Goal: Task Accomplishment & Management: Manage account settings

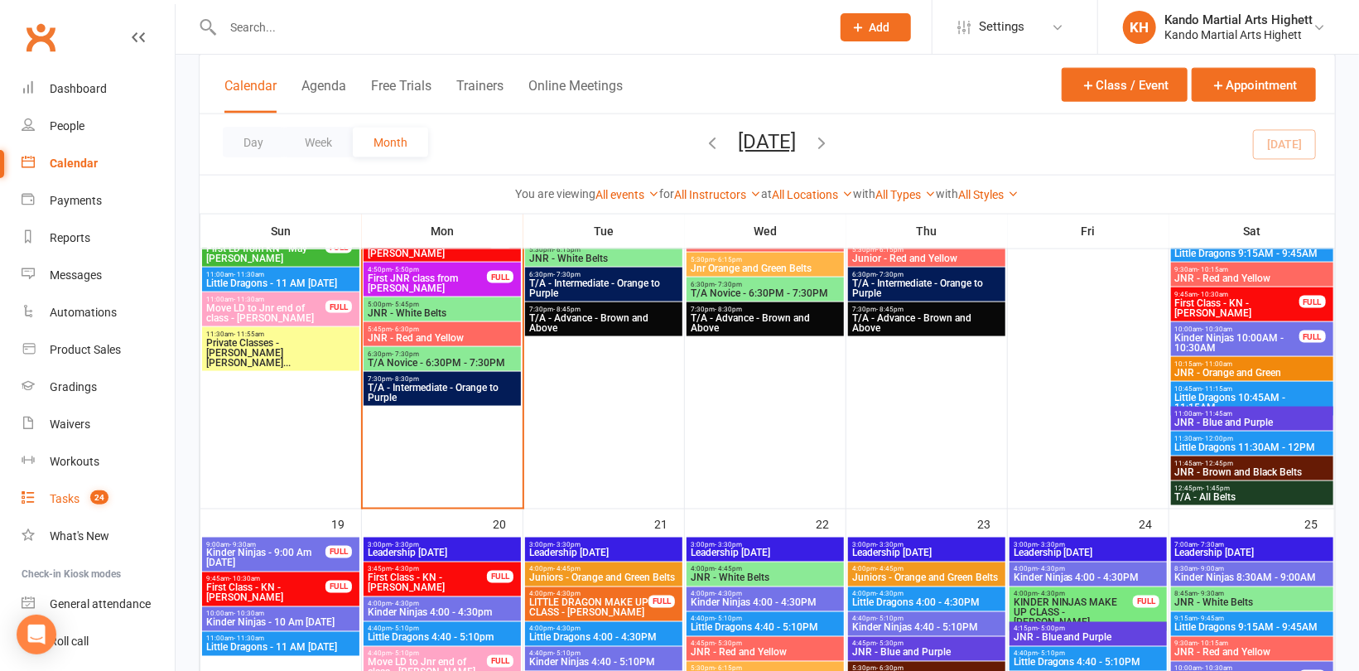
click at [75, 498] on div "Tasks" at bounding box center [65, 498] width 30 height 13
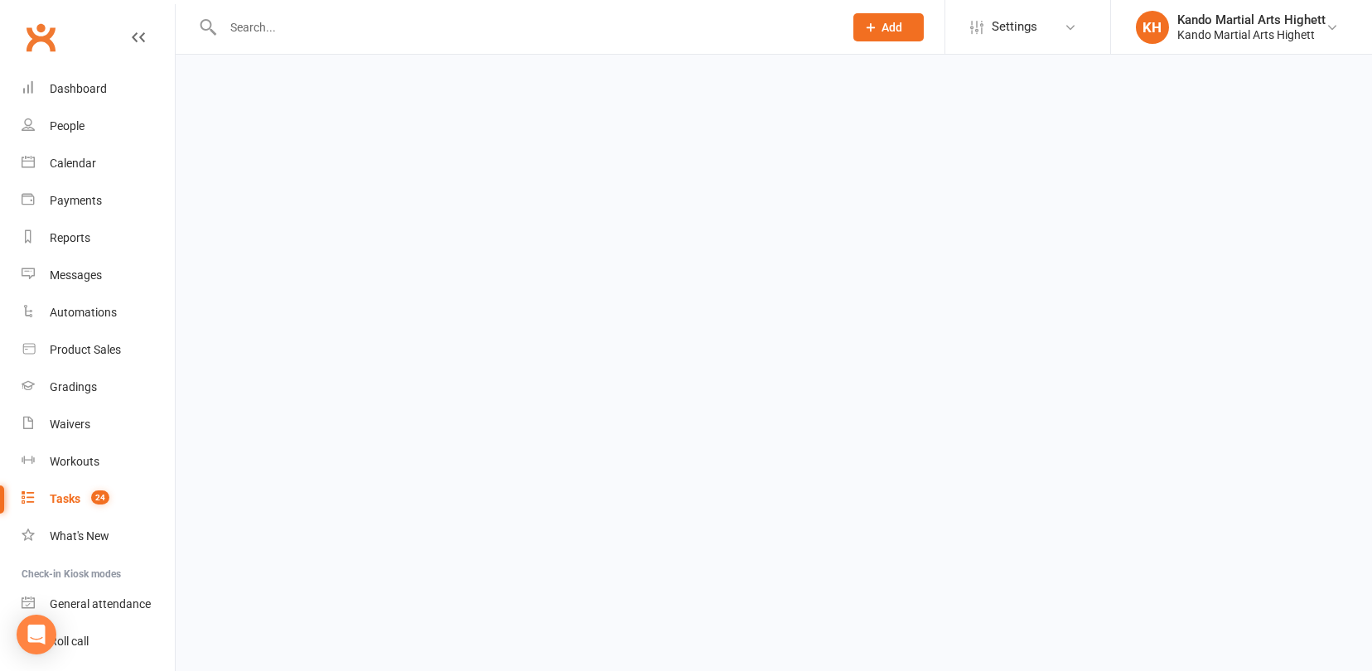
select select "incomplete"
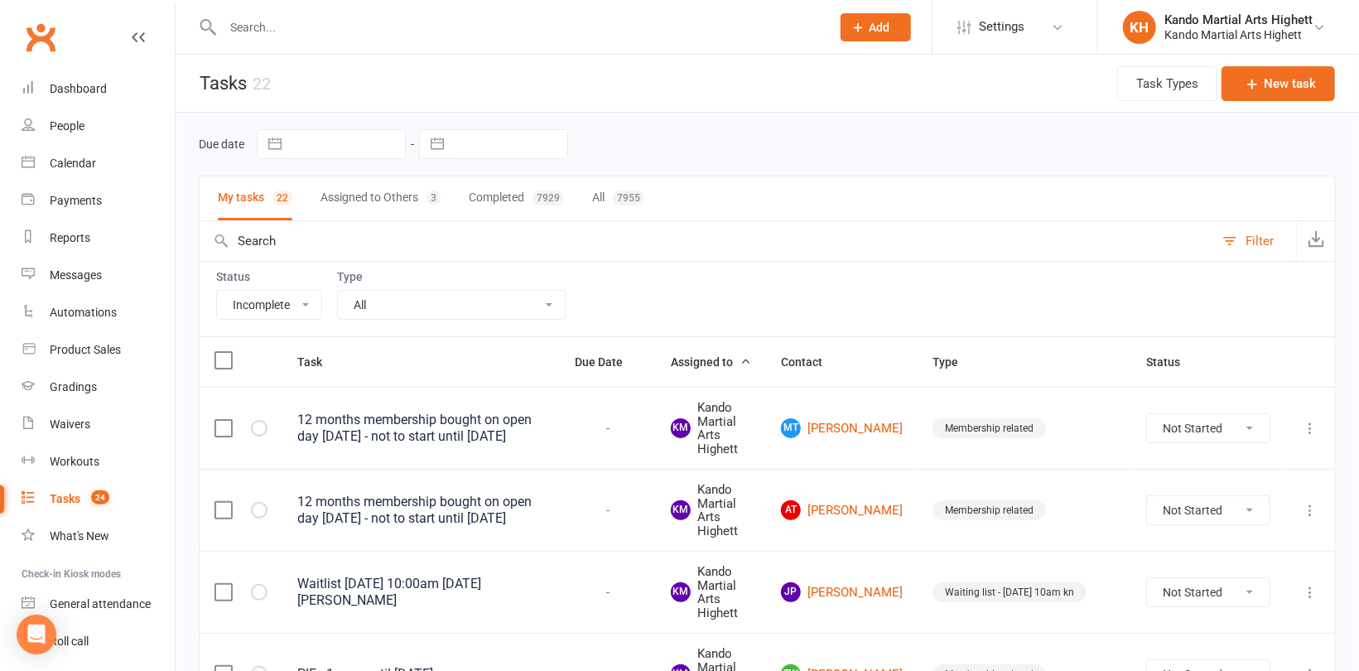
click at [249, 28] on input "text" at bounding box center [518, 27] width 601 height 23
paste input "Rhiannon Birch"
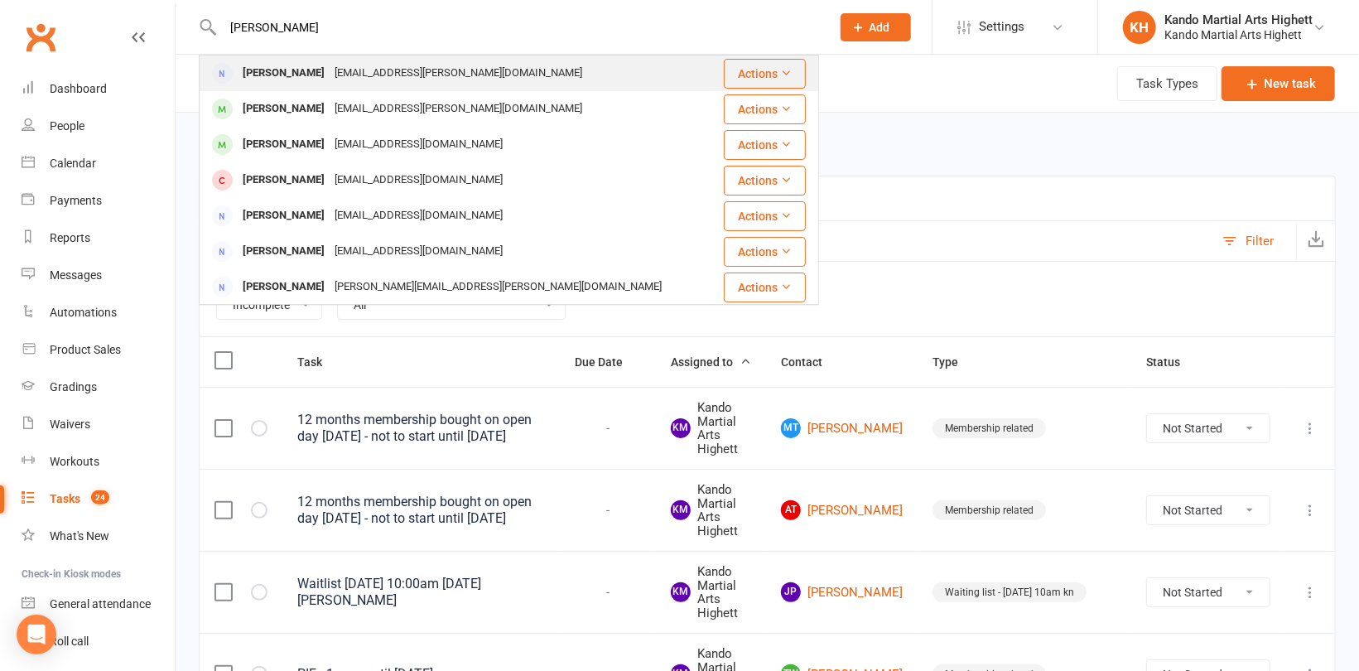
type input "Rhiannon Birch"
click at [341, 71] on div "rhiannon.jane@outlook.com" at bounding box center [459, 73] width 258 height 24
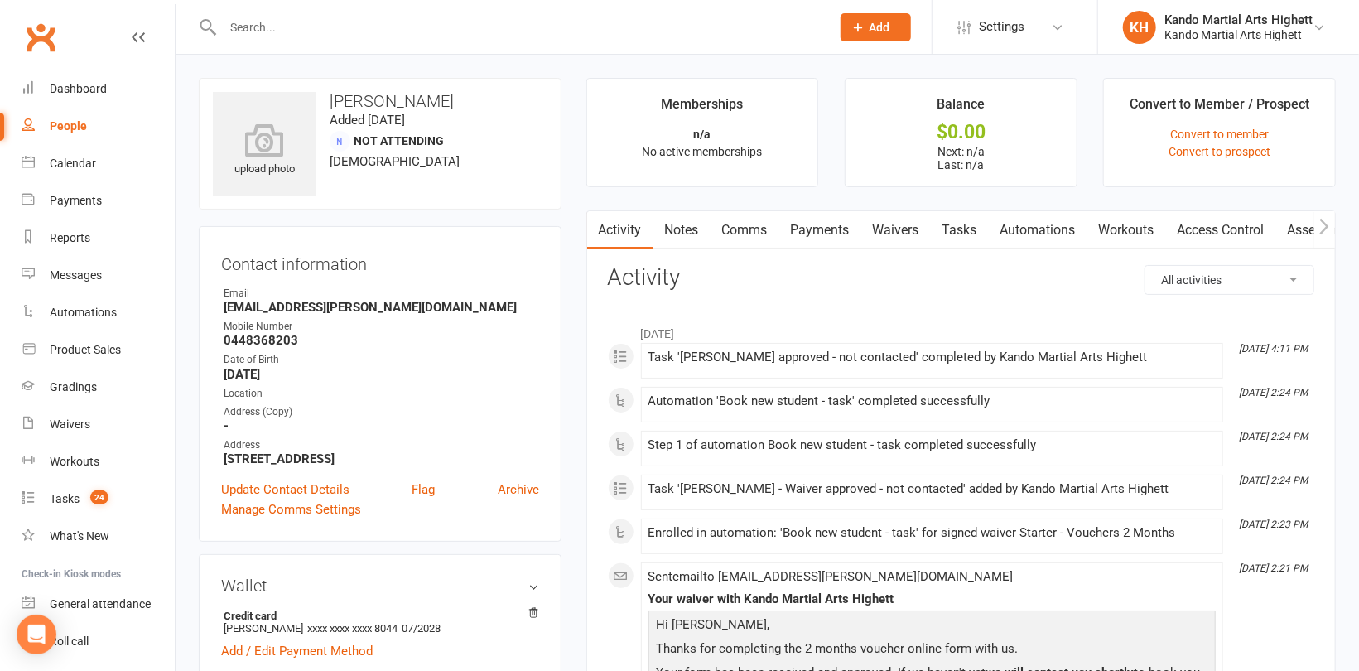
click at [266, 31] on input "text" at bounding box center [518, 27] width 601 height 23
paste input "Sorcha Mackenzie"
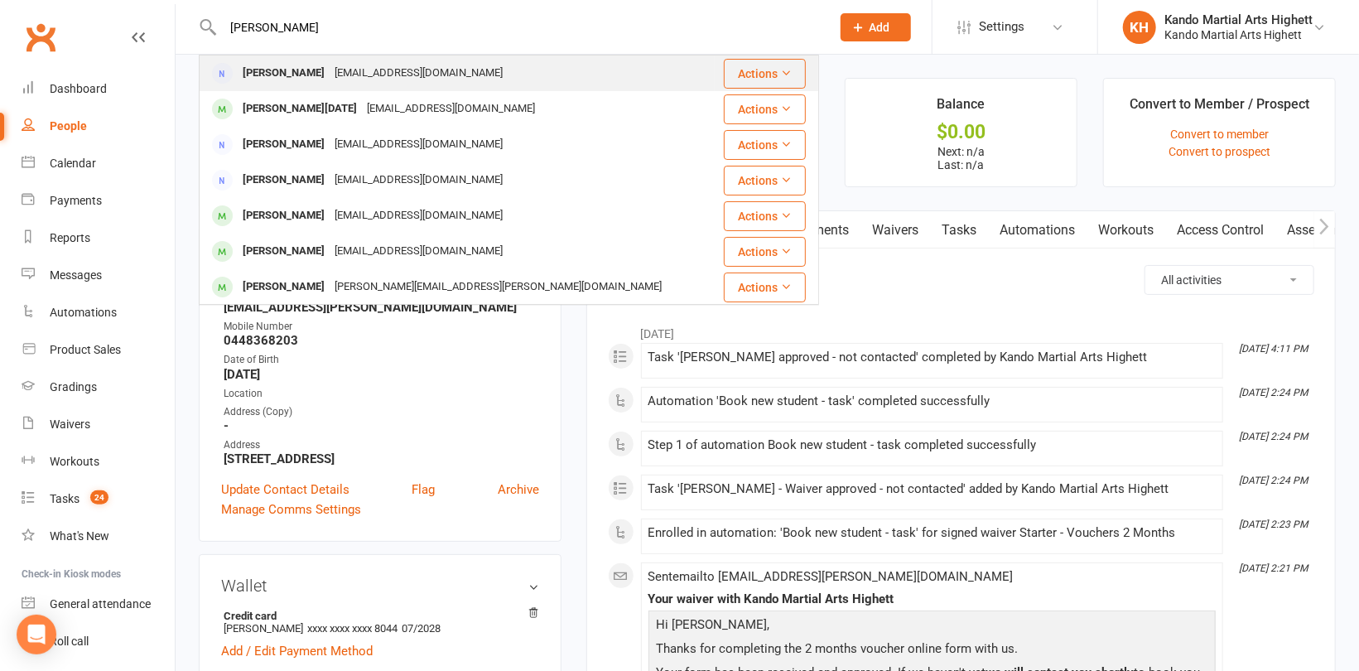
type input "Sorcha Mackenzie"
click at [312, 77] on div "Sorcha MacKenzie" at bounding box center [284, 73] width 92 height 24
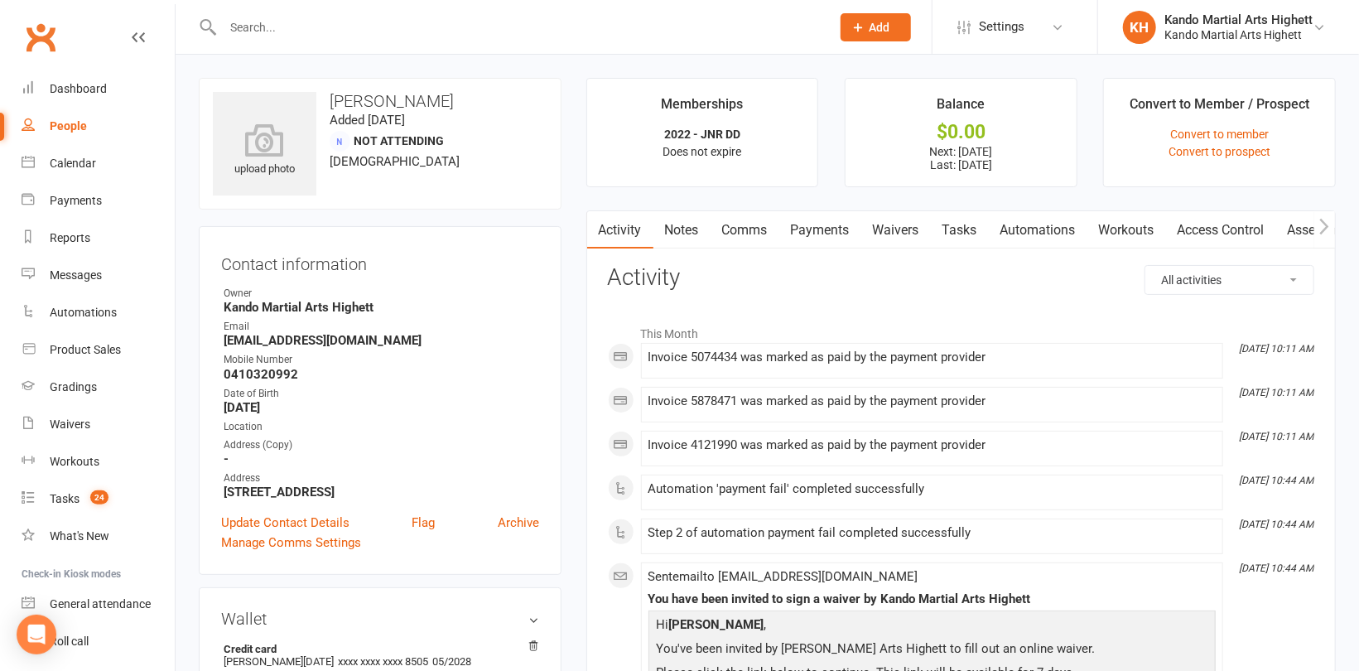
click at [757, 235] on link "Comms" at bounding box center [745, 230] width 69 height 38
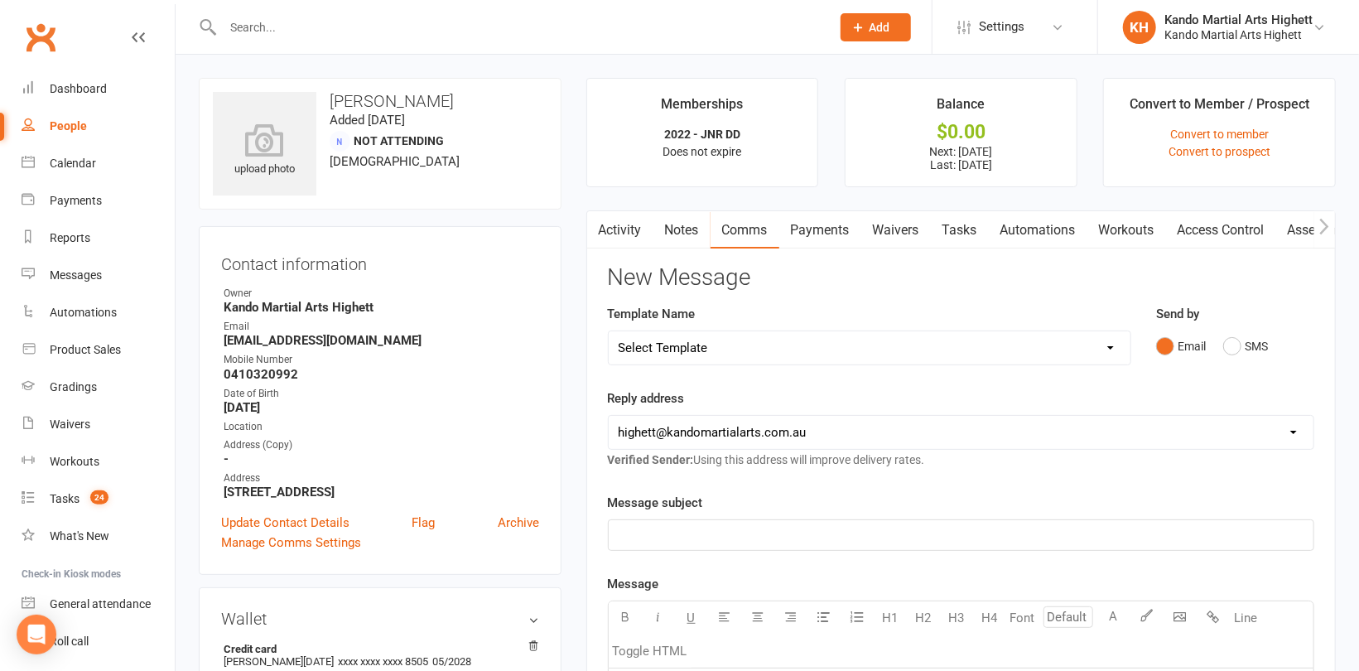
click at [745, 343] on select "Select Template [Email] 2_Booking Confirmation Required [Email] 3_Booking Confi…" at bounding box center [870, 347] width 522 height 33
select select "26"
click at [609, 331] on select "Select Template [Email] 2_Booking Confirmation Required [Email] 3_Booking Confi…" at bounding box center [870, 347] width 522 height 33
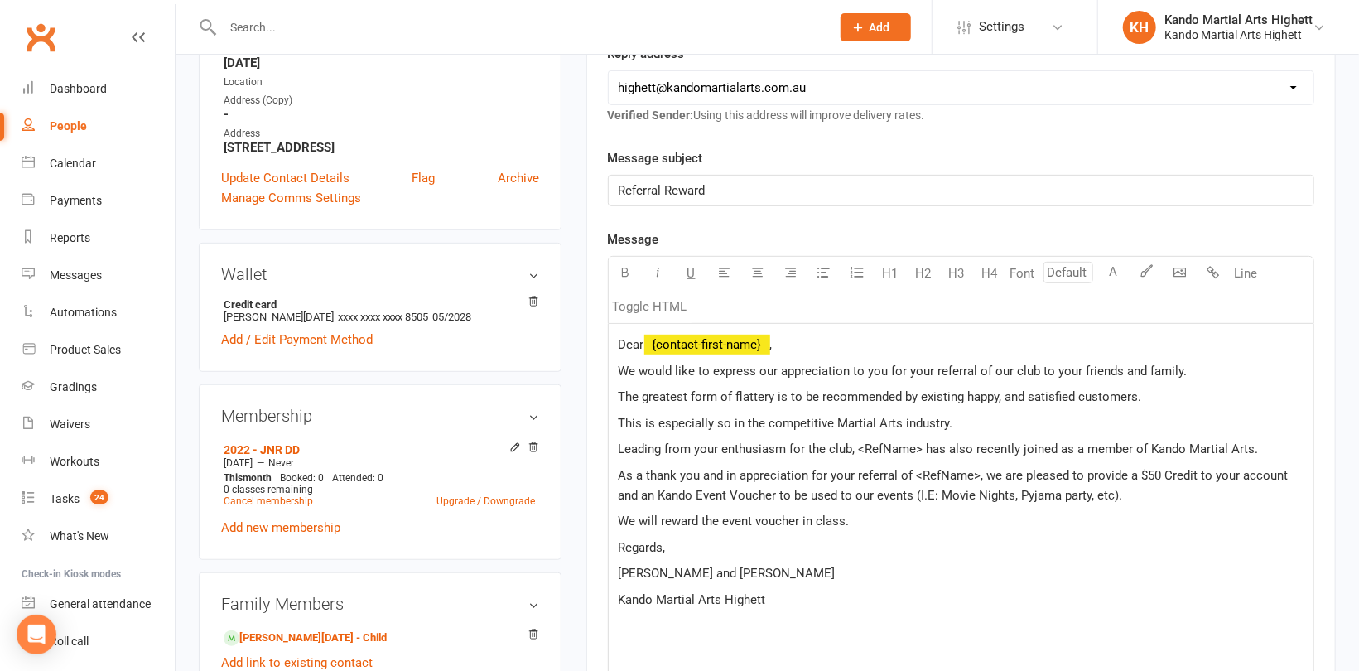
scroll to position [497, 0]
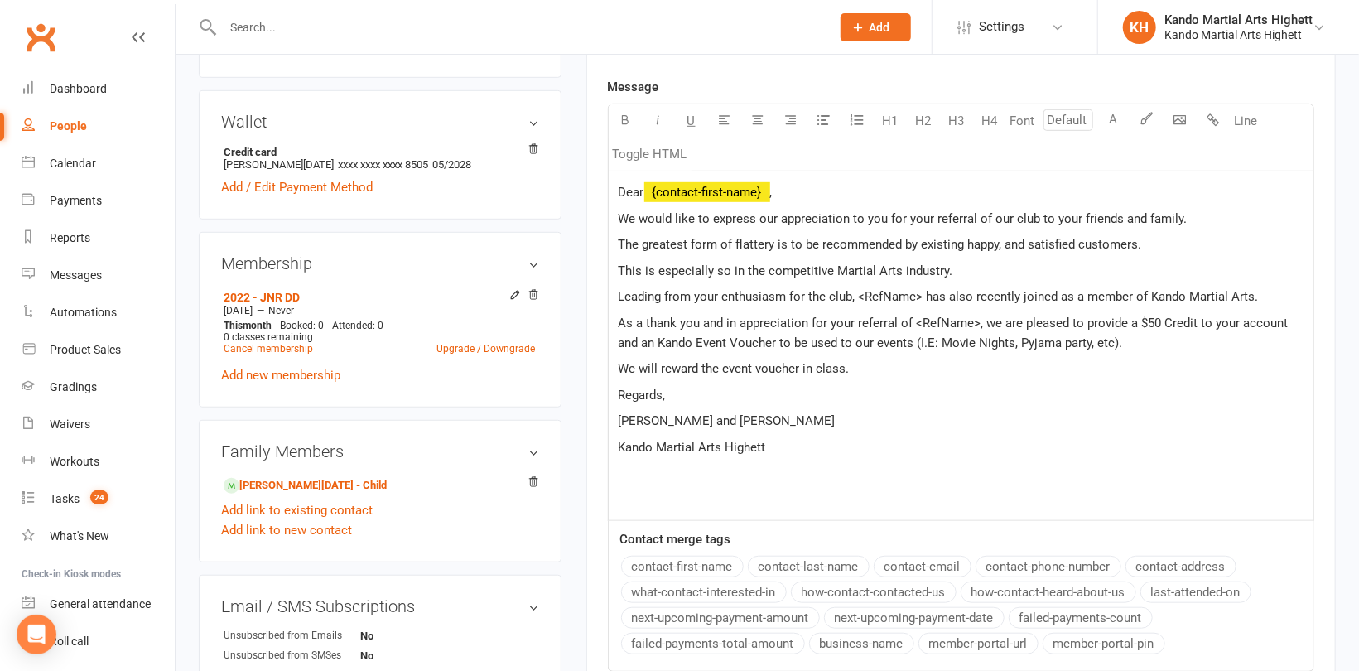
click at [923, 294] on span "Leading from your enthusiasm for the club, <RefName> has also recently joined a…" at bounding box center [939, 296] width 640 height 15
drag, startPoint x: 973, startPoint y: 316, endPoint x: 1067, endPoint y: 316, distance: 93.6
click at [974, 316] on span "As a thank you and in appreciation for your referral of <RefName>, we are pleas…" at bounding box center [956, 333] width 674 height 35
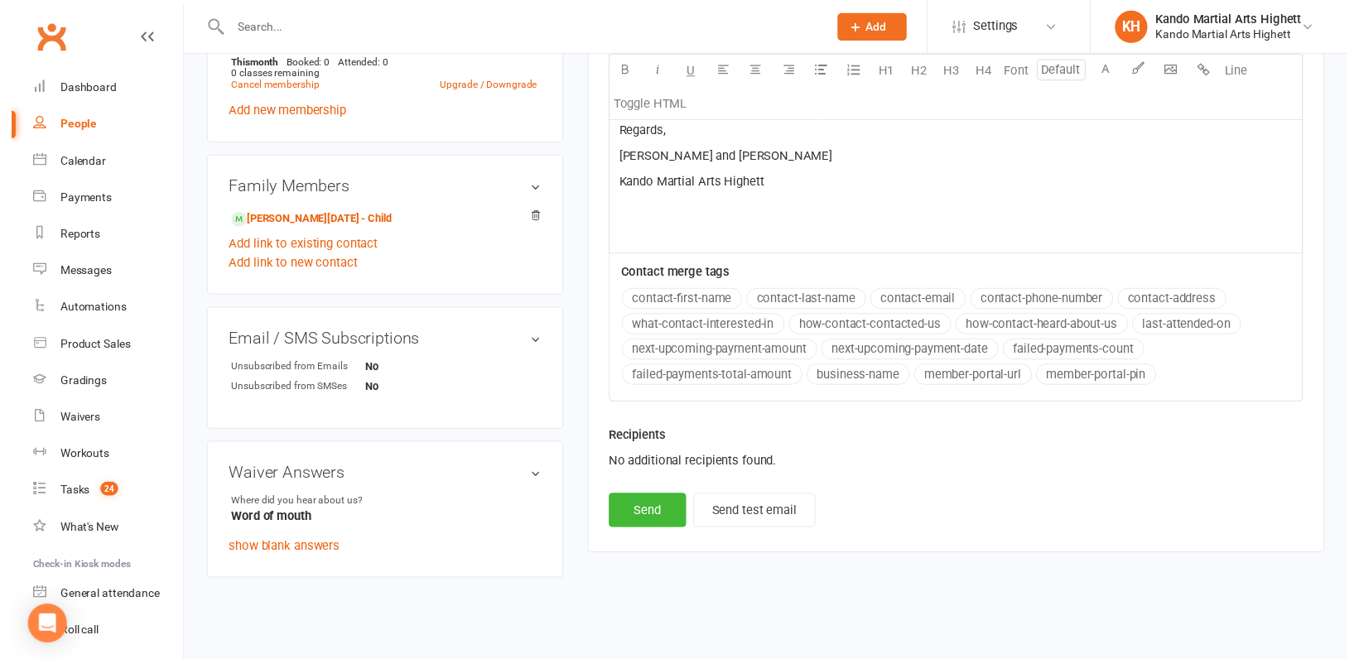
scroll to position [774, 0]
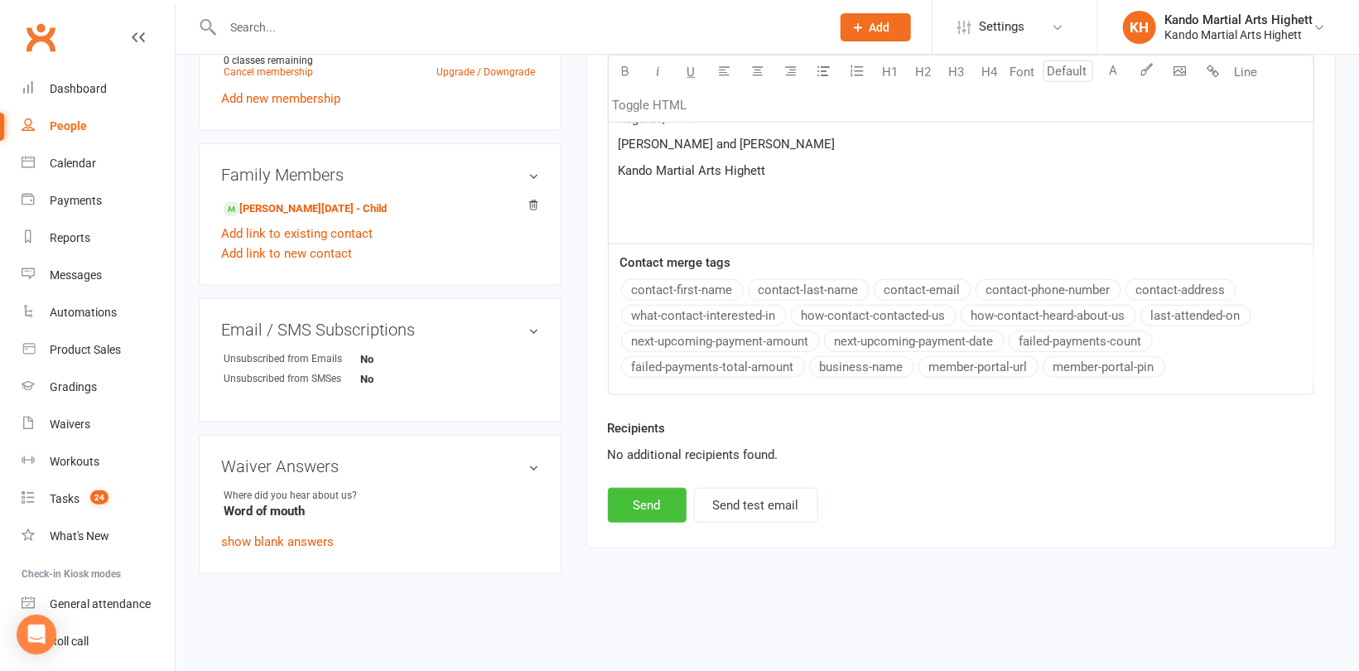
click at [657, 500] on button "Send" at bounding box center [647, 505] width 79 height 35
select select
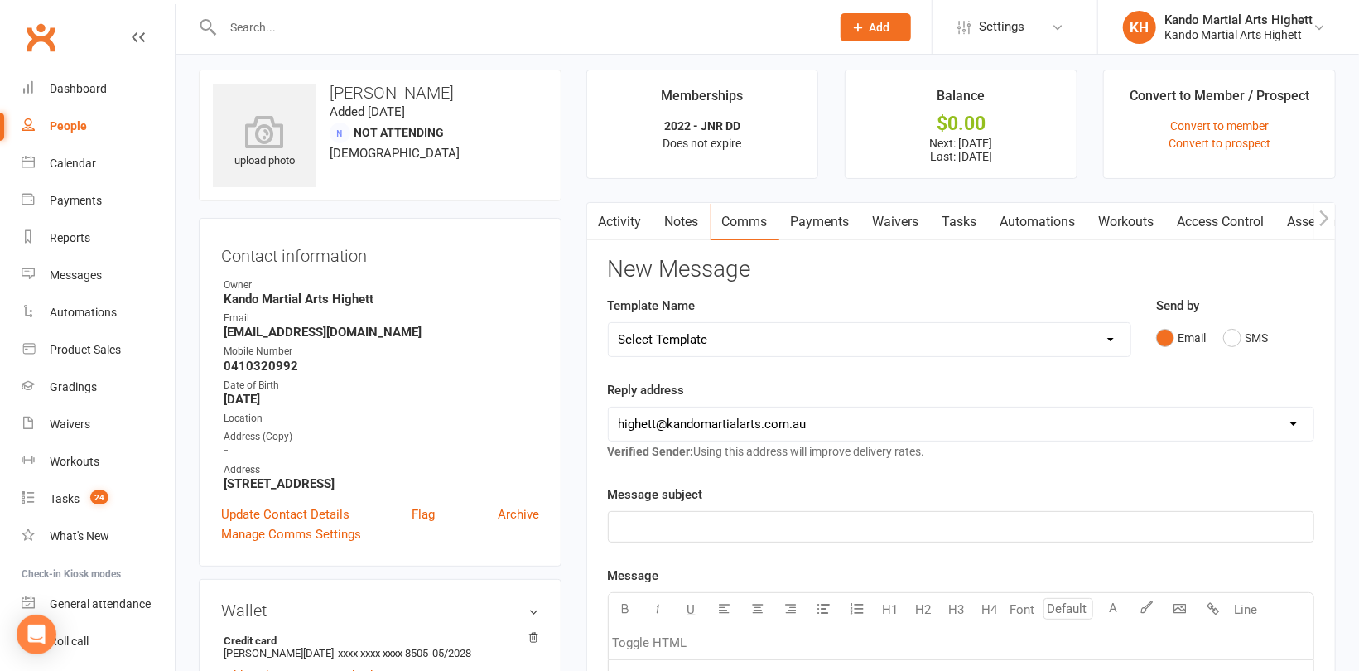
scroll to position [0, 0]
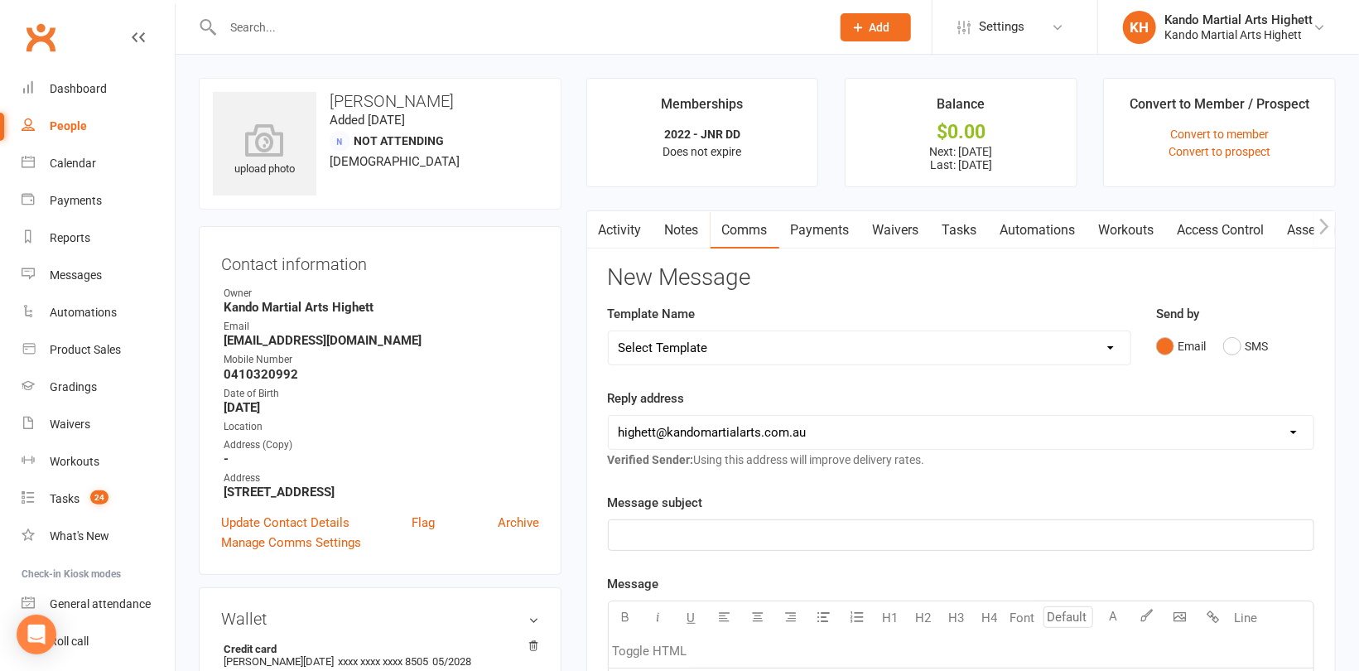
click at [829, 229] on link "Payments" at bounding box center [821, 230] width 82 height 38
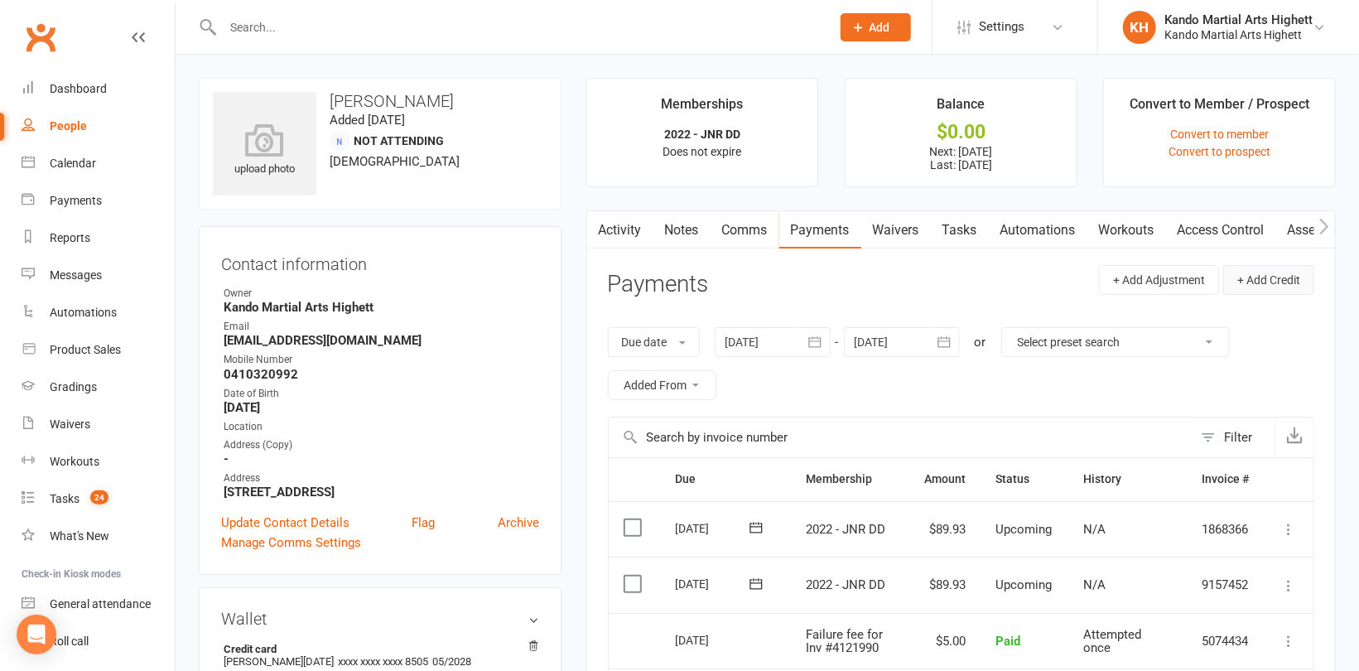
click at [1268, 275] on button "+ Add Credit" at bounding box center [1269, 280] width 91 height 30
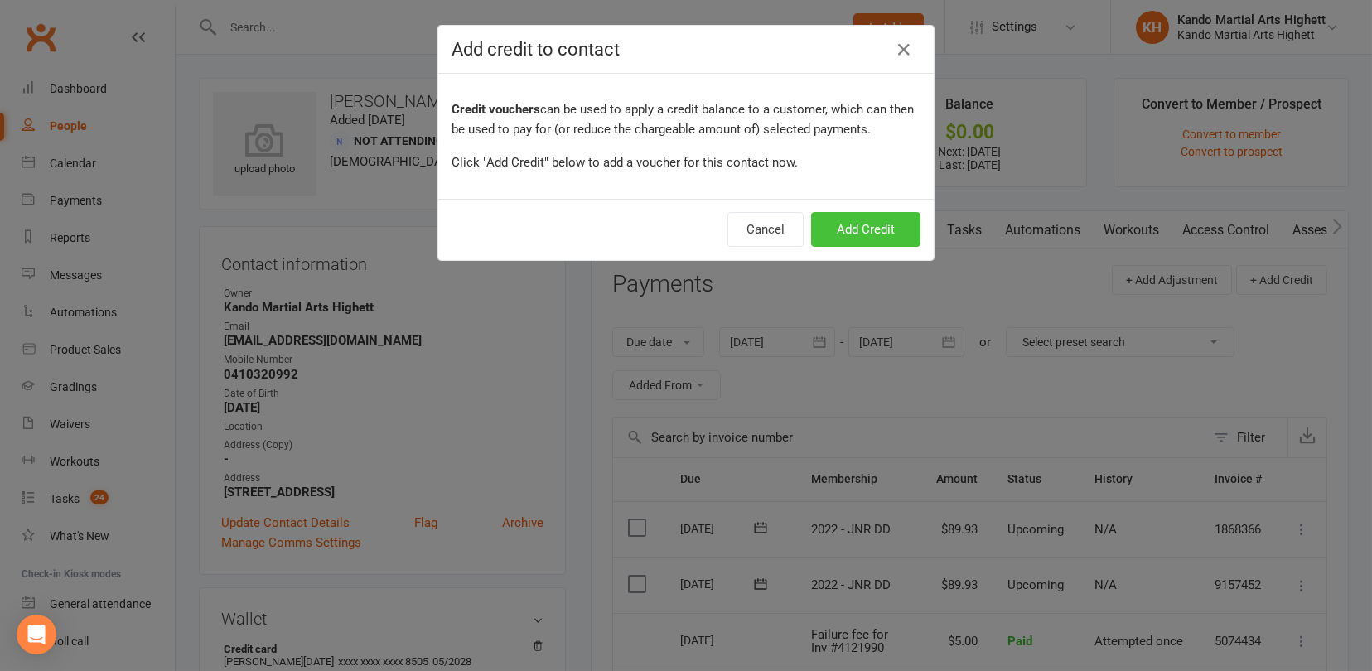
click at [864, 223] on button "Add Credit" at bounding box center [865, 229] width 109 height 35
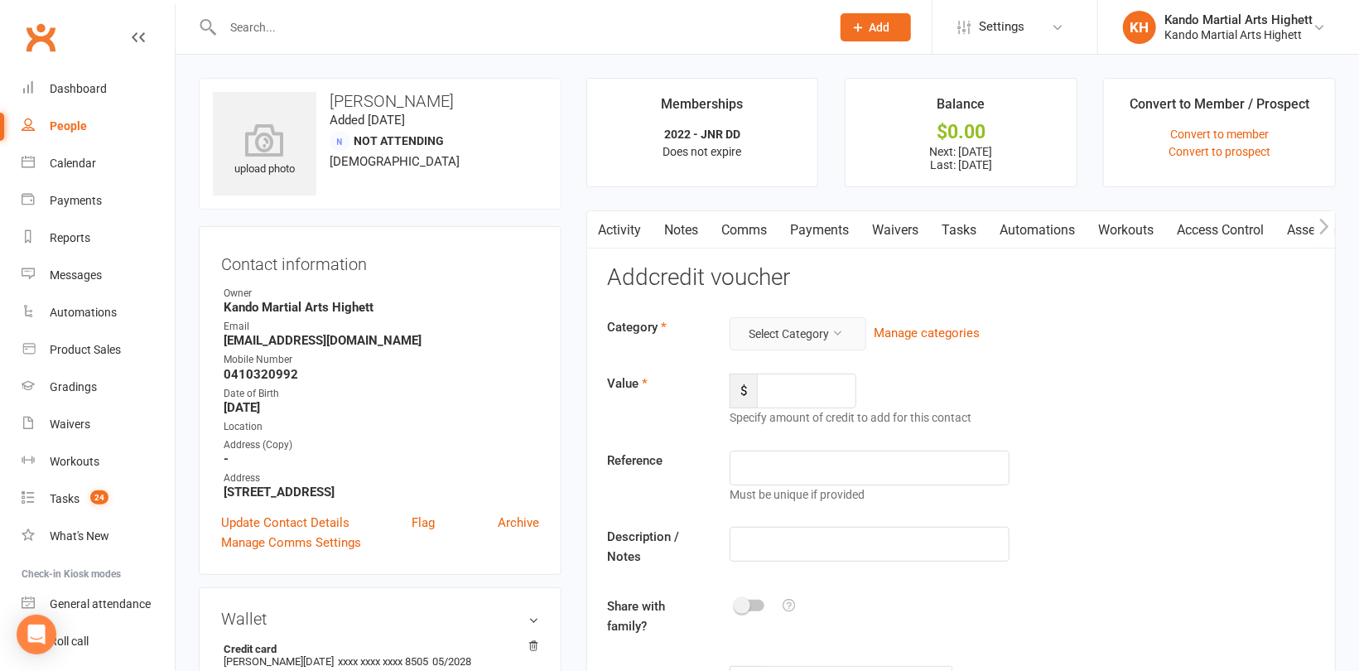
click at [807, 340] on button "Select Category" at bounding box center [798, 333] width 137 height 33
click at [799, 366] on link "Referral reward" at bounding box center [772, 372] width 164 height 33
click at [823, 390] on input "number" at bounding box center [806, 391] width 99 height 35
type input "50"
click at [843, 456] on input "text" at bounding box center [870, 468] width 280 height 35
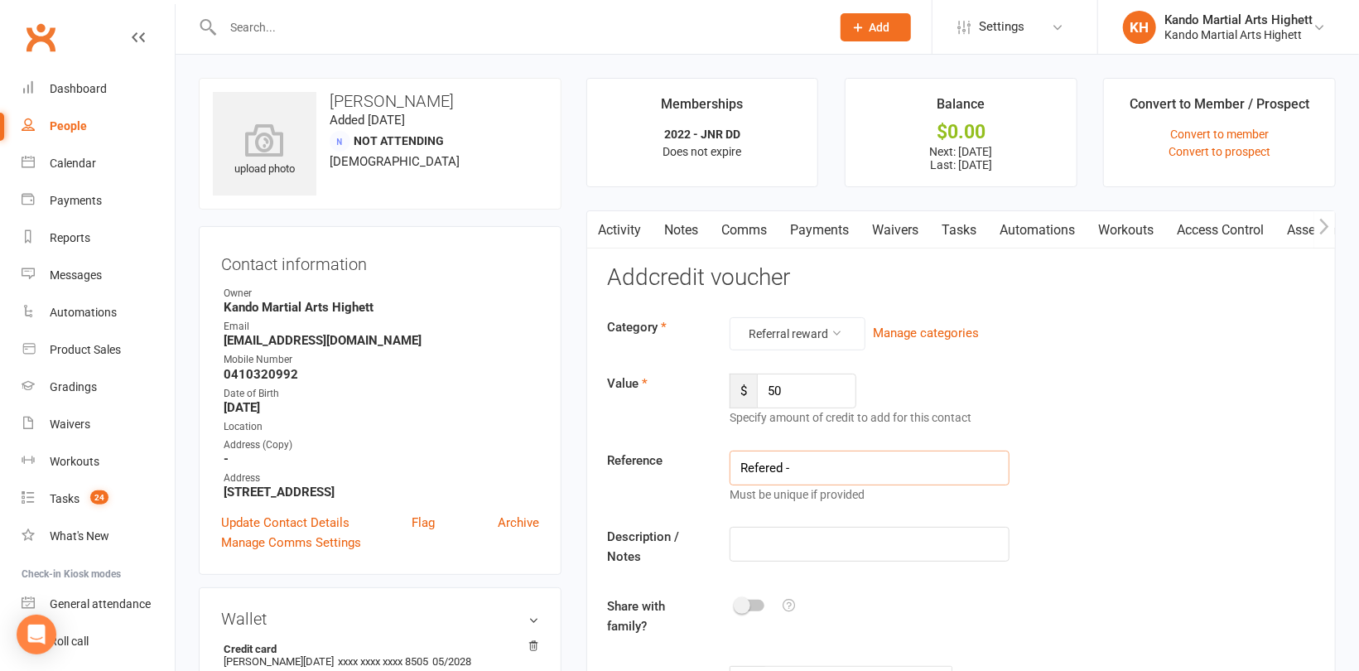
paste input "Mackenzie Lester"
click at [776, 466] on input "Refered - Mackenzie Lester" at bounding box center [870, 468] width 280 height 35
type input "Referred - Mackenzie Lester"
drag, startPoint x: 867, startPoint y: 456, endPoint x: 678, endPoint y: 461, distance: 189.8
click at [678, 461] on div "Reference Referred - Mackenzie Lester Must be unique if provided" at bounding box center [961, 477] width 731 height 53
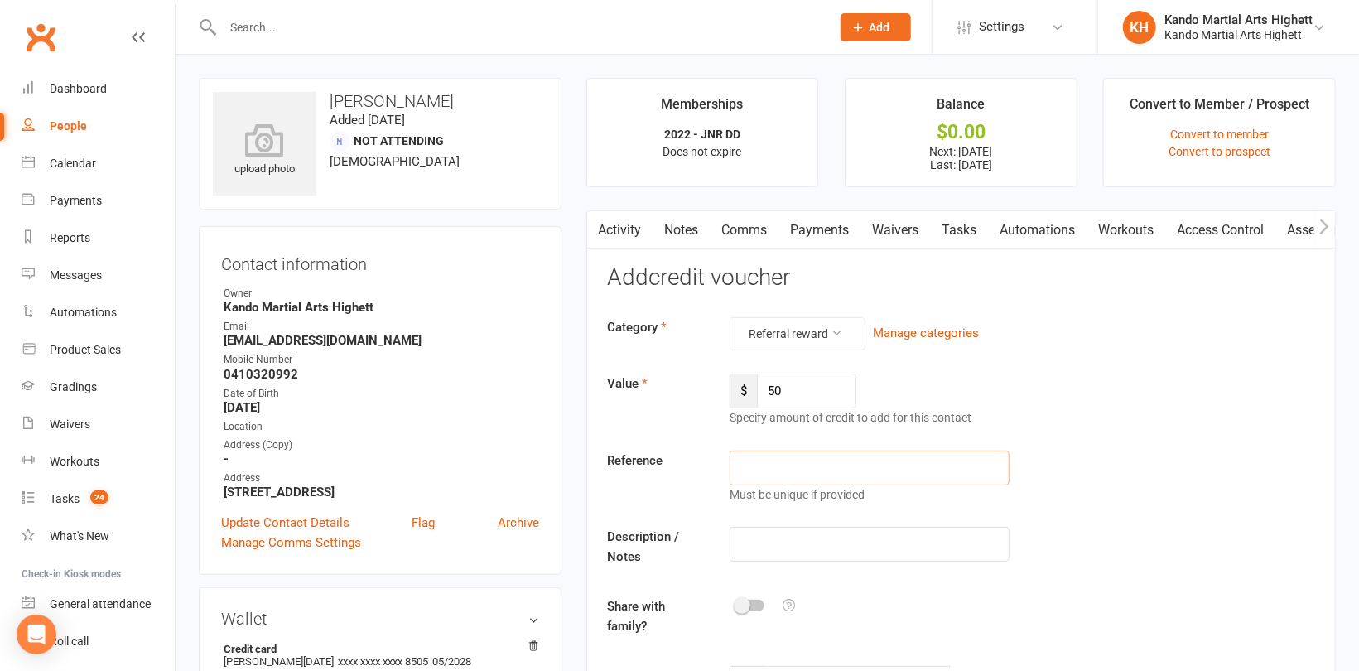
paste input "Referred - Mackenzie Lester"
type input "Referred - Mackenzie Lester"
drag, startPoint x: 780, startPoint y: 538, endPoint x: 770, endPoint y: 539, distance: 10.8
click at [780, 538] on input "text" at bounding box center [870, 544] width 280 height 35
paste input "Referred - Mackenzie Lester"
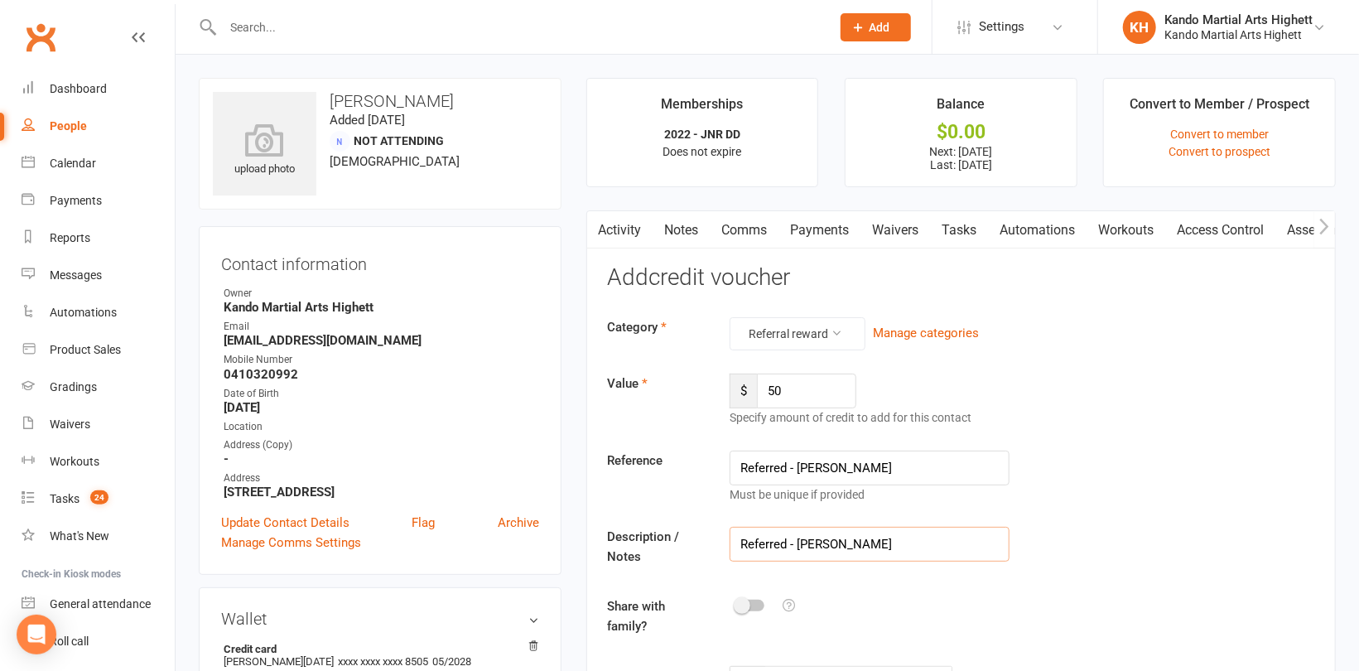
type input "Referred - Mackenzie Lester"
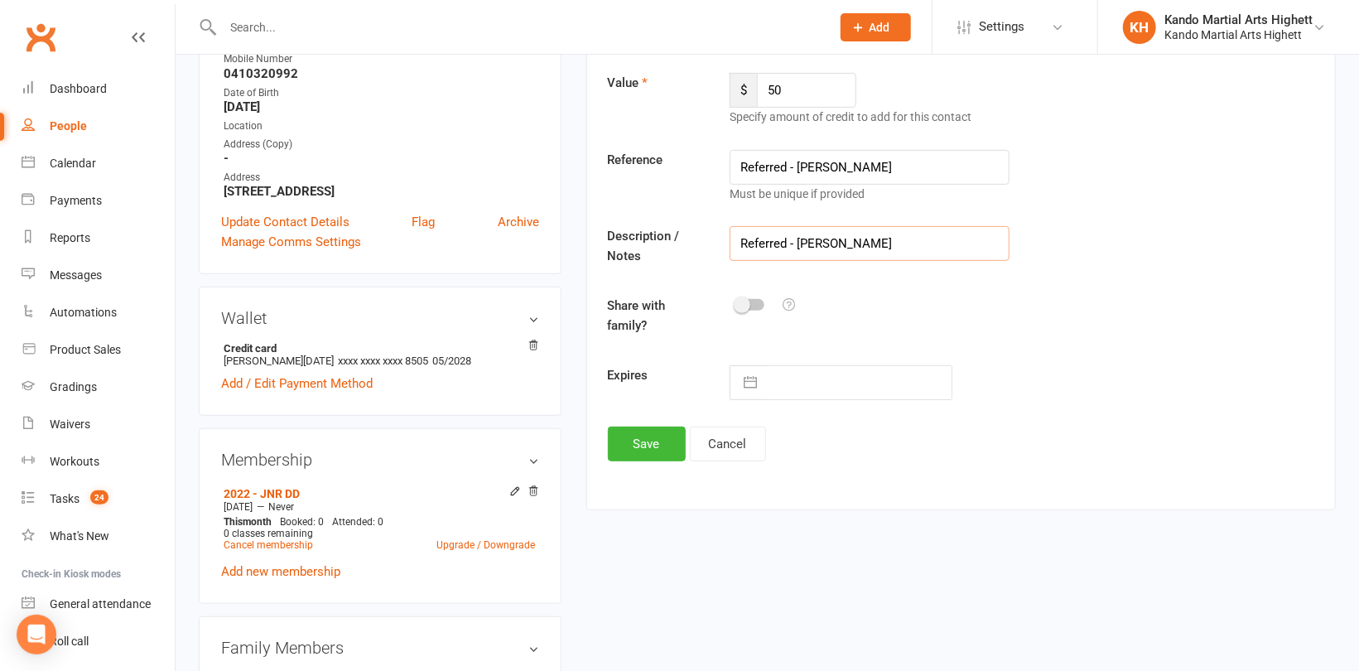
scroll to position [414, 0]
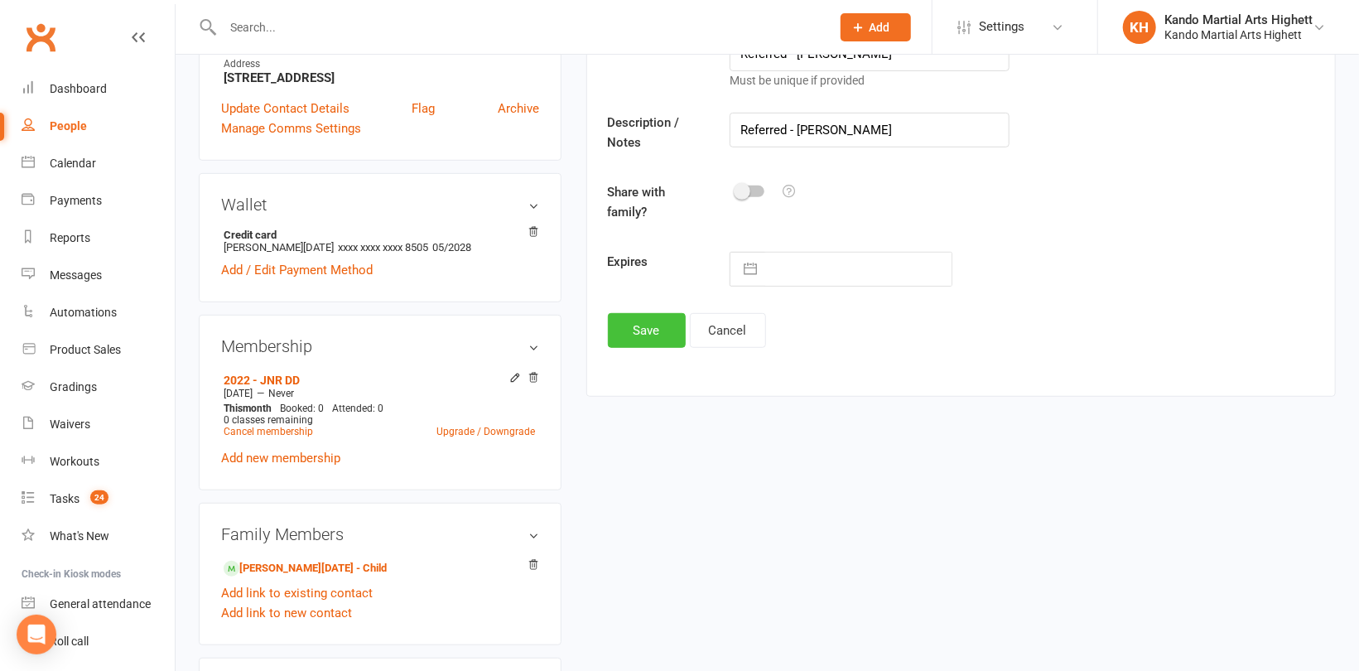
click at [640, 316] on button "Save" at bounding box center [647, 330] width 78 height 35
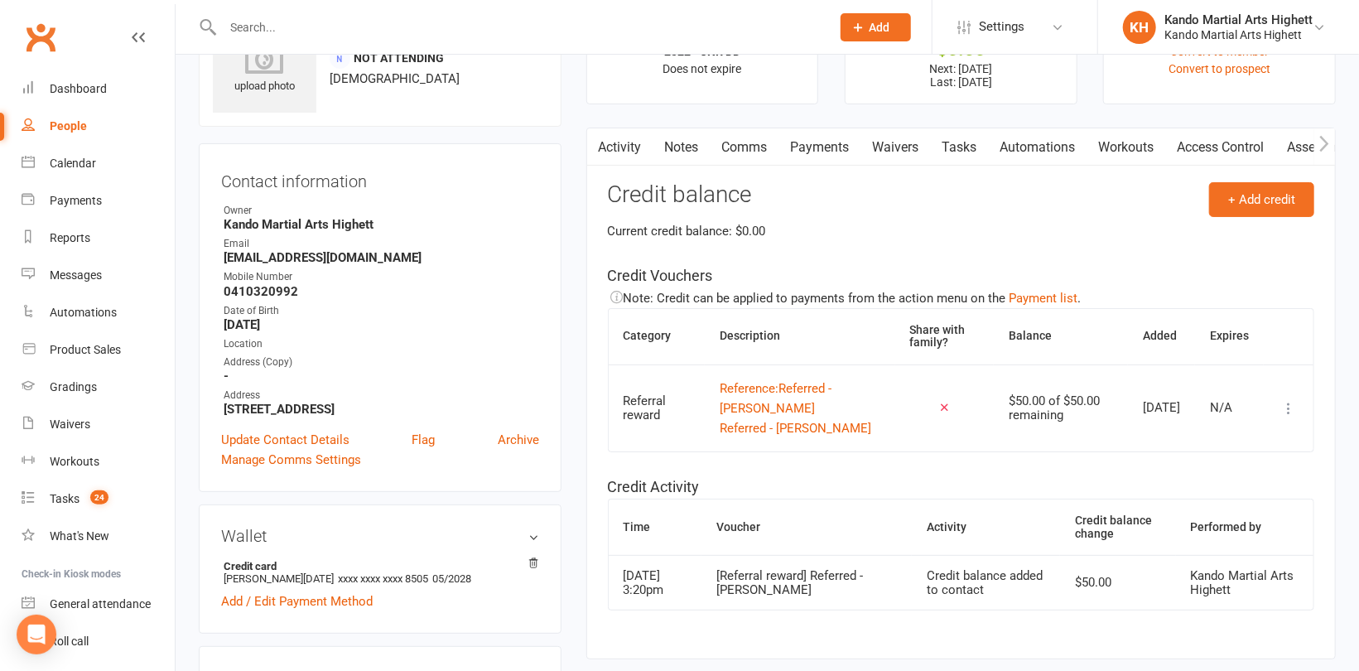
scroll to position [0, 0]
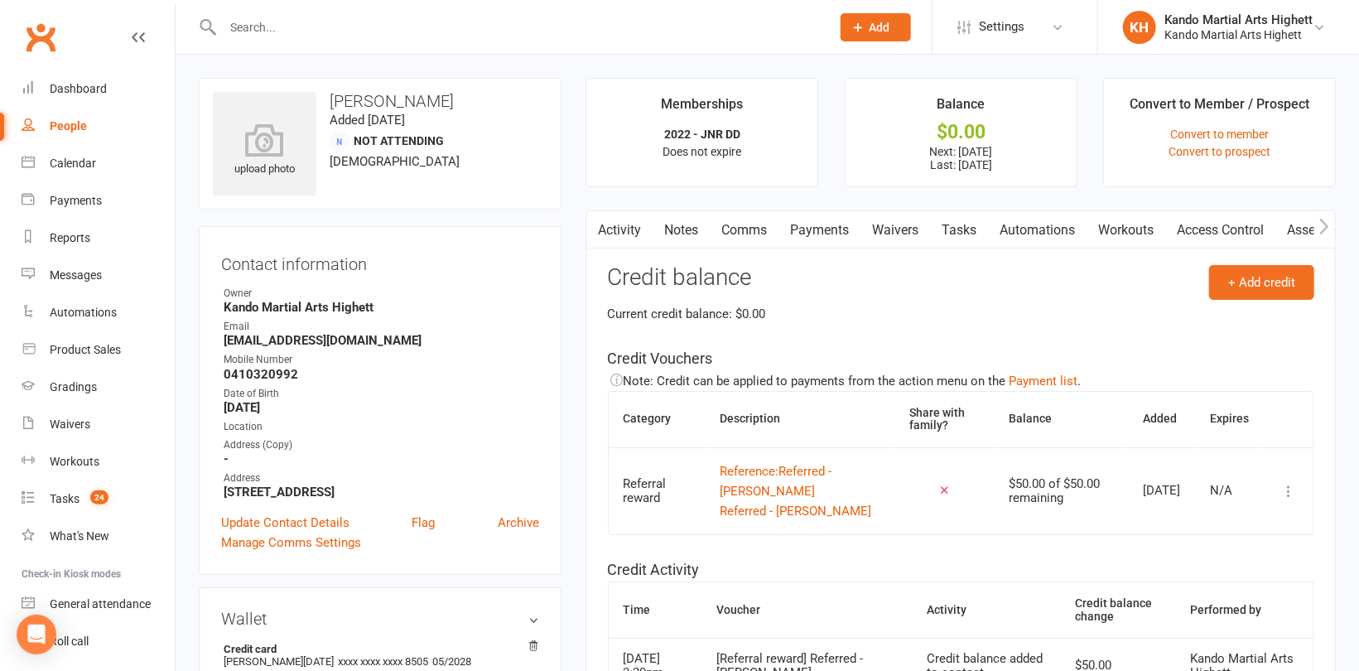
click at [823, 222] on link "Payments" at bounding box center [821, 230] width 82 height 38
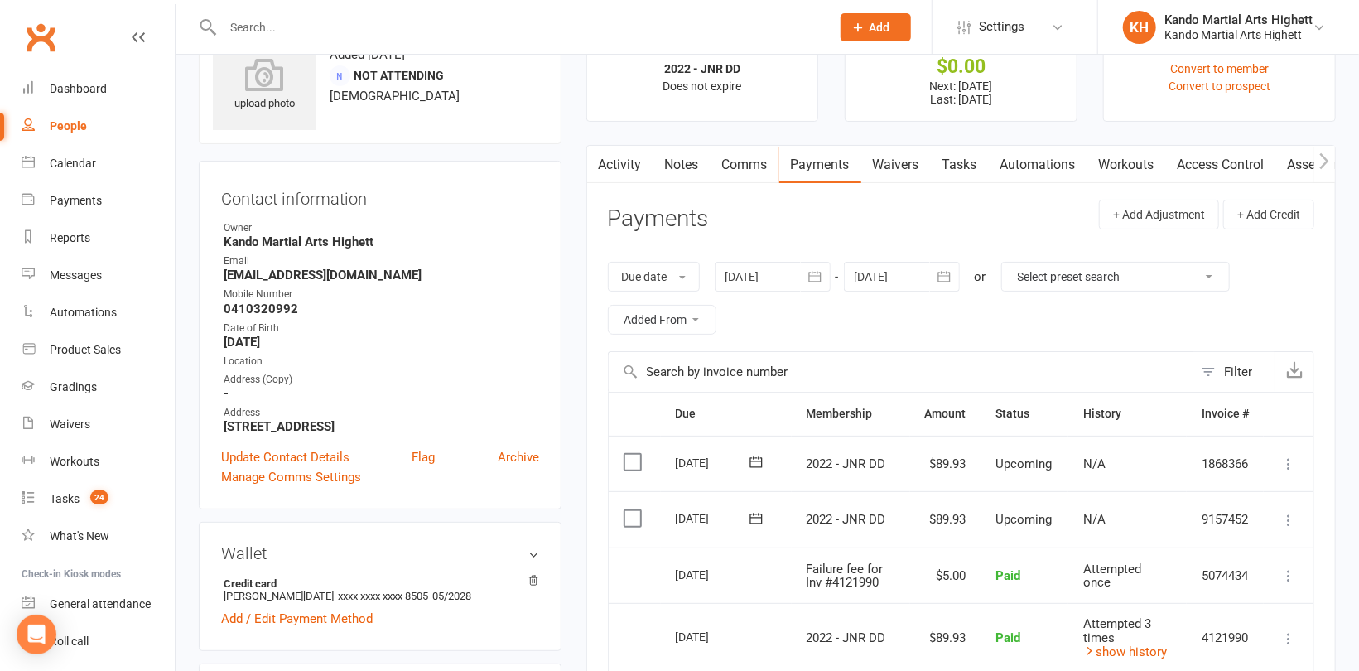
scroll to position [166, 0]
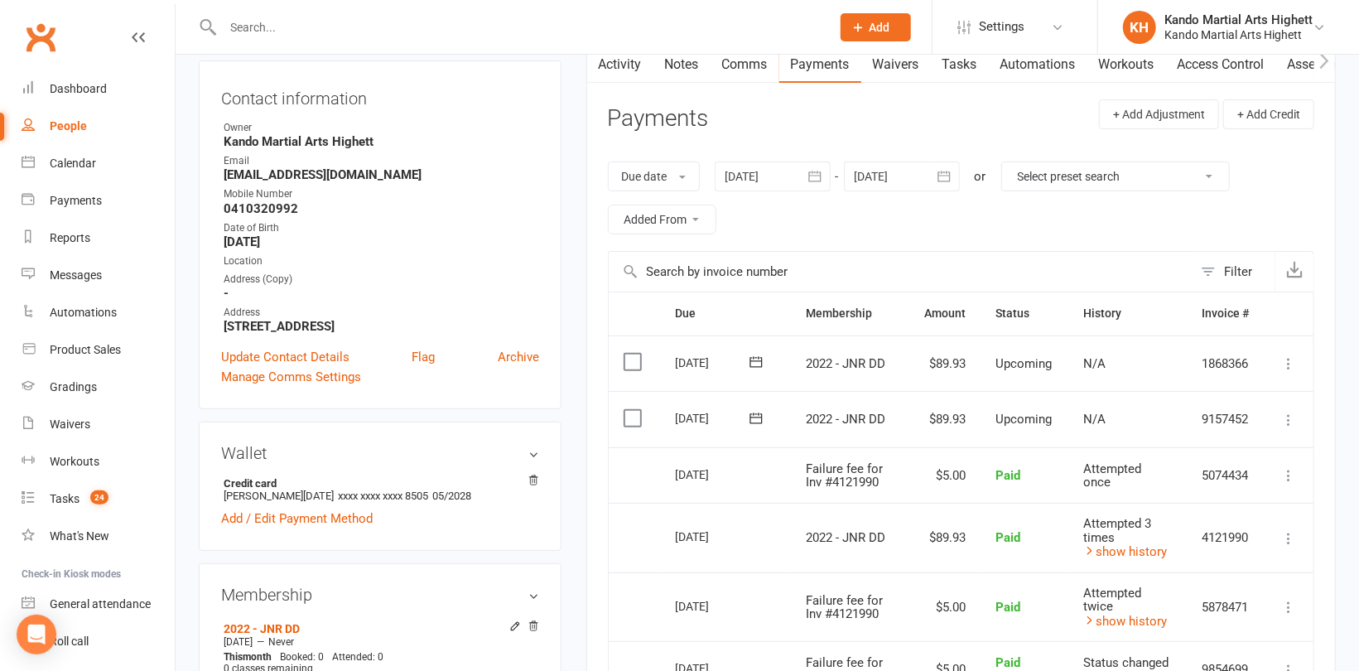
click at [1290, 412] on icon at bounding box center [1289, 420] width 17 height 17
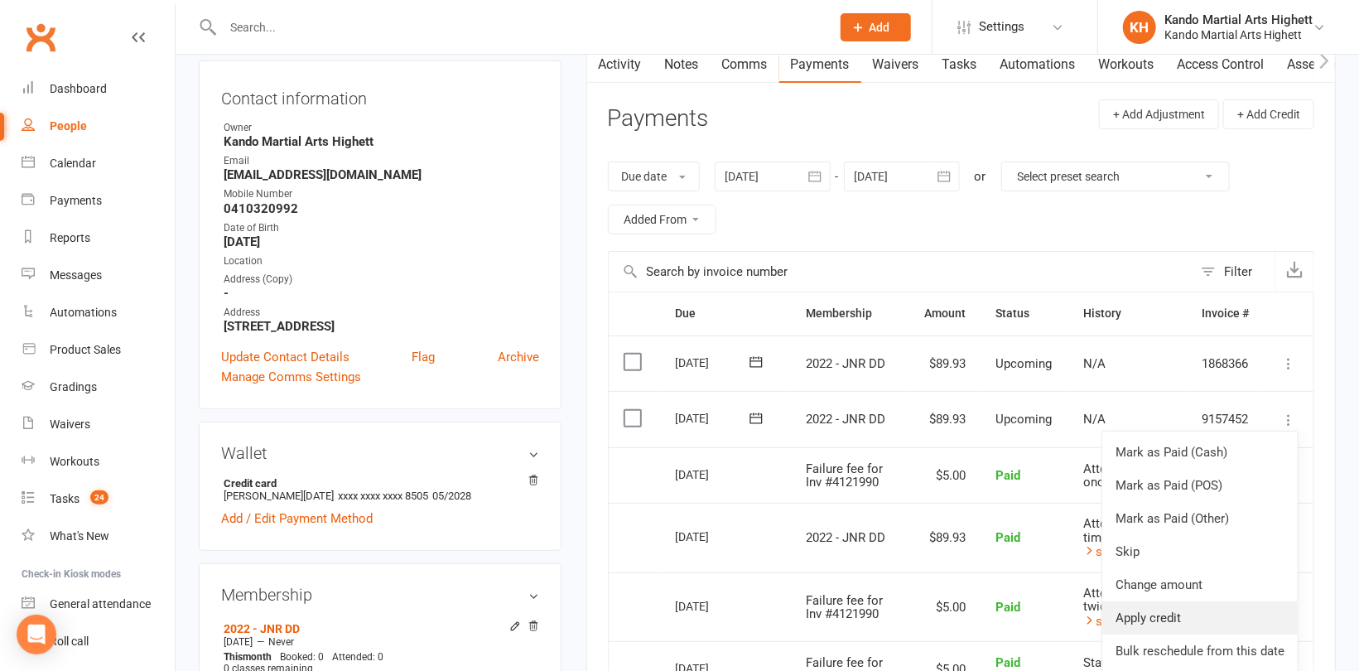
click at [1190, 611] on link "Apply credit" at bounding box center [1201, 617] width 196 height 33
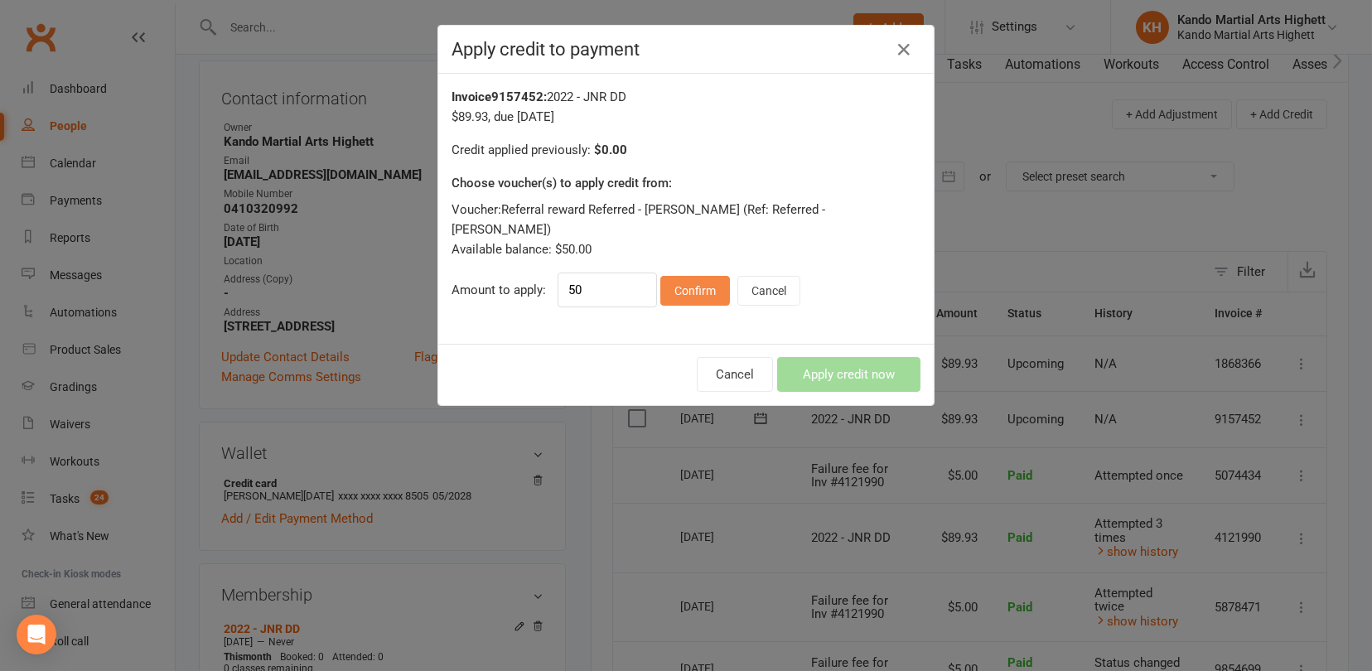
click at [678, 291] on button "Confirm" at bounding box center [695, 291] width 70 height 30
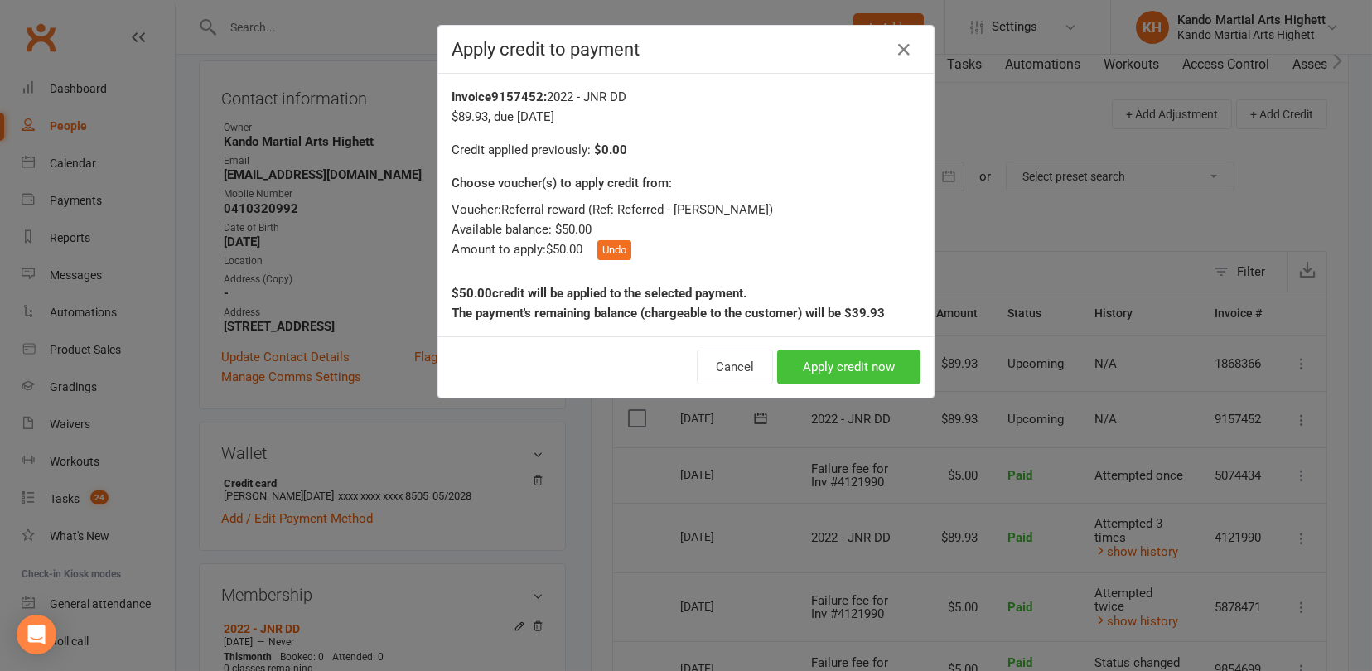
click at [866, 358] on button "Apply credit now" at bounding box center [848, 367] width 143 height 35
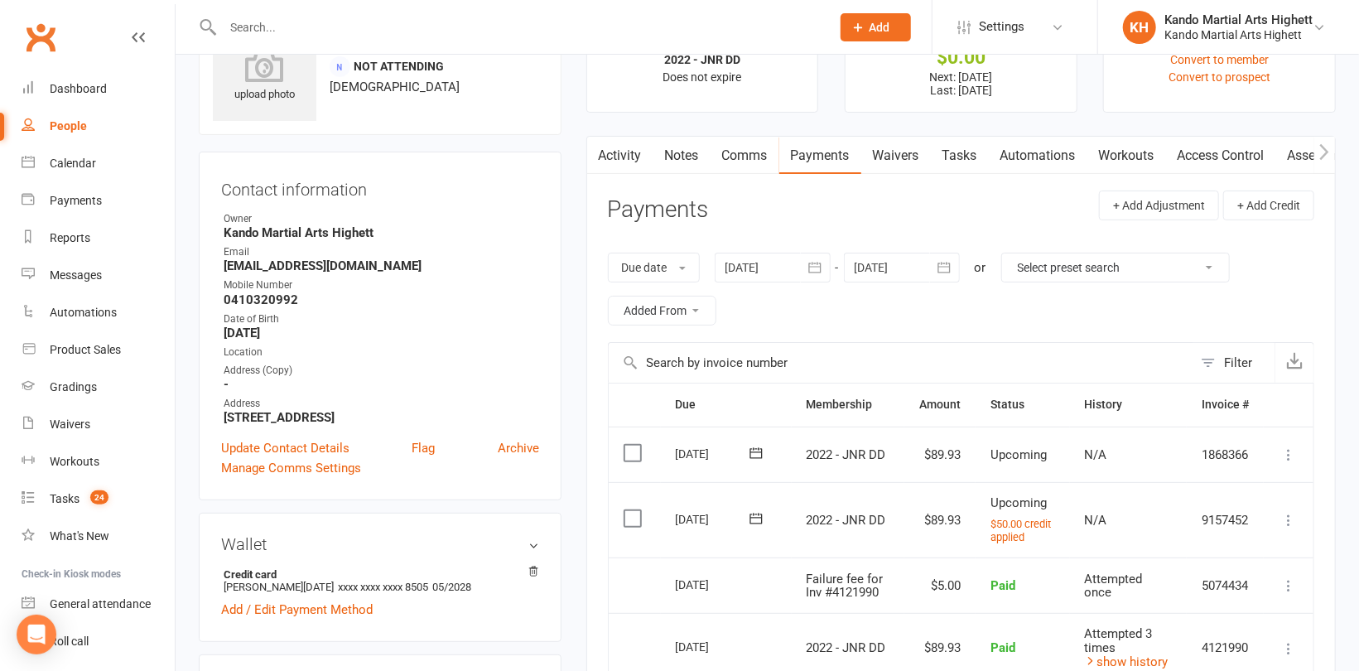
scroll to position [0, 0]
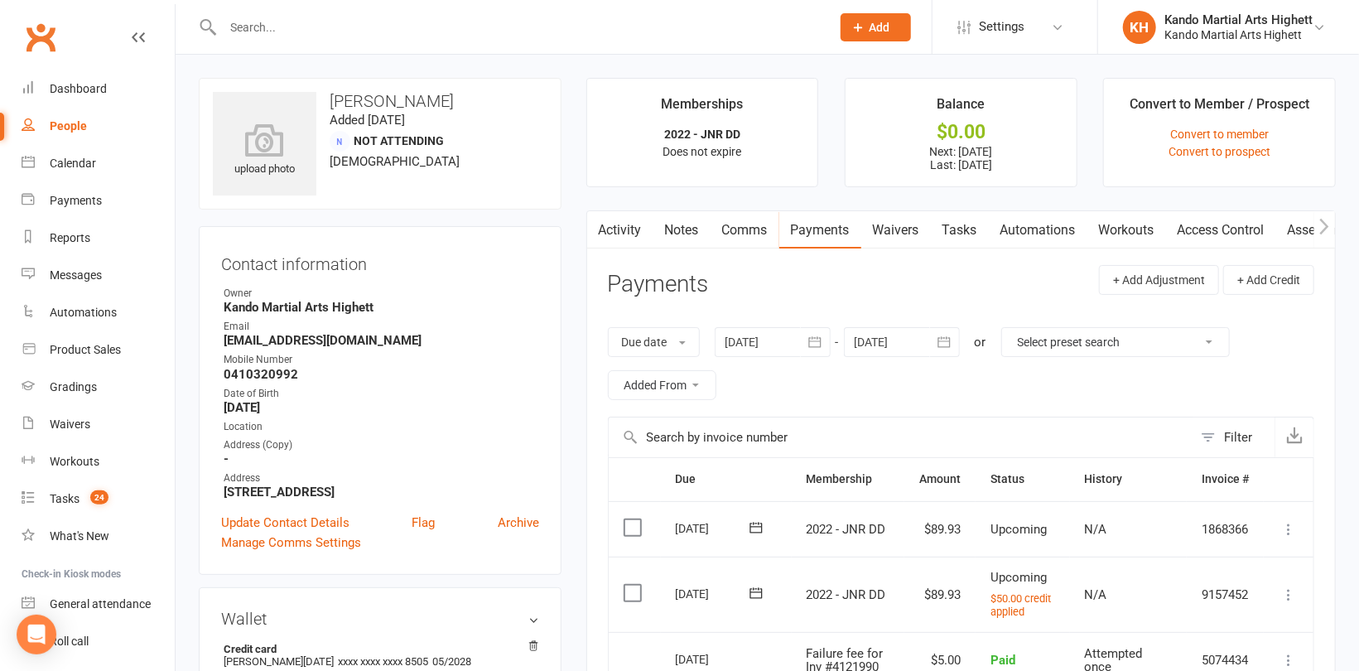
click at [70, 124] on div "People" at bounding box center [68, 125] width 37 height 13
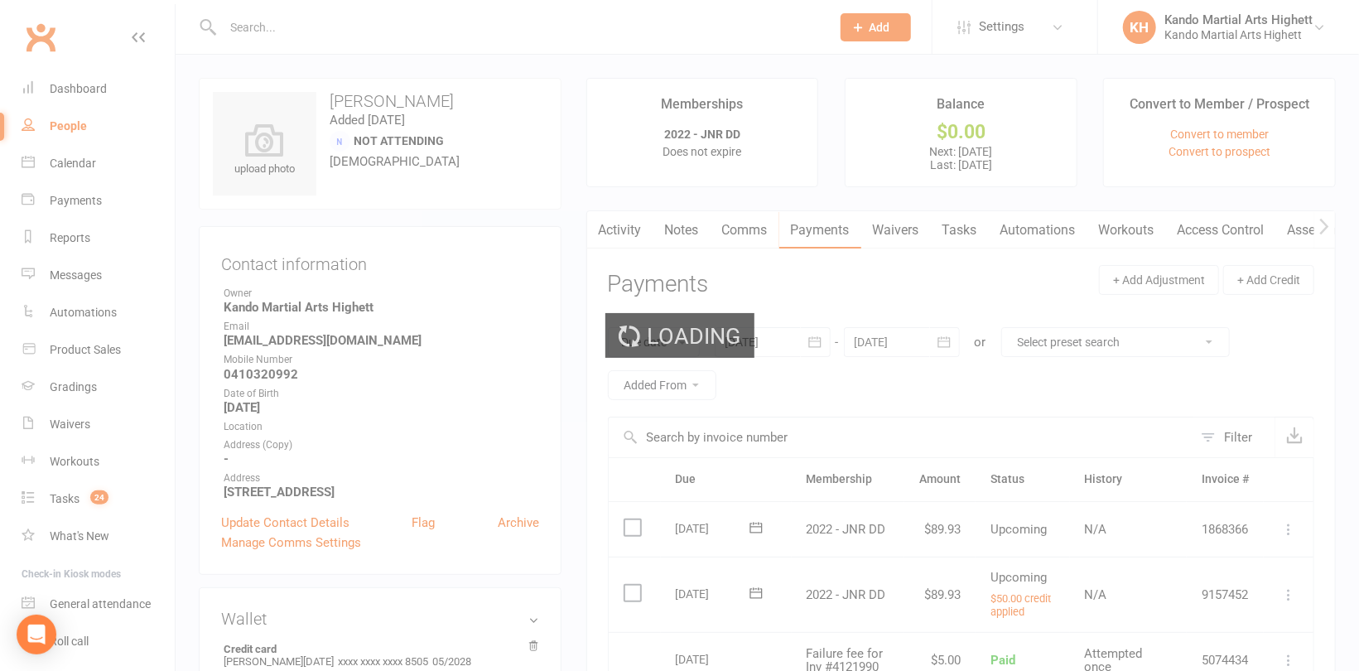
select select "100"
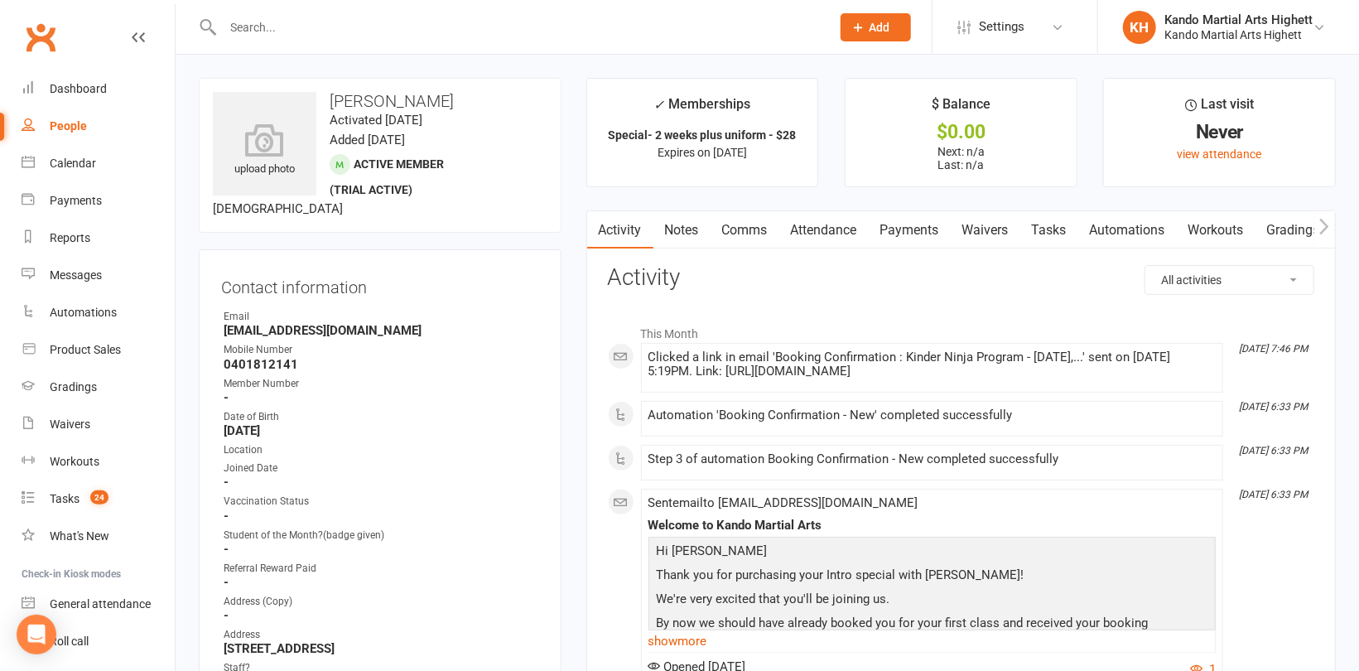
click at [814, 225] on link "Attendance" at bounding box center [824, 230] width 89 height 38
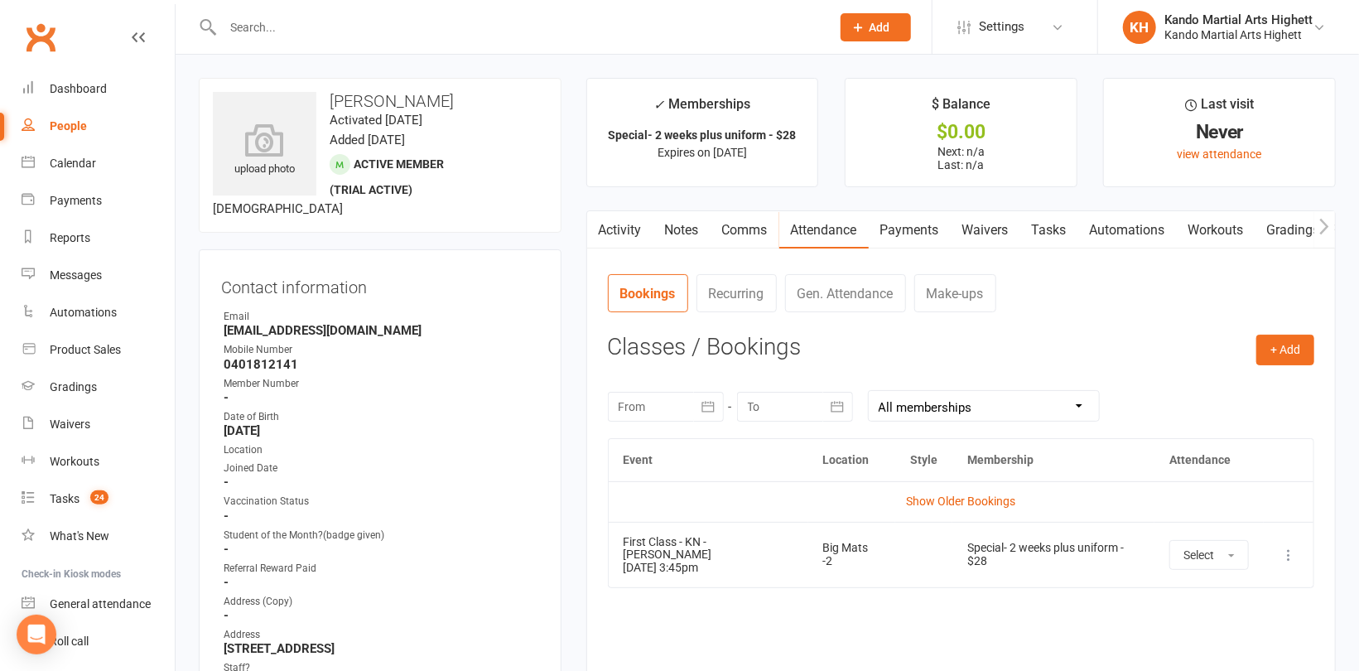
click at [1047, 226] on link "Tasks" at bounding box center [1050, 230] width 58 height 38
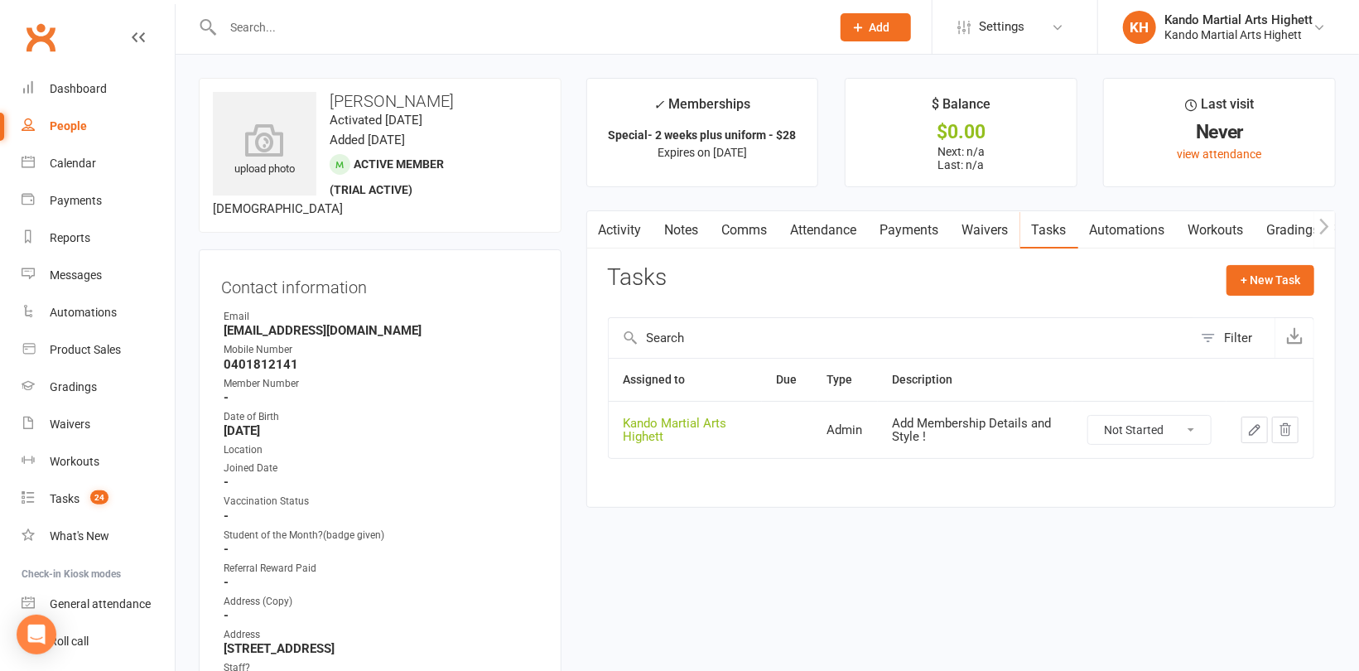
click at [1161, 417] on select "Not Started In Progress Waiting Complete" at bounding box center [1150, 430] width 123 height 28
click at [1089, 416] on select "Not Started In Progress Waiting Complete" at bounding box center [1150, 430] width 123 height 28
select select "unstarted"
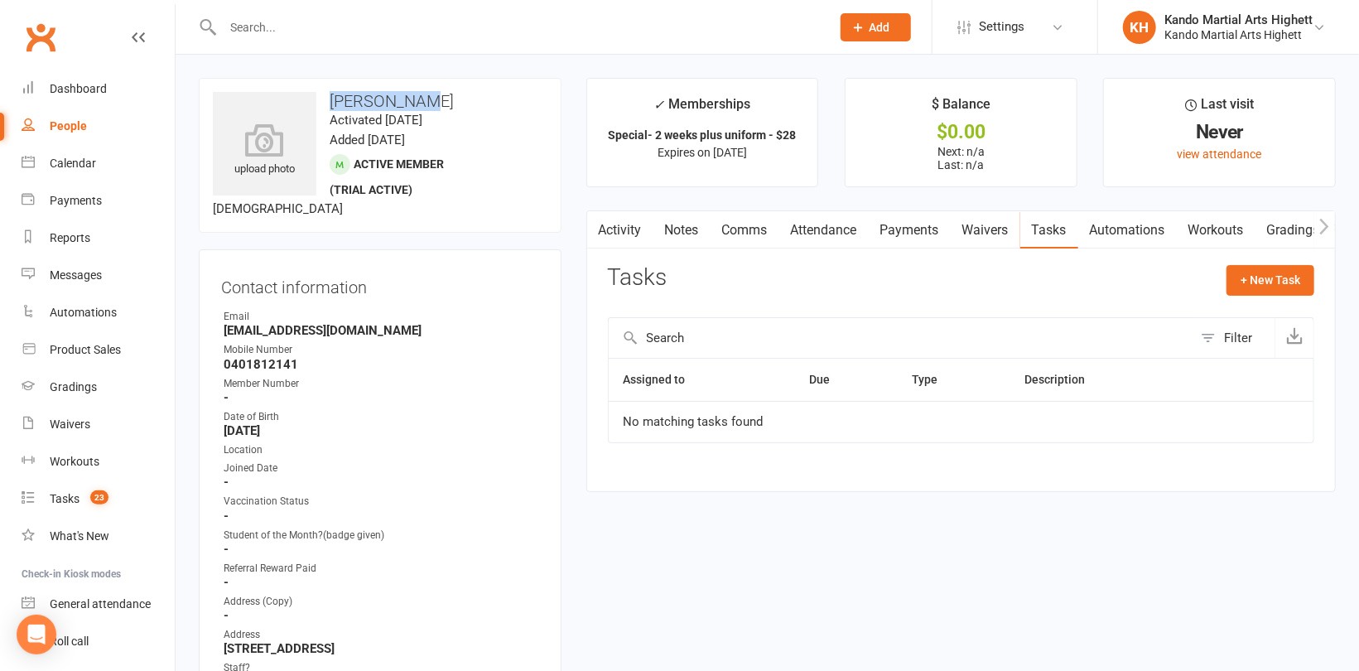
drag, startPoint x: 393, startPoint y: 98, endPoint x: 369, endPoint y: 104, distance: 25.5
click at [326, 98] on h3 "[PERSON_NAME]" at bounding box center [380, 101] width 335 height 18
copy h3 "[PERSON_NAME]"
click at [968, 223] on link "Waivers" at bounding box center [986, 230] width 70 height 38
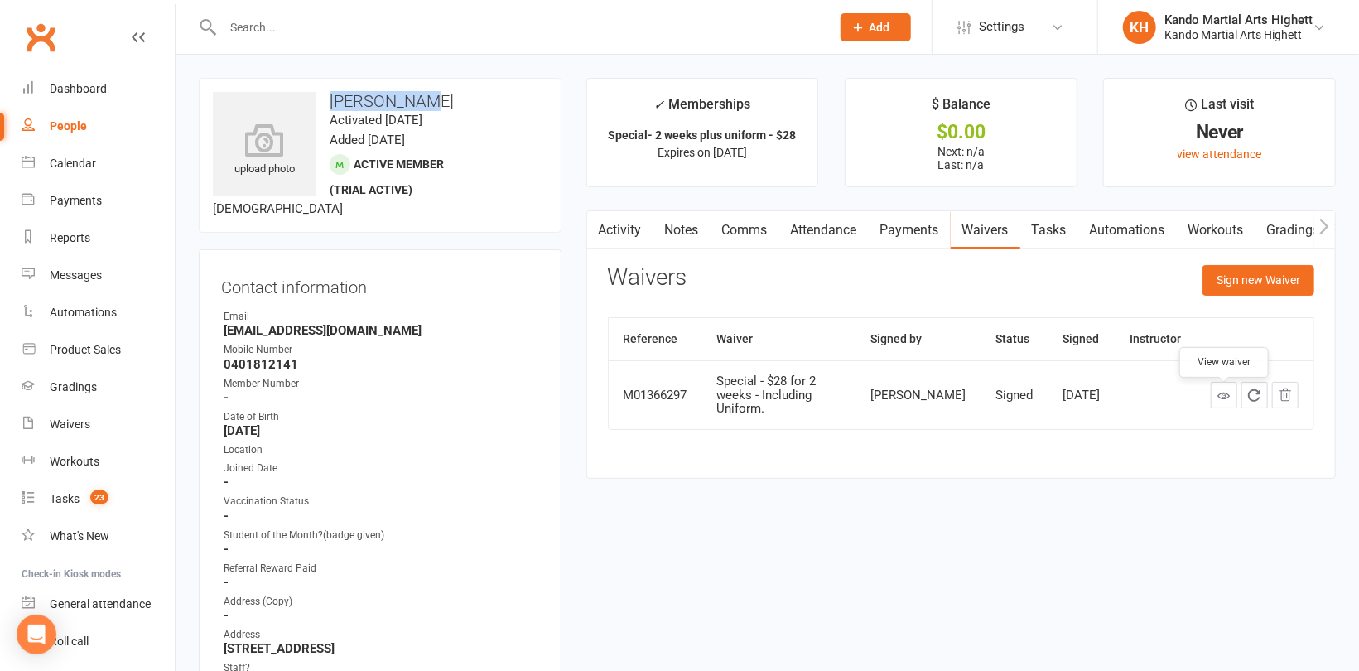
click at [1227, 402] on icon at bounding box center [1224, 395] width 12 height 12
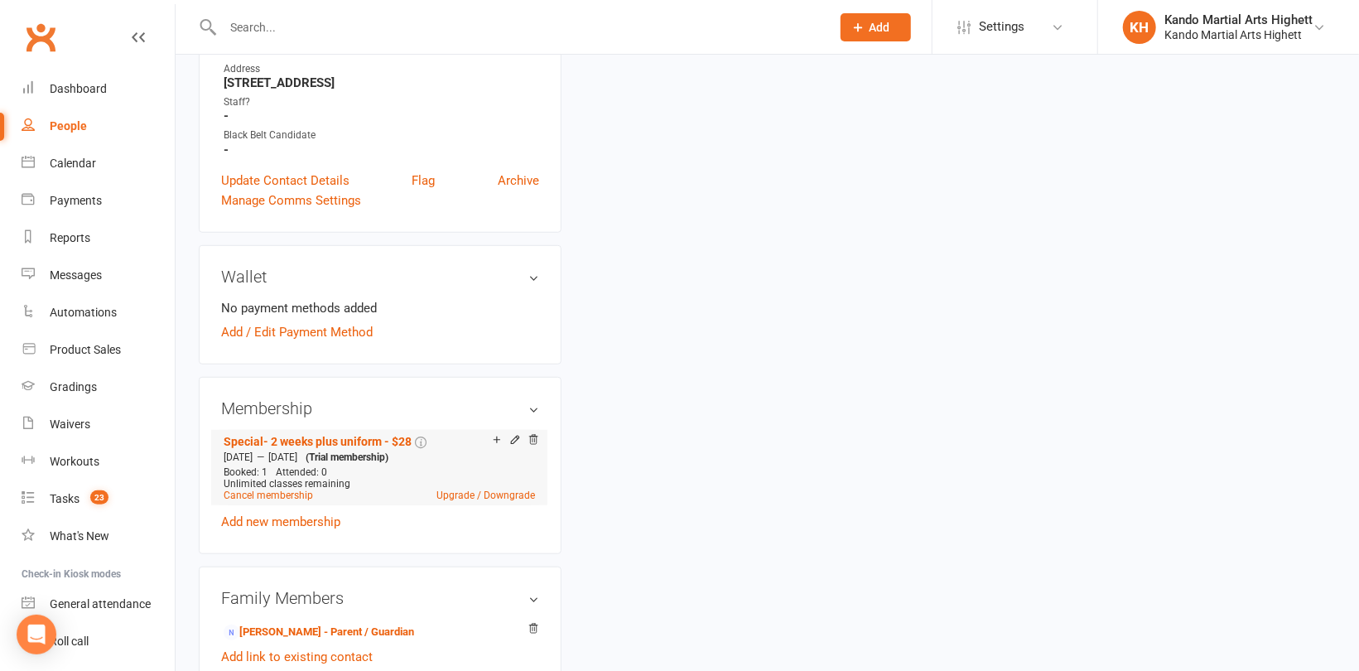
scroll to position [580, 0]
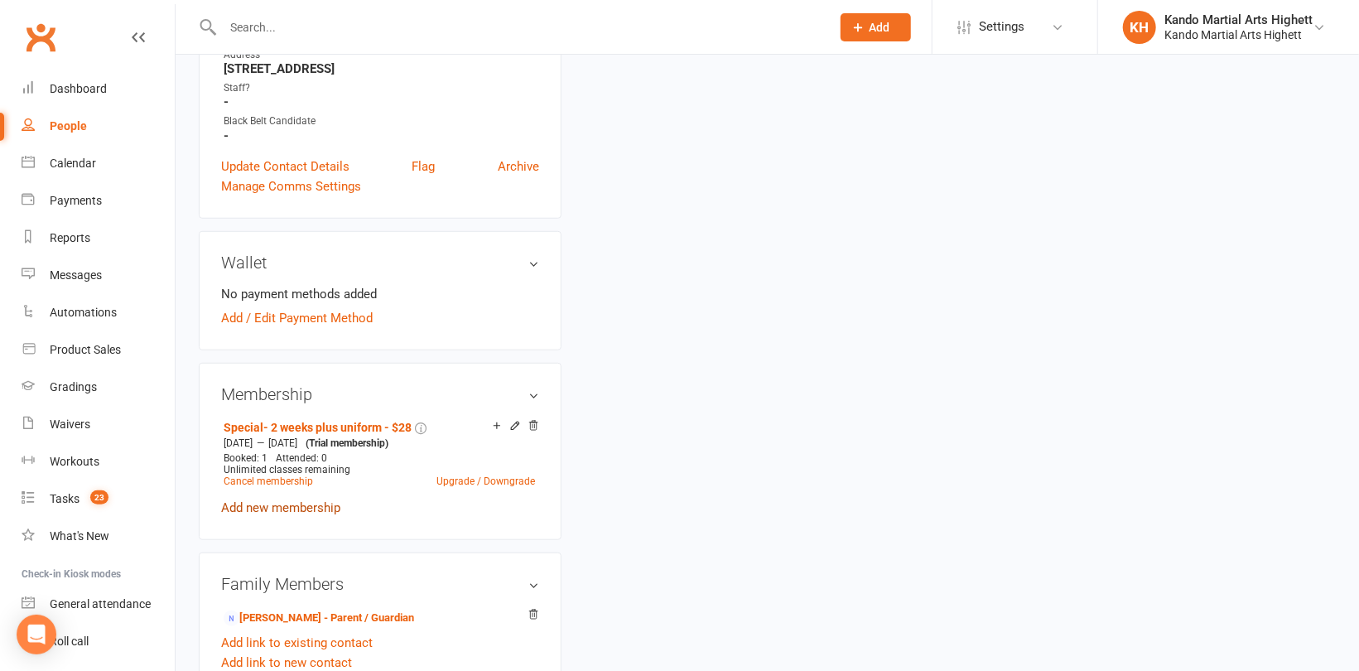
click at [327, 508] on link "Add new membership" at bounding box center [280, 507] width 119 height 15
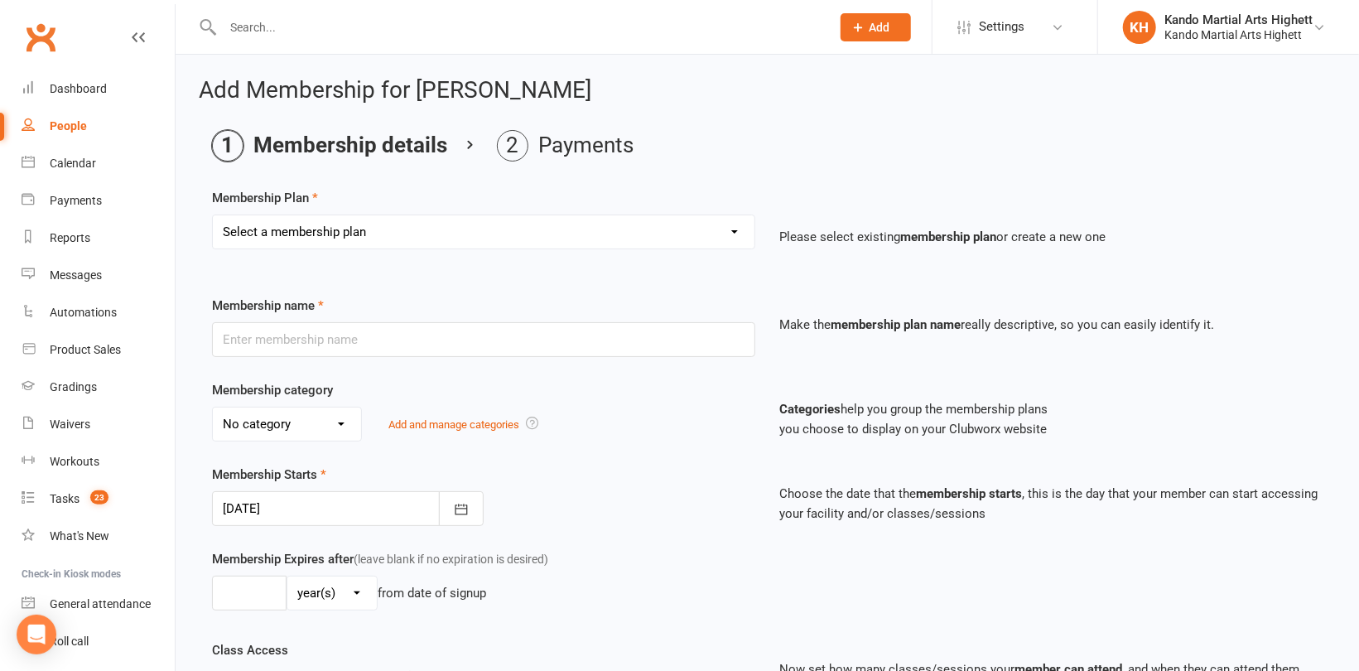
click at [459, 240] on select "Select a membership plan Create new Membership Plan Starter Program - 4 weeks p…" at bounding box center [484, 231] width 542 height 33
select select "13"
click at [213, 215] on select "Select a membership plan Create new Membership Plan Starter Program - 4 weeks p…" at bounding box center [484, 231] width 542 height 33
type input "2022 - KN DD"
select select "5"
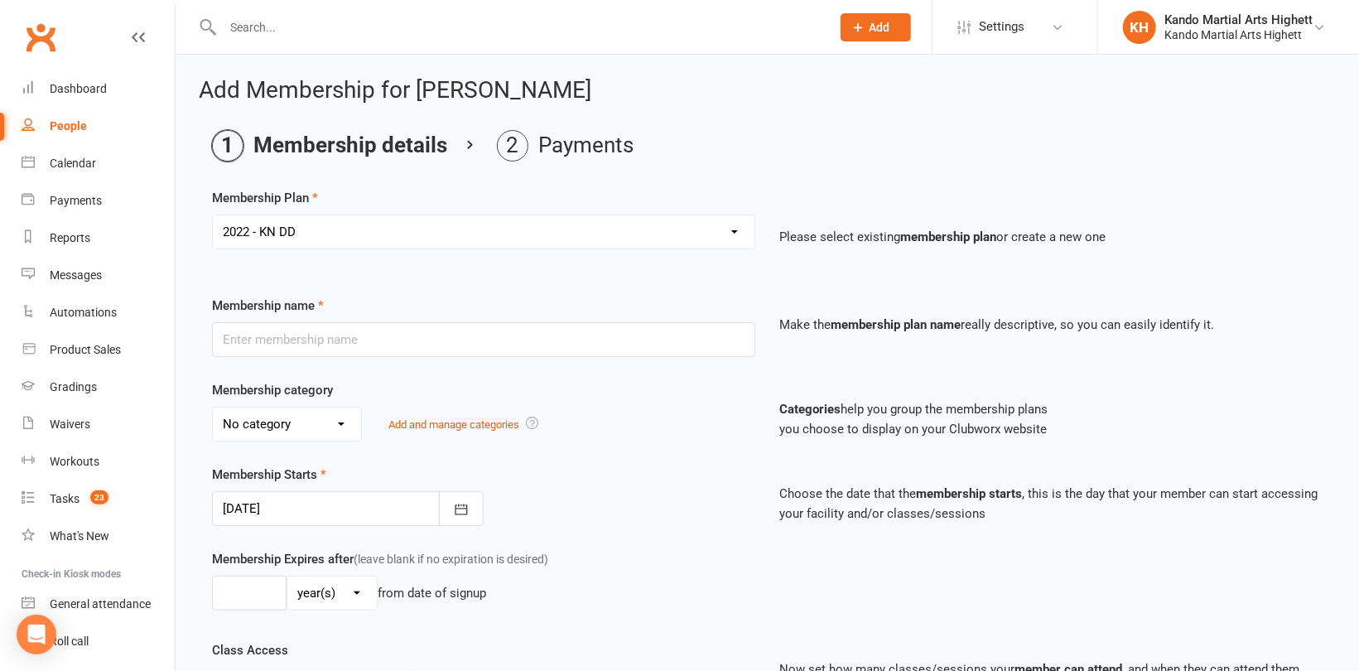
type input "0"
type input "5"
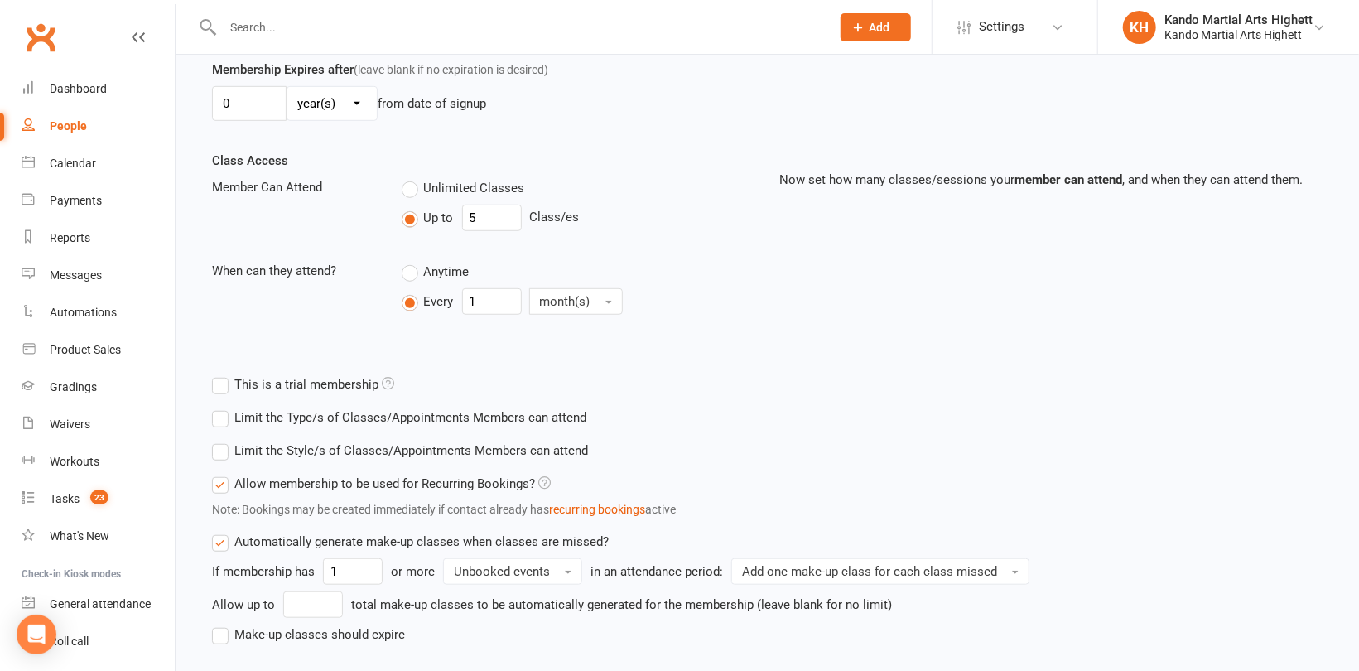
scroll to position [593, 0]
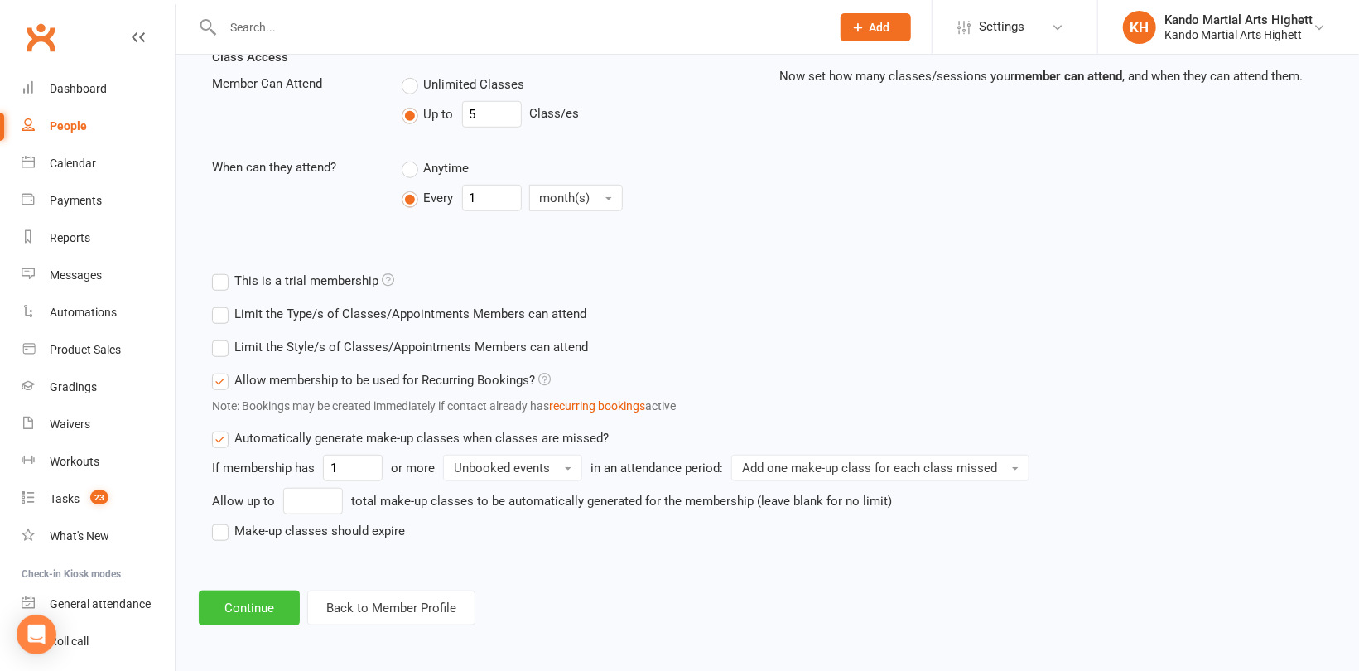
click at [246, 606] on button "Continue" at bounding box center [249, 608] width 101 height 35
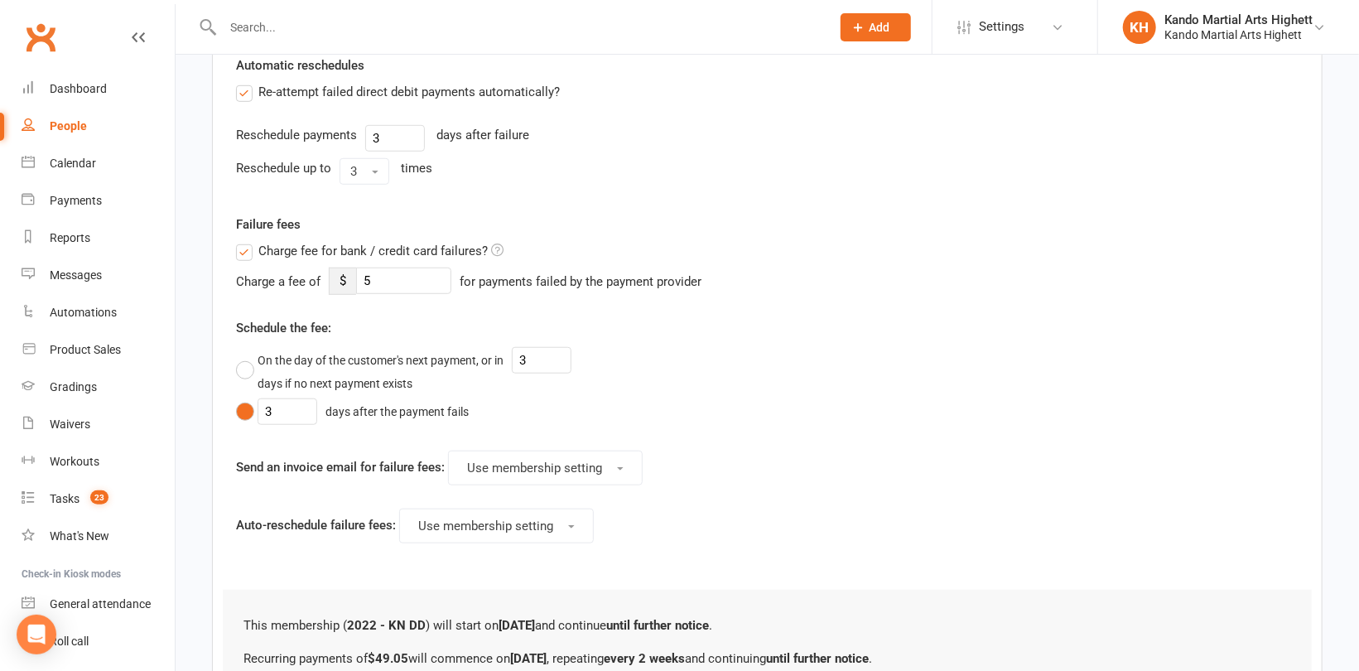
scroll to position [0, 0]
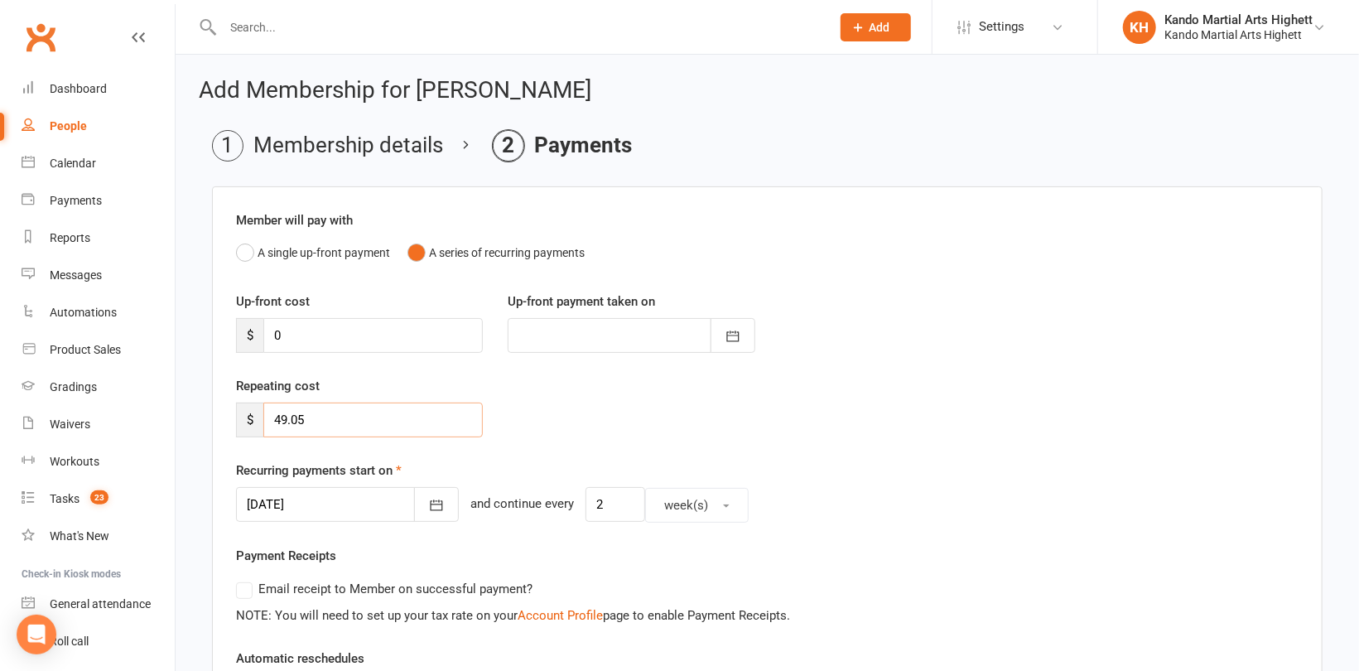
drag, startPoint x: 362, startPoint y: 424, endPoint x: 185, endPoint y: 397, distance: 179.4
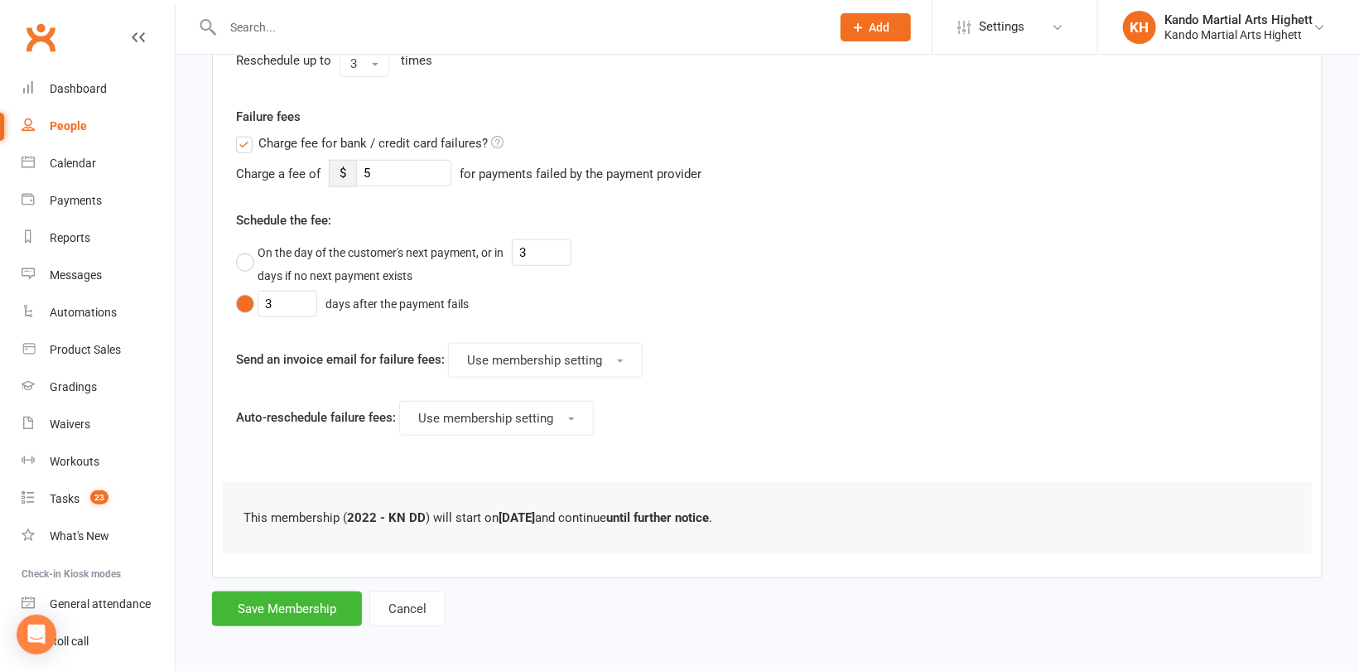
scroll to position [702, 0]
type input "0"
click at [293, 611] on button "Save Membership" at bounding box center [287, 607] width 150 height 35
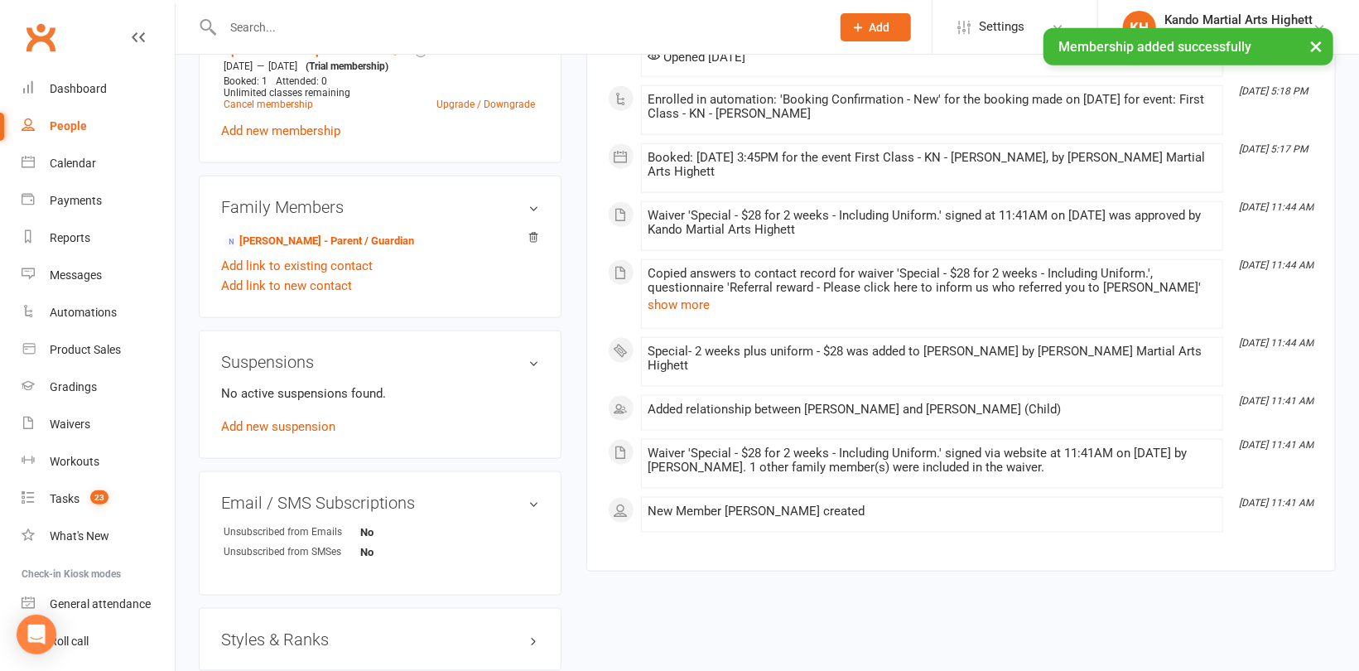
scroll to position [1160, 0]
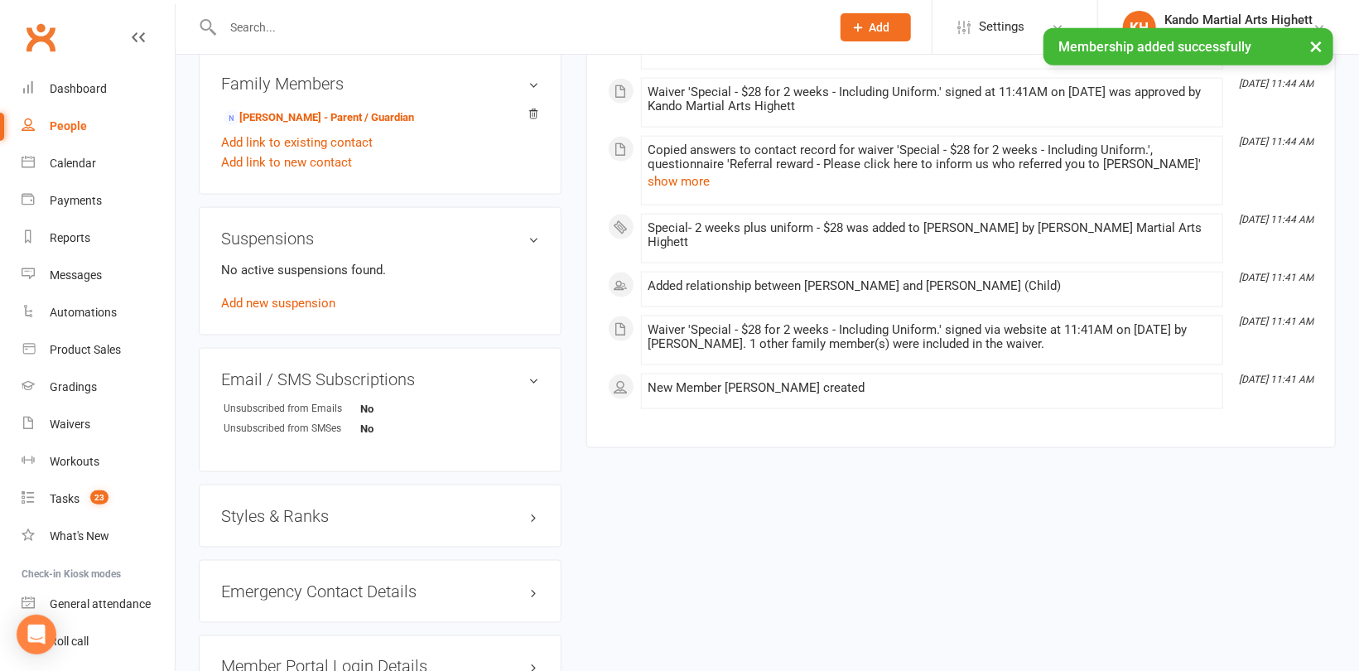
click at [269, 519] on h3 "Styles & Ranks" at bounding box center [380, 516] width 318 height 18
click at [271, 582] on link "Add new style" at bounding box center [259, 580] width 77 height 15
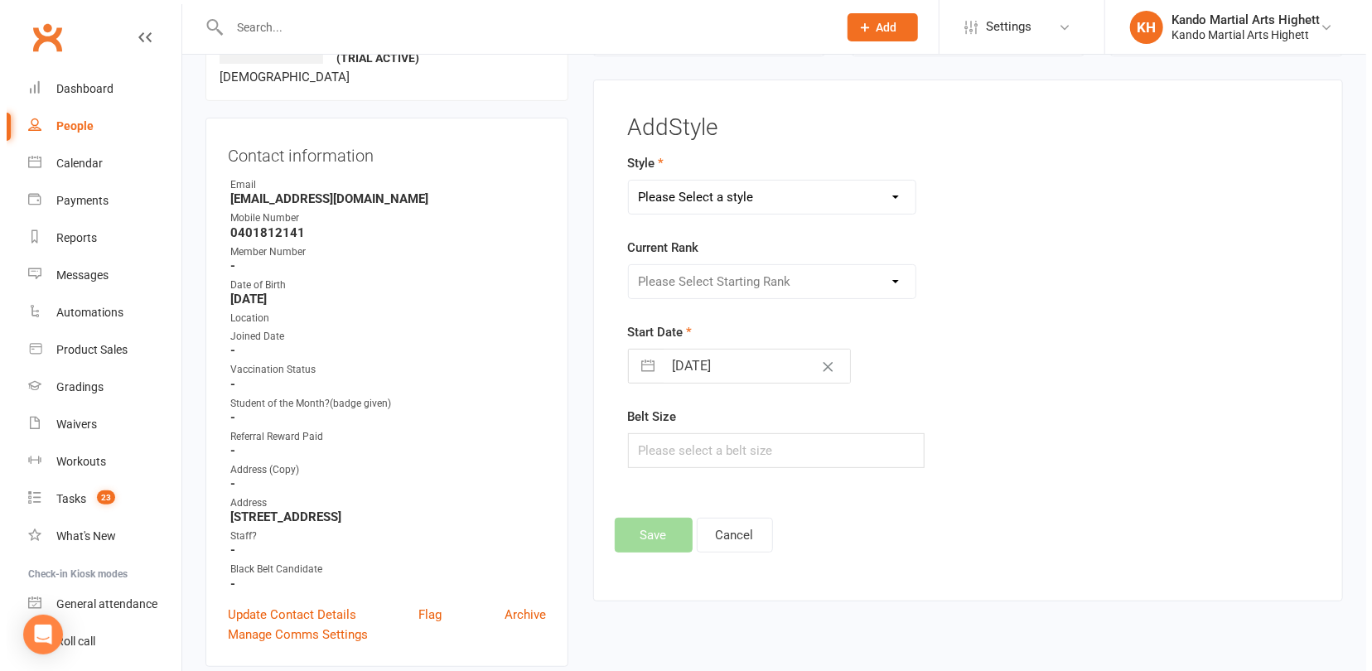
scroll to position [128, 0]
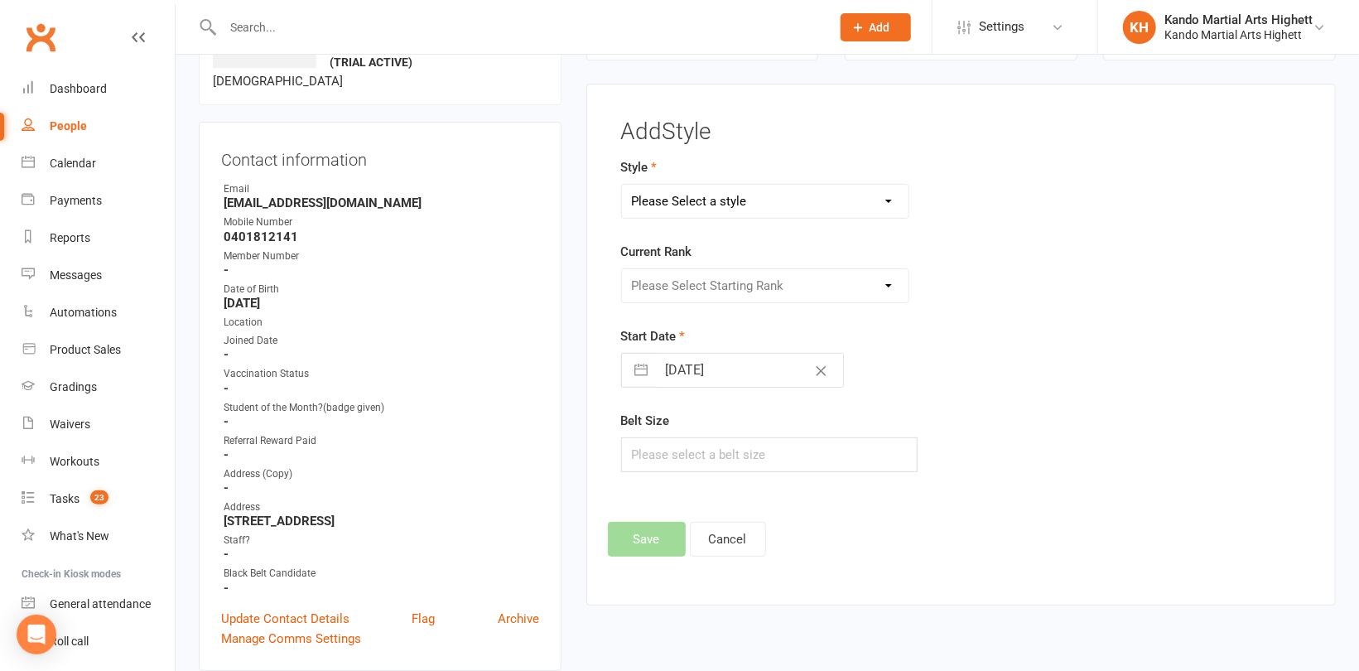
click at [775, 202] on select "Please Select a style Junior Kinder Ninja Leadership Little Dragon Teen and Adu…" at bounding box center [765, 201] width 287 height 33
select select "1195"
click at [622, 185] on select "Please Select a style Junior Kinder Ninja Leadership Little Dragon Teen and Adu…" at bounding box center [765, 201] width 287 height 33
click at [753, 286] on select "Please Select Starting Rank 1 - White 2 - Red 3 - Yellow 4 - Orange 5 - Green 6…" at bounding box center [765, 285] width 287 height 33
select select "11439"
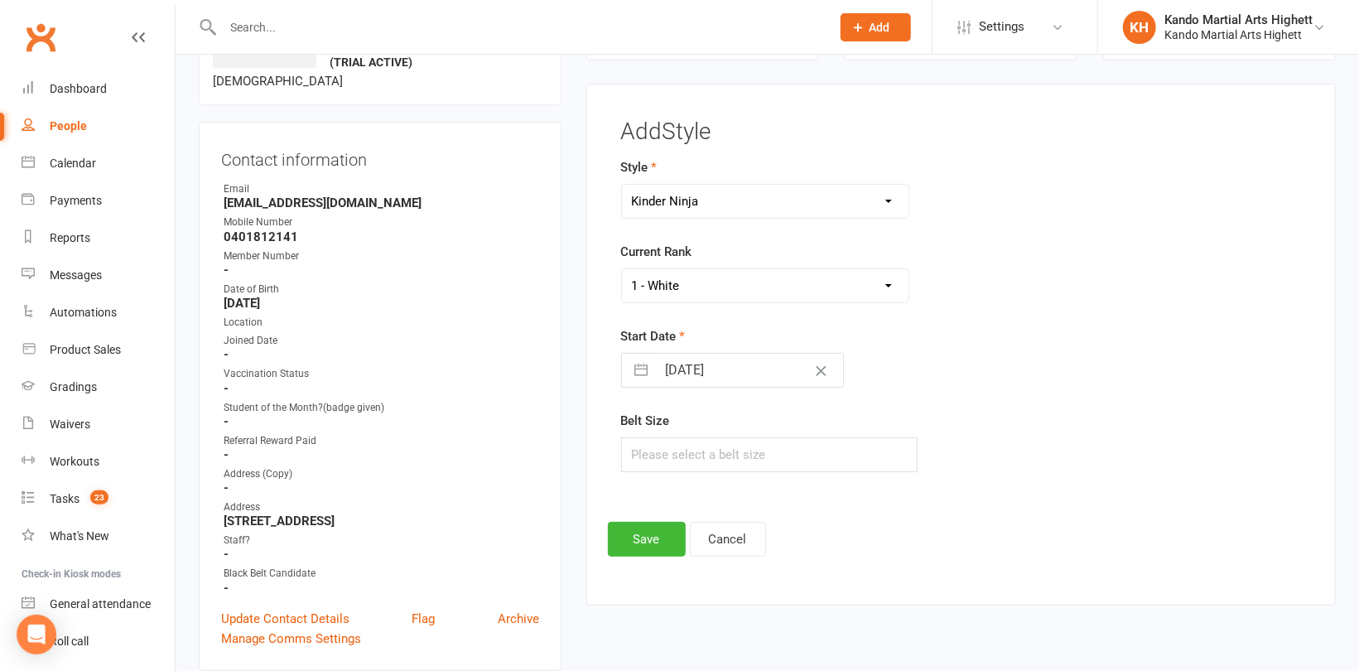
click at [622, 269] on select "Please Select Starting Rank 1 - White 2 - Red 3 - Yellow 4 - Orange 5 - Green 6…" at bounding box center [765, 285] width 287 height 33
drag, startPoint x: 636, startPoint y: 540, endPoint x: 566, endPoint y: 528, distance: 71.5
click at [635, 540] on button "Save" at bounding box center [647, 539] width 78 height 35
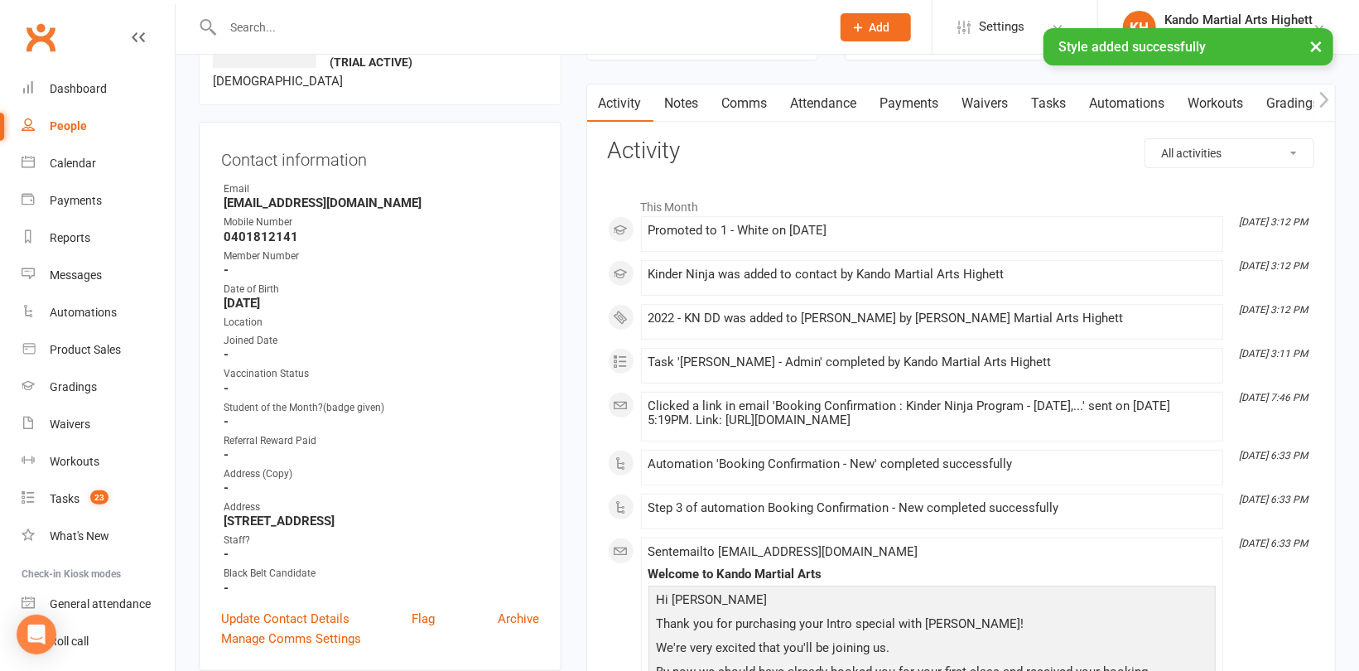
click at [831, 104] on link "Attendance" at bounding box center [824, 103] width 89 height 38
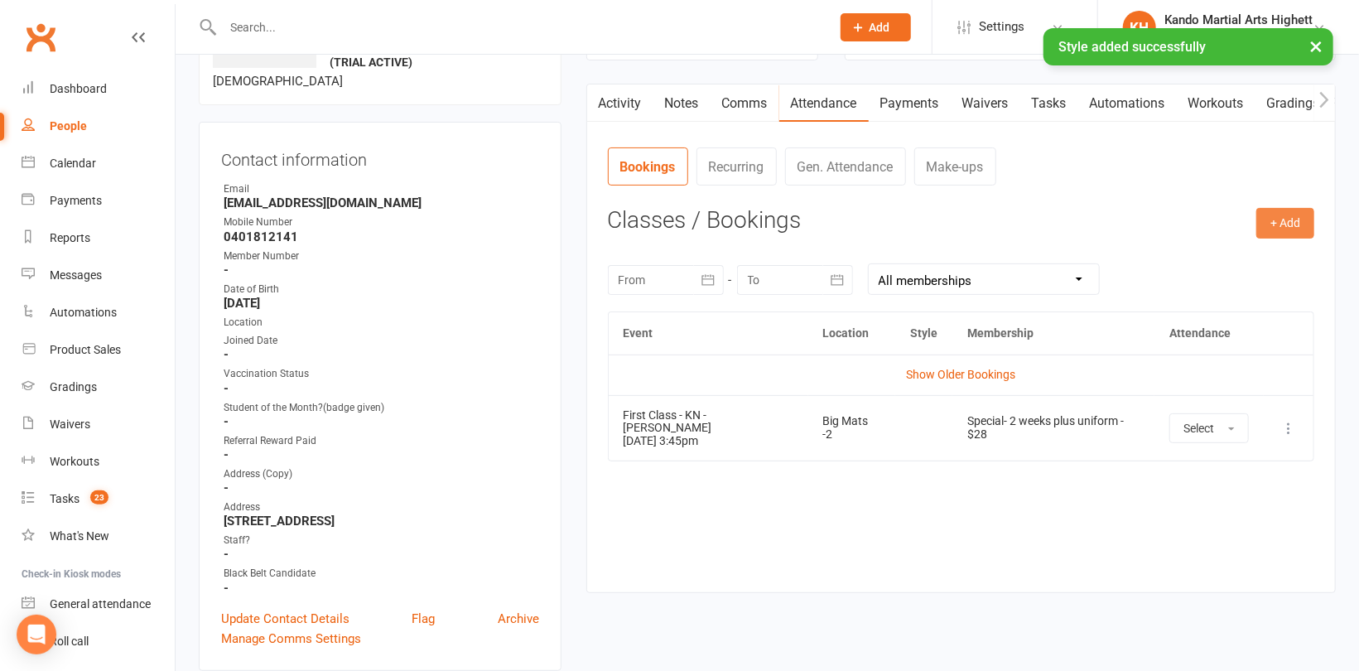
click at [1284, 220] on button "+ Add" at bounding box center [1286, 223] width 58 height 30
click at [1190, 250] on link "Book Event" at bounding box center [1232, 260] width 164 height 33
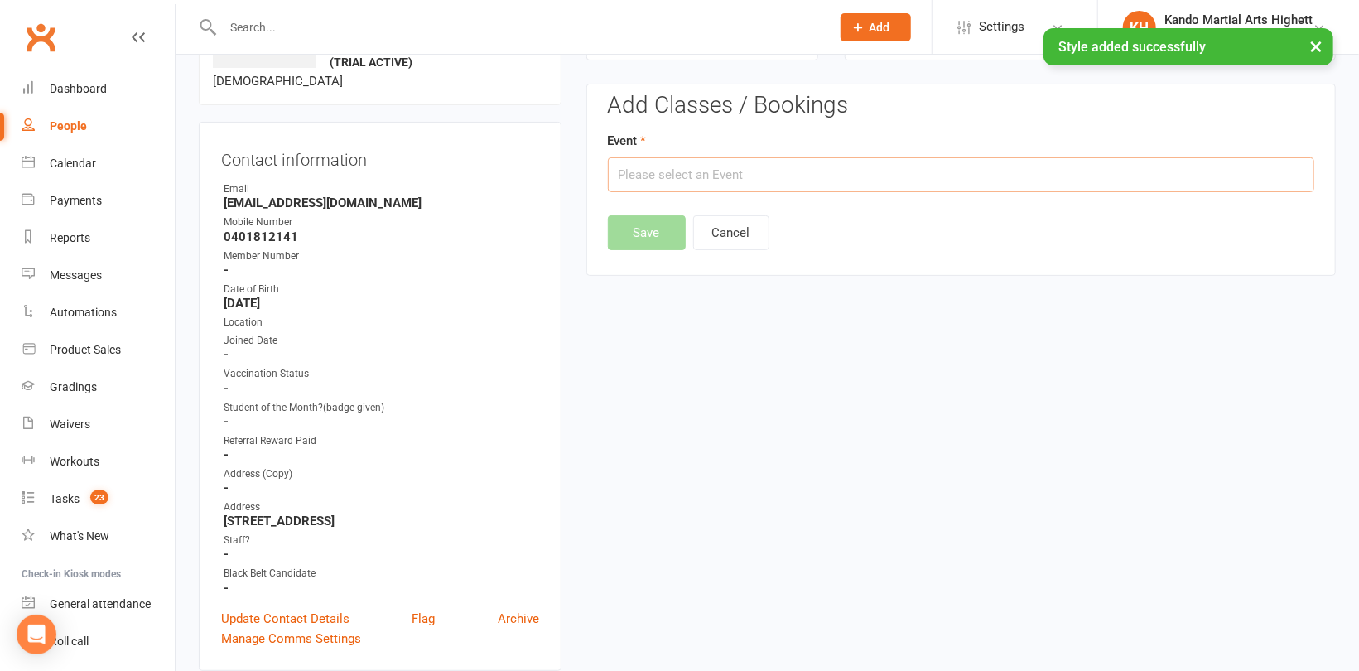
click at [857, 172] on input "text" at bounding box center [961, 174] width 707 height 35
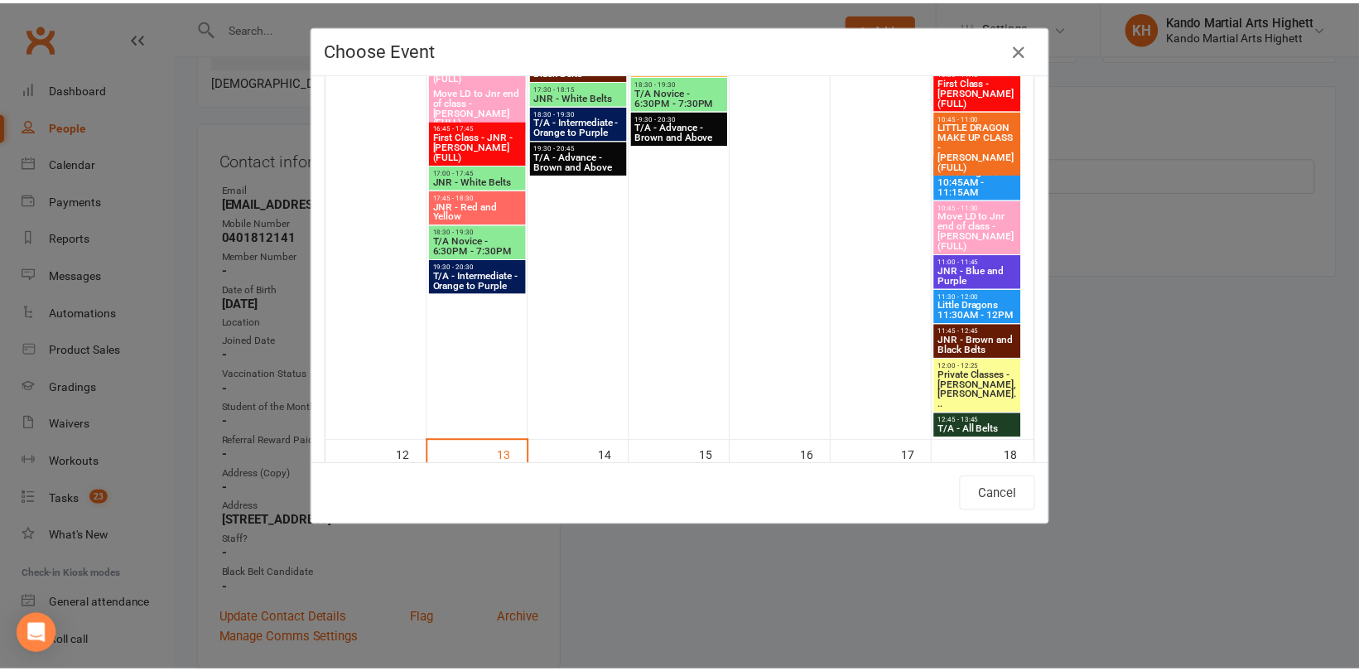
scroll to position [1160, 0]
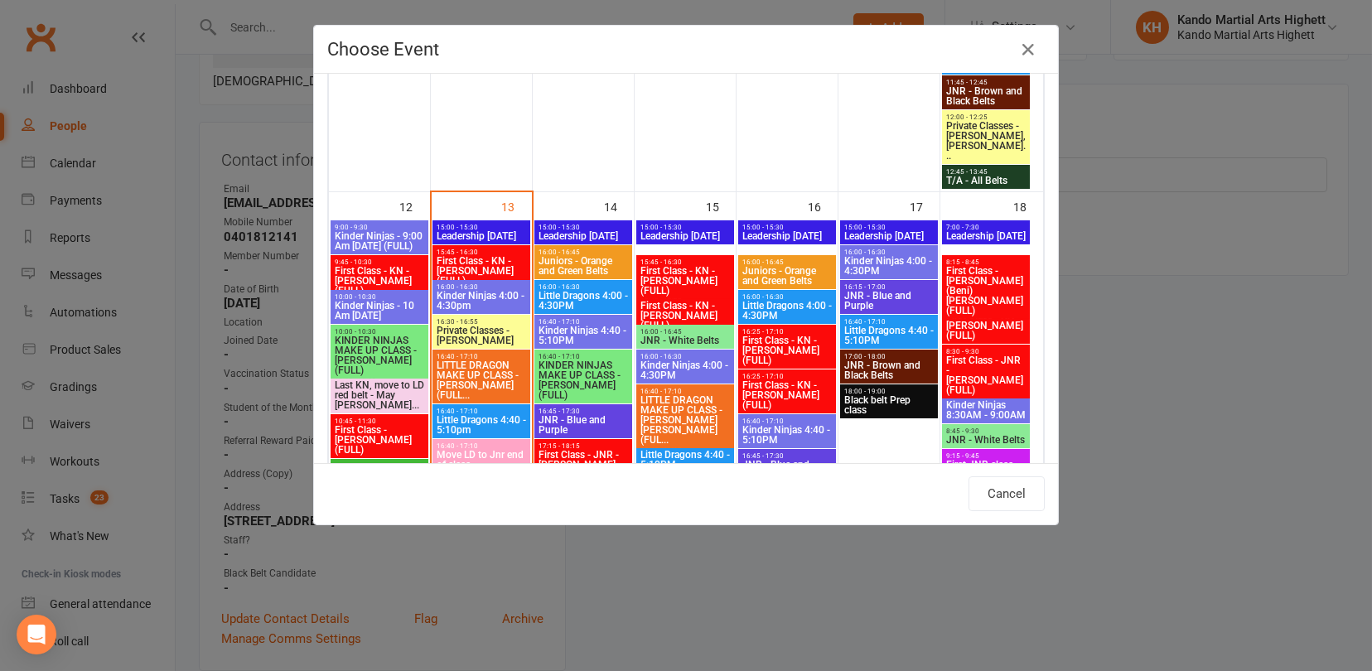
click at [476, 295] on span "Kinder Ninjas 4:00 - 4:30pm" at bounding box center [481, 301] width 91 height 20
type input "Kinder Ninjas 4:00 - 4:30pm - Oct 13, 2025 4:00:00 PM"
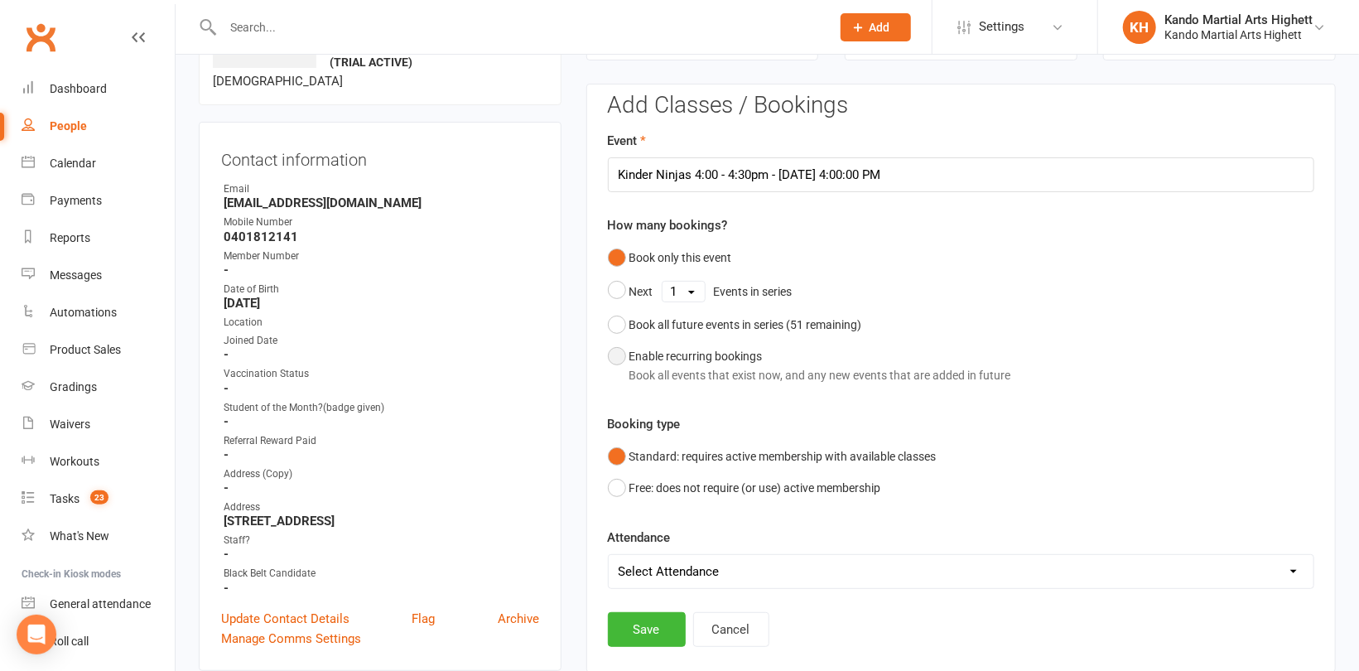
click at [676, 372] on div "Book all events that exist now, and any new events that are added in future" at bounding box center [821, 375] width 382 height 18
select select "book_from_now"
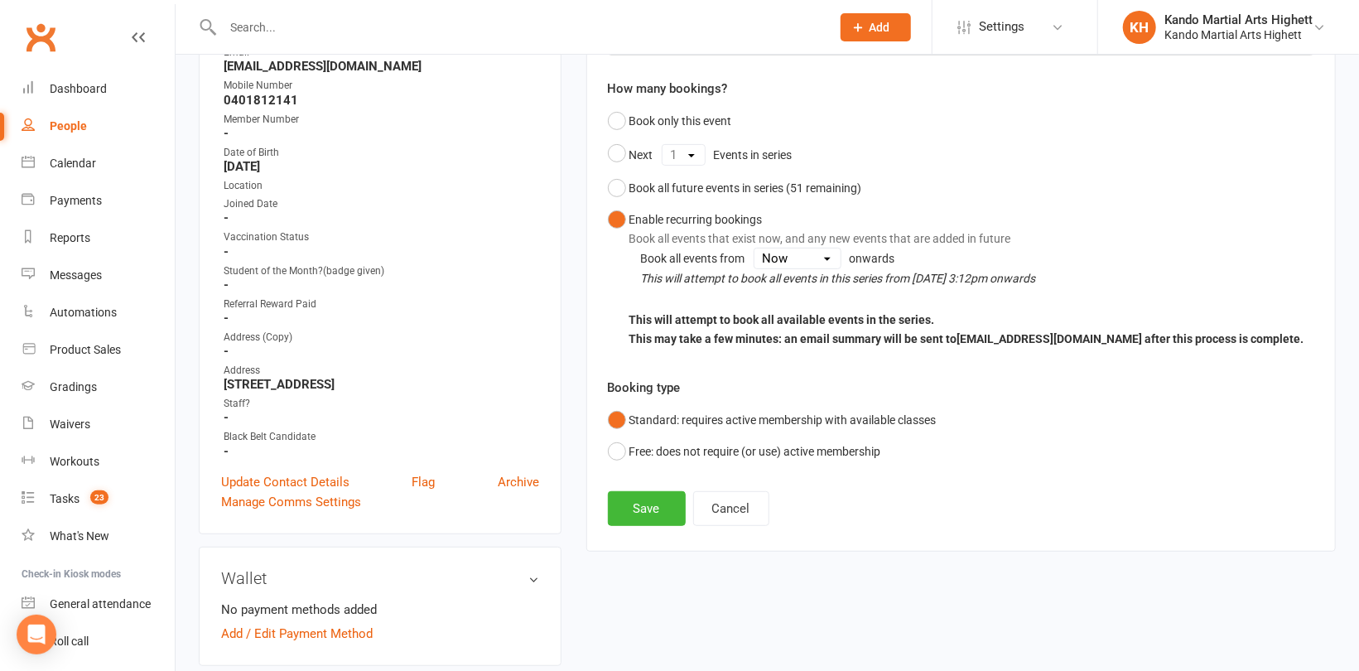
scroll to position [376, 0]
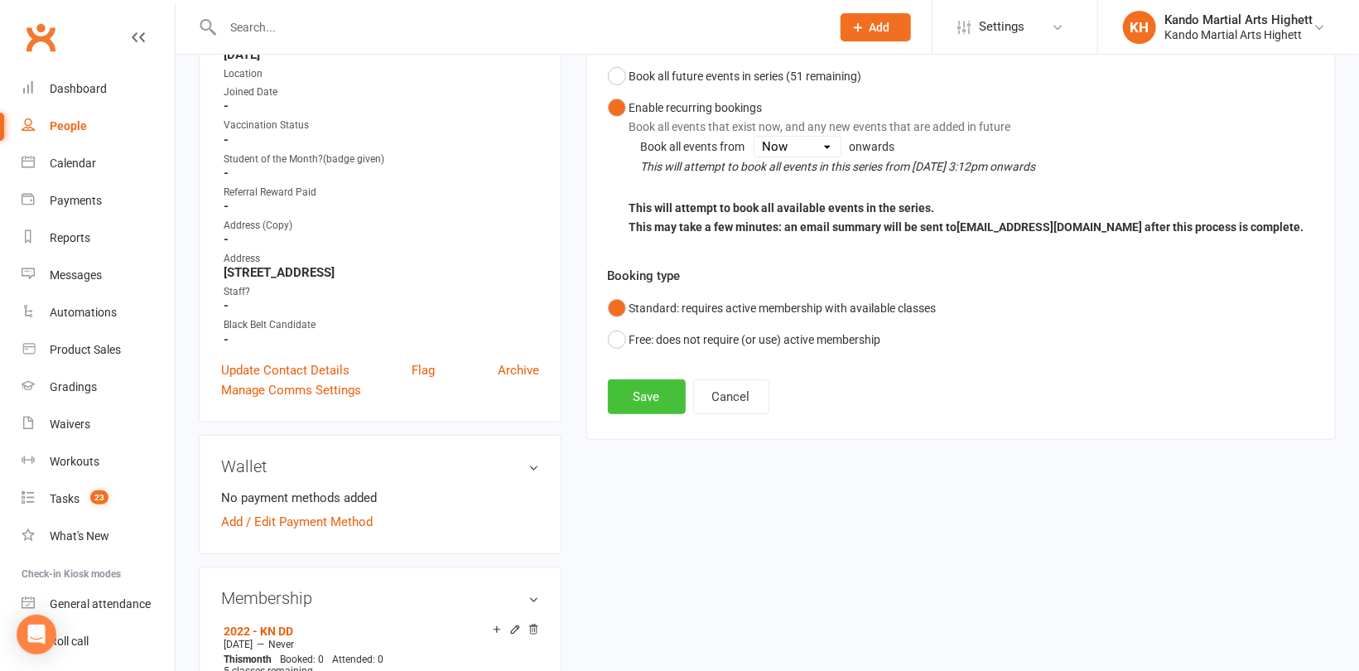
click at [649, 400] on button "Save" at bounding box center [647, 396] width 78 height 35
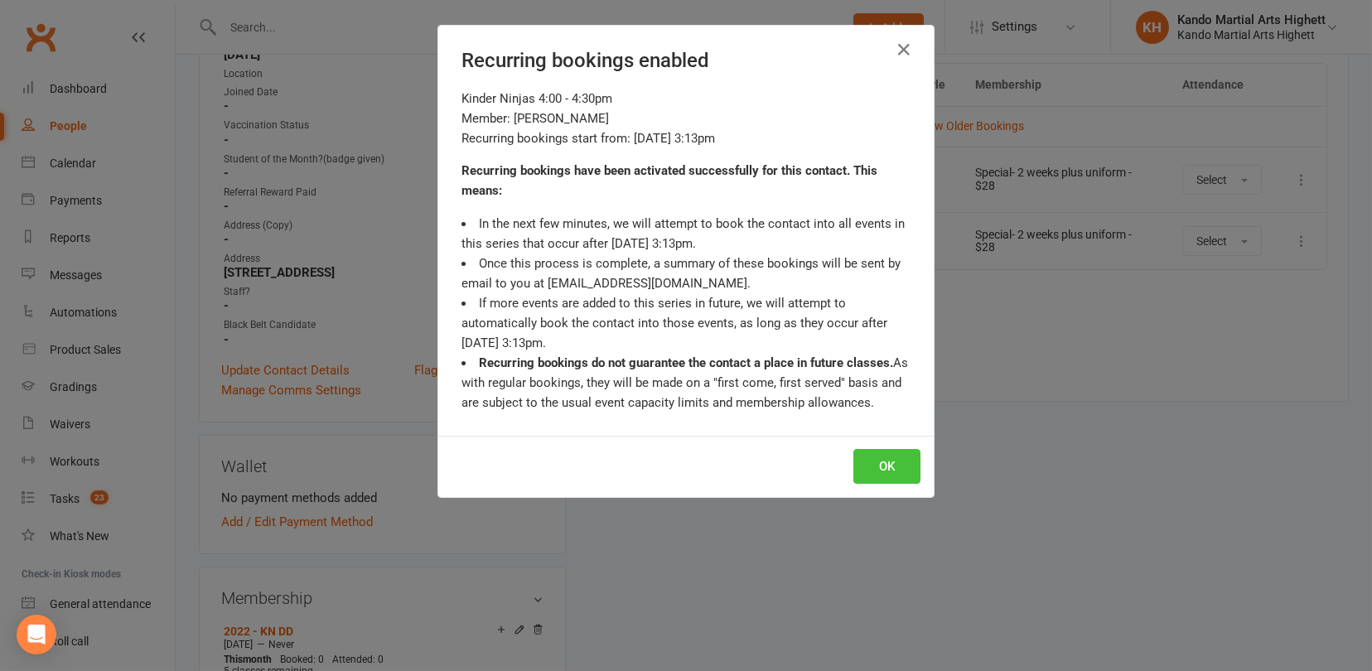
click at [875, 463] on button "OK" at bounding box center [886, 466] width 67 height 35
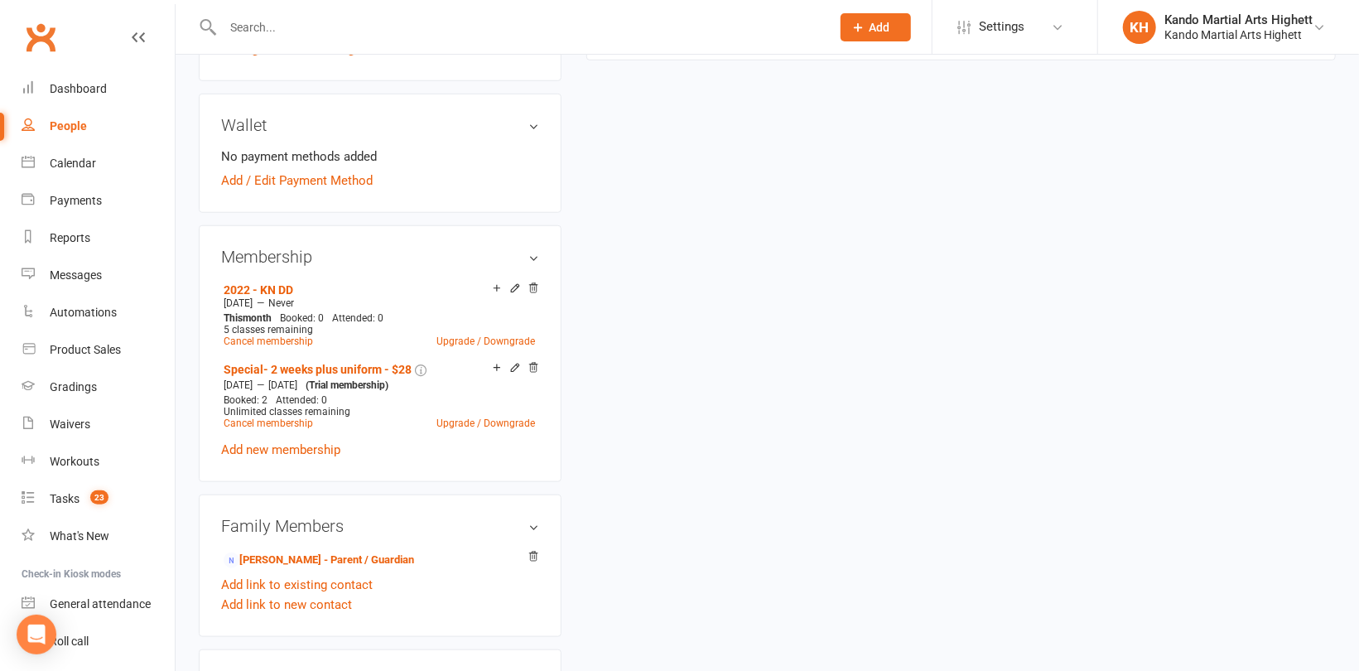
scroll to position [873, 0]
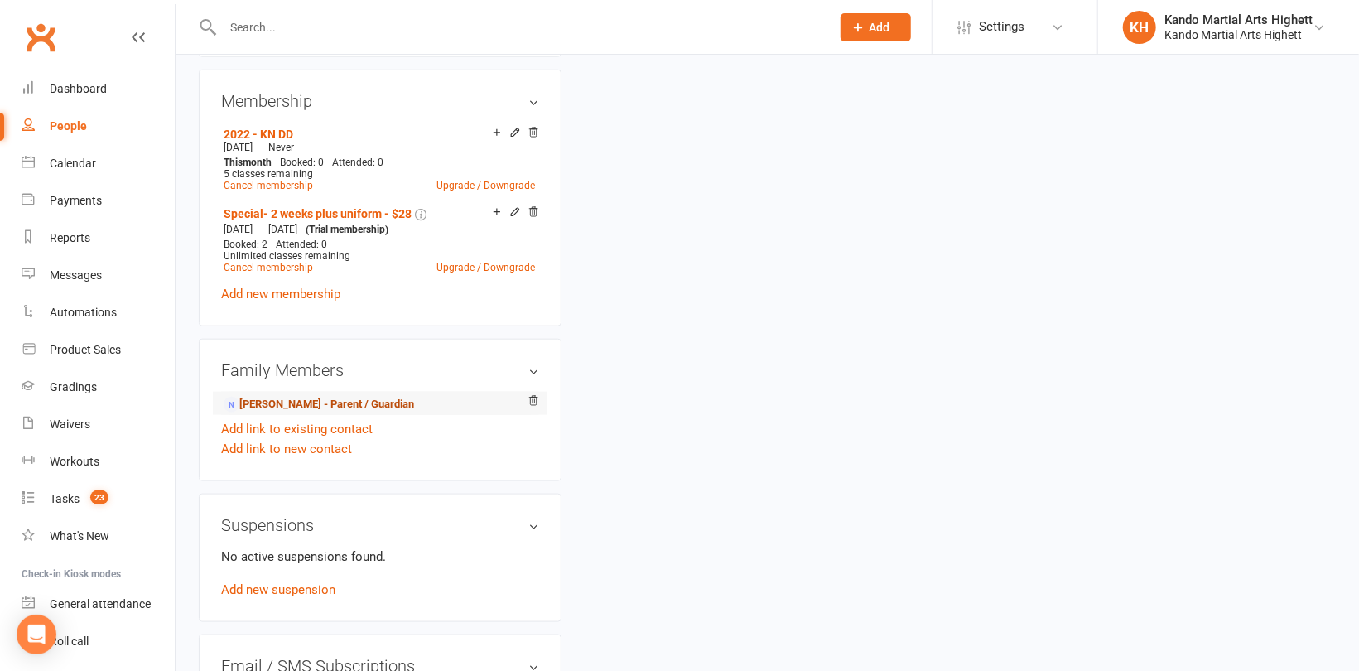
click at [263, 403] on link "Abbie Brice - Parent / Guardian" at bounding box center [319, 404] width 191 height 17
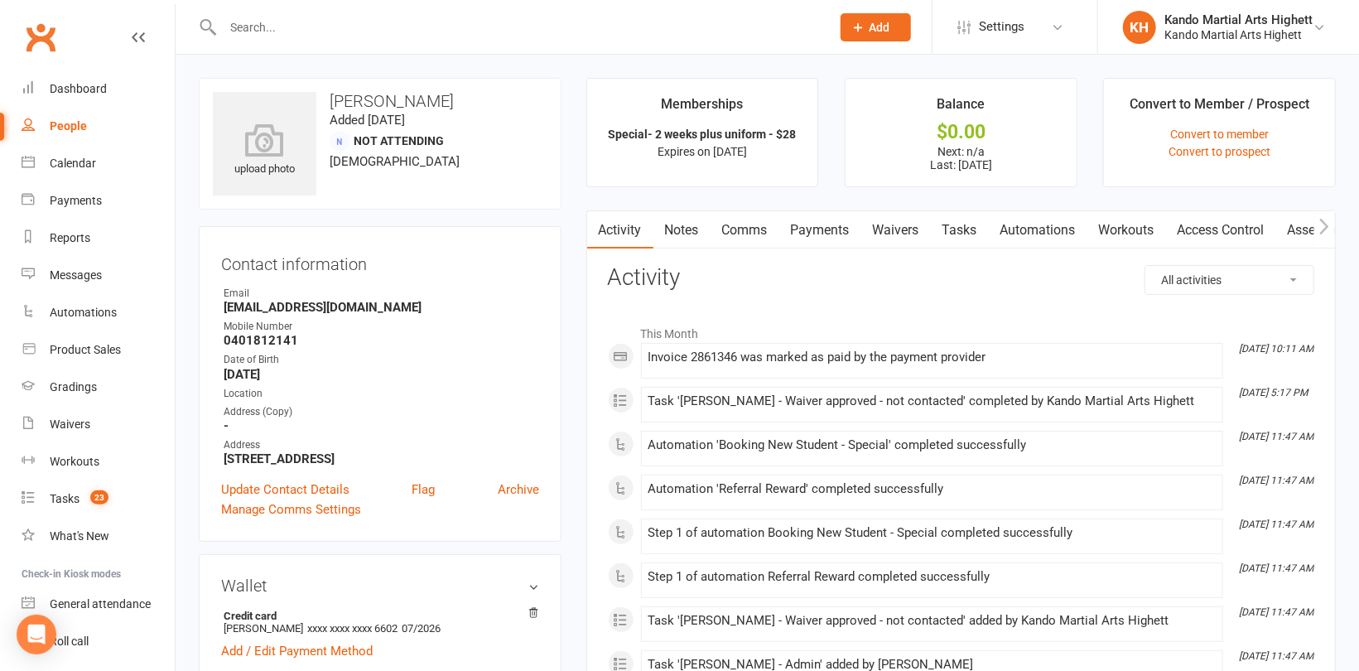
click at [842, 237] on link "Payments" at bounding box center [821, 230] width 82 height 38
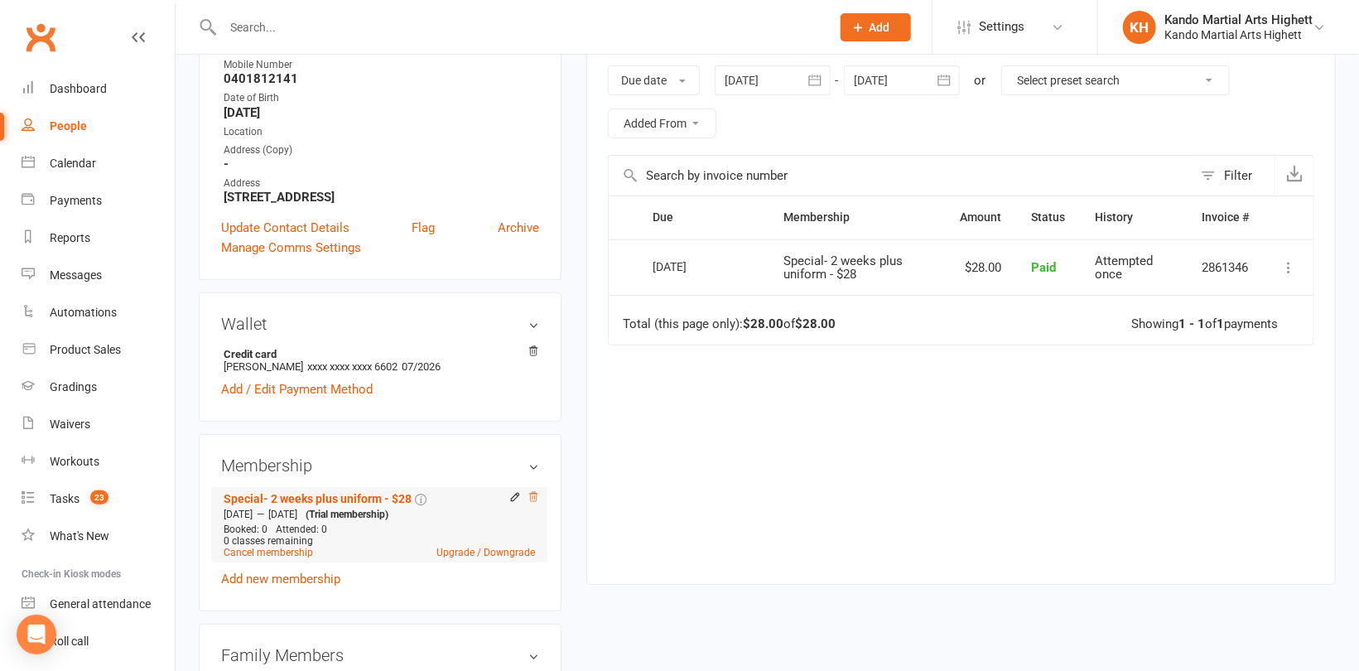
scroll to position [414, 0]
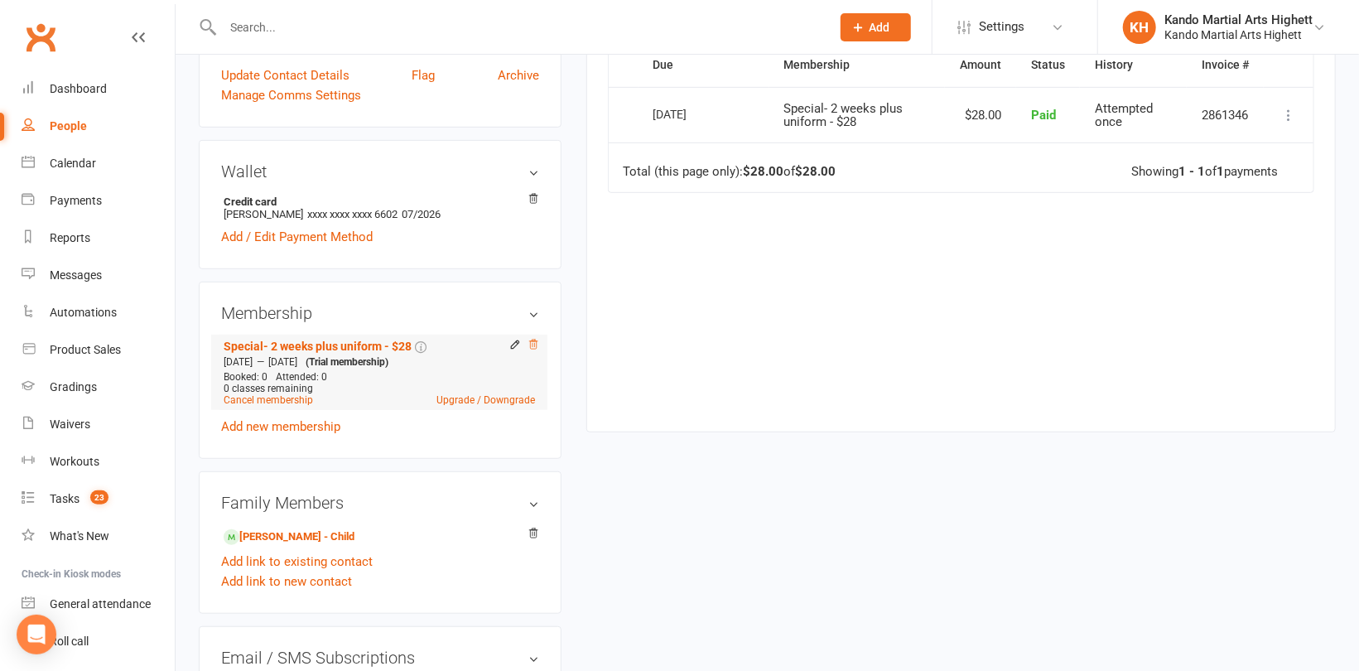
click at [536, 347] on icon at bounding box center [533, 344] width 8 height 9
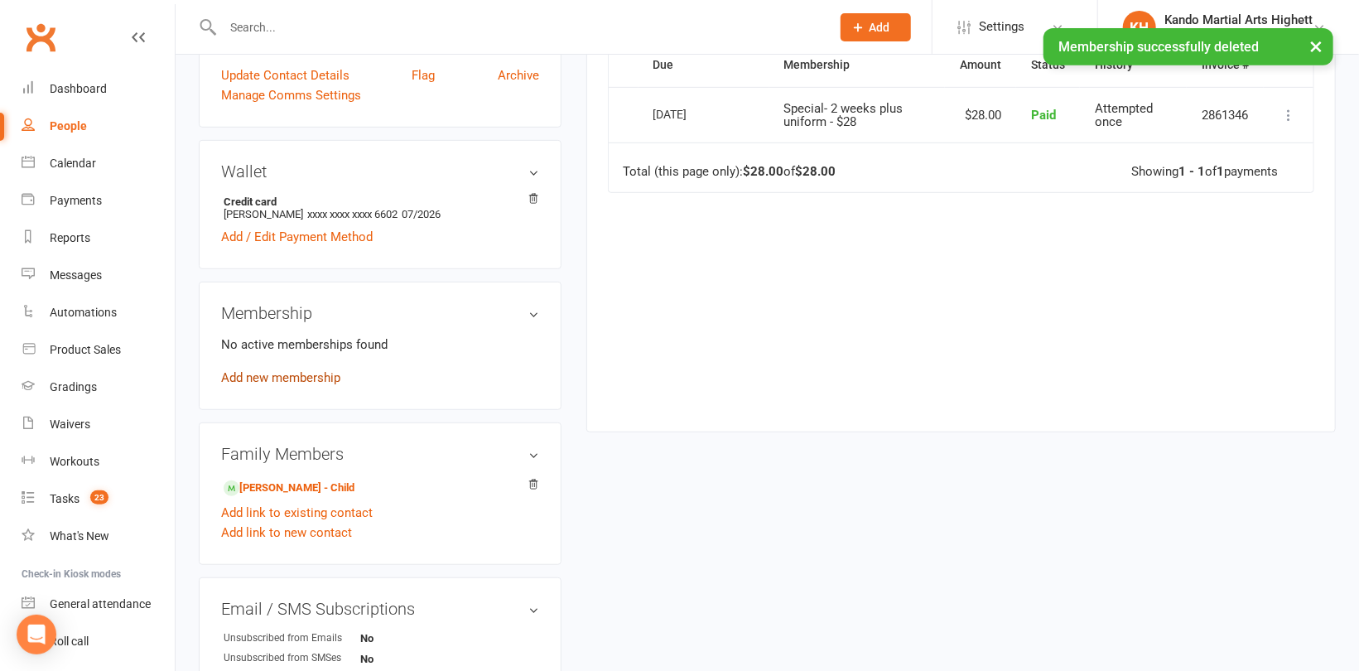
click at [259, 383] on link "Add new membership" at bounding box center [280, 377] width 119 height 15
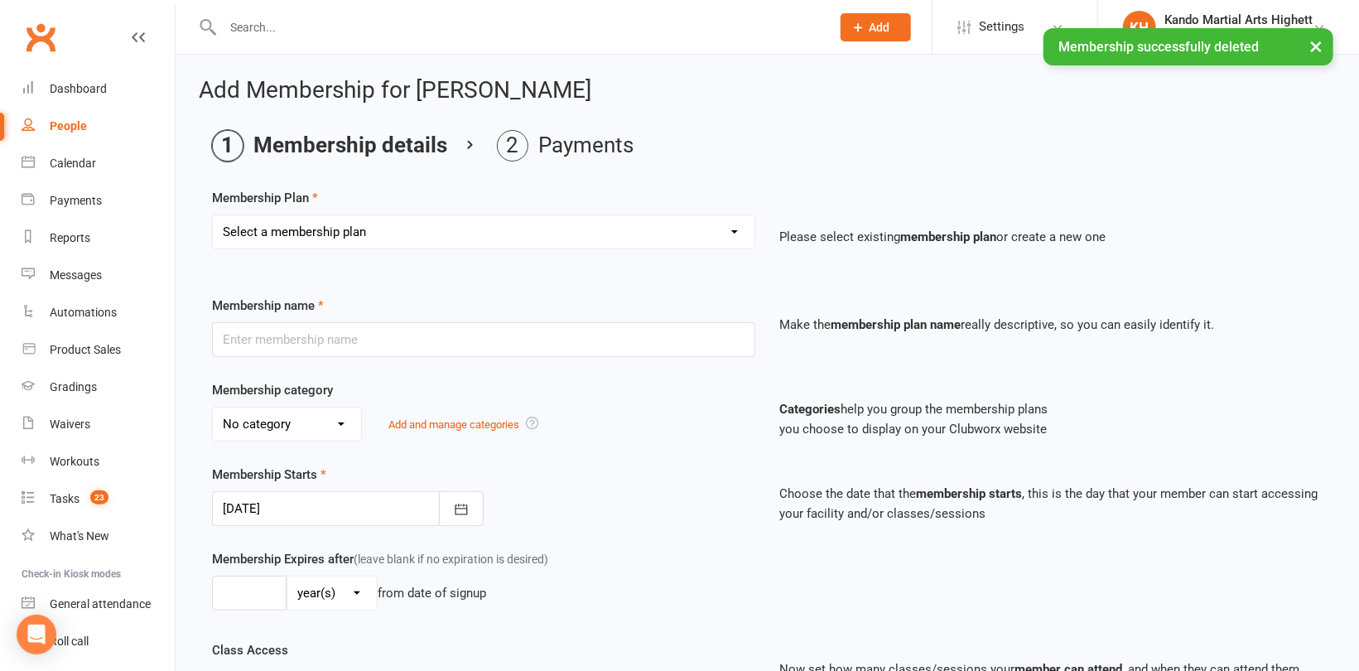
click at [383, 232] on select "Select a membership plan Create new Membership Plan Starter Program - 4 weeks p…" at bounding box center [484, 231] width 542 height 33
select select "13"
click at [213, 215] on select "Select a membership plan Create new Membership Plan Starter Program - 4 weeks p…" at bounding box center [484, 231] width 542 height 33
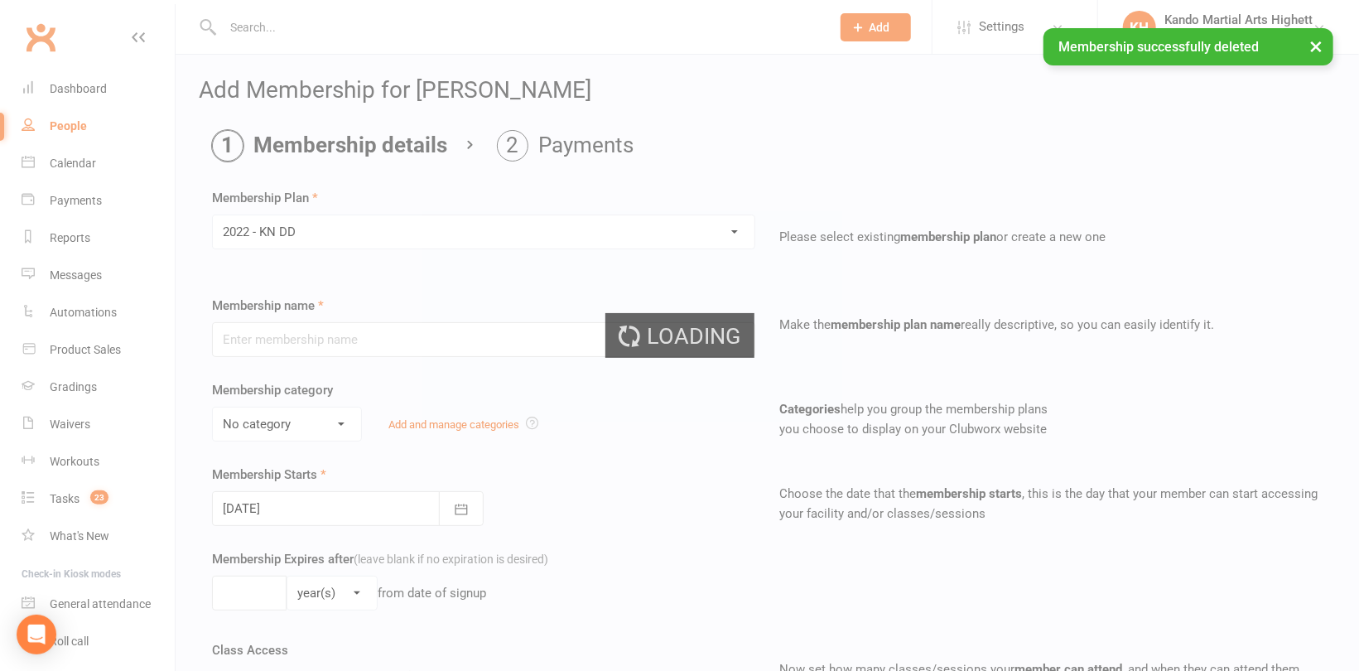
type input "2022 - KN DD"
select select "5"
type input "0"
type input "5"
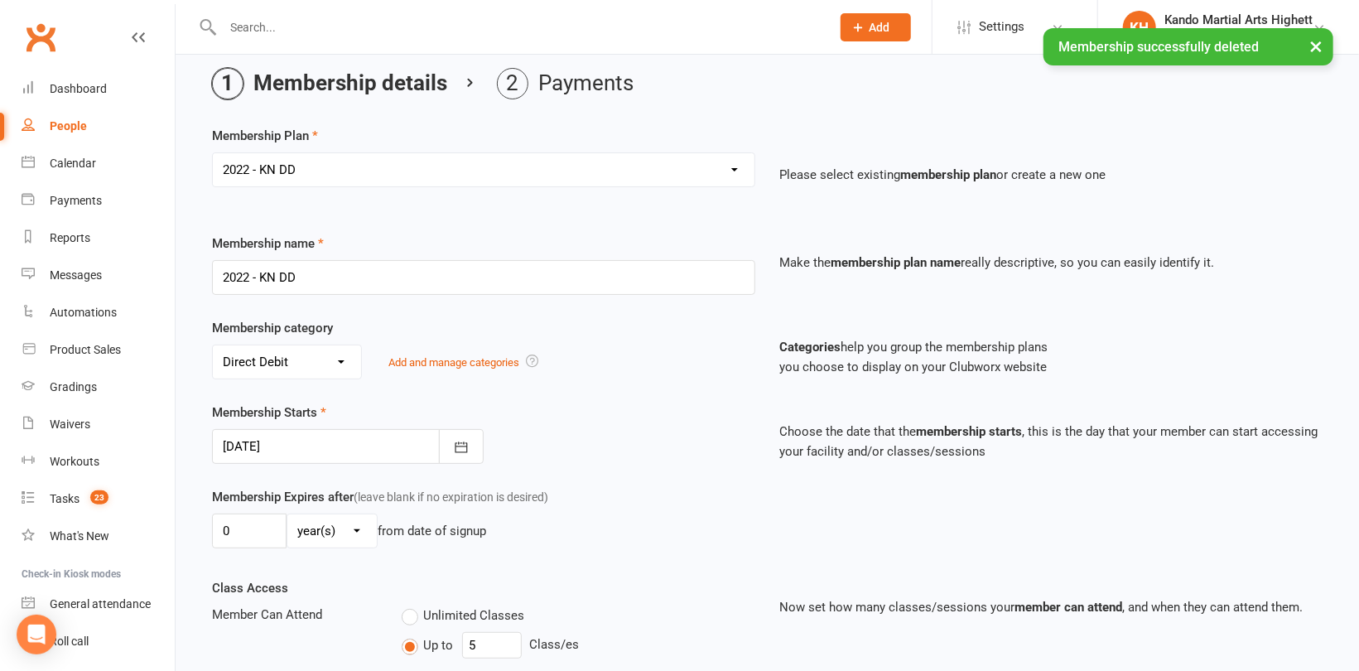
scroll to position [331, 0]
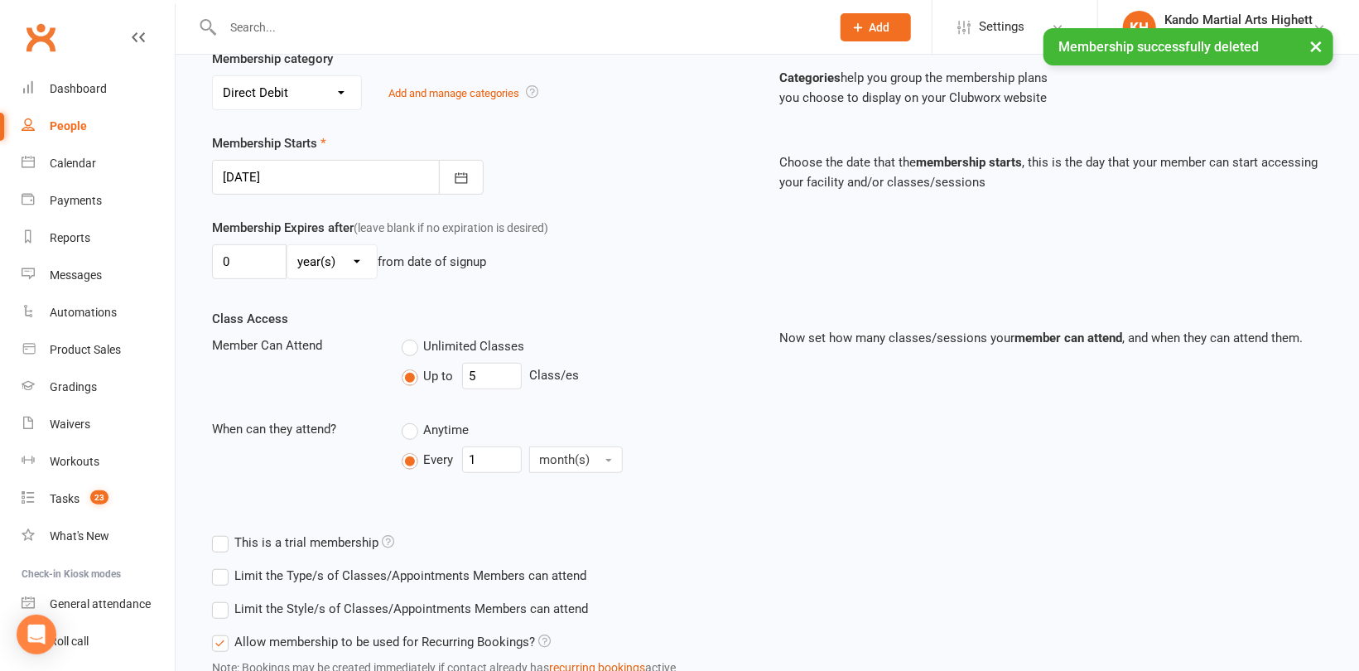
click at [357, 176] on div at bounding box center [348, 177] width 272 height 35
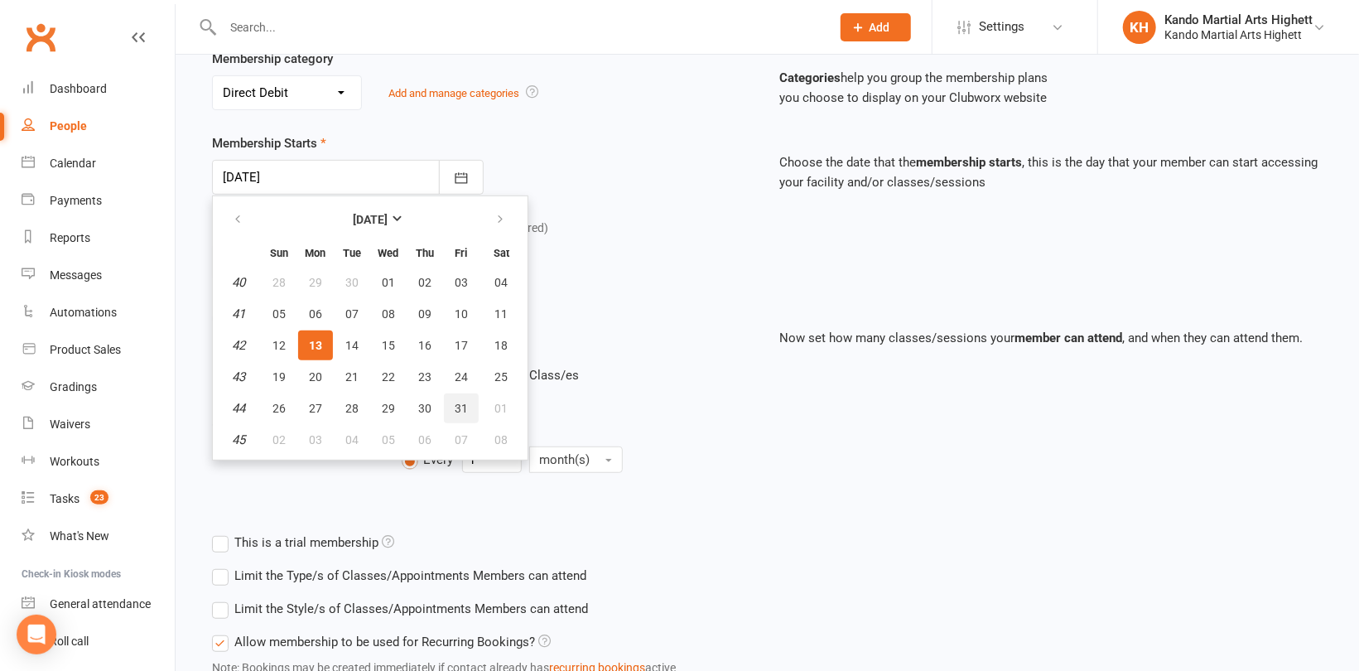
click at [457, 408] on span "31" at bounding box center [461, 408] width 13 height 13
type input "31 Oct 2025"
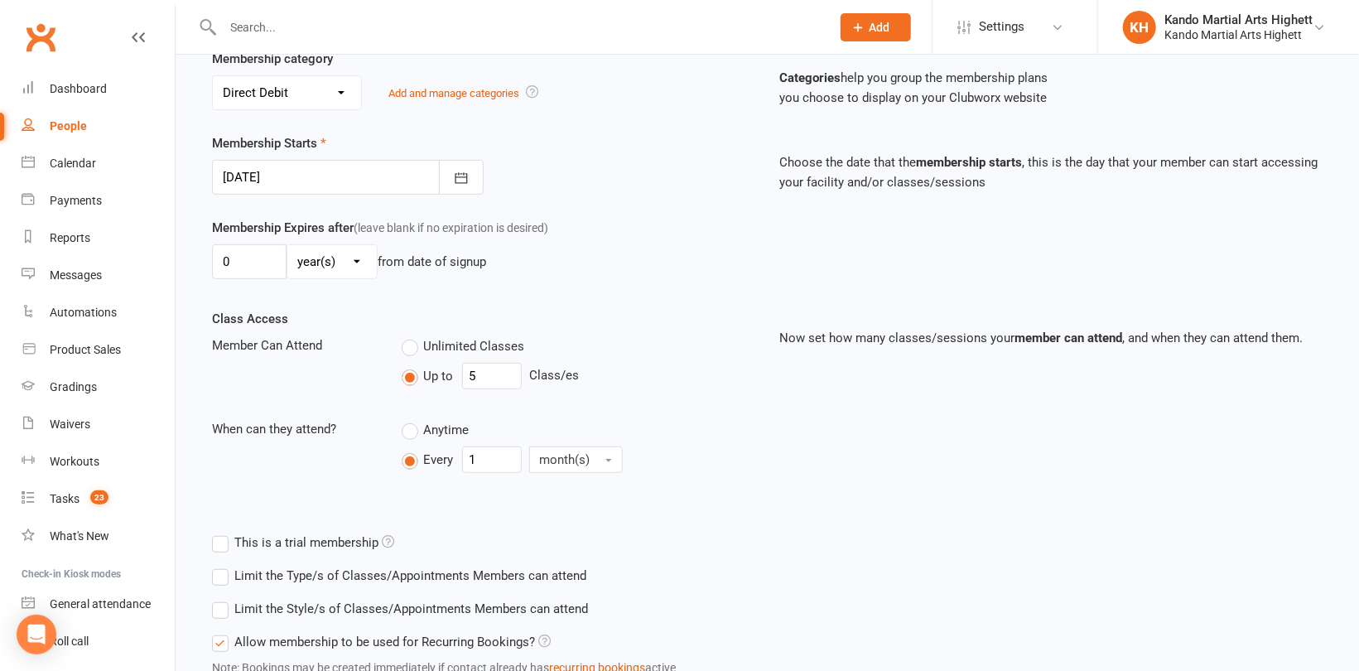
scroll to position [456, 0]
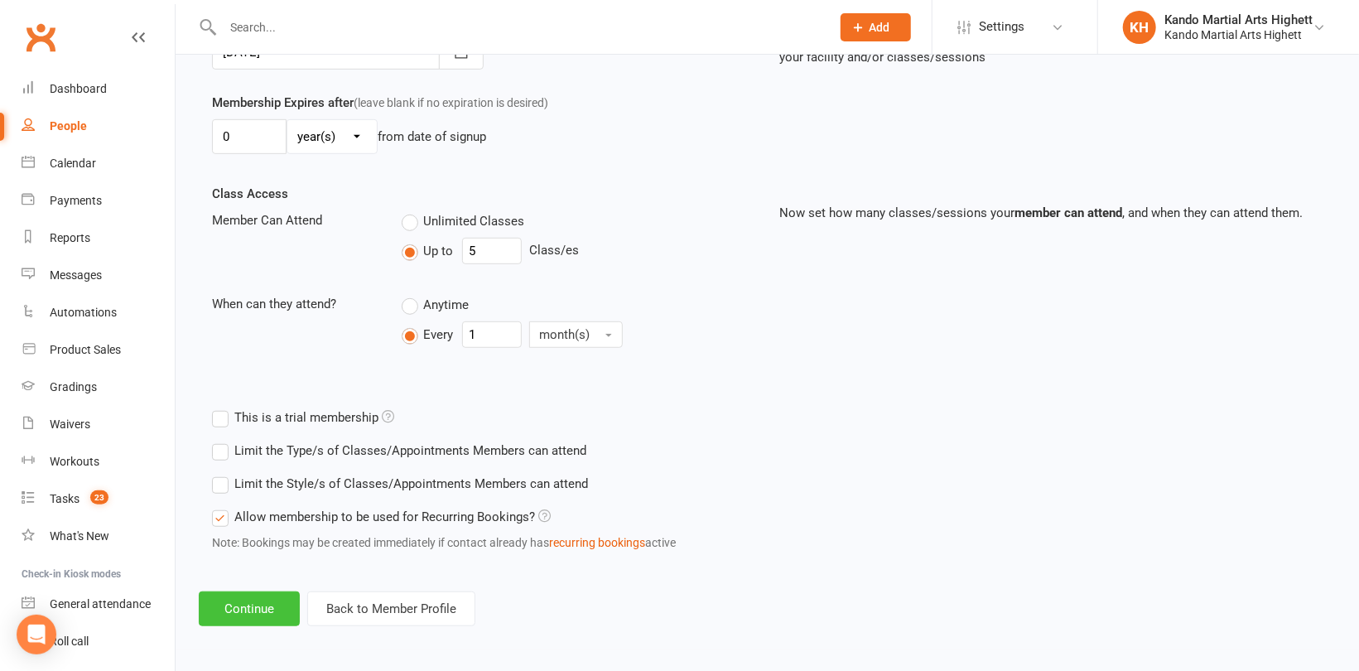
click at [269, 606] on button "Continue" at bounding box center [249, 608] width 101 height 35
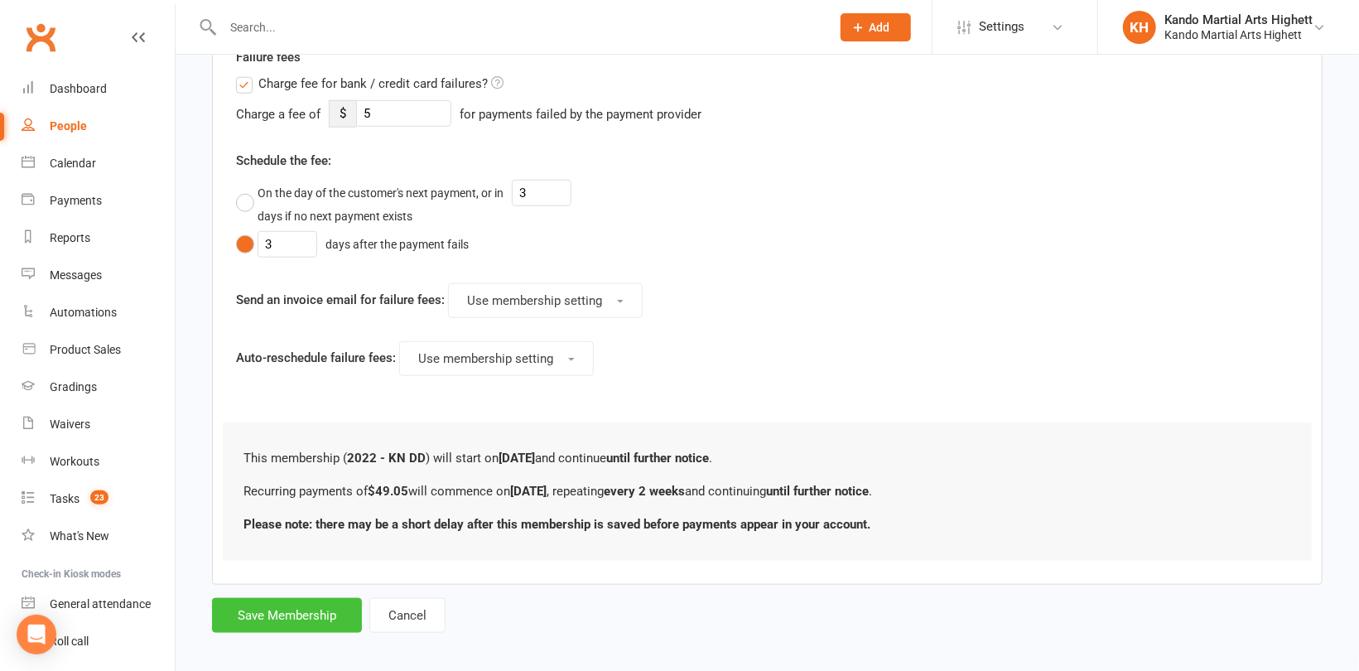
scroll to position [769, 0]
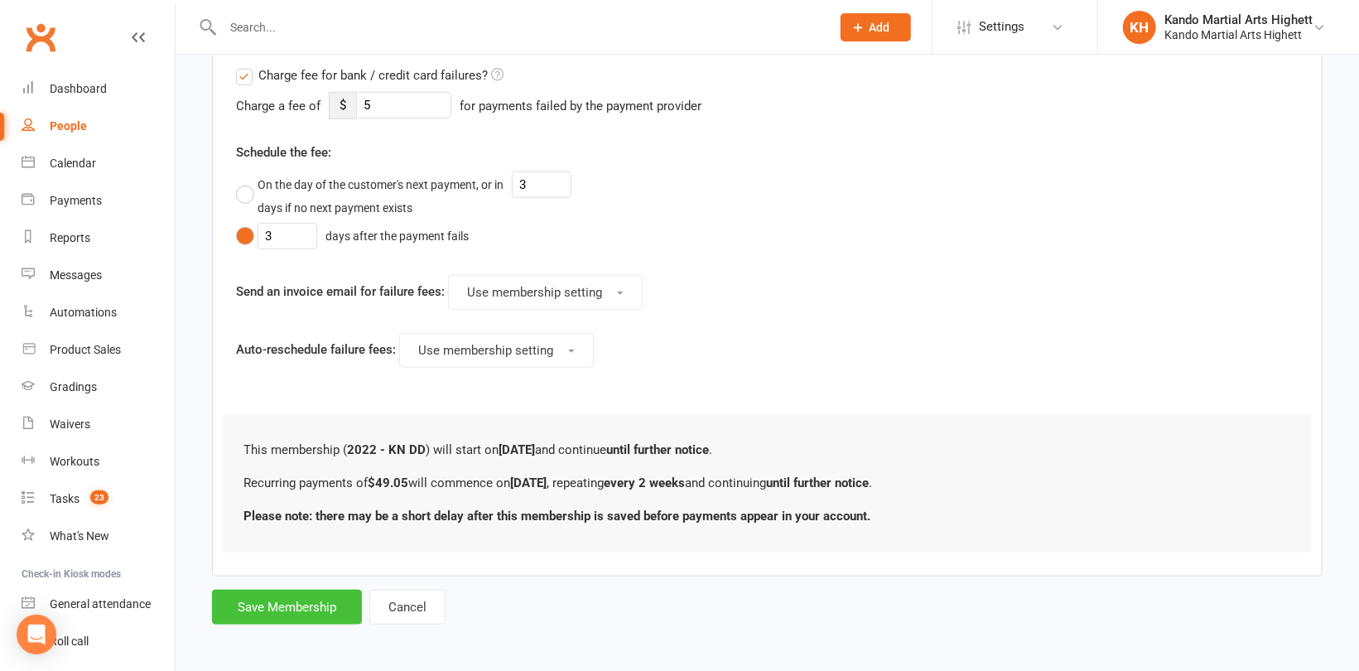
click at [300, 604] on button "Save Membership" at bounding box center [287, 607] width 150 height 35
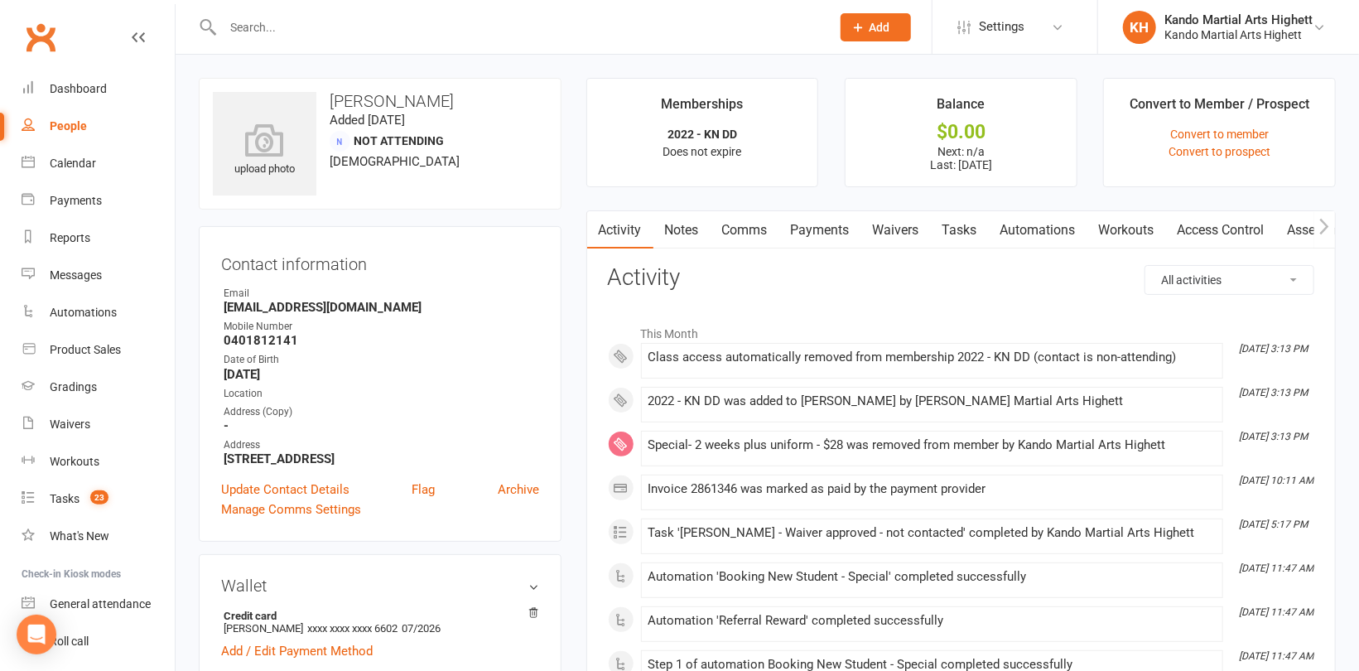
click at [973, 223] on link "Tasks" at bounding box center [960, 230] width 58 height 38
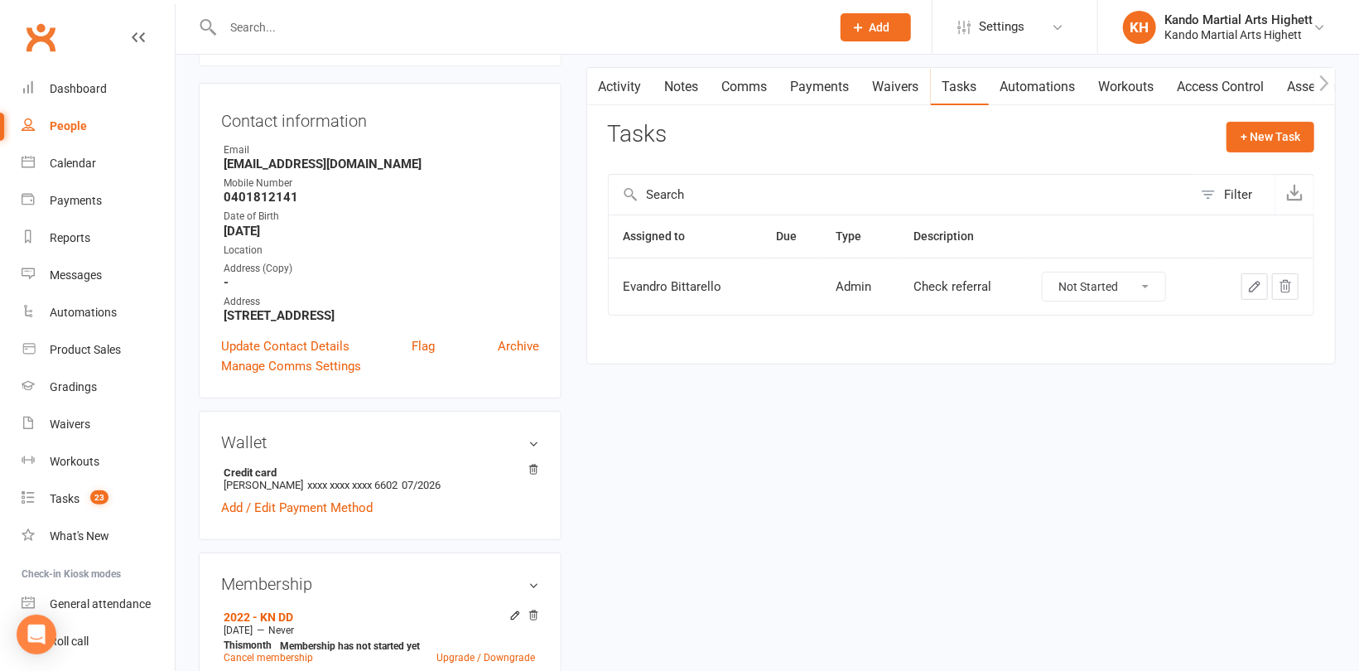
scroll to position [166, 0]
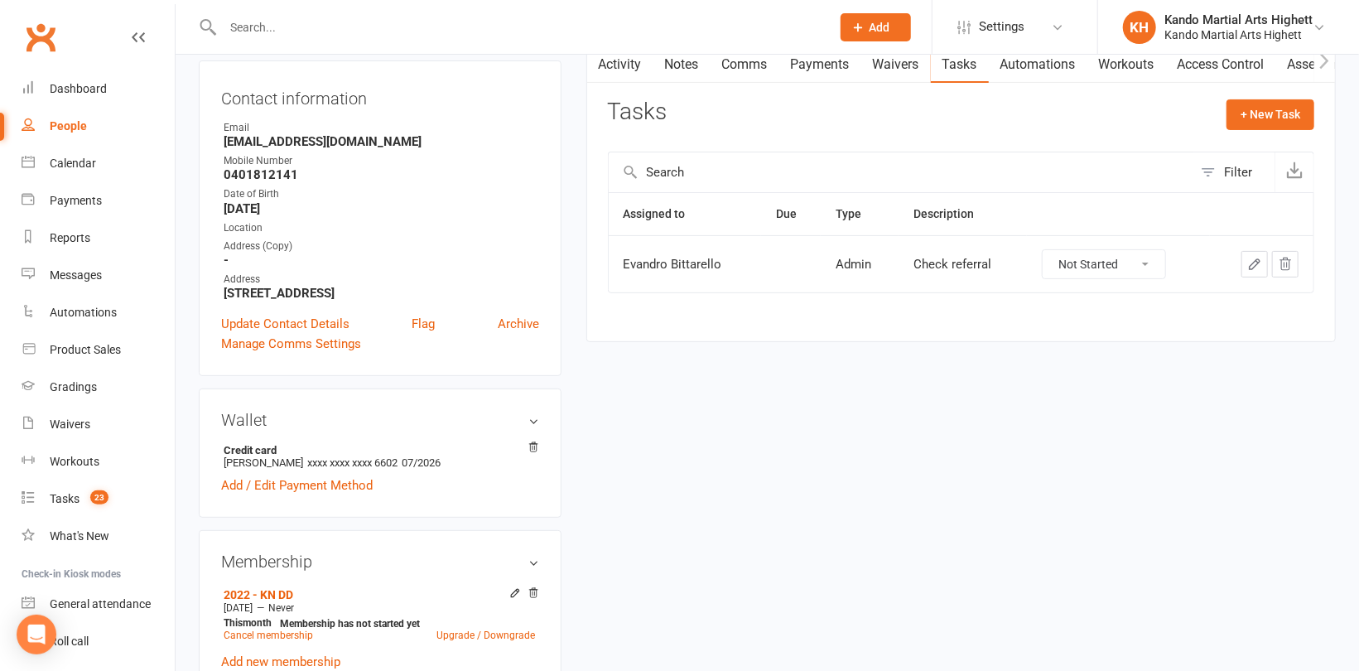
drag, startPoint x: 1079, startPoint y: 263, endPoint x: 1069, endPoint y: 276, distance: 15.4
click at [1079, 263] on select "Not Started In Progress Waiting Complete" at bounding box center [1104, 264] width 123 height 28
click at [1043, 250] on select "Not Started In Progress Waiting Complete" at bounding box center [1104, 264] width 123 height 28
select select "unstarted"
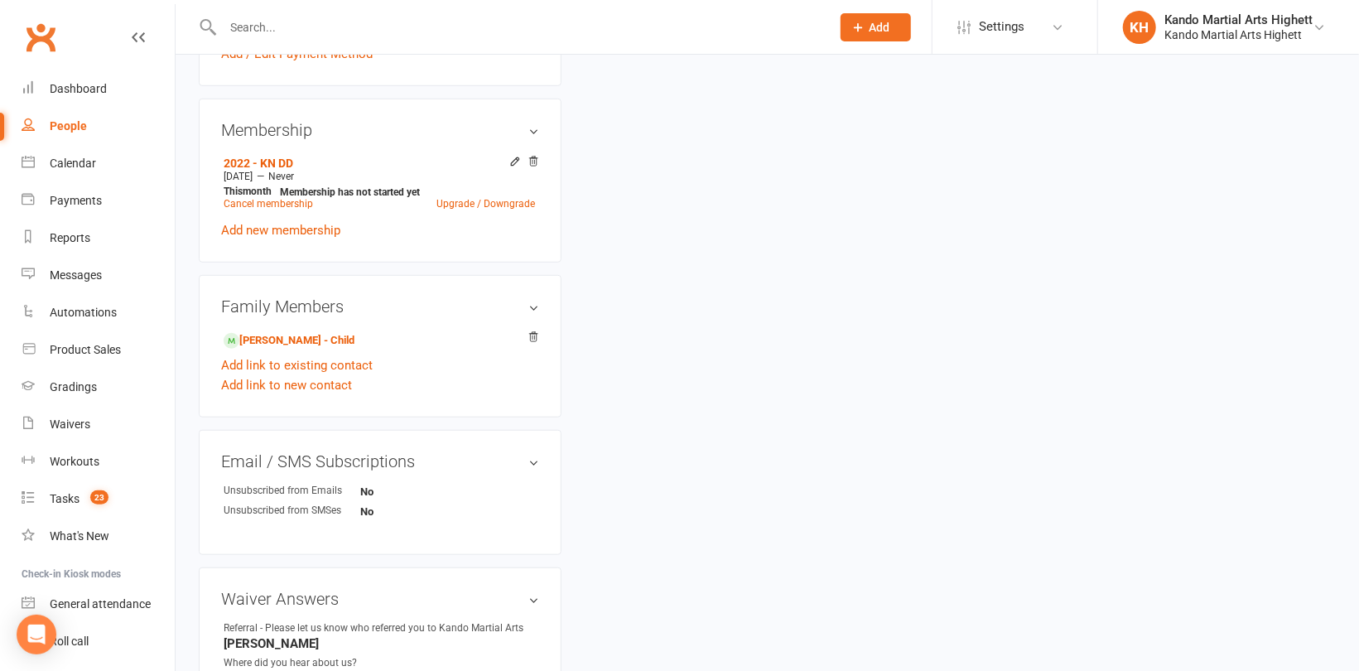
scroll to position [765, 0]
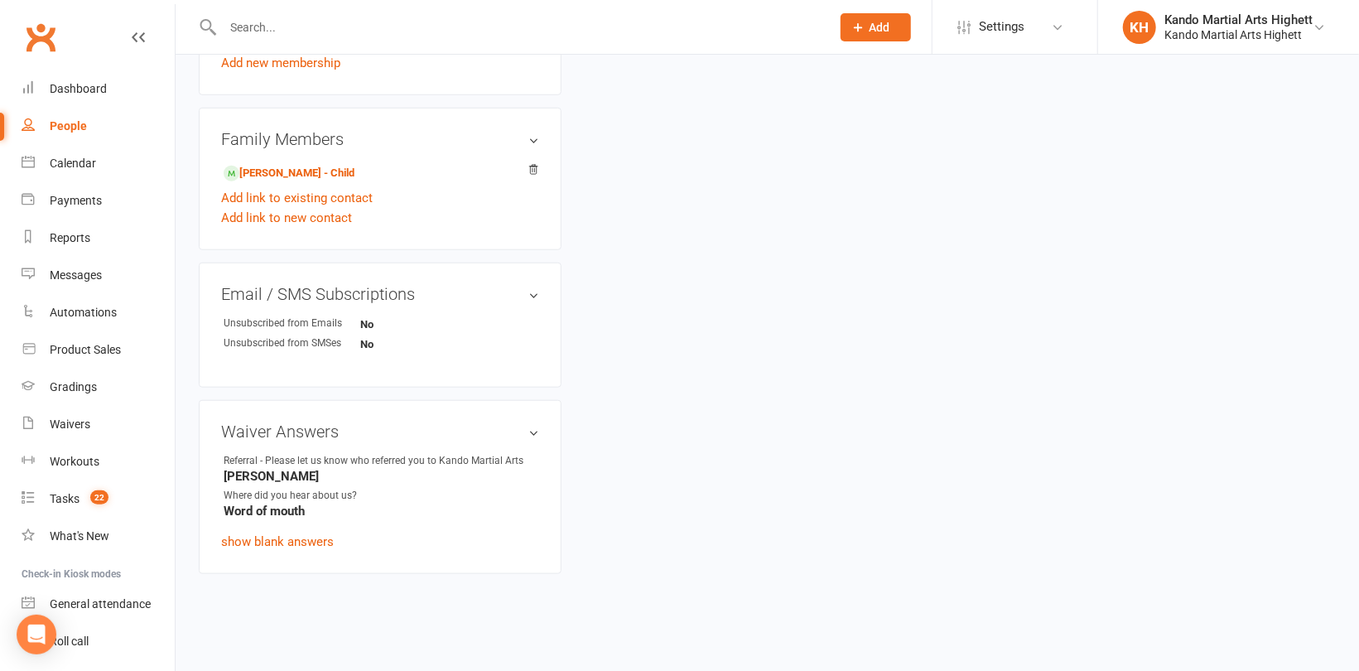
drag, startPoint x: 323, startPoint y: 477, endPoint x: 218, endPoint y: 477, distance: 105.2
click at [218, 477] on div "Waiver Answers edit Referral - Please let us know who referred you to Kando Mar…" at bounding box center [380, 487] width 363 height 174
copy strong "Rhiannon Birch"
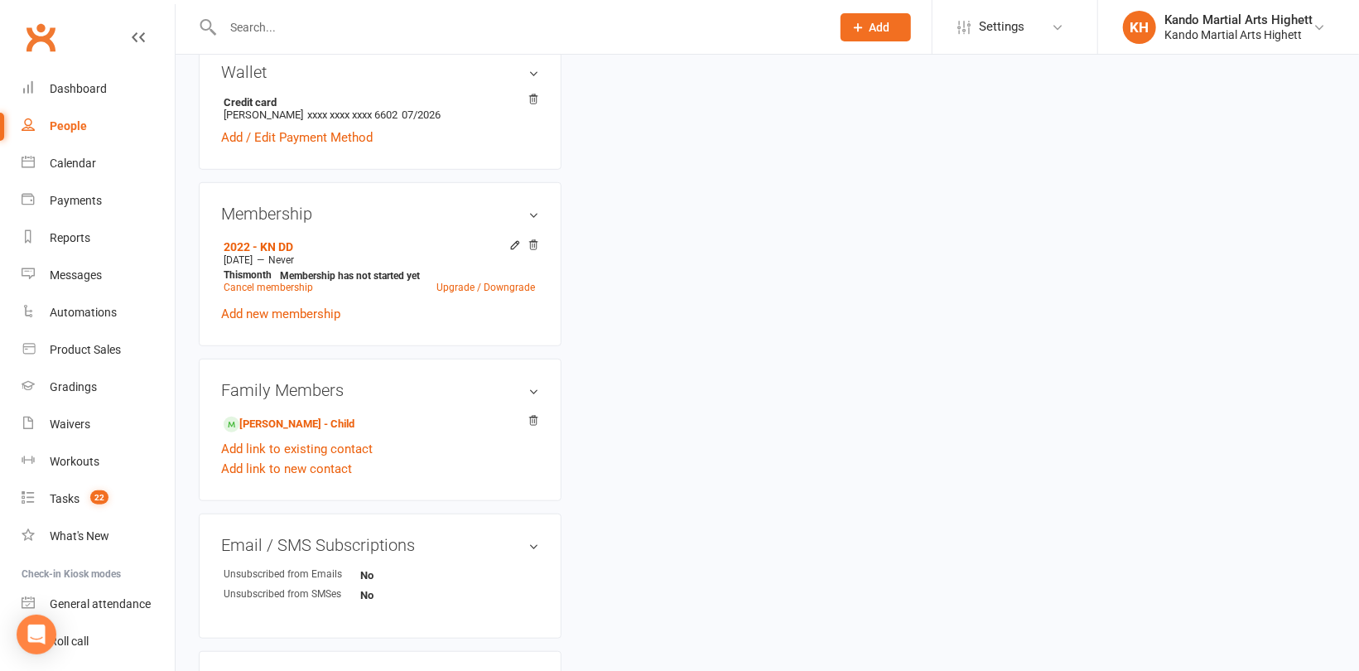
scroll to position [516, 0]
click at [301, 422] on link "James Brice - Child" at bounding box center [289, 421] width 131 height 17
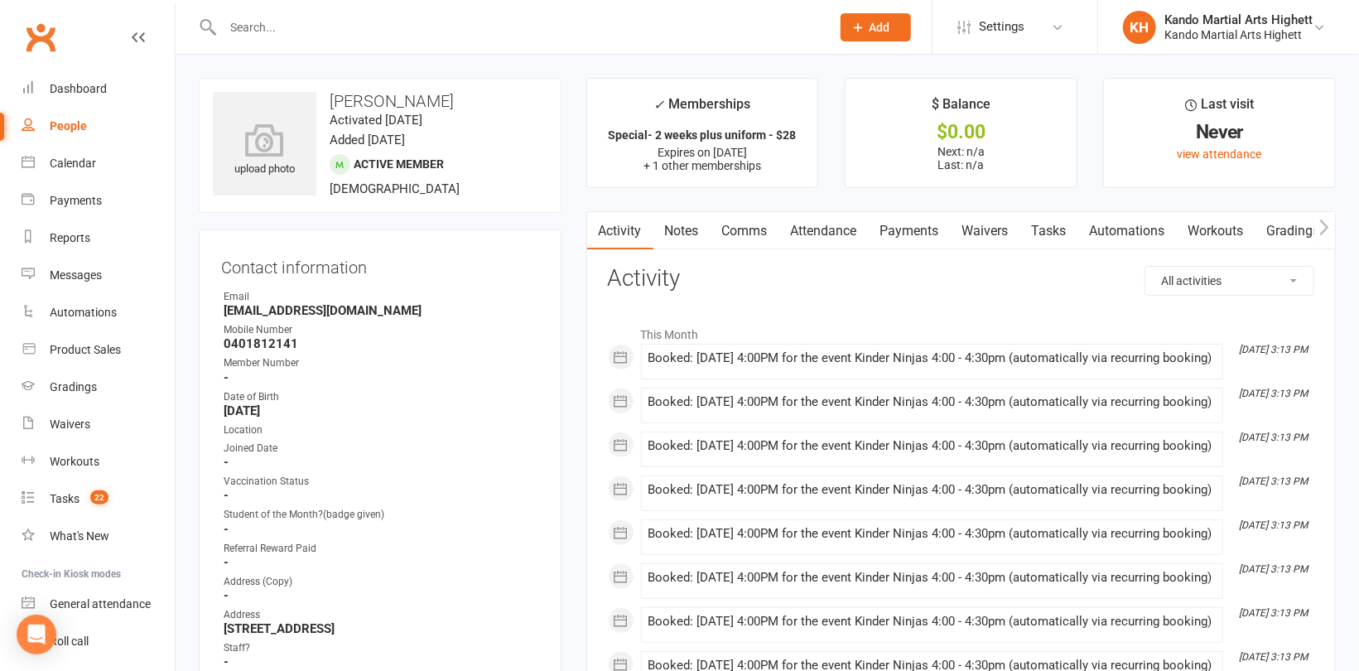
click at [1066, 228] on link "Tasks" at bounding box center [1050, 231] width 58 height 38
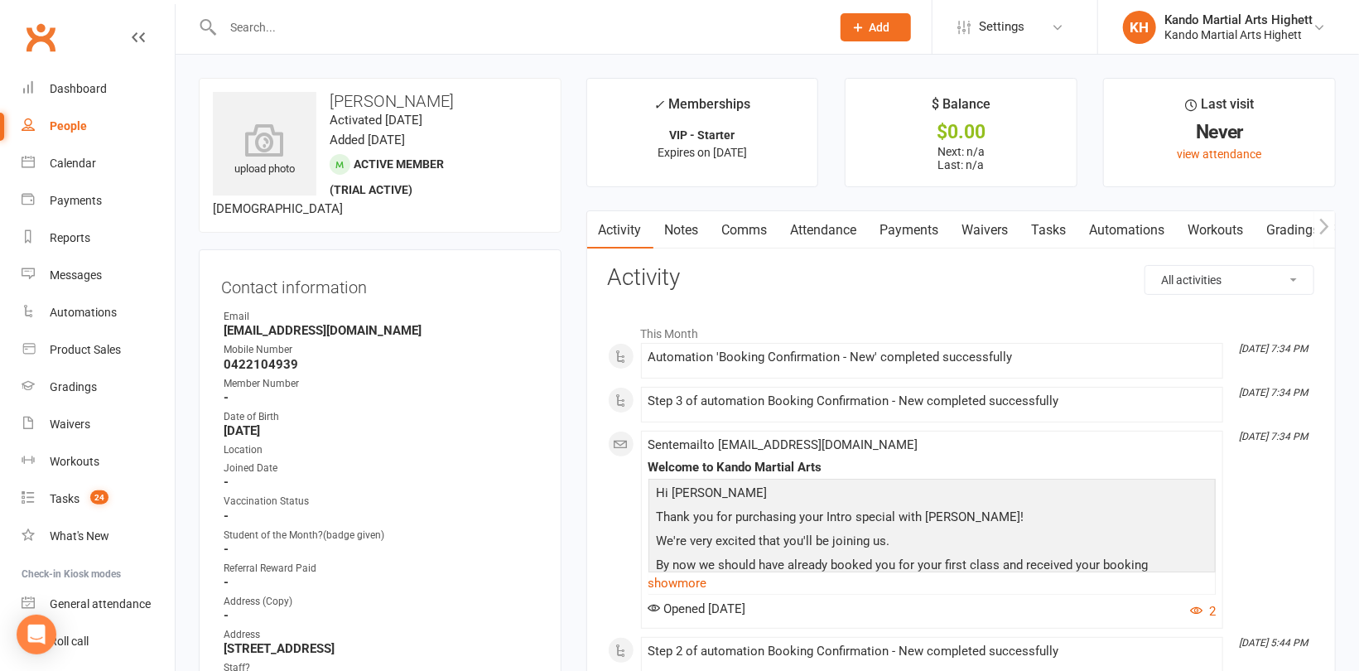
click at [1061, 223] on link "Tasks" at bounding box center [1050, 230] width 58 height 38
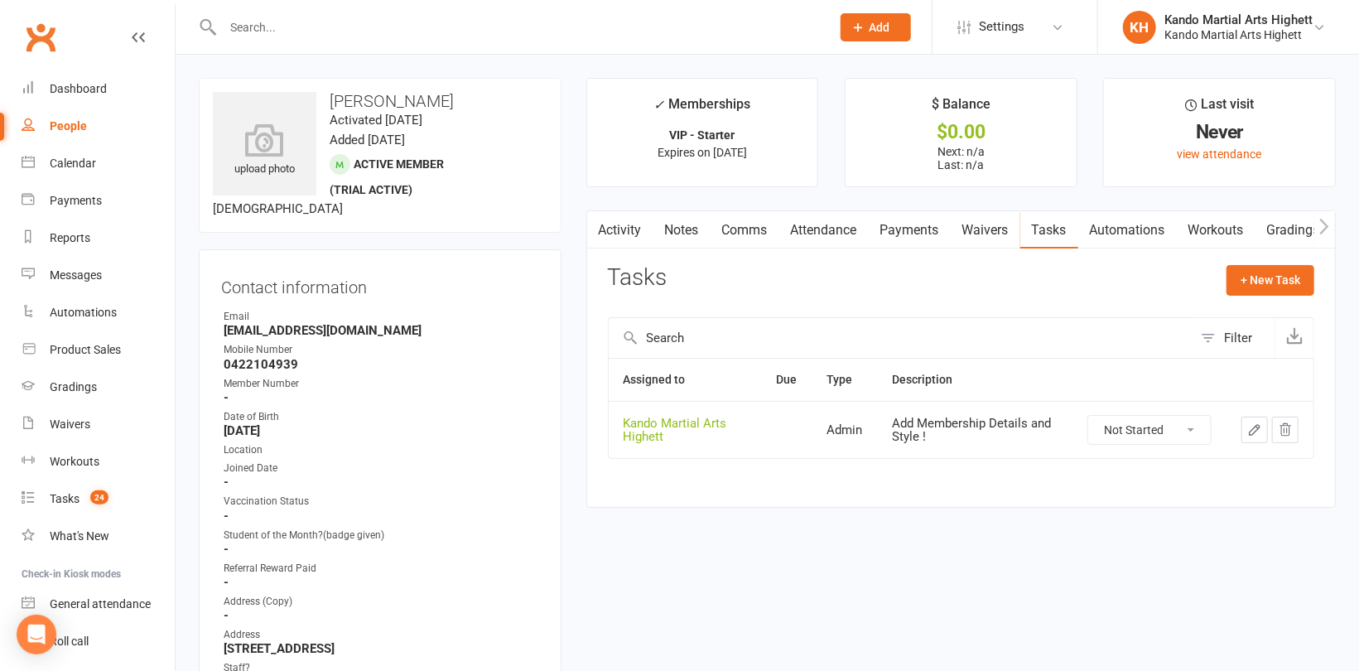
click at [1144, 437] on select "Not Started In Progress Waiting Complete" at bounding box center [1150, 430] width 123 height 28
click at [1089, 416] on select "Not Started In Progress Waiting Complete" at bounding box center [1150, 430] width 123 height 28
select select "unstarted"
click at [839, 234] on link "Attendance" at bounding box center [824, 230] width 89 height 38
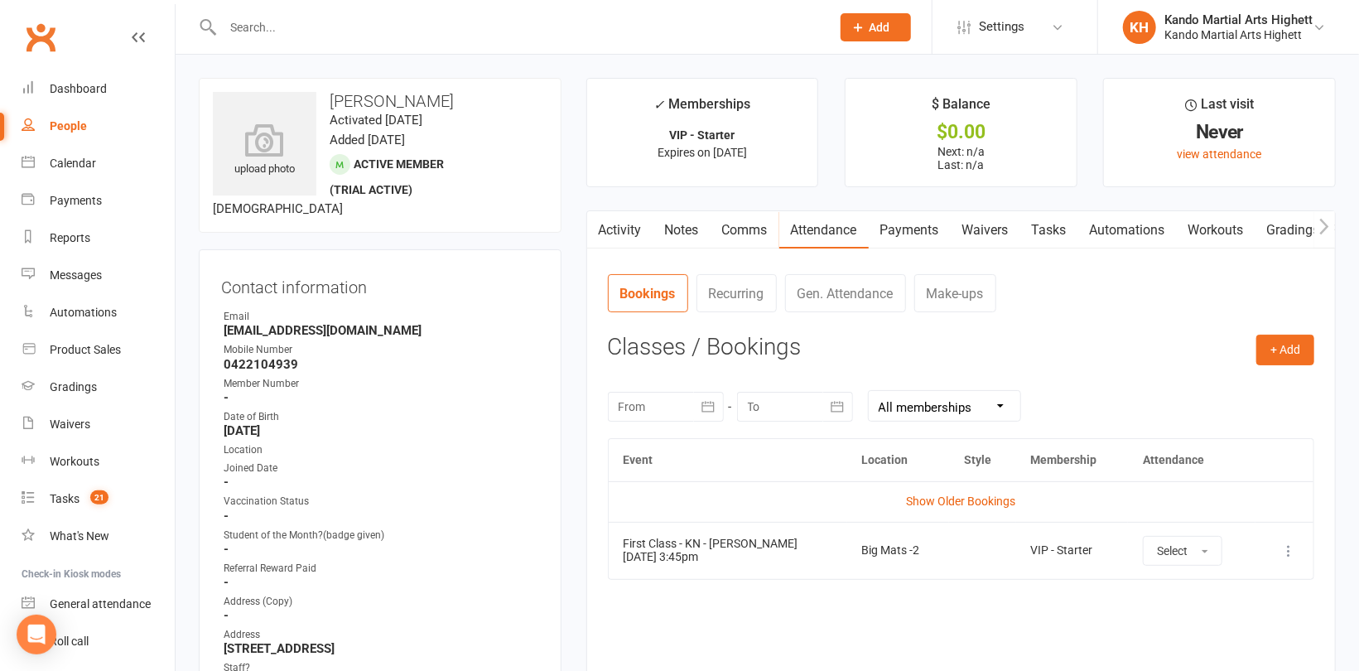
drag, startPoint x: 461, startPoint y: 100, endPoint x: 325, endPoint y: 94, distance: 136.0
click at [325, 94] on h3 "Mackenzie Lester" at bounding box center [380, 101] width 335 height 18
copy h3 "Mackenzie Lester"
click at [990, 228] on link "Waivers" at bounding box center [986, 230] width 70 height 38
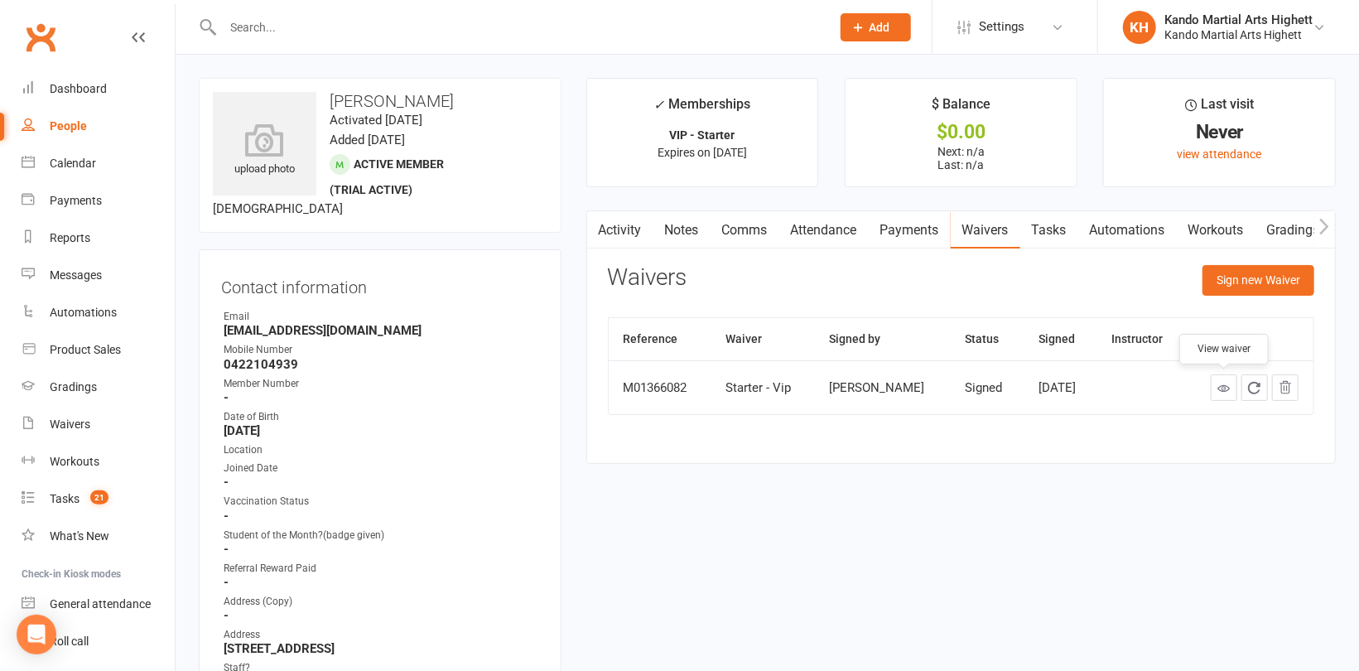
click at [1232, 388] on link at bounding box center [1224, 387] width 27 height 27
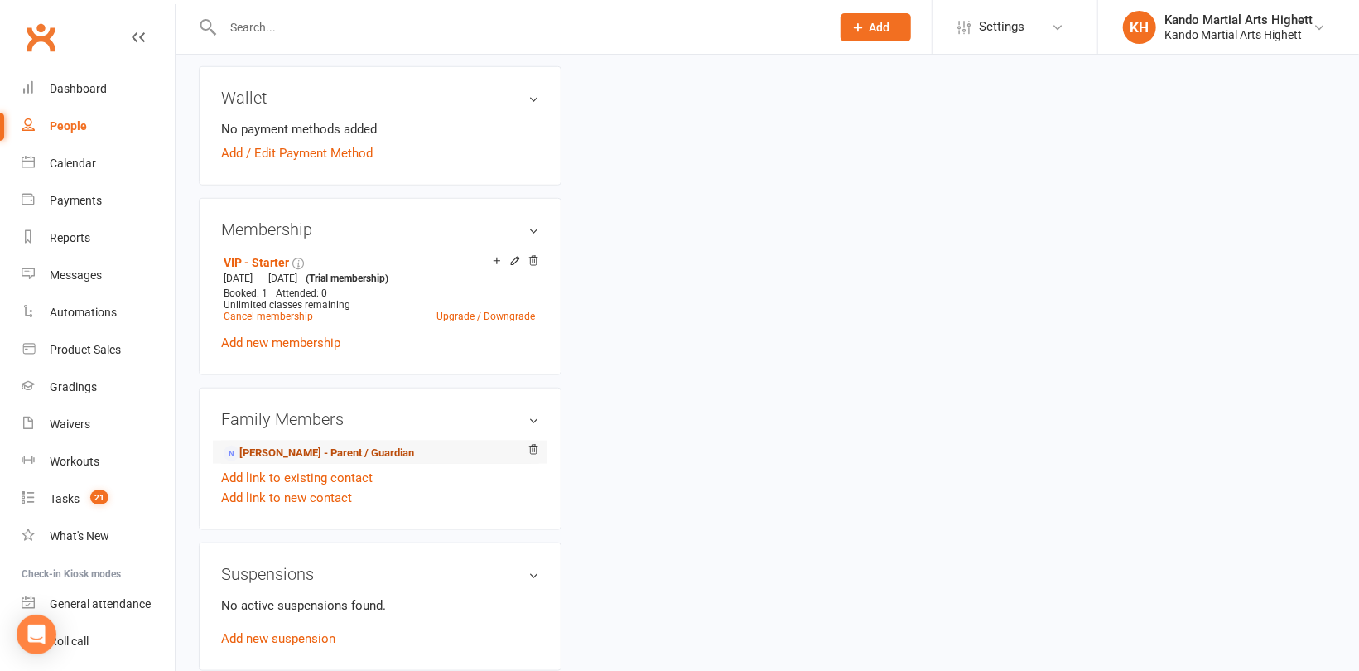
scroll to position [746, 0]
click at [311, 342] on link "Add new membership" at bounding box center [280, 342] width 119 height 15
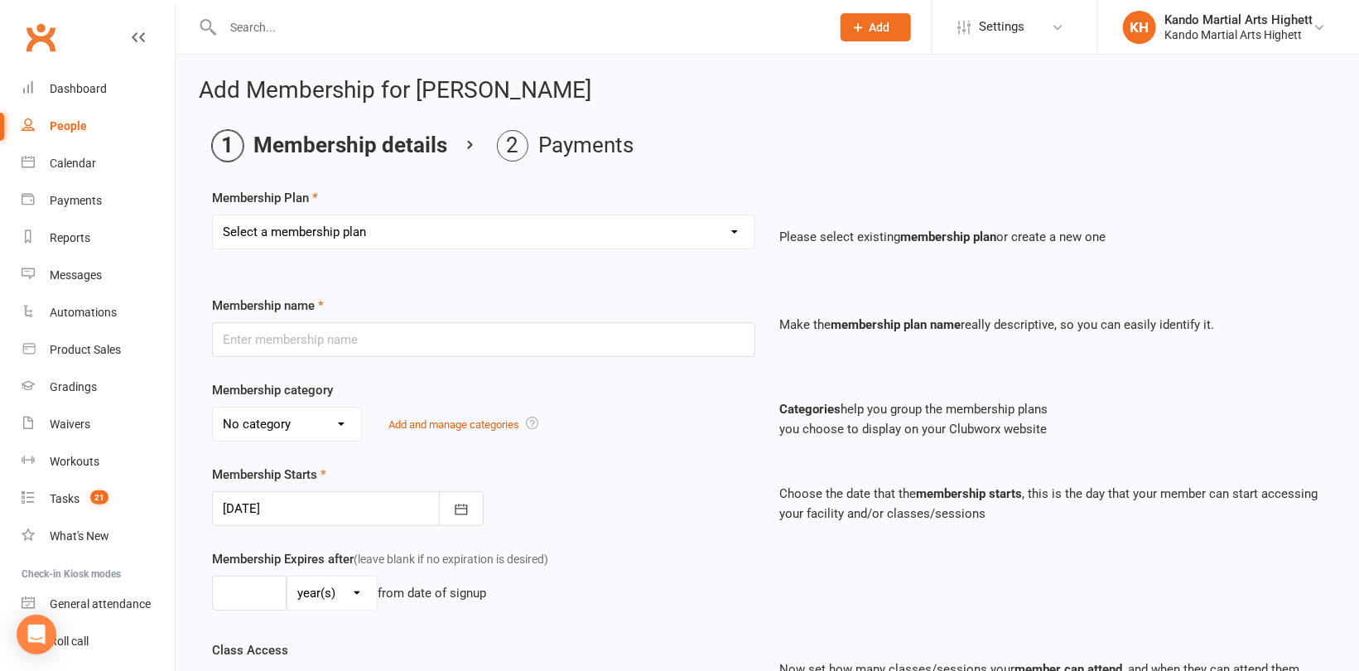
click at [418, 222] on select "Select a membership plan Create new Membership Plan Starter Program - 4 weeks p…" at bounding box center [484, 231] width 542 height 33
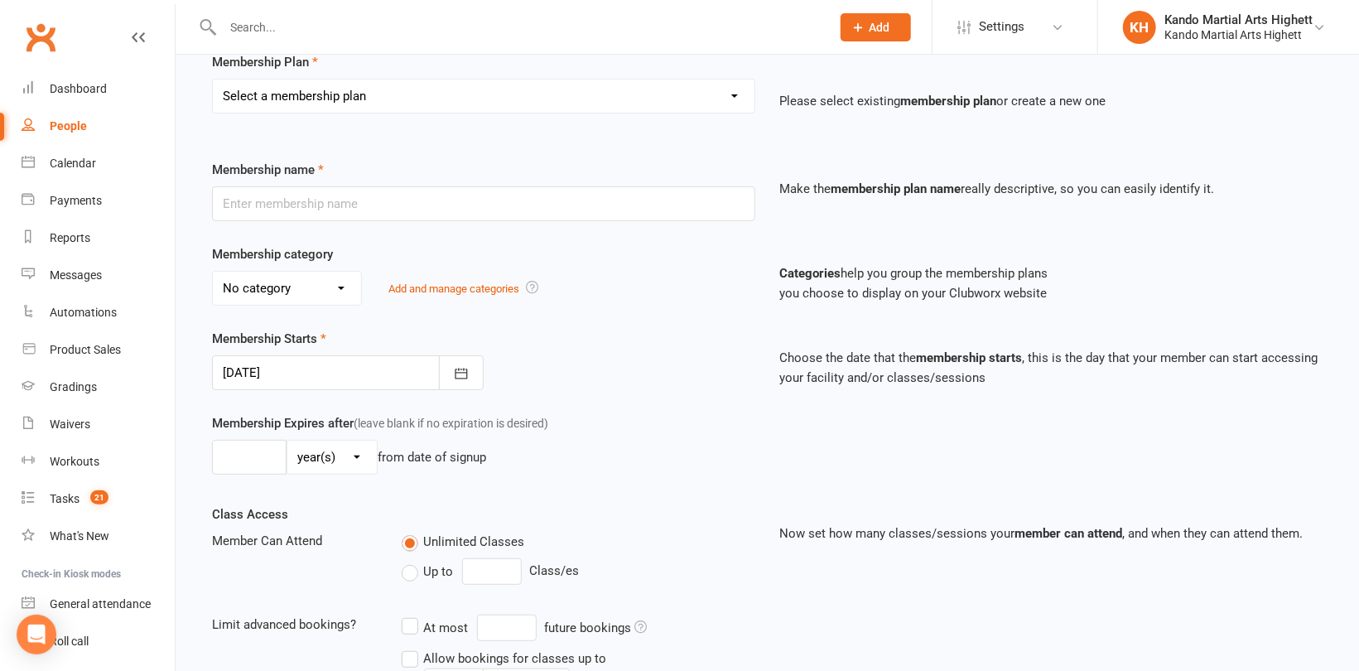
scroll to position [166, 0]
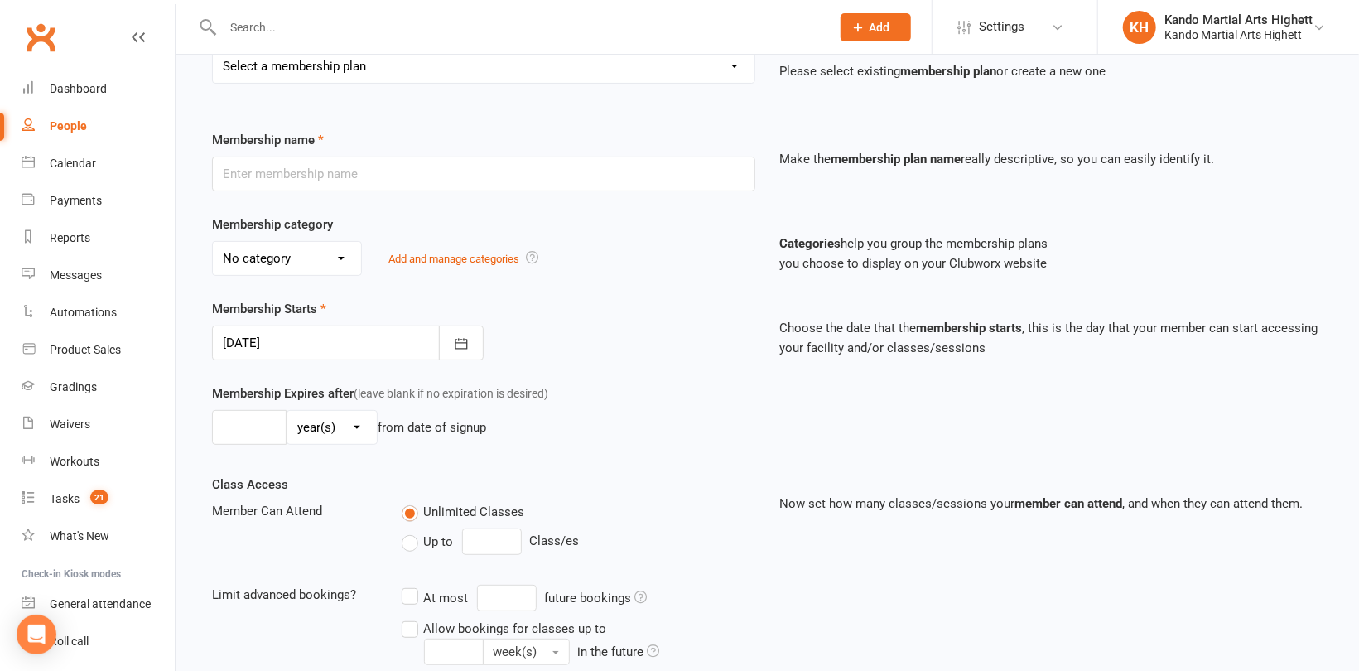
click at [375, 70] on select "Select a membership plan Create new Membership Plan Starter Program - 4 weeks p…" at bounding box center [484, 66] width 542 height 33
select select "13"
click at [213, 50] on select "Select a membership plan Create new Membership Plan Starter Program - 4 weeks p…" at bounding box center [484, 66] width 542 height 33
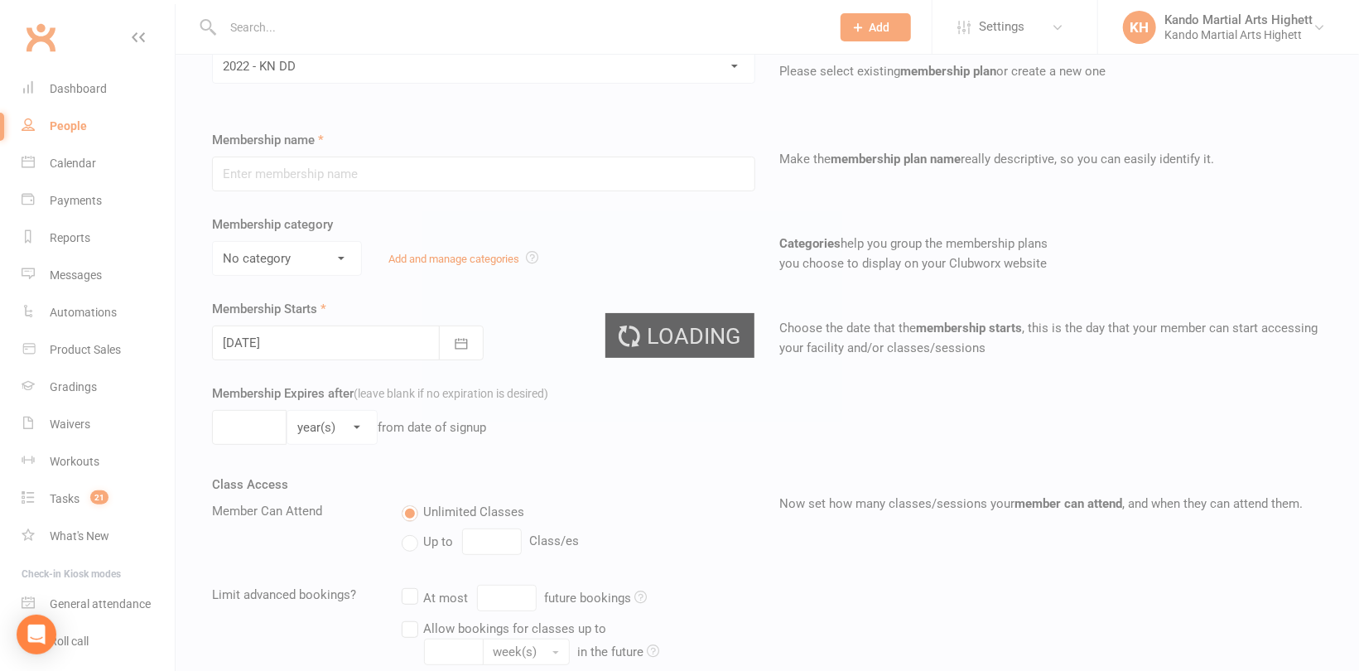
type input "2022 - KN DD"
select select "5"
type input "0"
type input "5"
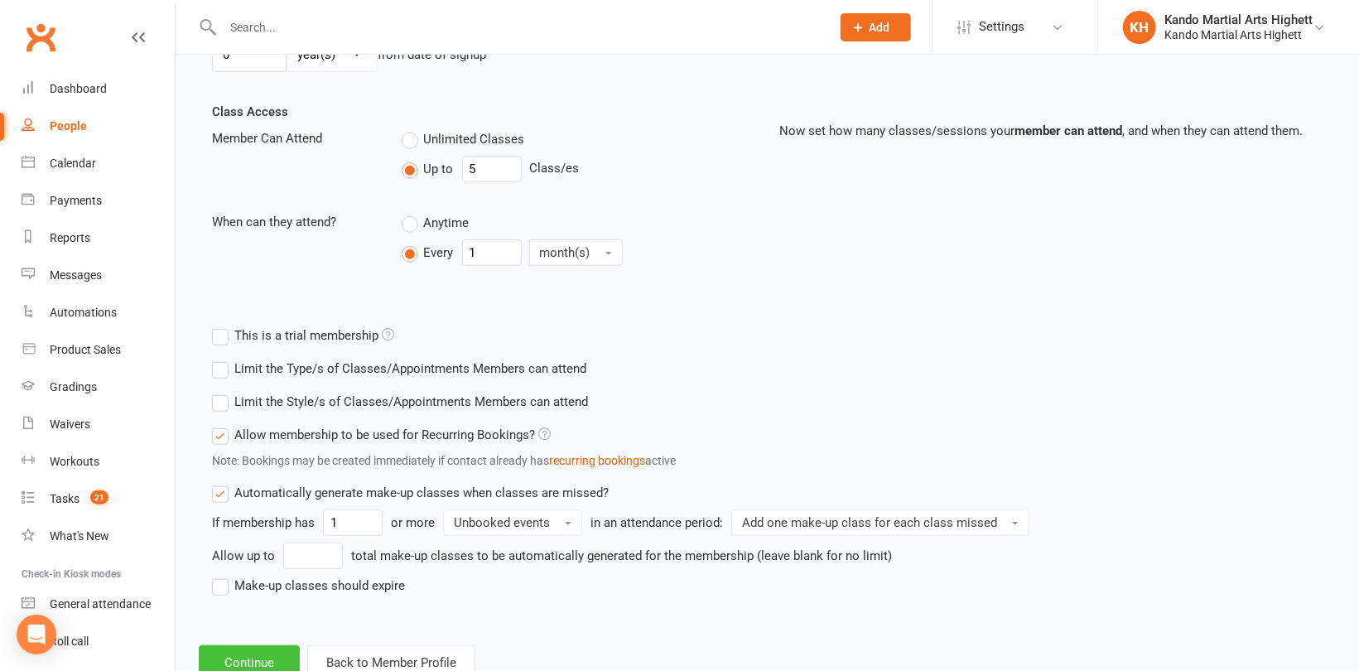
scroll to position [593, 0]
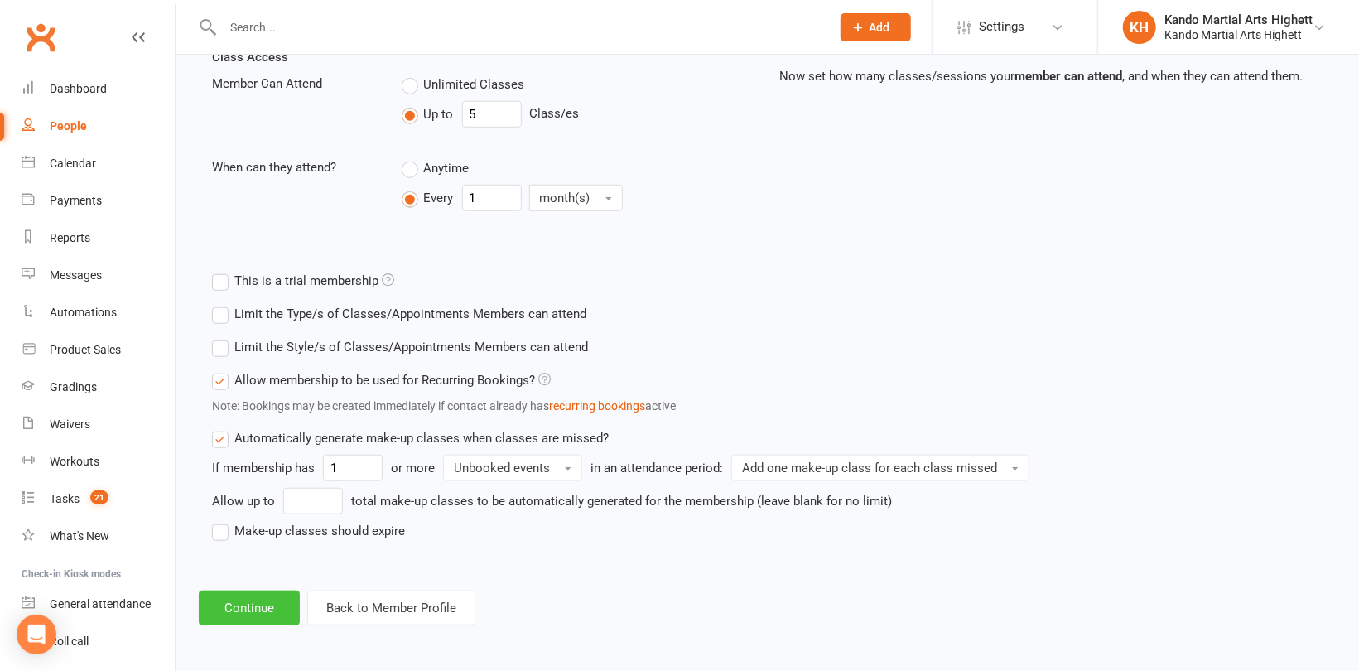
drag, startPoint x: 285, startPoint y: 601, endPoint x: 286, endPoint y: 588, distance: 12.5
click at [285, 601] on button "Continue" at bounding box center [249, 608] width 101 height 35
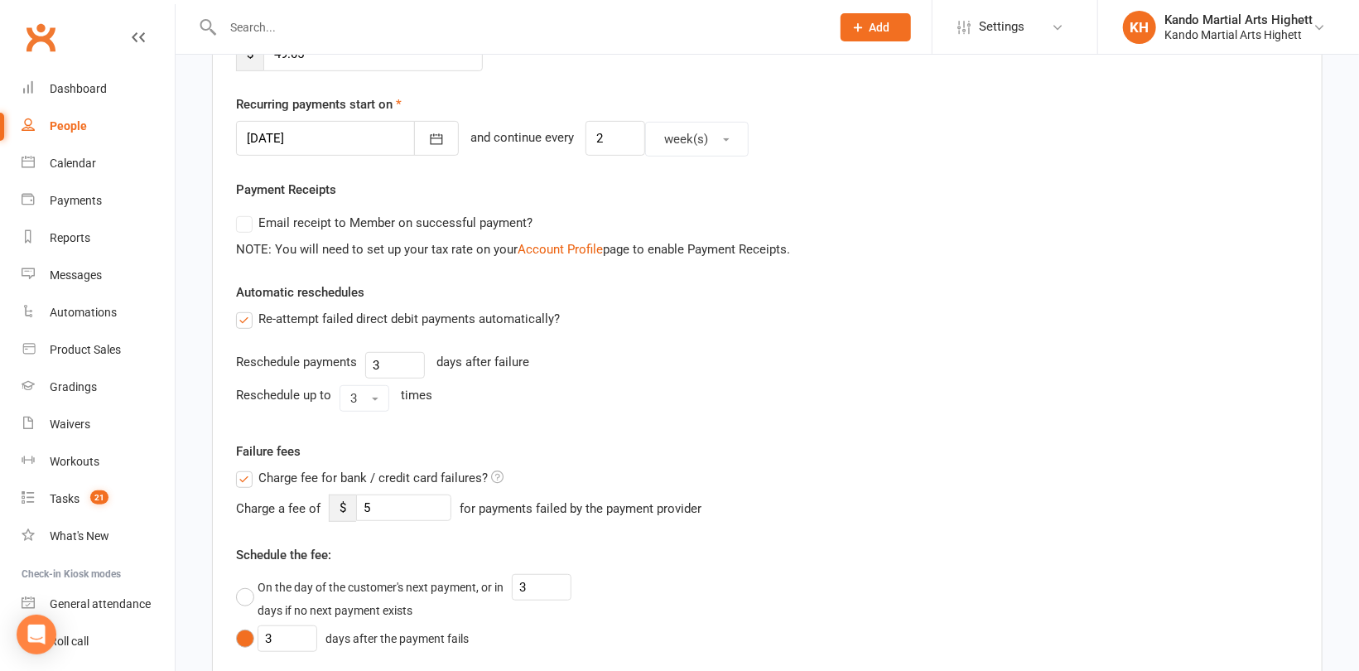
scroll to position [249, 0]
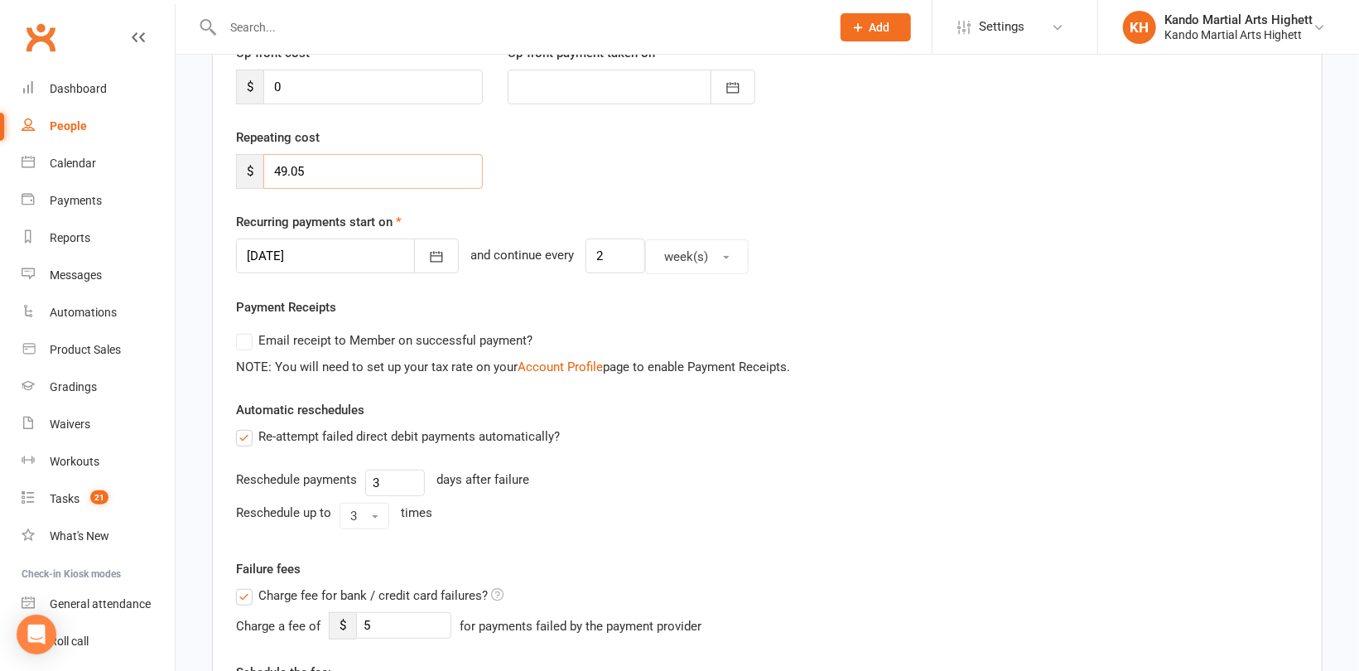
drag, startPoint x: 319, startPoint y: 161, endPoint x: 218, endPoint y: 143, distance: 102.6
click at [218, 143] on div "Member will pay with A single up-front payment A series of recurring payments U…" at bounding box center [767, 517] width 1111 height 1159
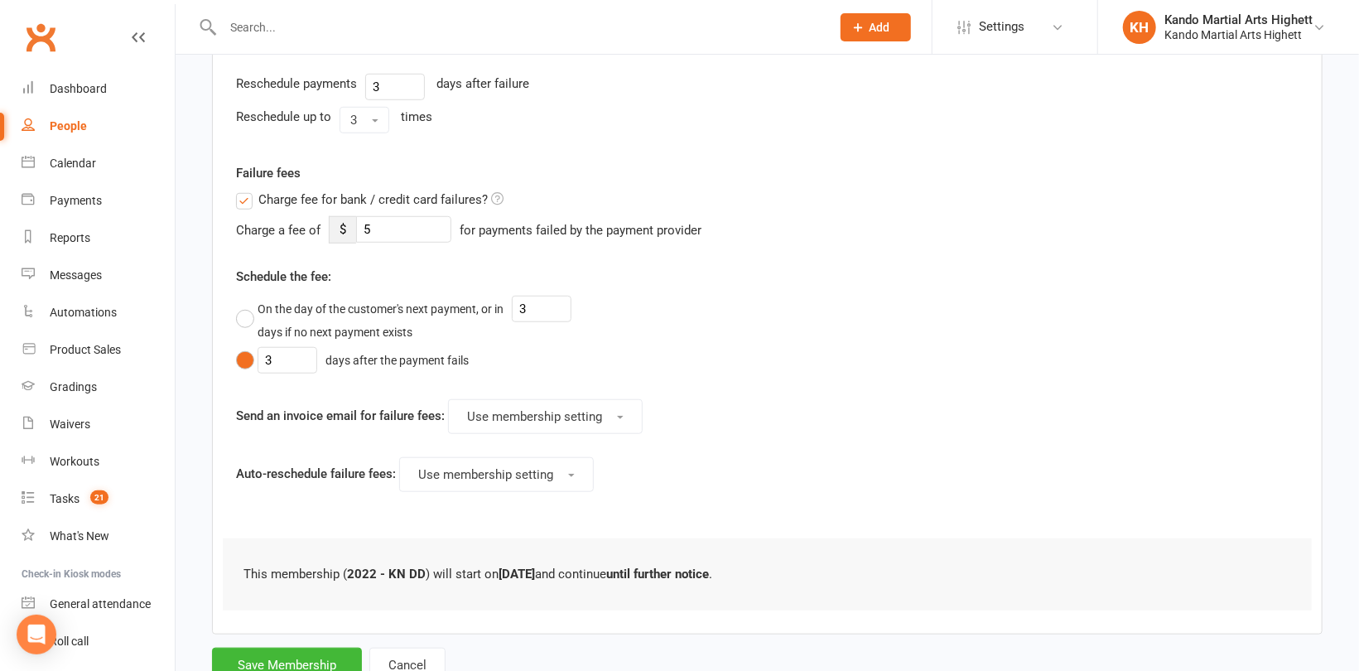
scroll to position [702, 0]
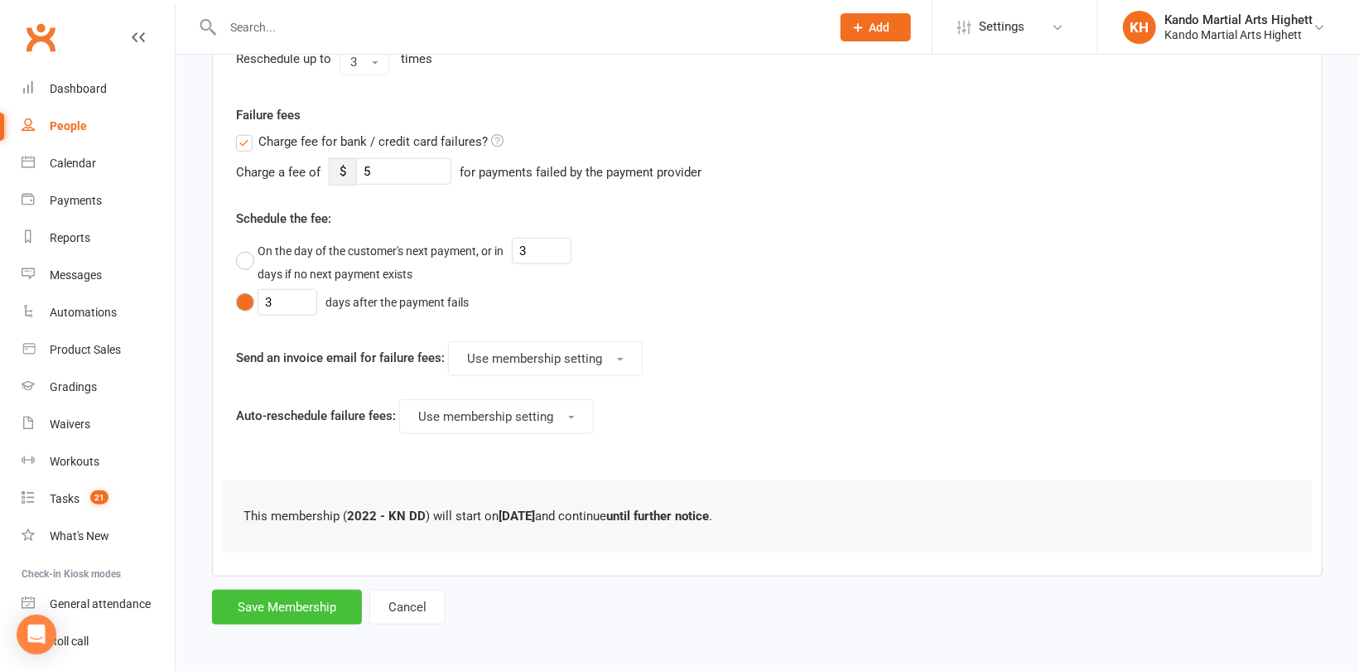
type input "0"
click at [258, 592] on button "Save Membership" at bounding box center [287, 607] width 150 height 35
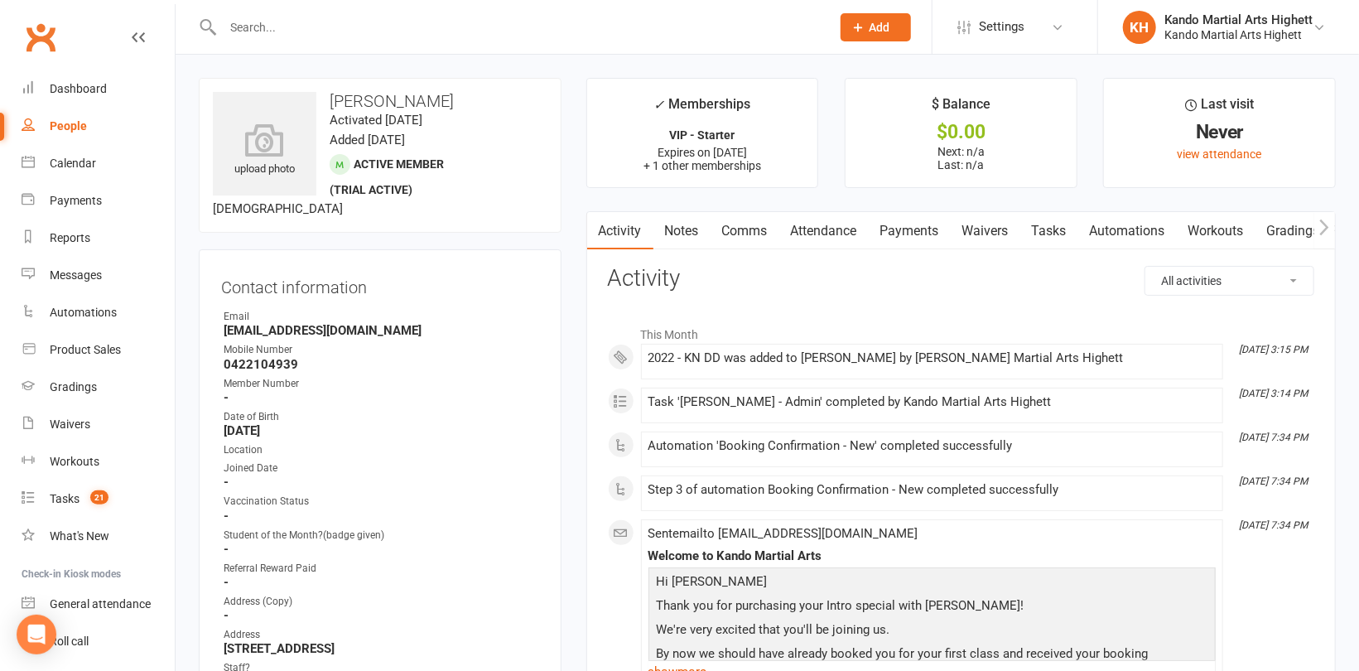
click at [831, 225] on link "Attendance" at bounding box center [824, 231] width 89 height 38
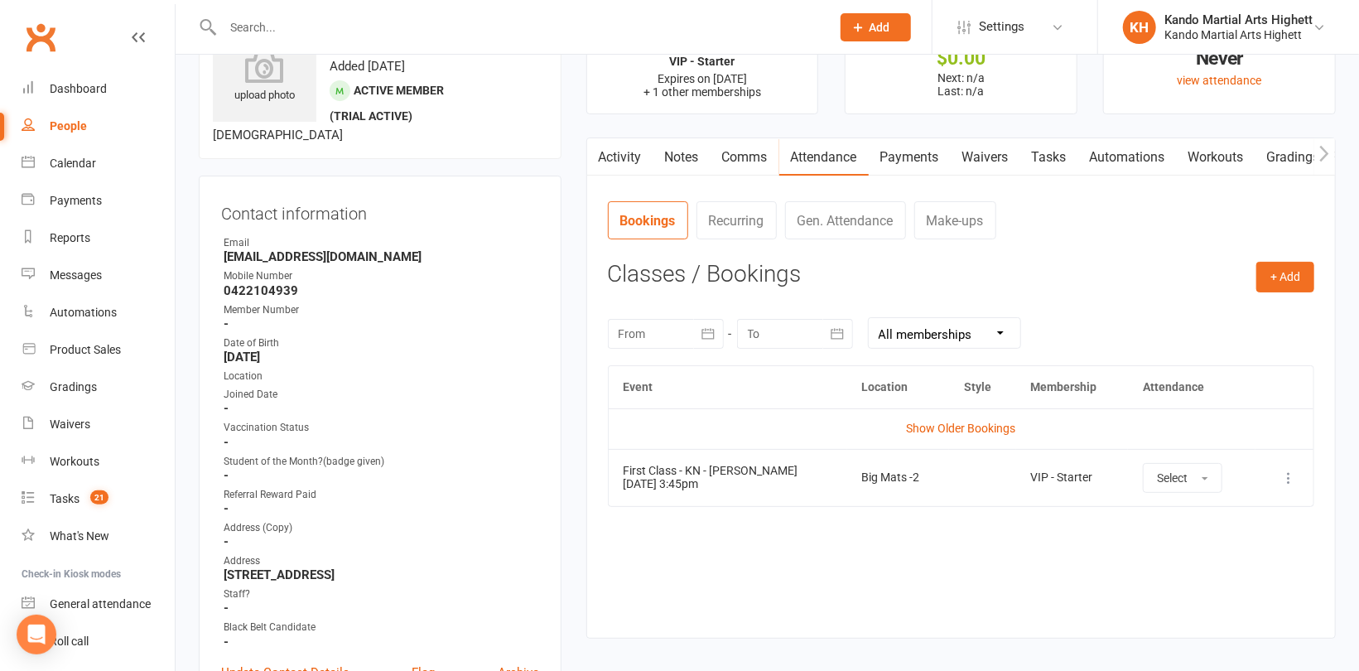
scroll to position [166, 0]
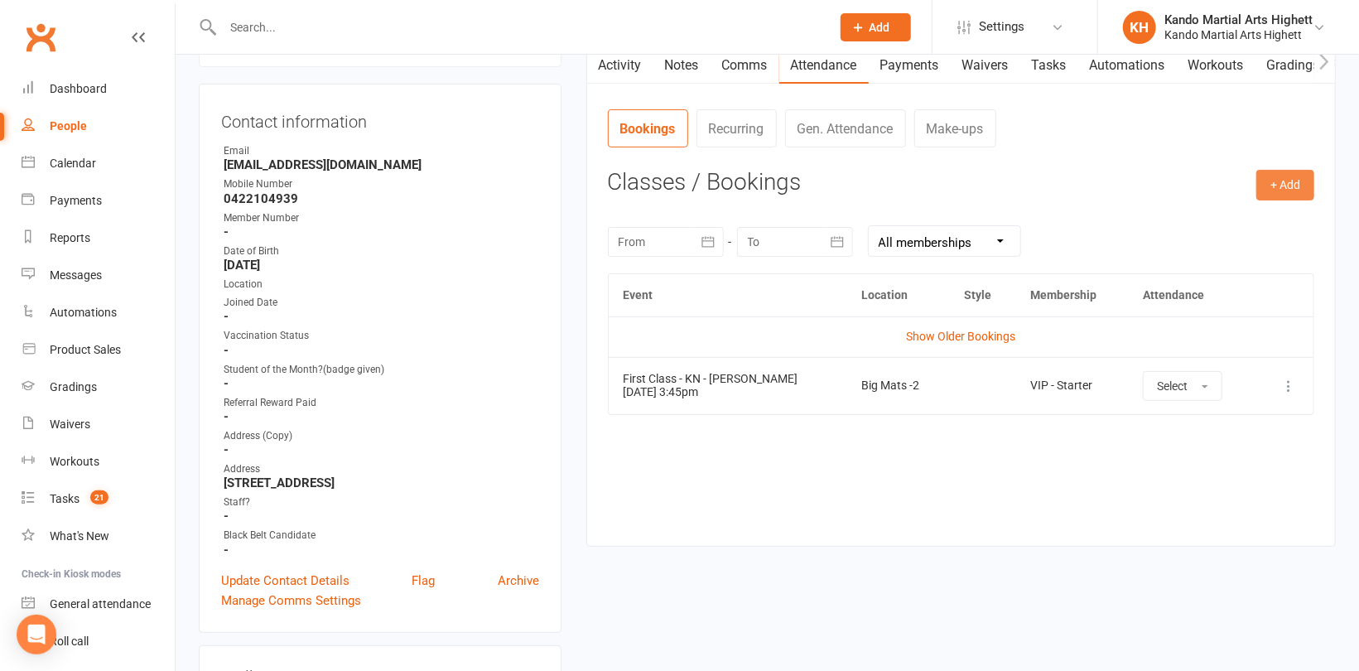
click at [1311, 174] on button "+ Add" at bounding box center [1286, 185] width 58 height 30
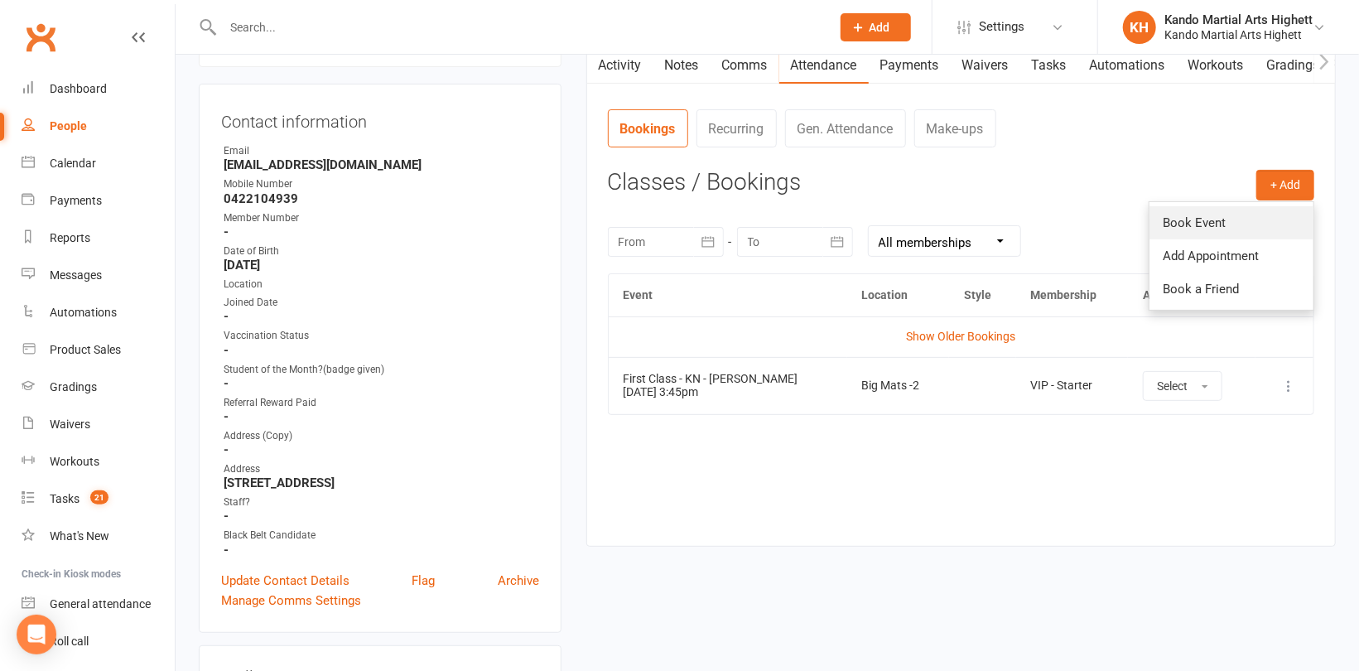
click at [1213, 217] on link "Book Event" at bounding box center [1232, 222] width 164 height 33
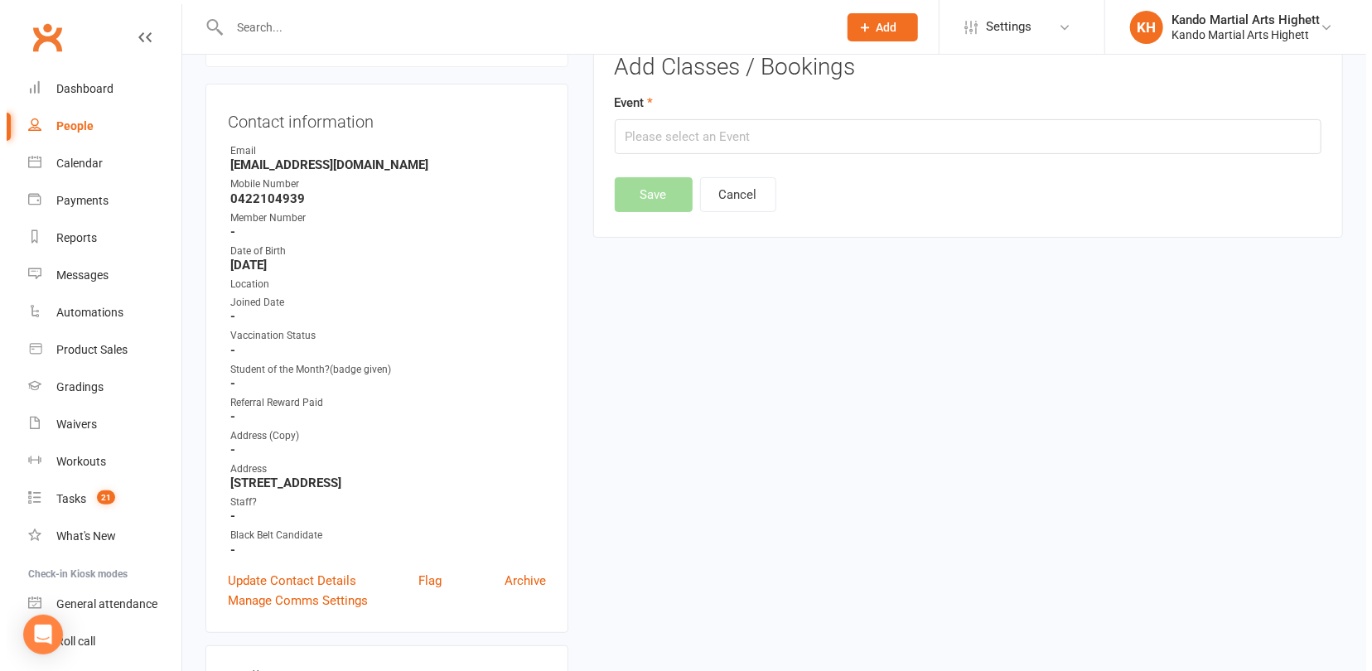
scroll to position [128, 0]
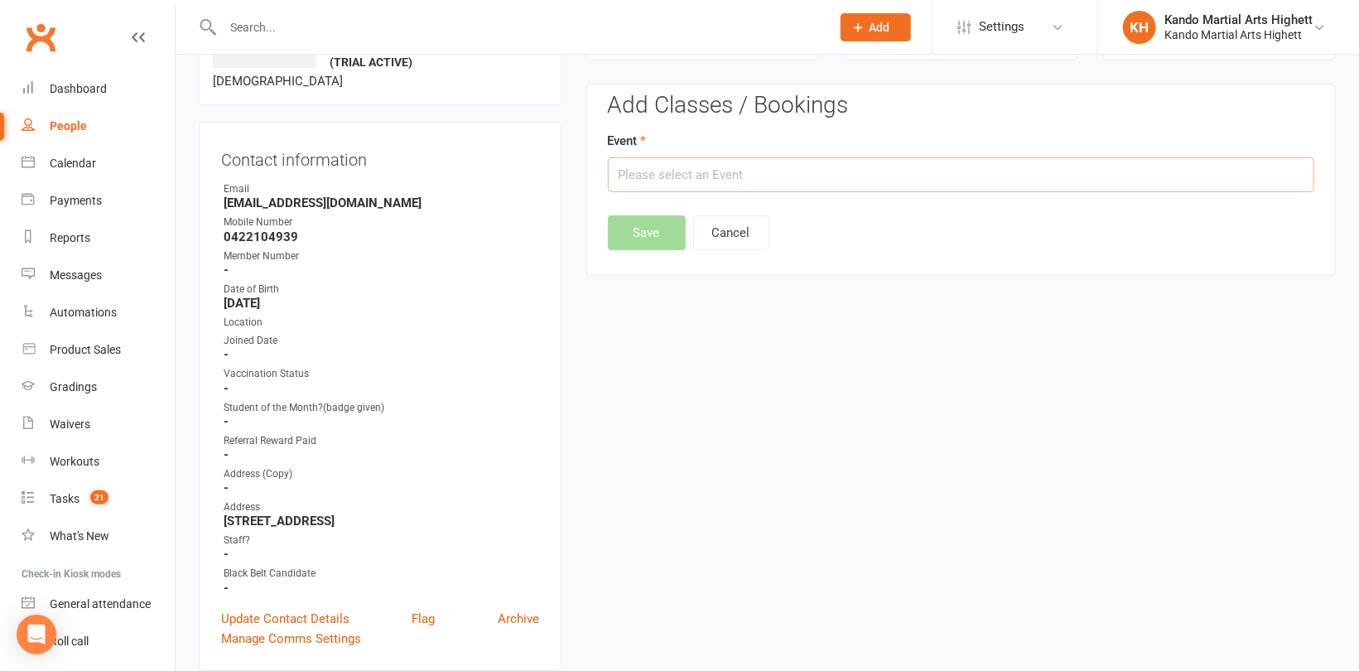
click at [886, 176] on input "text" at bounding box center [961, 174] width 707 height 35
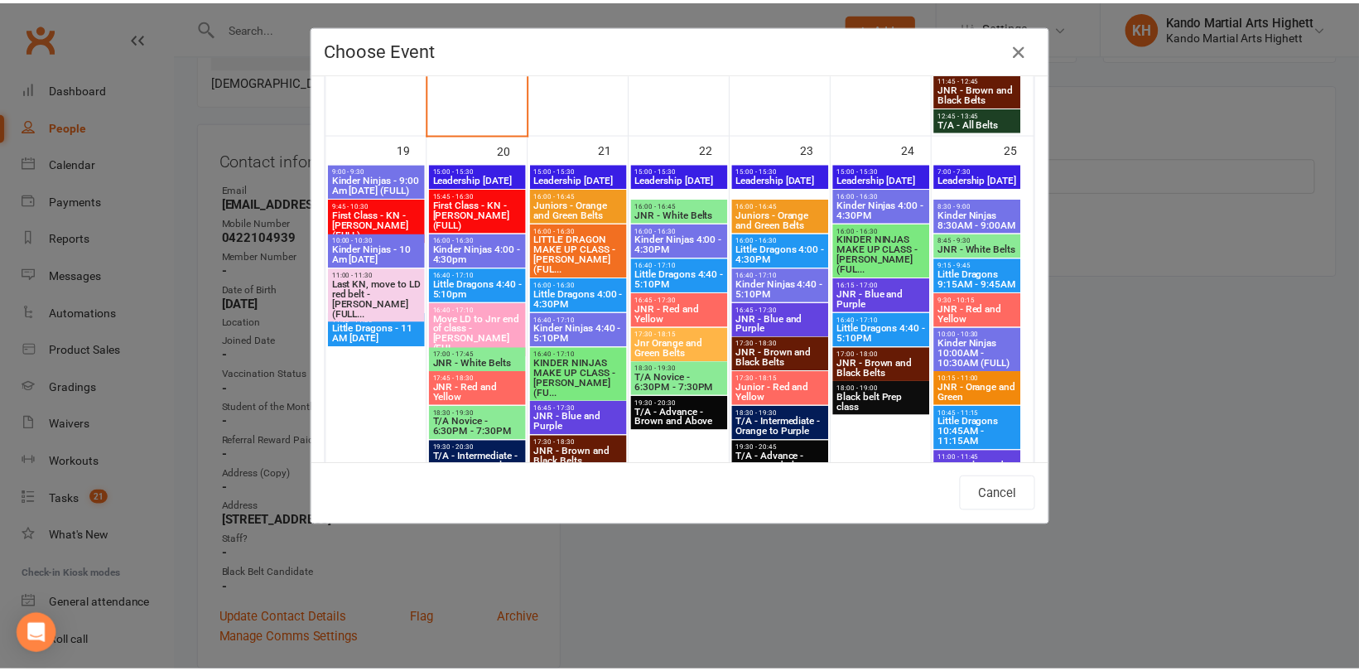
scroll to position [1905, 0]
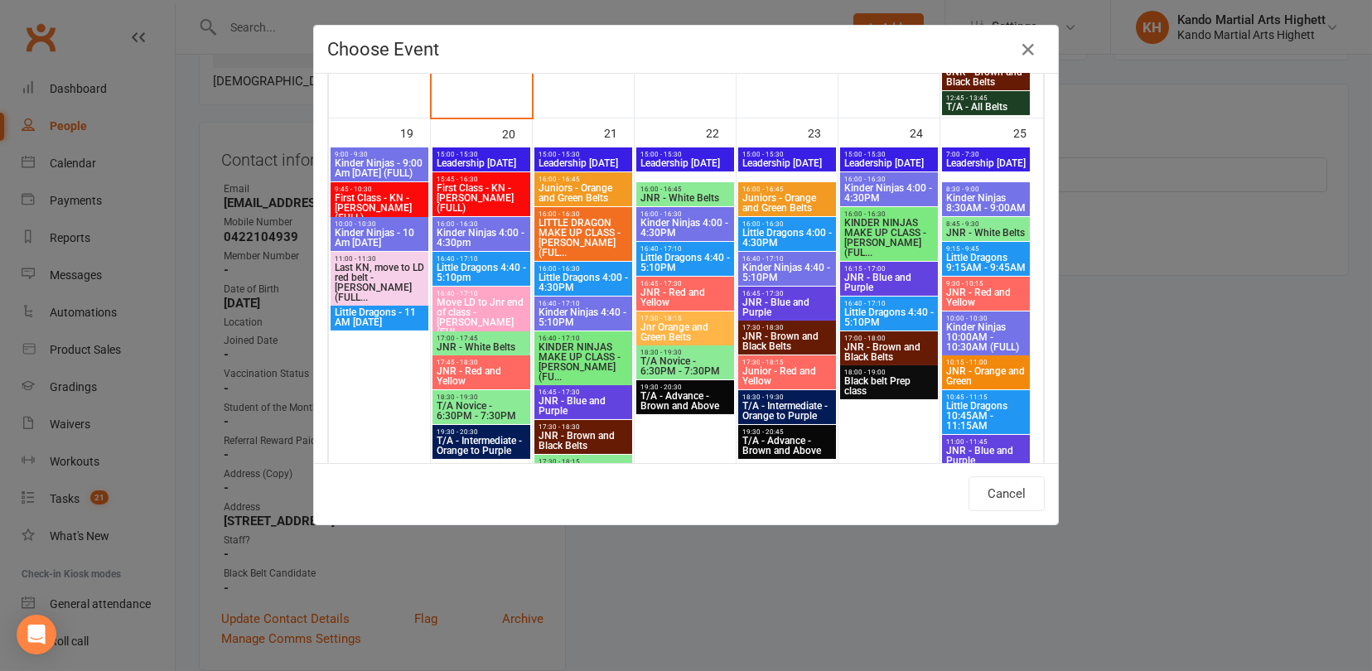
click at [470, 228] on span "Kinder Ninjas 4:00 - 4:30pm" at bounding box center [481, 238] width 91 height 20
type input "Kinder Ninjas 4:00 - 4:30pm - Oct 20, 2025 4:00:00 PM"
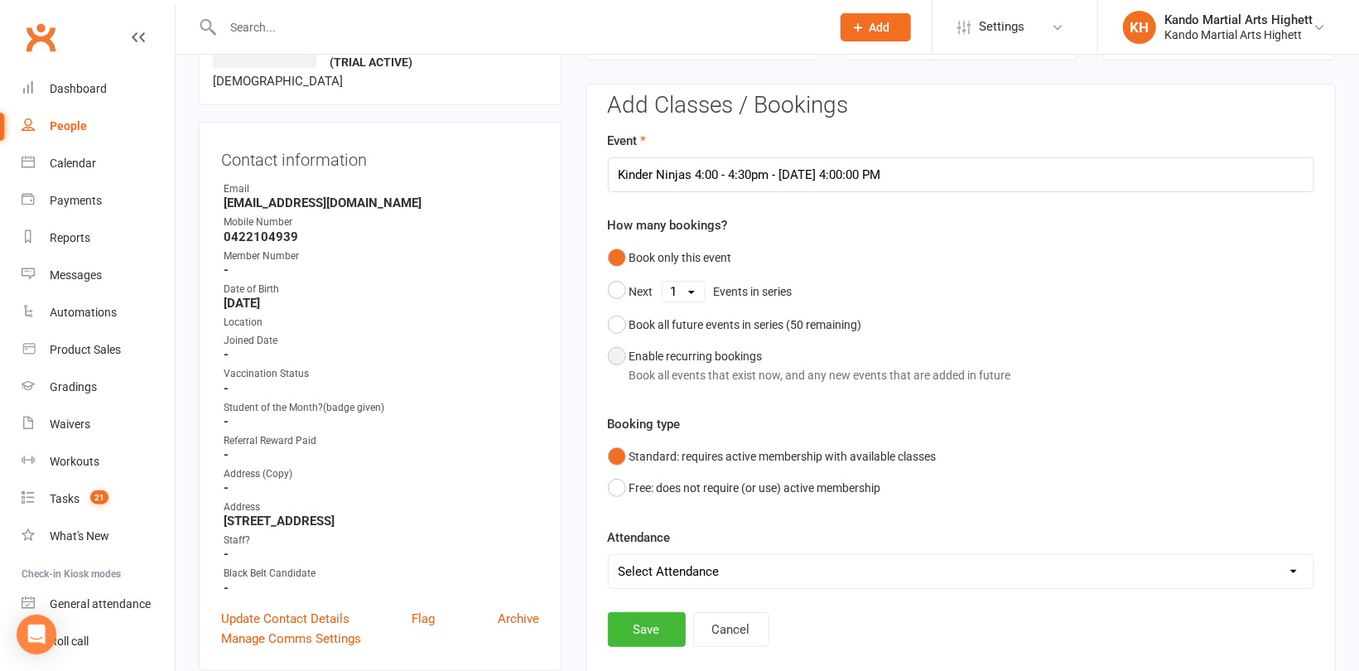
click at [652, 356] on div "Enable recurring bookings Book all events that exist now, and any new events th…" at bounding box center [821, 365] width 382 height 37
select select "book_from_now"
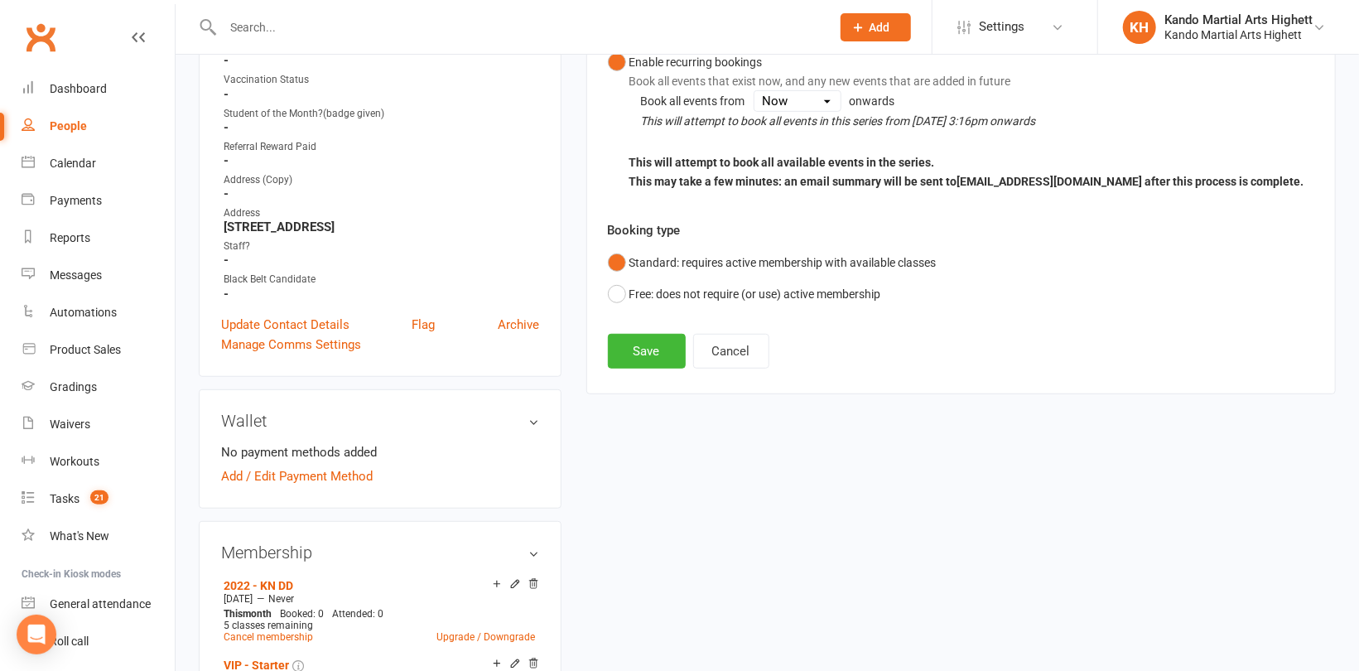
scroll to position [459, 0]
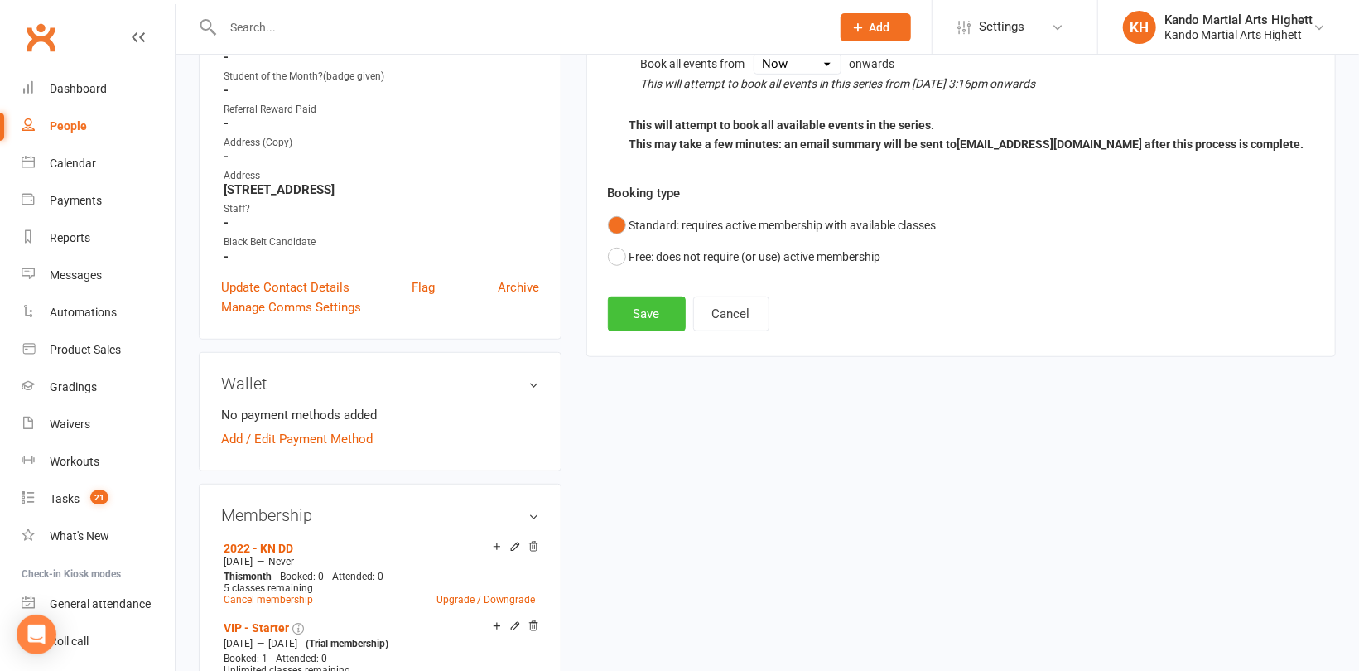
click at [675, 306] on button "Save" at bounding box center [647, 314] width 78 height 35
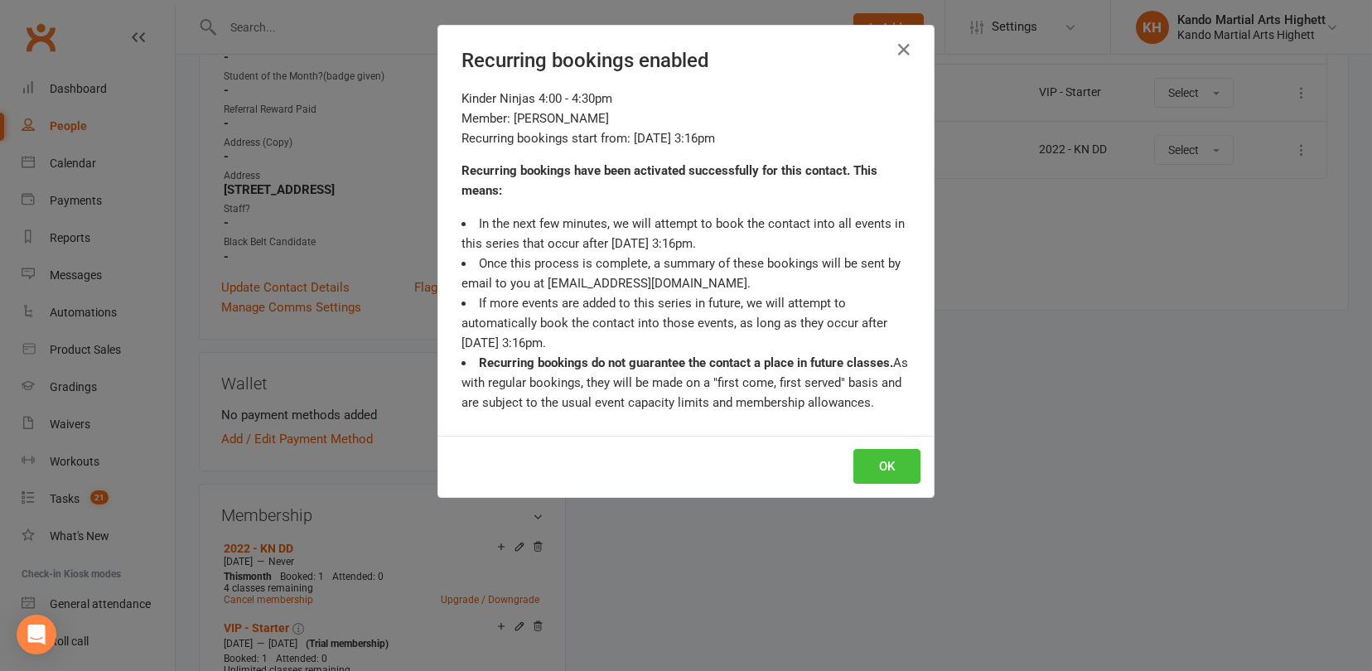
click at [887, 466] on button "OK" at bounding box center [886, 466] width 67 height 35
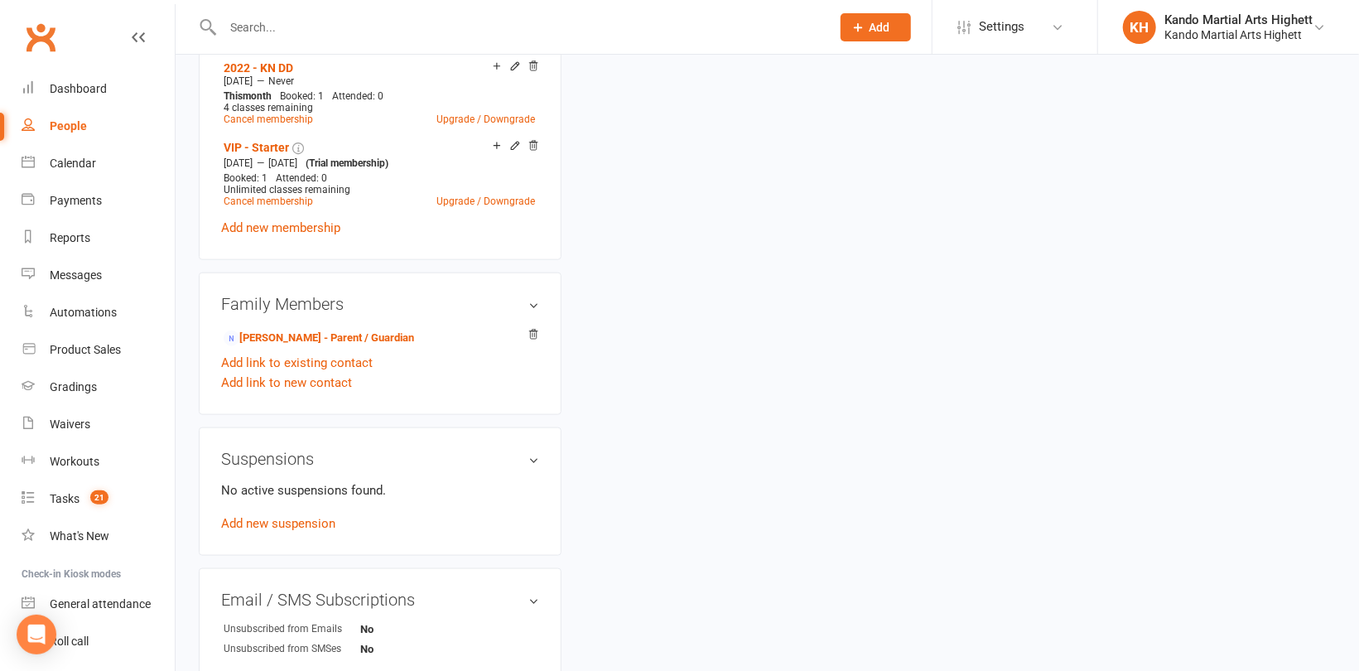
scroll to position [956, 0]
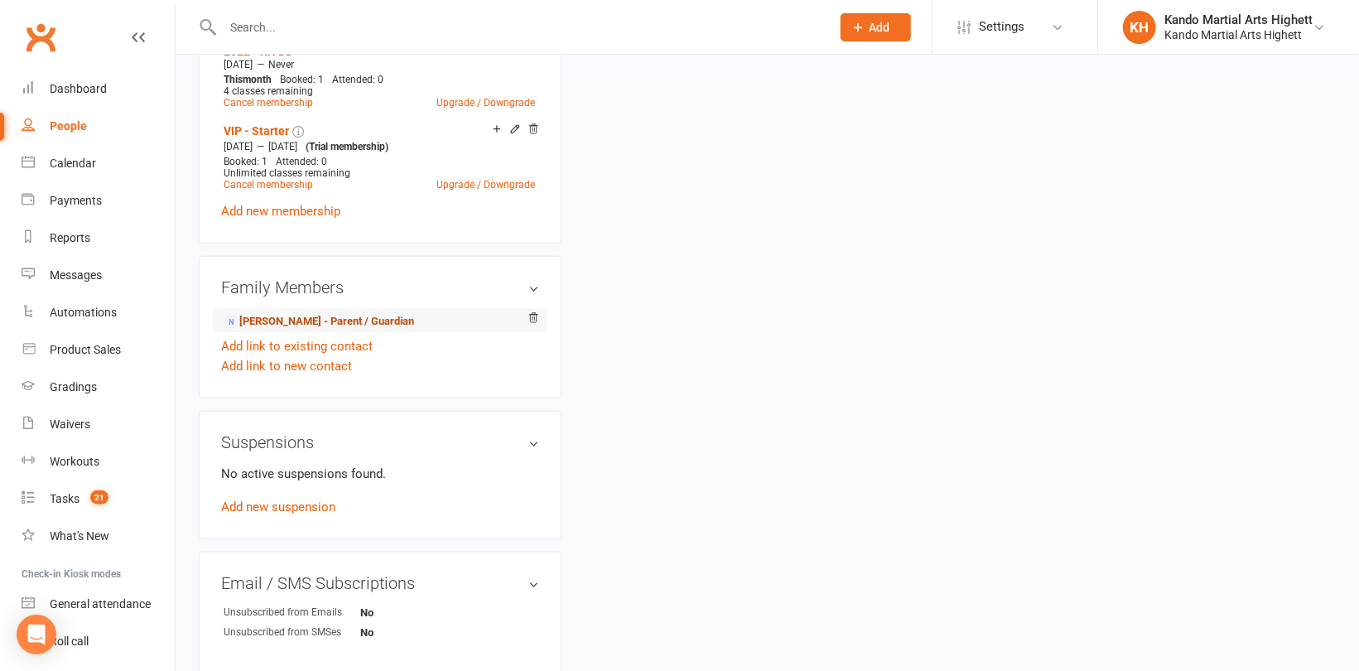
click at [317, 322] on link "Louisa Vickers - Parent / Guardian" at bounding box center [319, 321] width 191 height 17
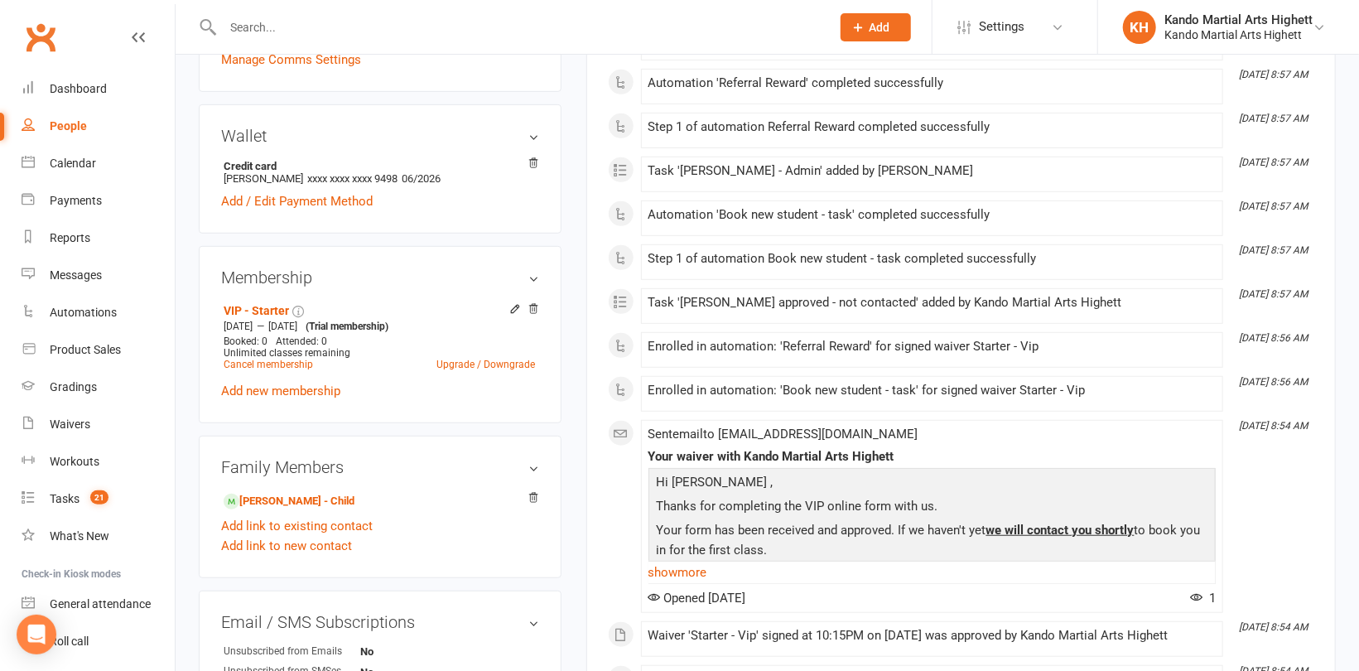
scroll to position [497, 0]
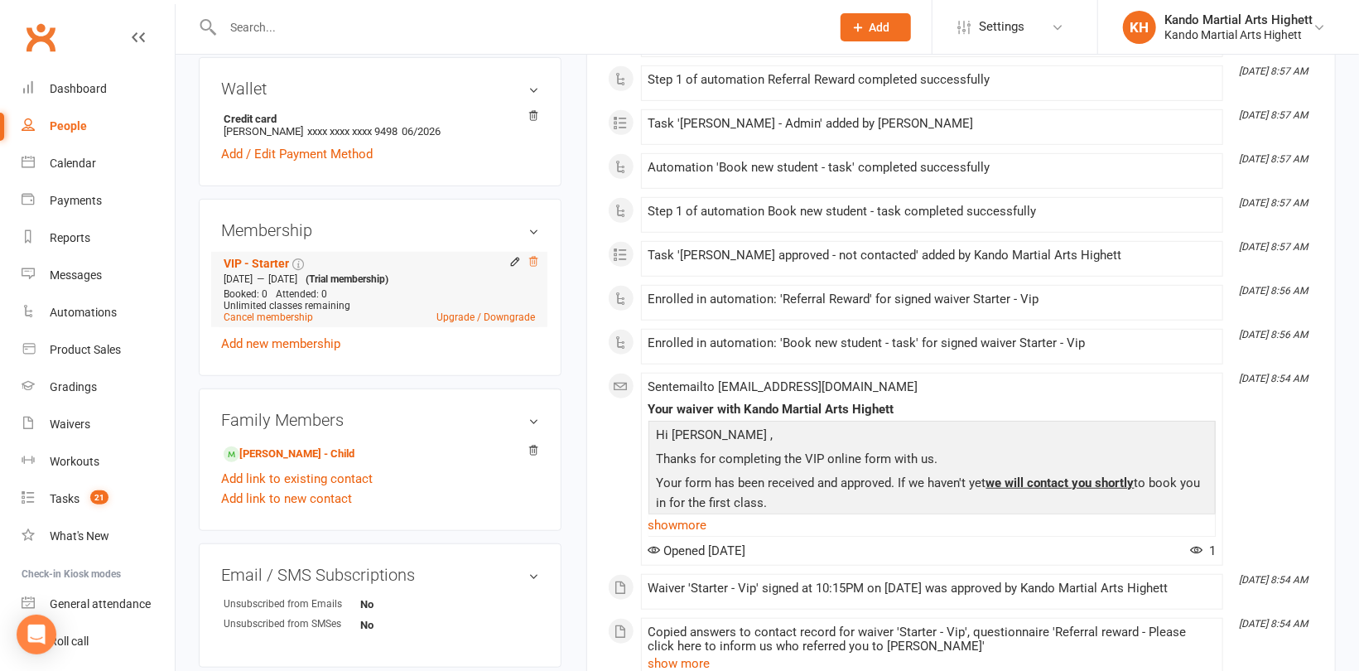
click at [534, 258] on icon at bounding box center [533, 261] width 8 height 9
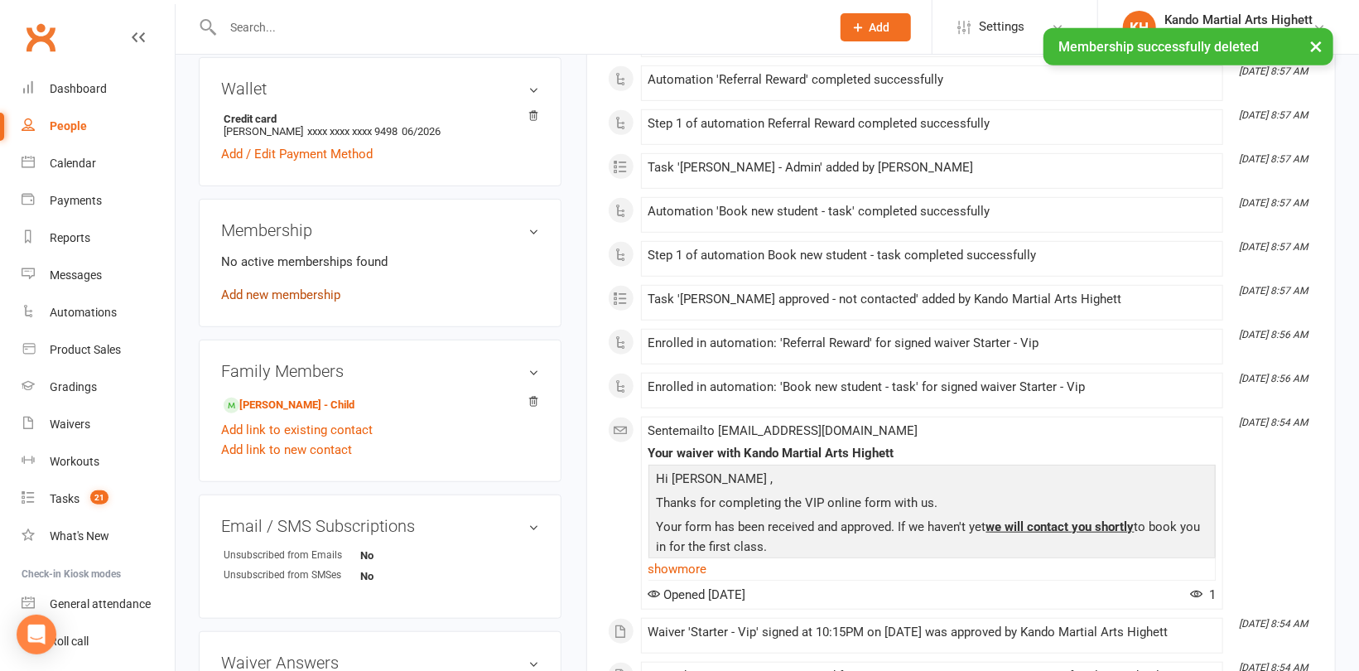
click at [247, 299] on link "Add new membership" at bounding box center [280, 294] width 119 height 15
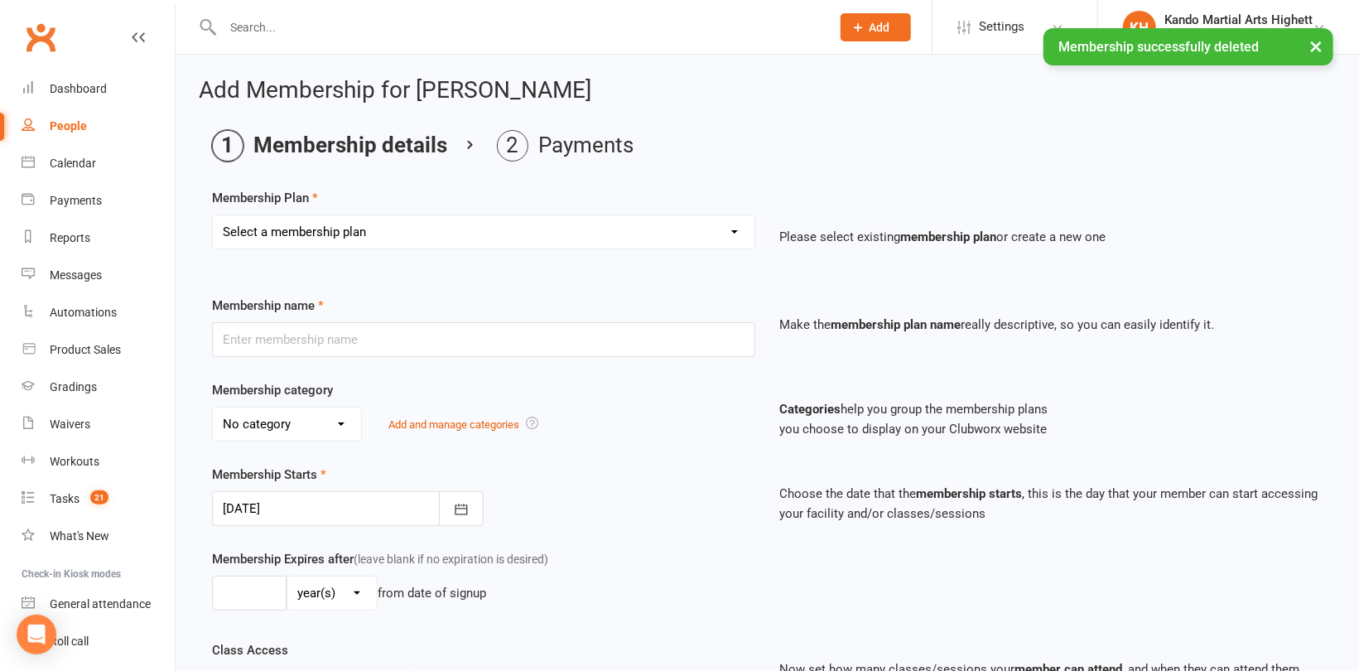
click at [362, 226] on select "Select a membership plan Create new Membership Plan Starter Program - 4 weeks p…" at bounding box center [484, 231] width 542 height 33
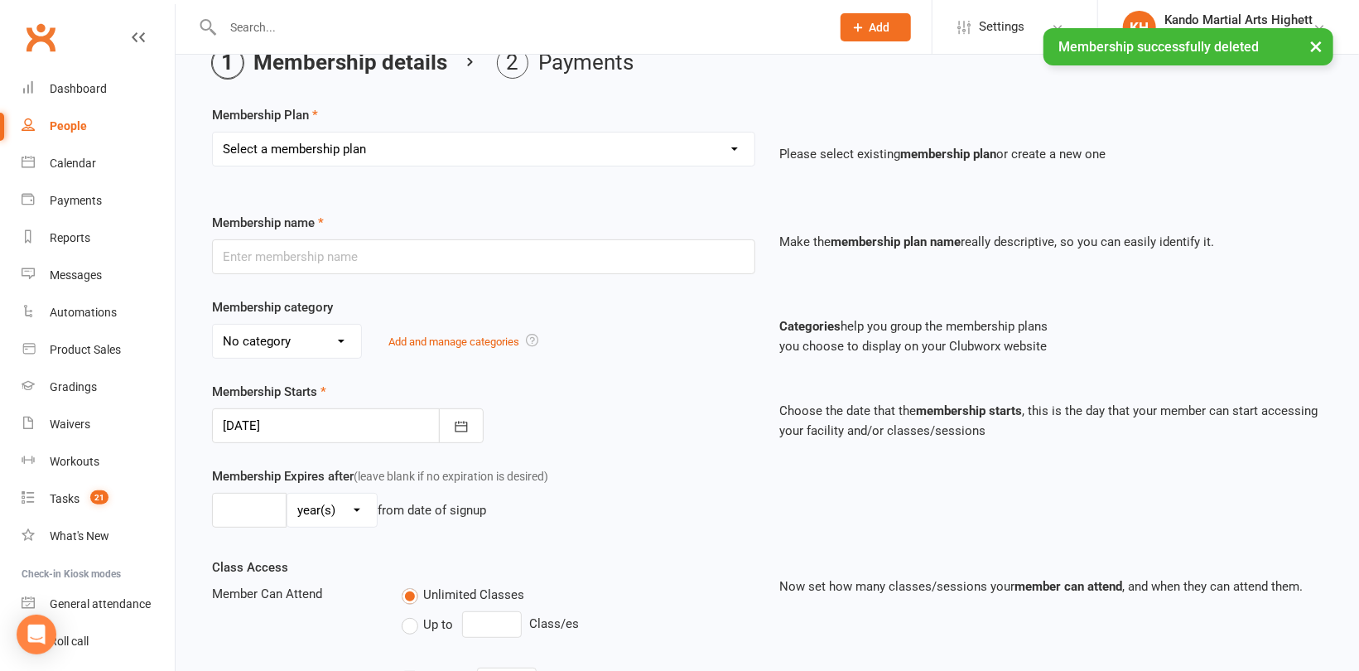
click at [345, 161] on select "Select a membership plan Create new Membership Plan Starter Program - 4 weeks p…" at bounding box center [484, 149] width 542 height 33
select select "13"
click at [213, 133] on select "Select a membership plan Create new Membership Plan Starter Program - 4 weeks p…" at bounding box center [484, 149] width 542 height 33
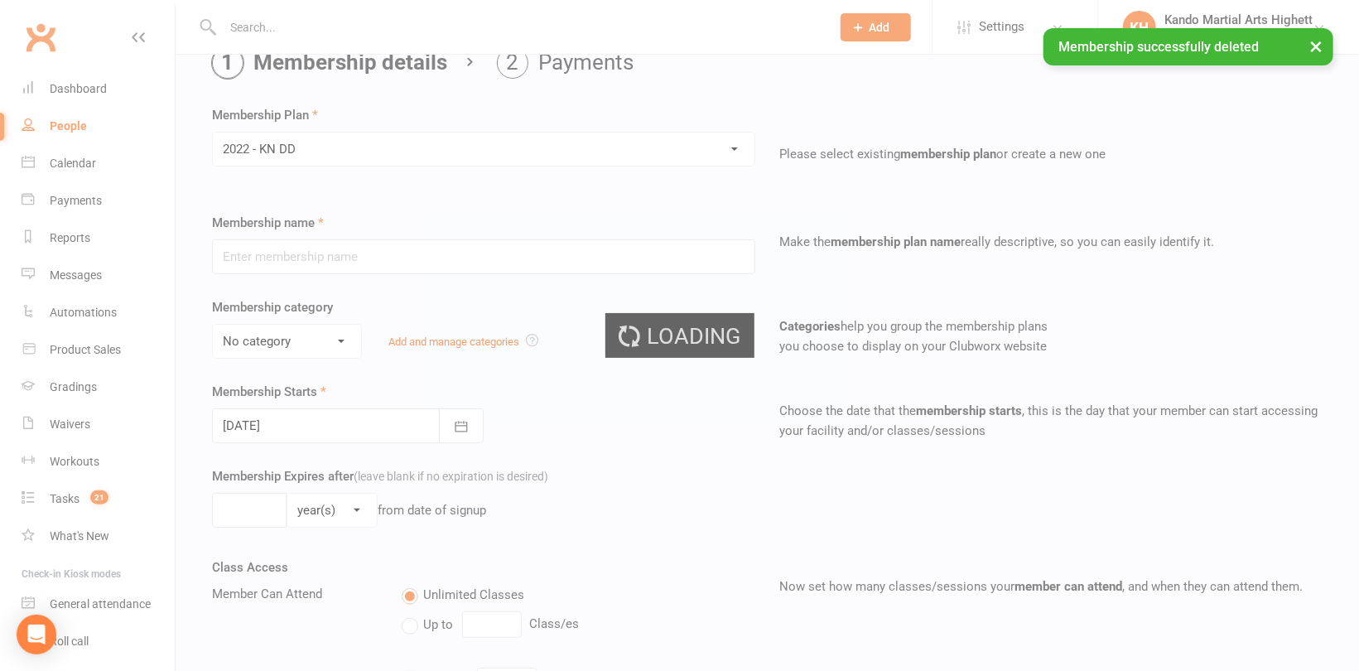
type input "2022 - KN DD"
select select "5"
type input "0"
type input "5"
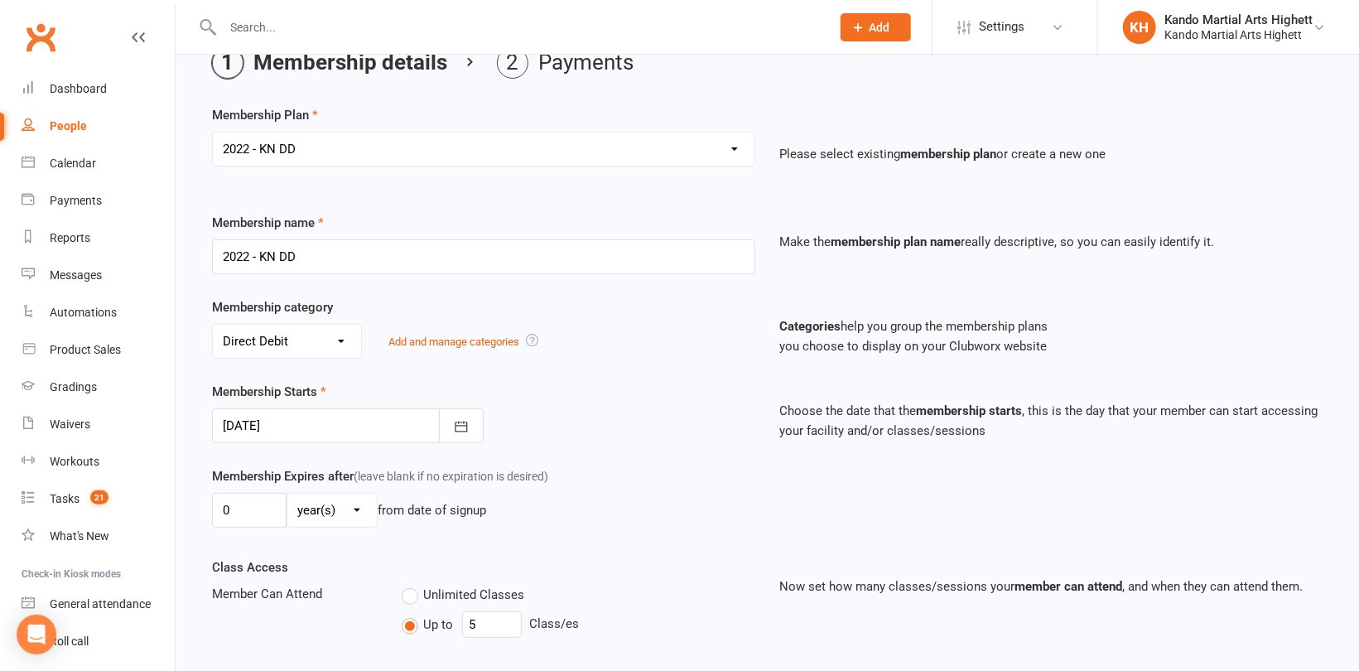
click at [322, 413] on div at bounding box center [348, 425] width 272 height 35
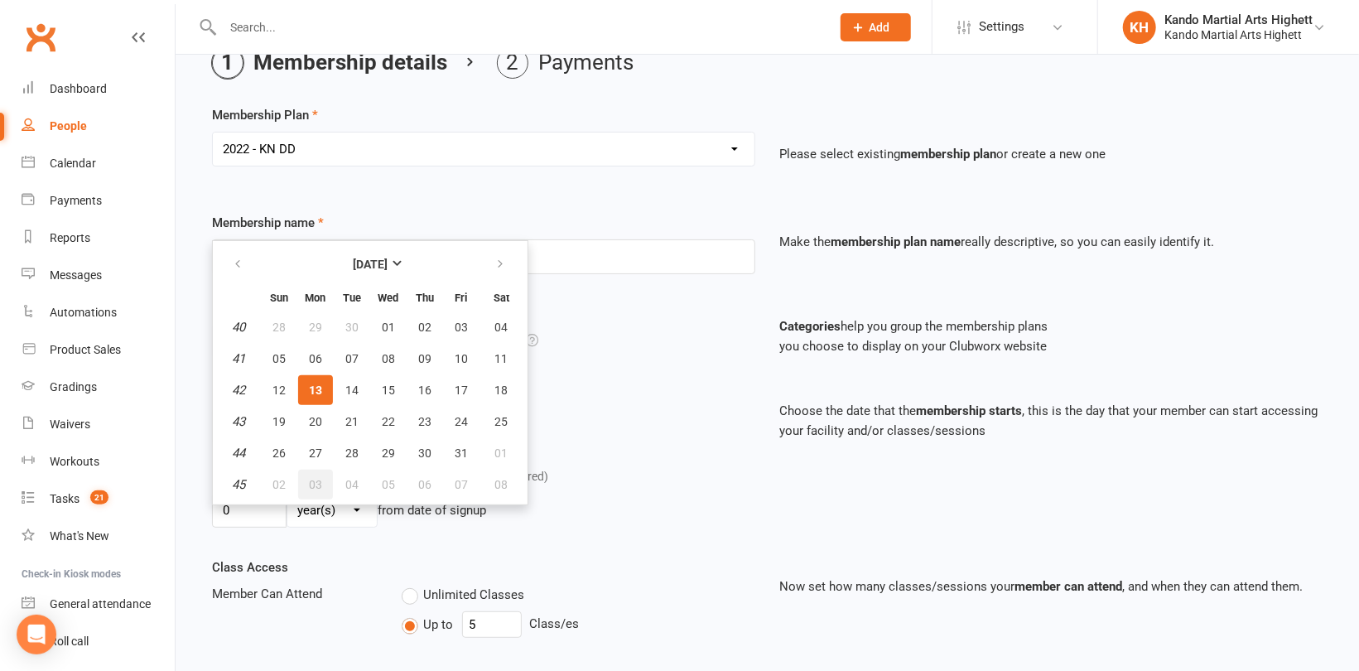
click at [317, 480] on span "03" at bounding box center [315, 484] width 13 height 13
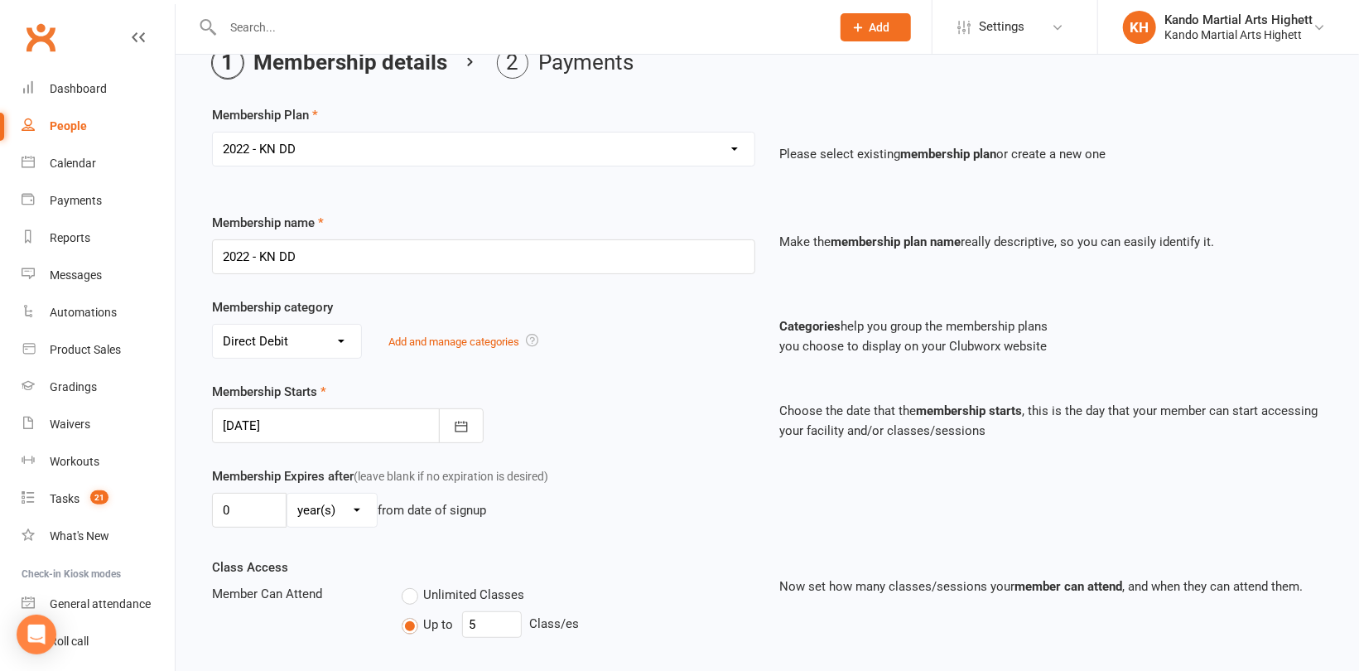
click at [331, 423] on div at bounding box center [348, 425] width 272 height 35
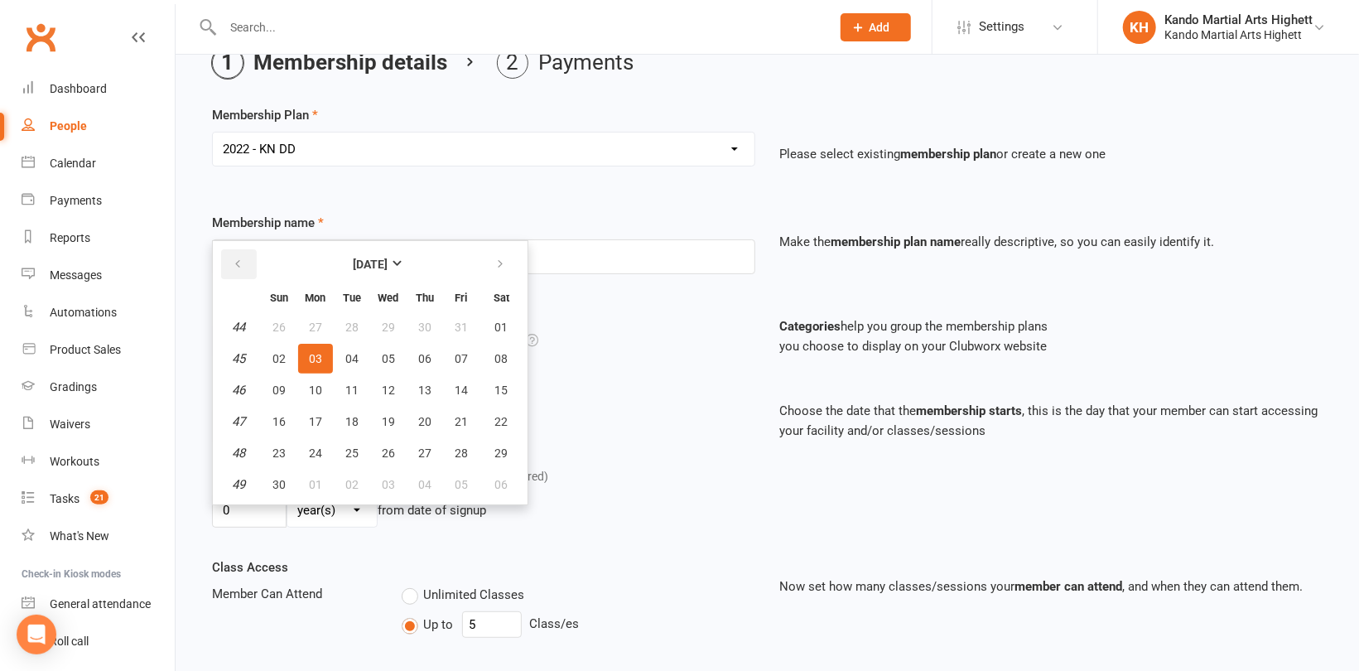
click at [240, 263] on icon "button" at bounding box center [238, 264] width 12 height 13
click at [497, 268] on icon "button" at bounding box center [501, 264] width 12 height 13
click at [457, 388] on span "14" at bounding box center [461, 390] width 13 height 13
type input "14 Nov 2025"
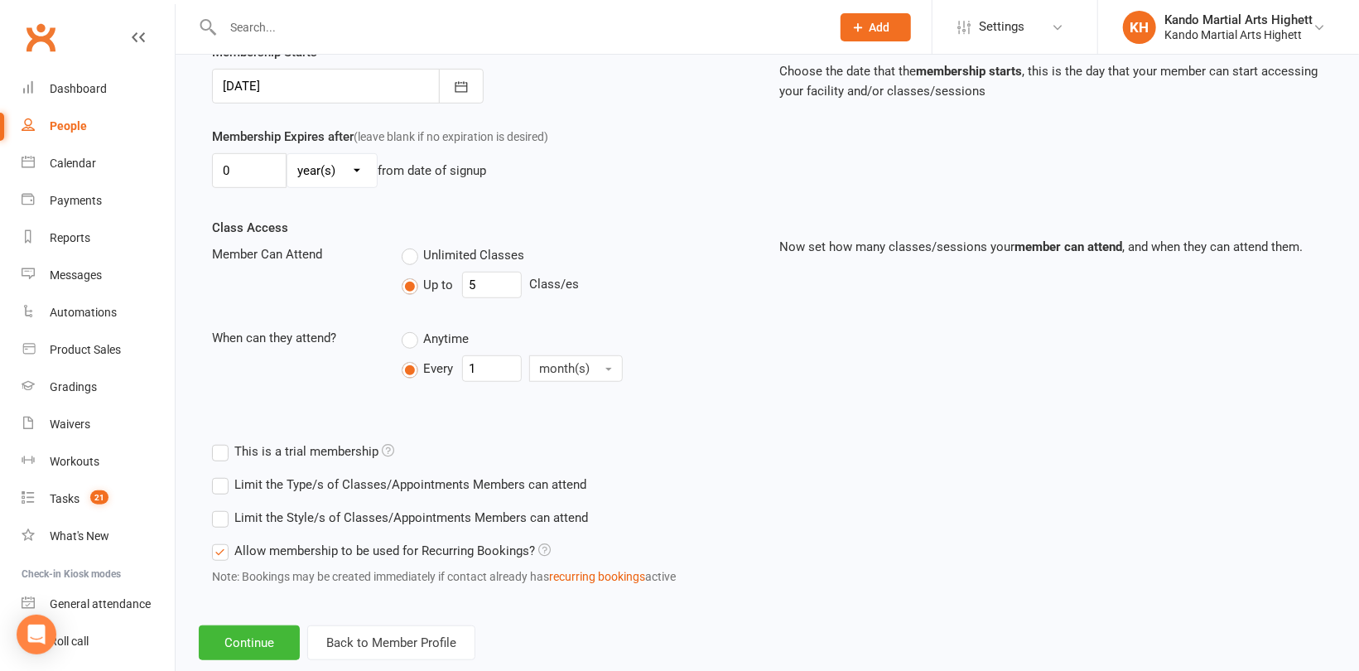
scroll to position [456, 0]
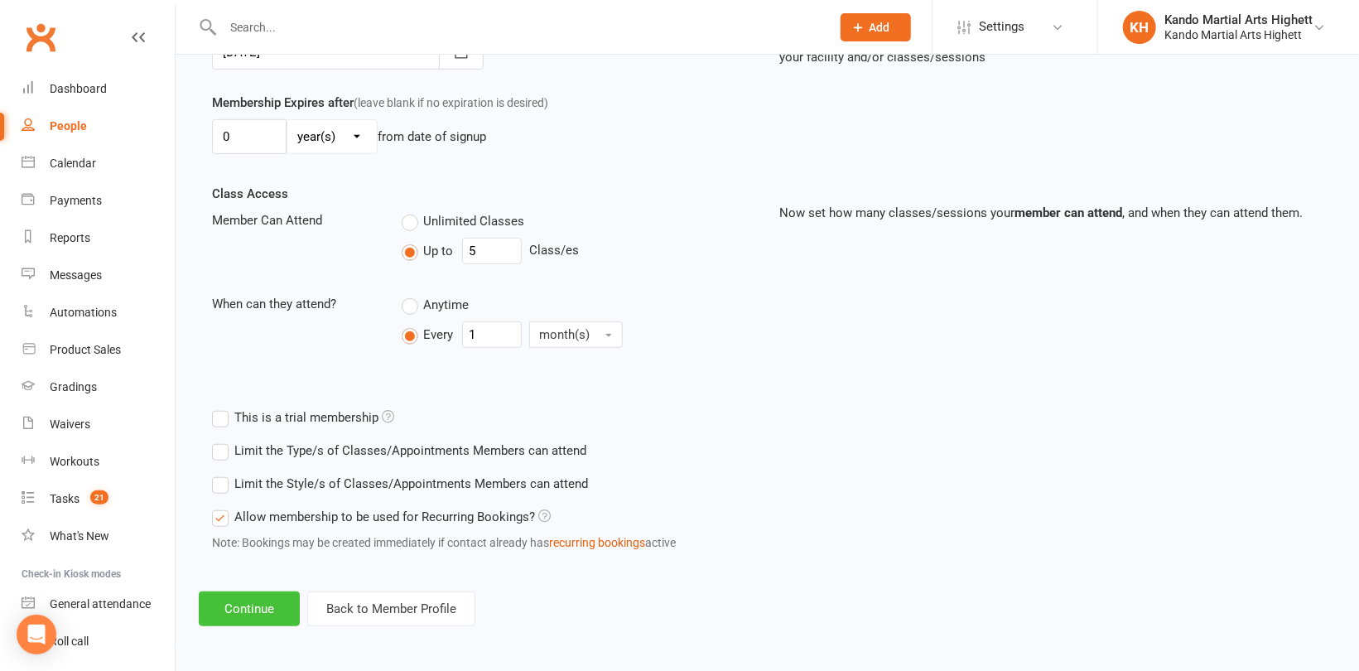
click at [268, 599] on button "Continue" at bounding box center [249, 608] width 101 height 35
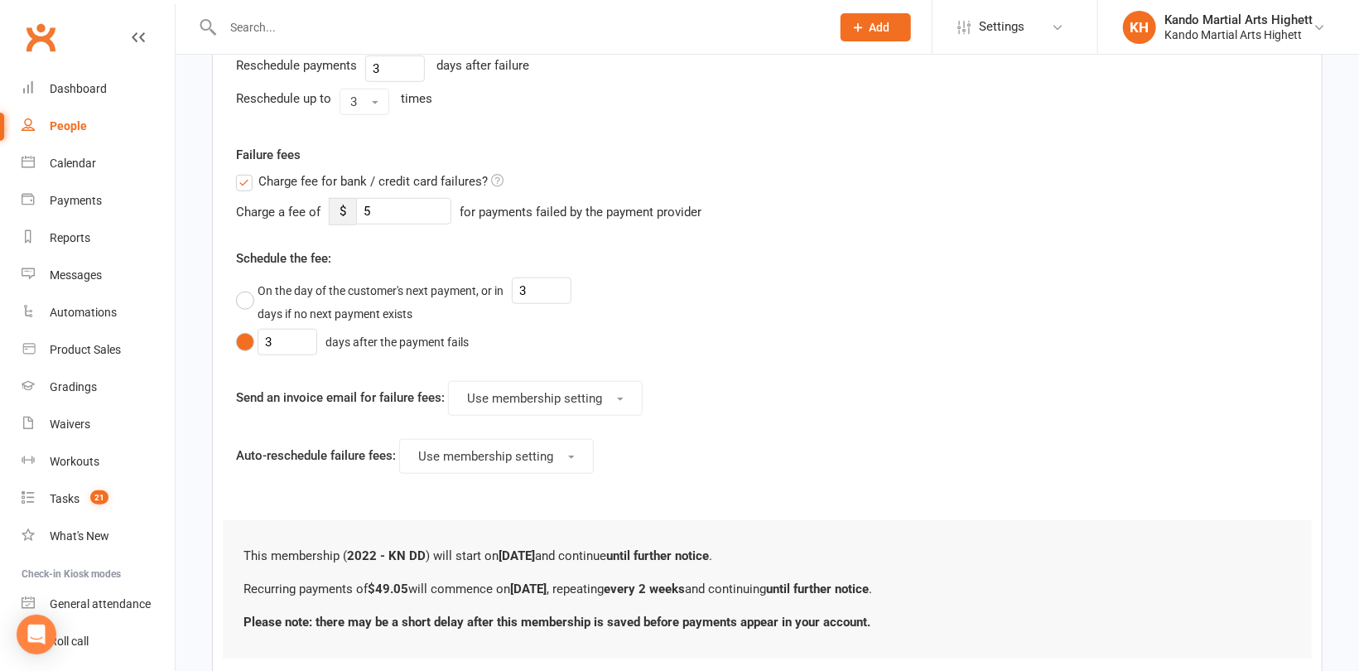
scroll to position [769, 0]
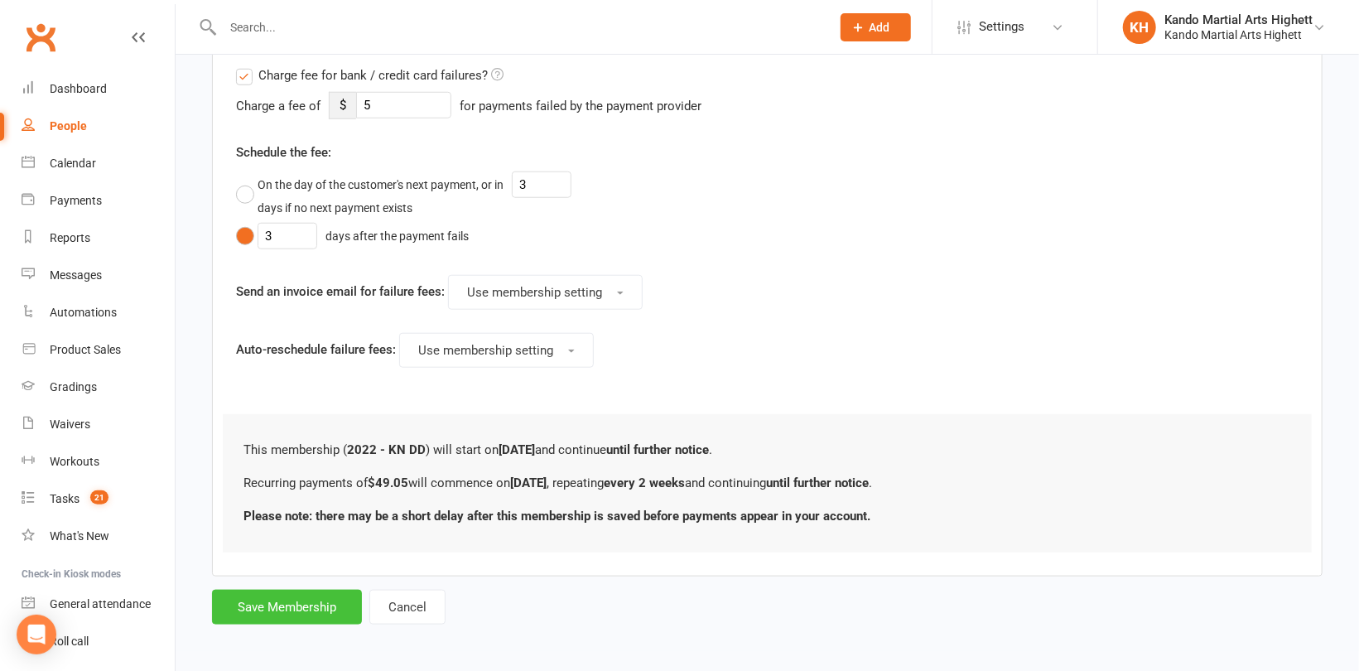
click at [267, 602] on button "Save Membership" at bounding box center [287, 607] width 150 height 35
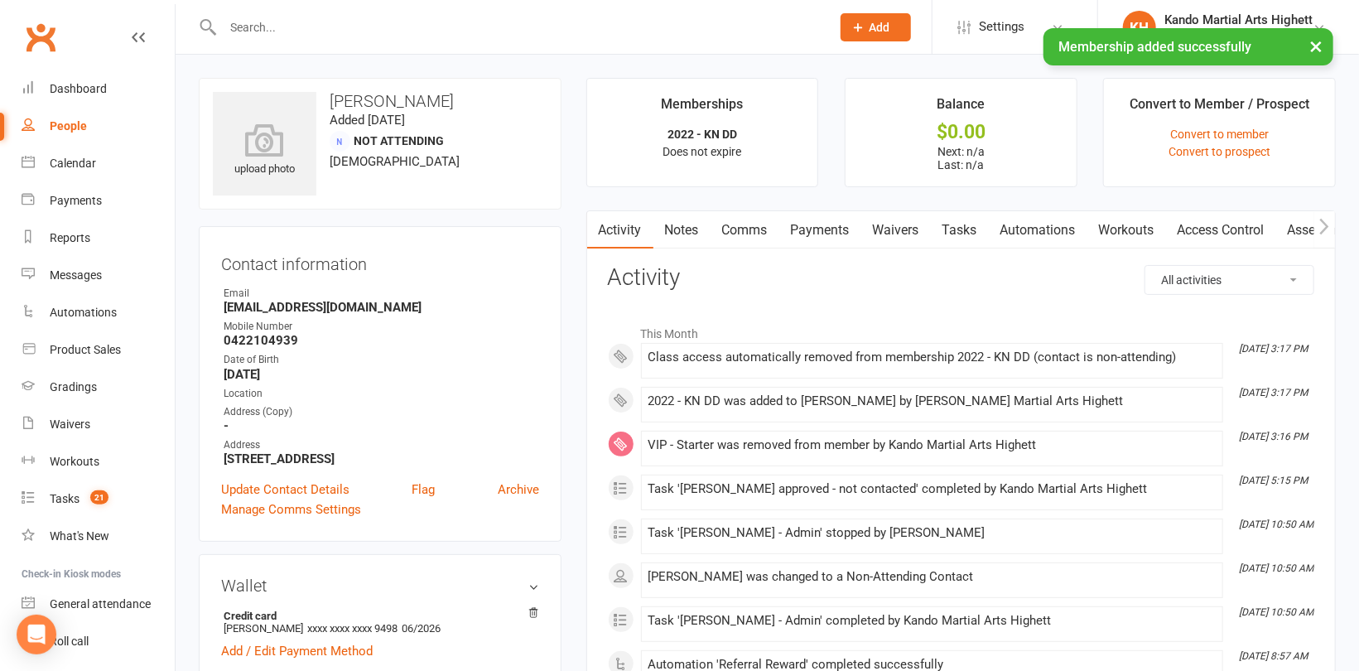
click at [973, 233] on link "Tasks" at bounding box center [960, 230] width 58 height 38
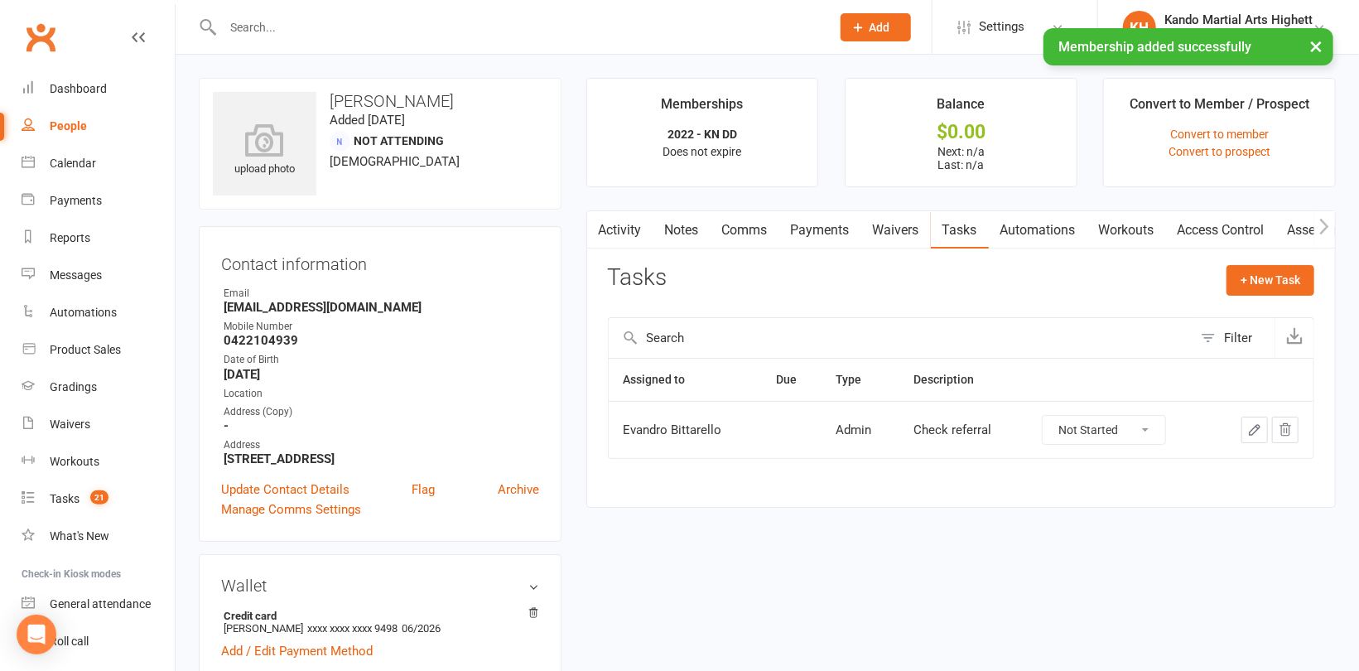
click at [1107, 427] on select "Not Started In Progress Waiting Complete" at bounding box center [1104, 430] width 123 height 28
click at [1043, 416] on select "Not Started In Progress Waiting Complete" at bounding box center [1104, 430] width 123 height 28
select select "unstarted"
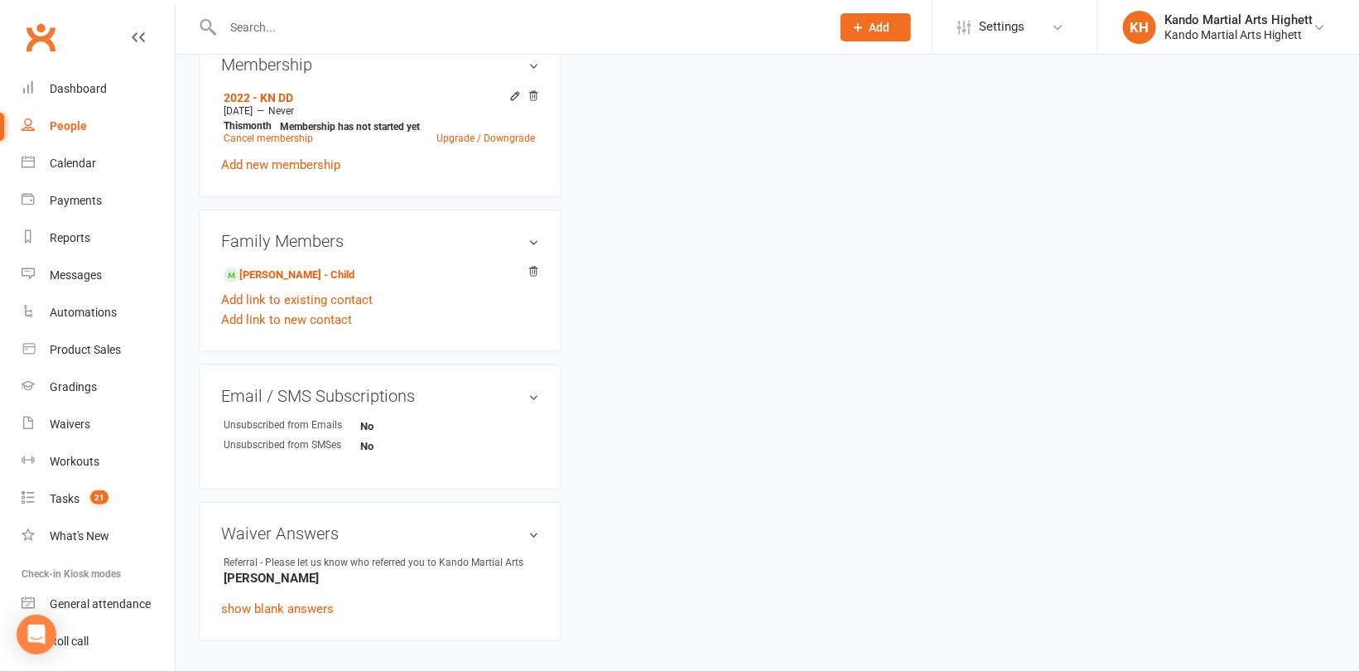
scroll to position [730, 0]
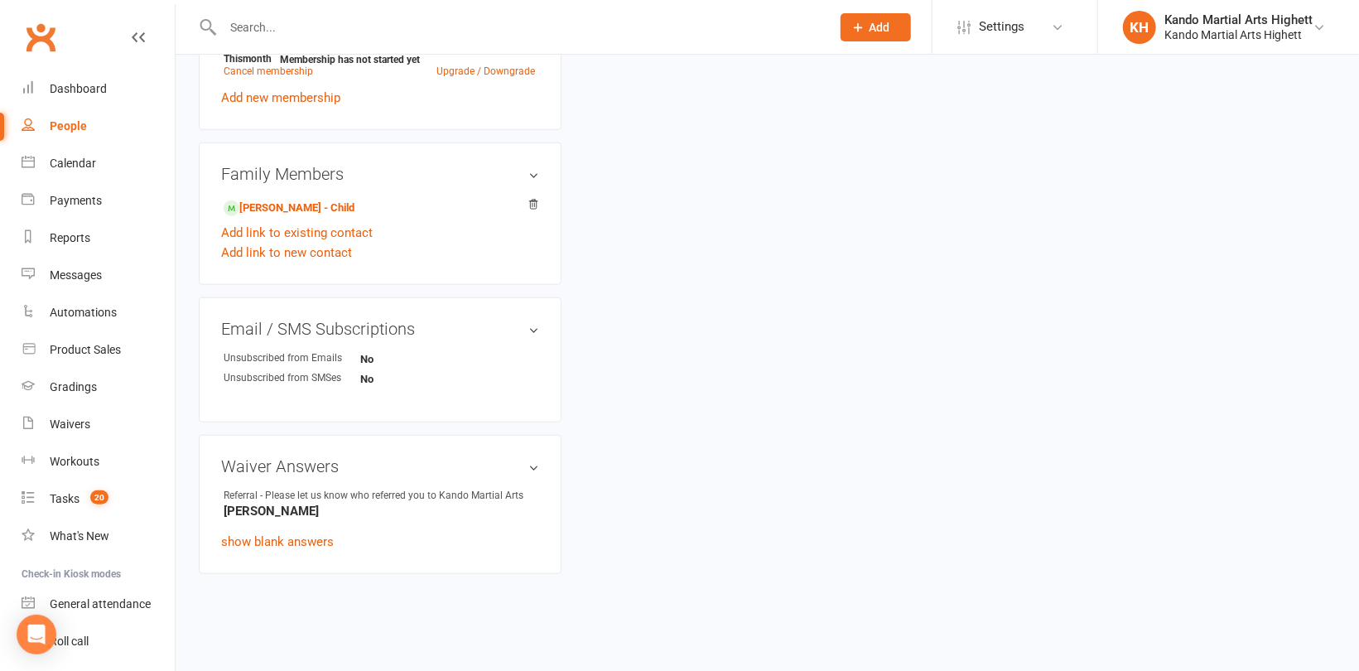
drag, startPoint x: 335, startPoint y: 514, endPoint x: 217, endPoint y: 514, distance: 117.6
click at [217, 514] on div "Waiver Answers edit Referral - Please let us know who referred you to Kando Mar…" at bounding box center [380, 504] width 363 height 139
copy strong "Sorcha Mackenzie"
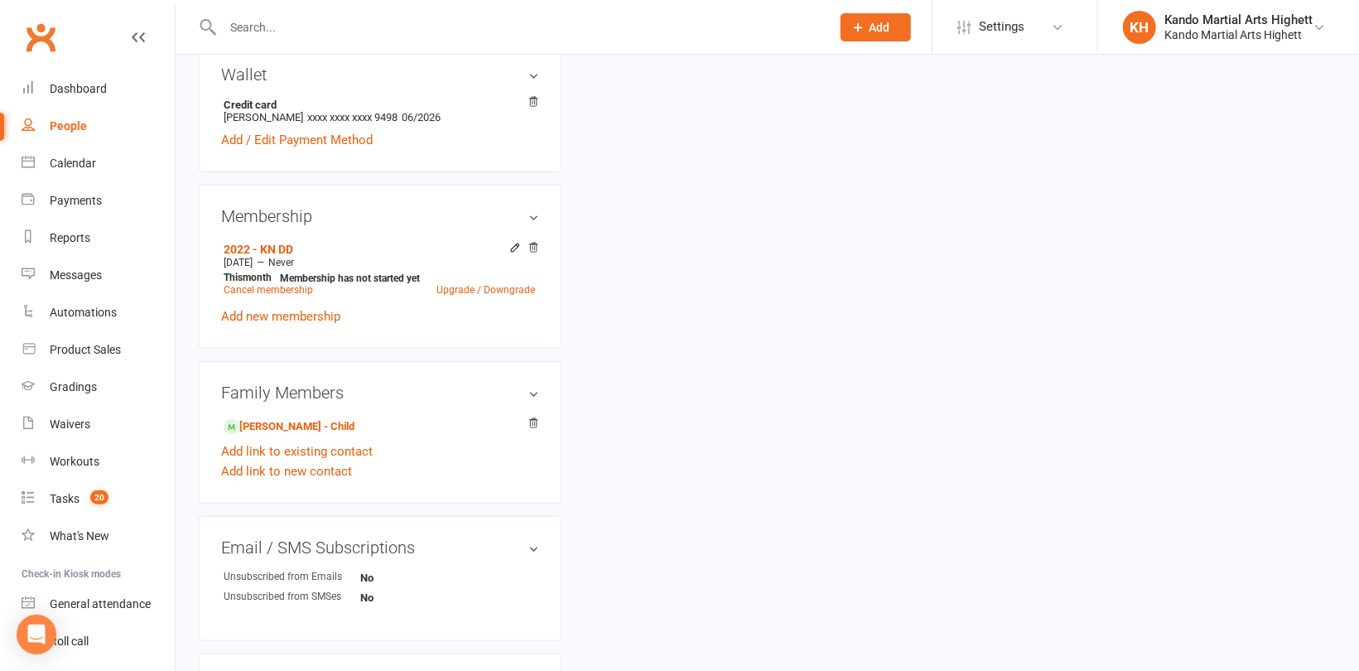
scroll to position [398, 0]
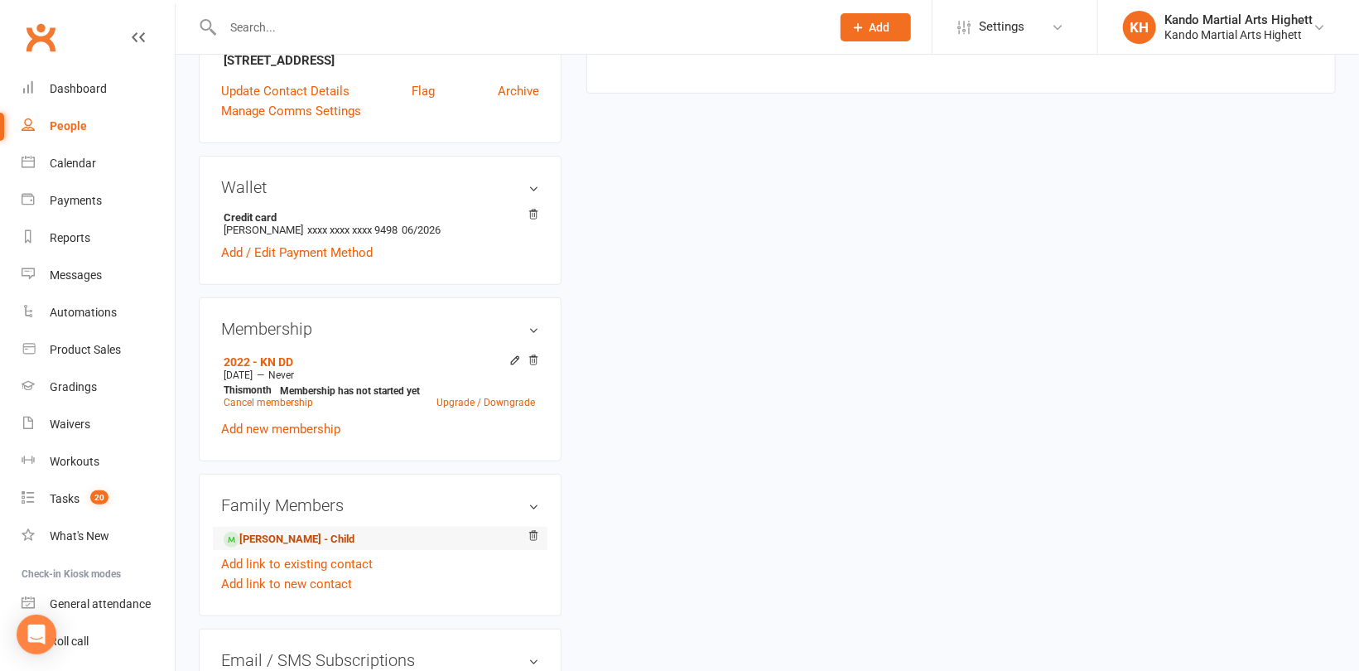
click at [295, 546] on link "Mackenzie Lester - Child" at bounding box center [289, 539] width 131 height 17
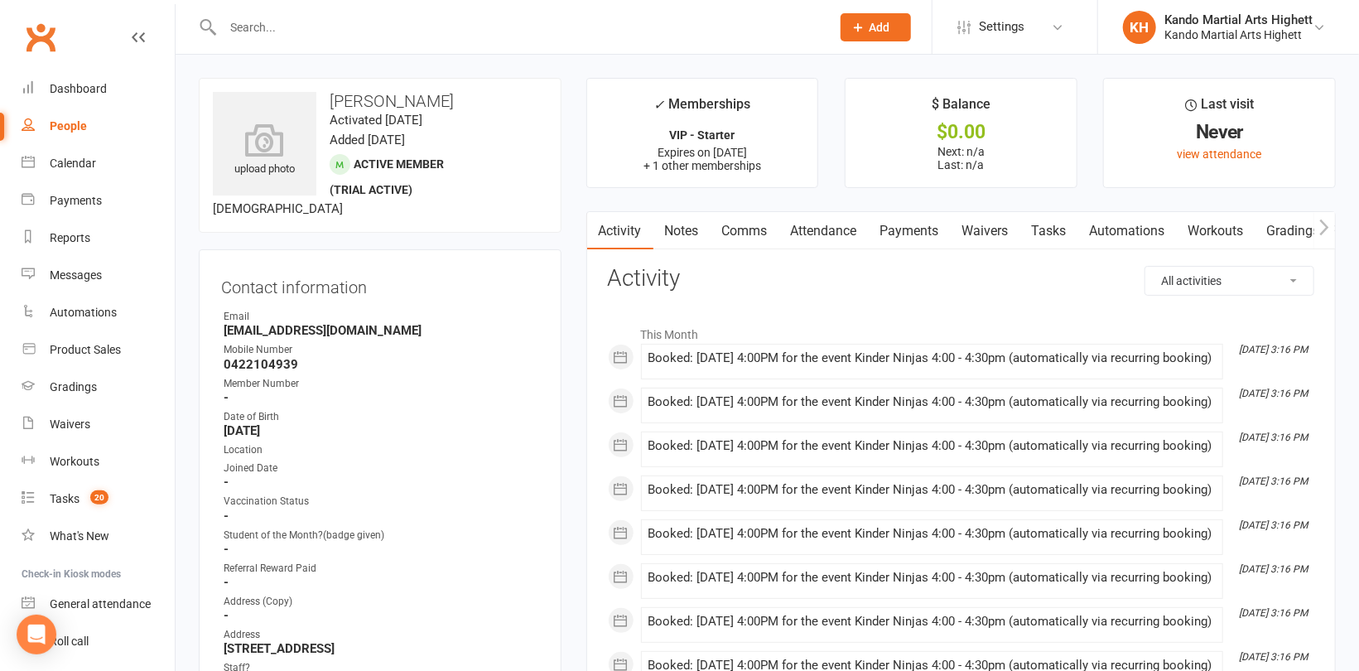
scroll to position [83, 0]
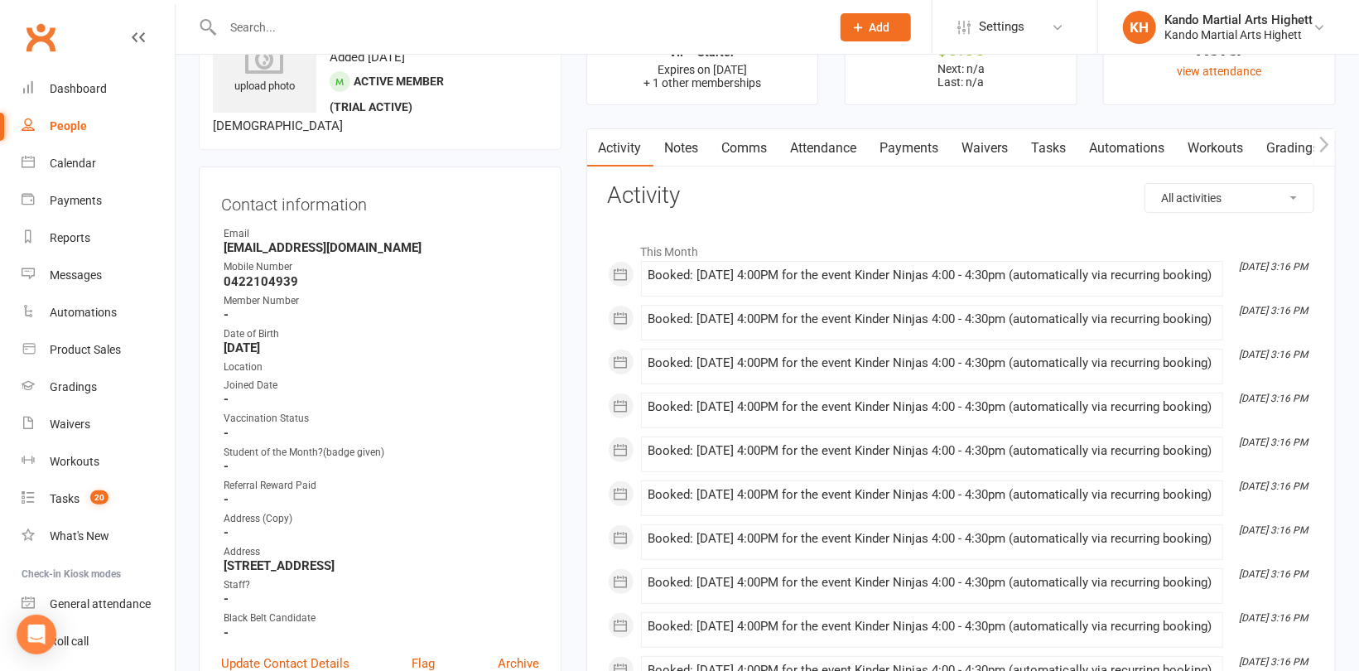
click at [817, 132] on link "Attendance" at bounding box center [824, 148] width 89 height 38
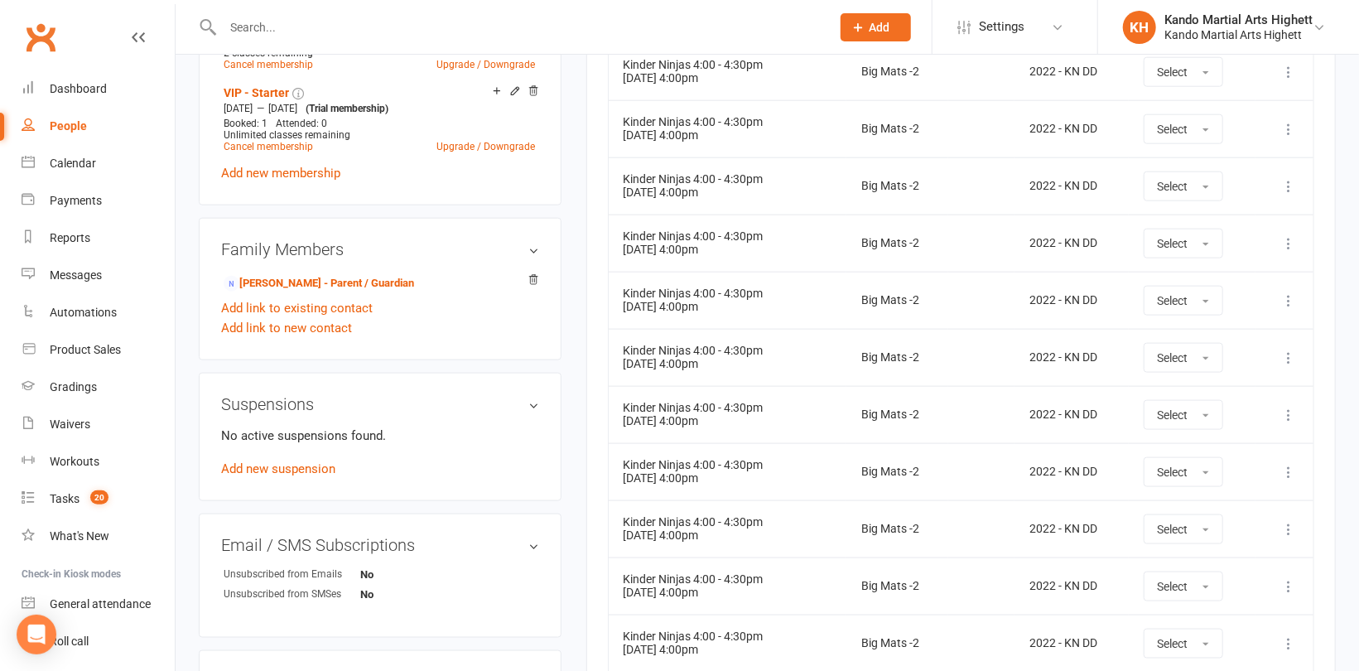
scroll to position [1160, 0]
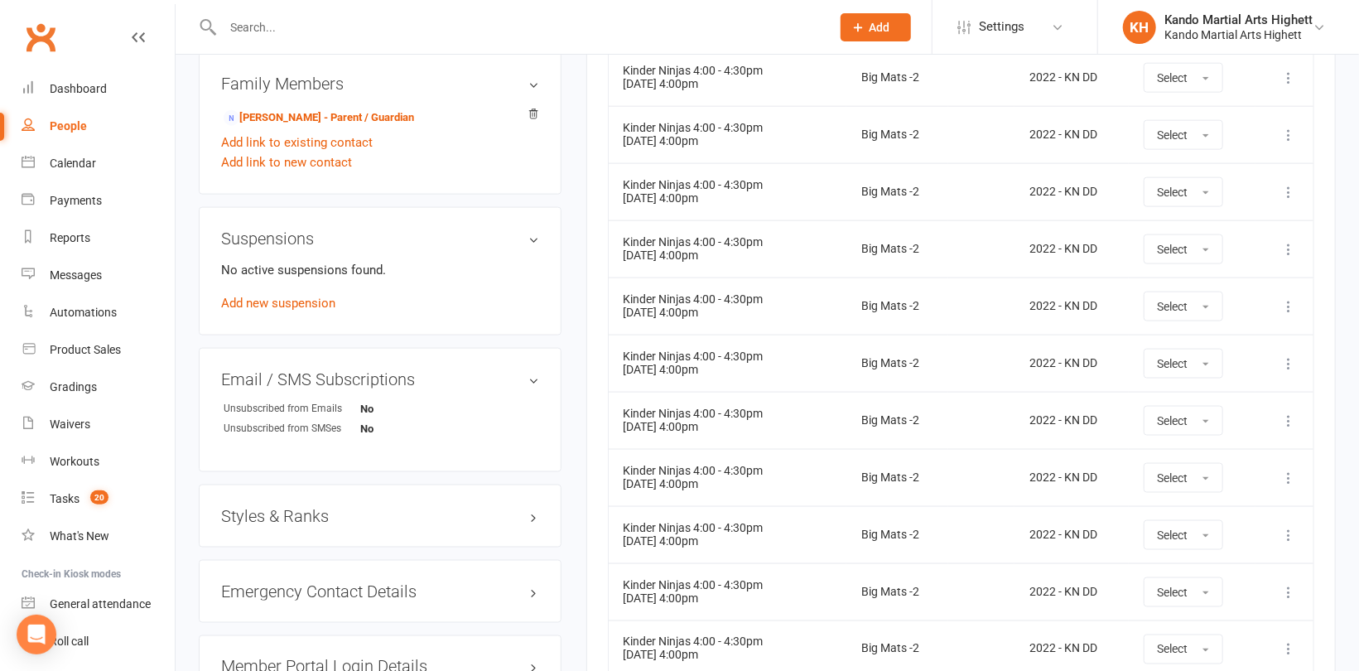
click at [268, 513] on h3 "Styles & Ranks" at bounding box center [380, 516] width 318 height 18
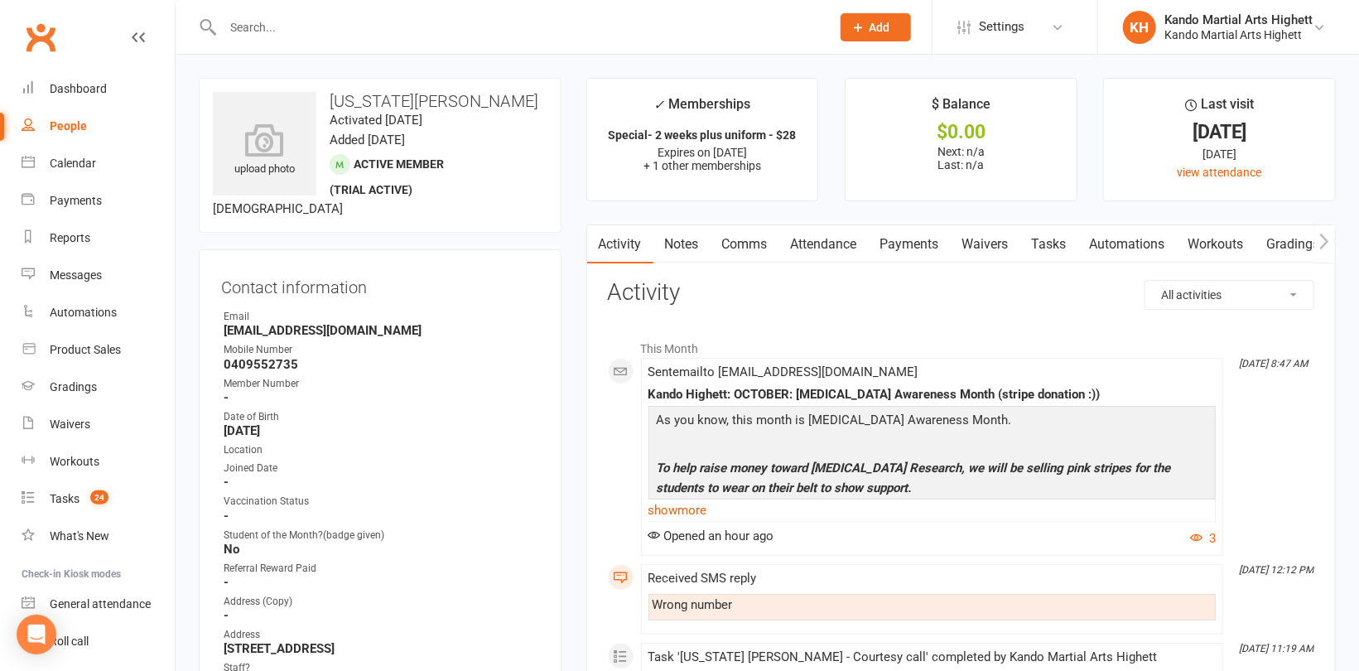
click at [1060, 241] on link "Tasks" at bounding box center [1050, 244] width 58 height 38
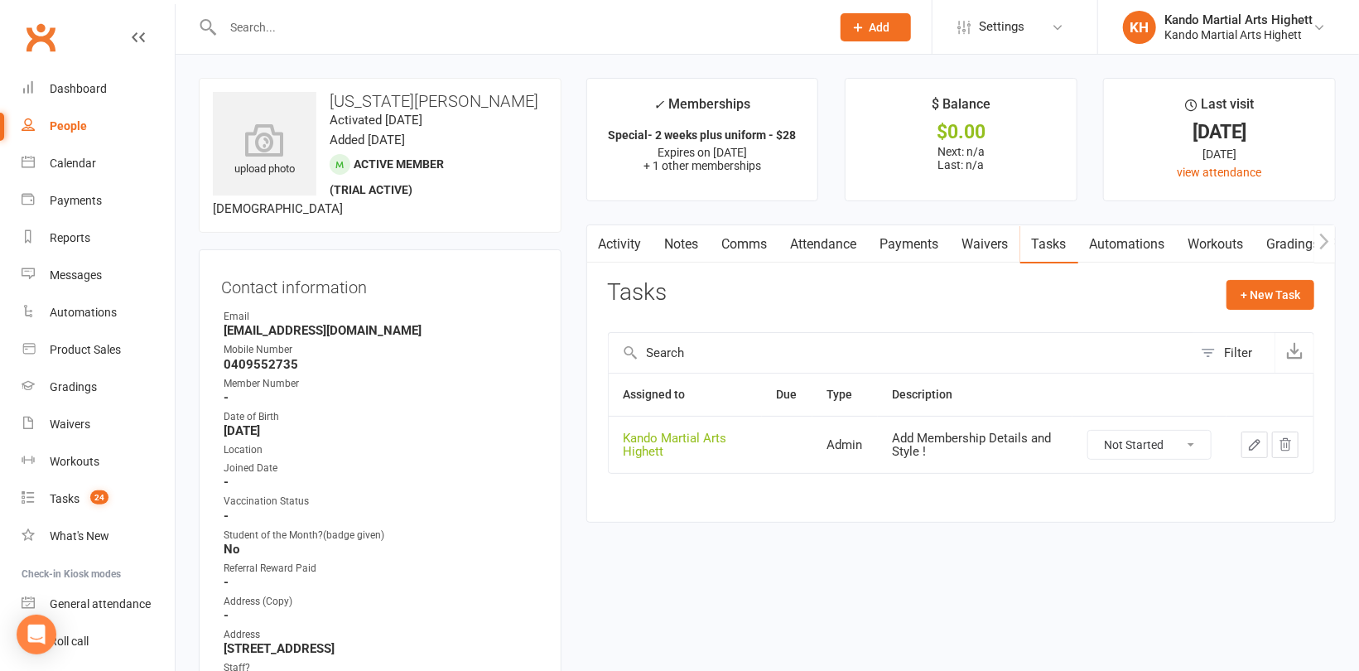
click at [1147, 450] on select "Not Started In Progress Waiting Complete" at bounding box center [1150, 445] width 123 height 28
click at [1089, 431] on select "Not Started In Progress Waiting Complete" at bounding box center [1150, 445] width 123 height 28
select select "unstarted"
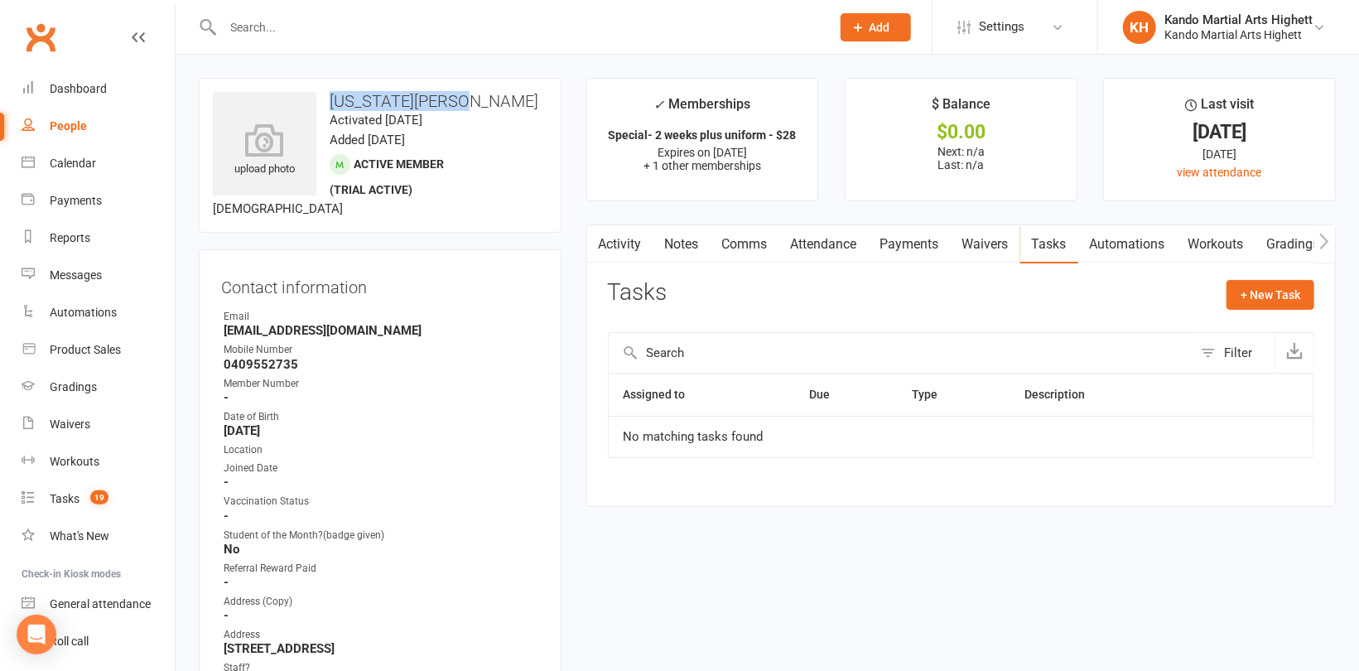
drag, startPoint x: 455, startPoint y: 99, endPoint x: 327, endPoint y: 88, distance: 128.0
click at [327, 88] on div "upload photo Indiana Caldwell Activated 7 October, 2025 Added 7 October, 2025 A…" at bounding box center [380, 155] width 363 height 155
copy h3 "[US_STATE][PERSON_NAME]"
click at [837, 244] on link "Attendance" at bounding box center [824, 244] width 89 height 38
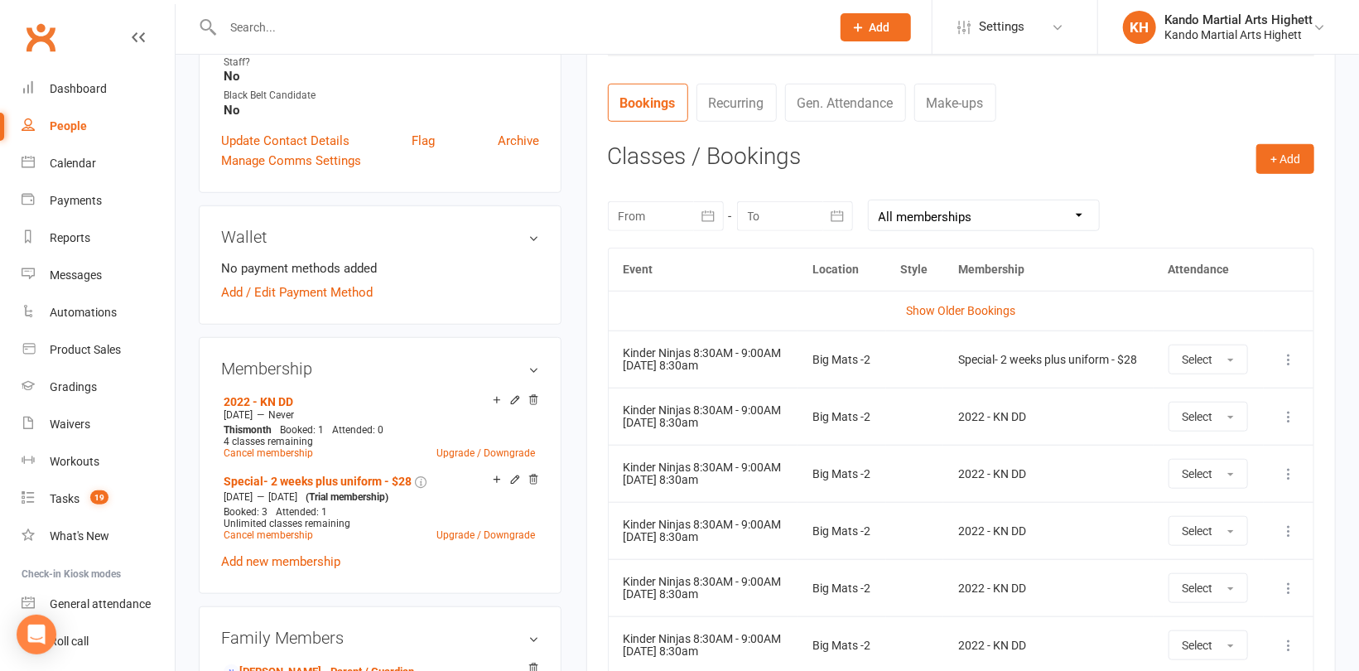
scroll to position [746, 0]
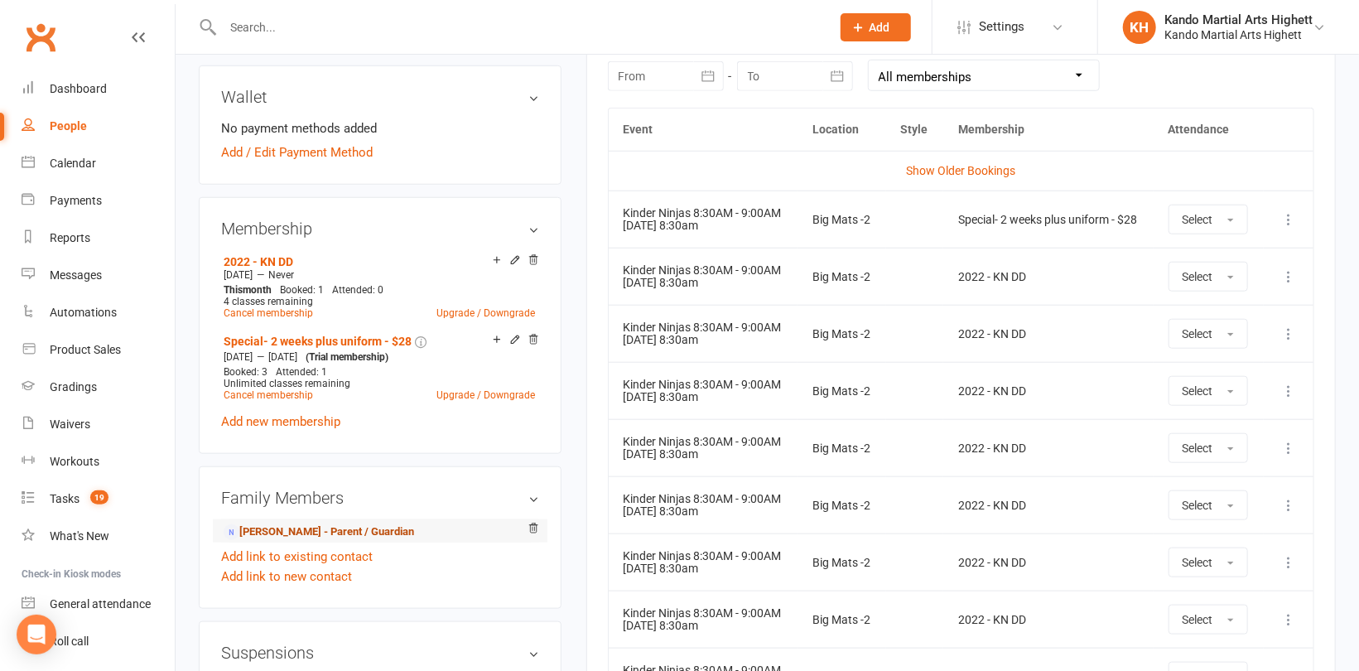
click at [323, 533] on link "Jamieson Caldwell - Parent / Guardian" at bounding box center [319, 532] width 191 height 17
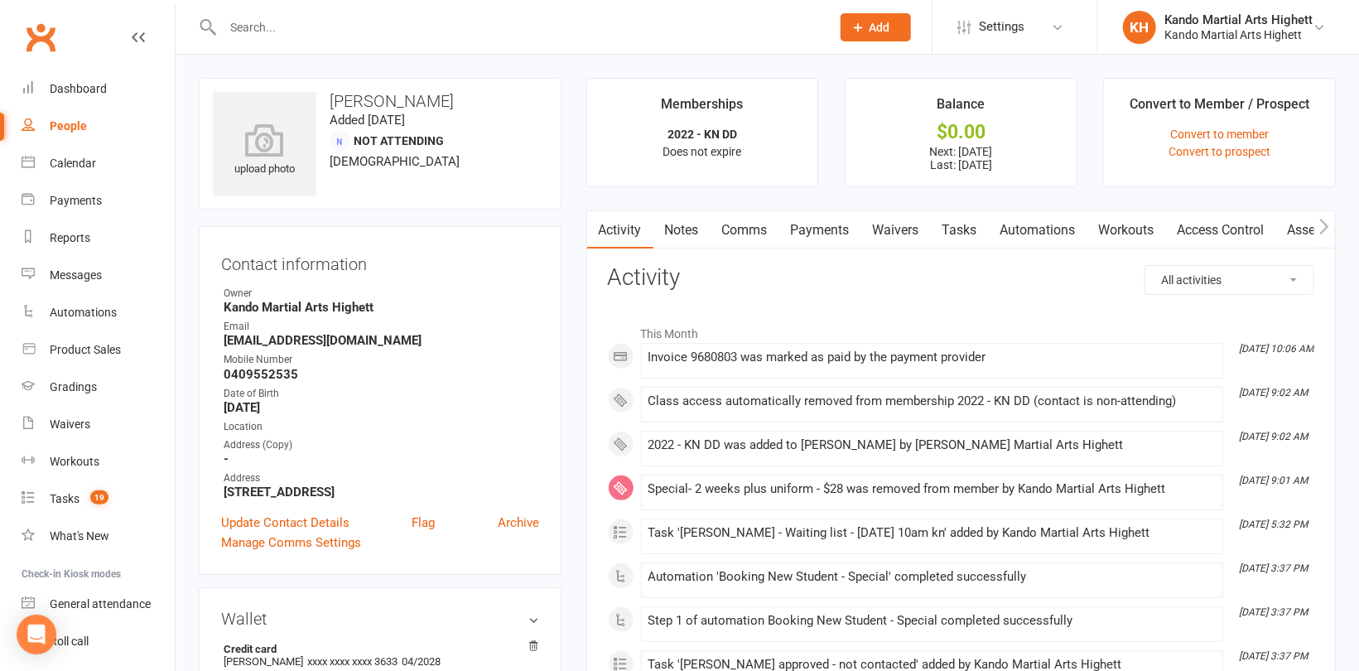
click at [976, 239] on link "Tasks" at bounding box center [960, 230] width 58 height 38
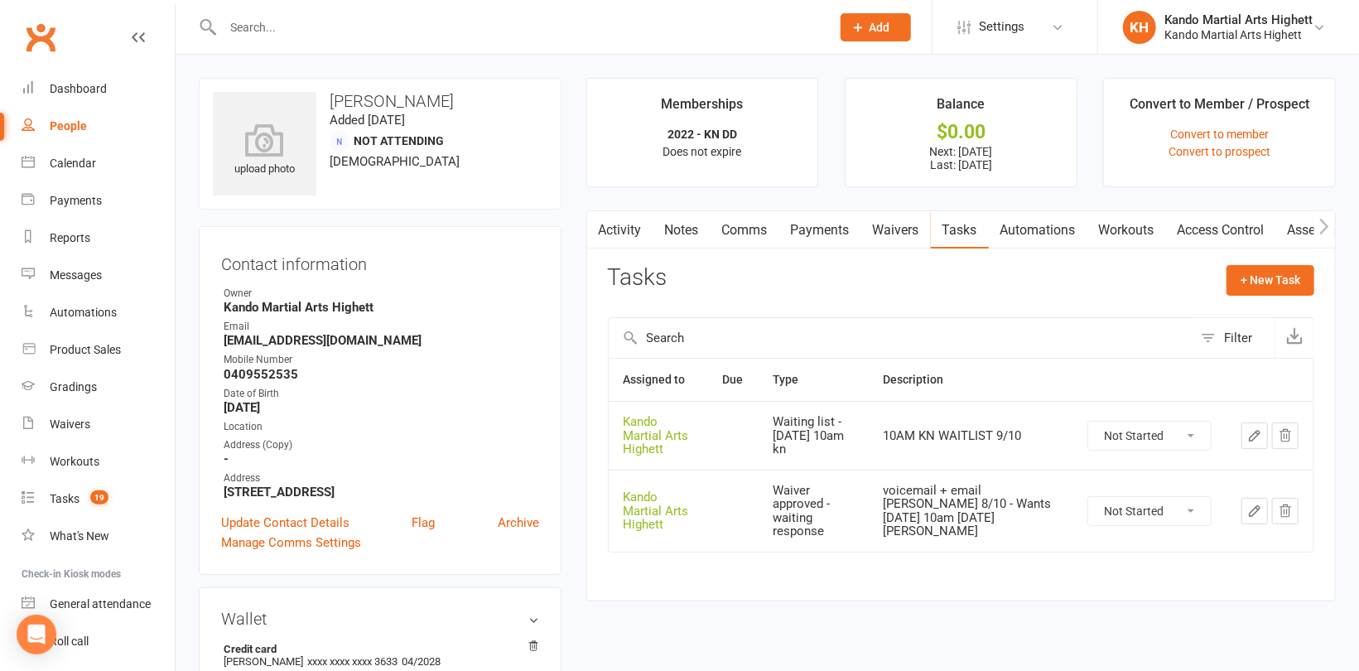
click at [1129, 500] on select "Not Started In Progress Waiting Complete" at bounding box center [1150, 511] width 123 height 28
click at [1089, 497] on select "Not Started In Progress Waiting Complete" at bounding box center [1150, 511] width 123 height 28
select select "unstarted"
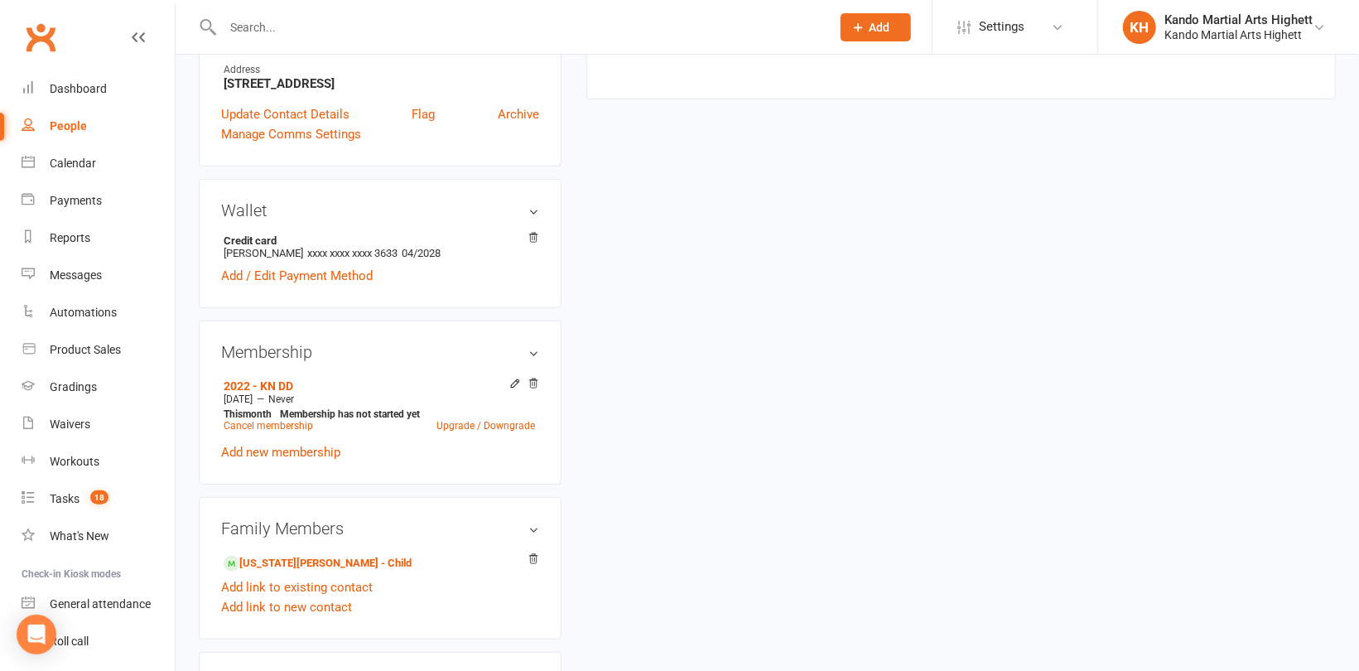
scroll to position [497, 0]
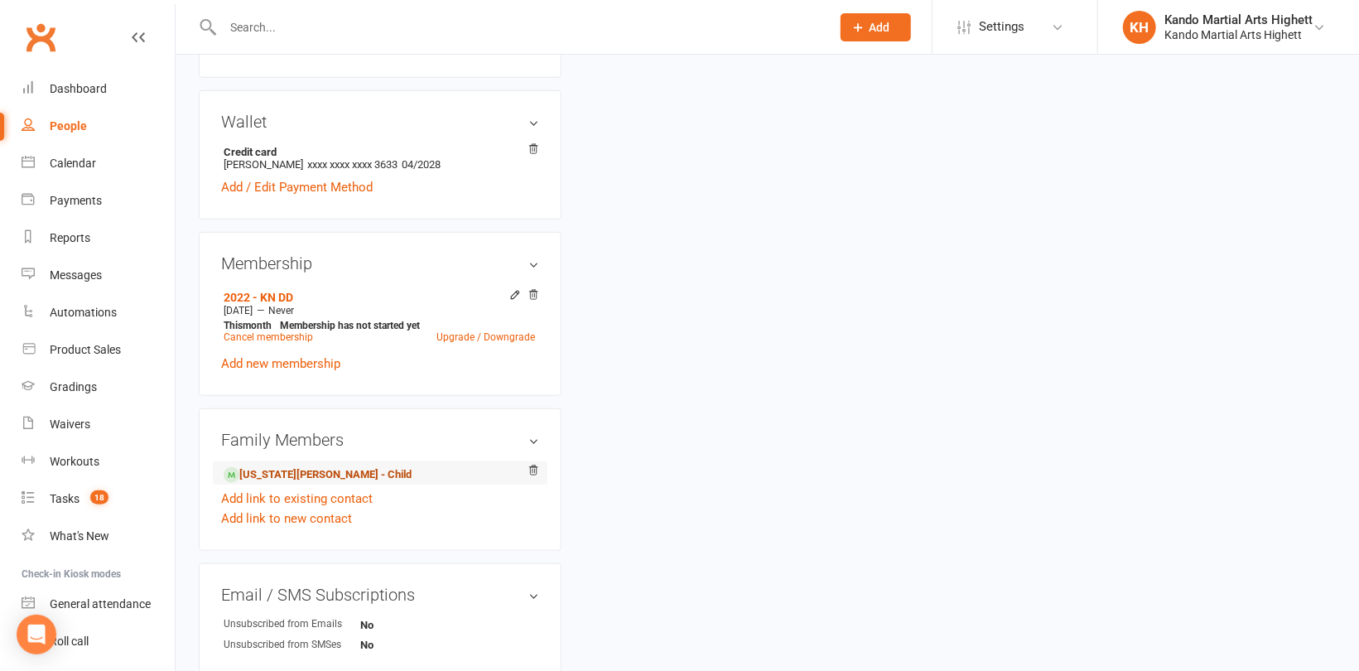
click at [278, 471] on link "Indiana Caldwell - Child" at bounding box center [318, 474] width 188 height 17
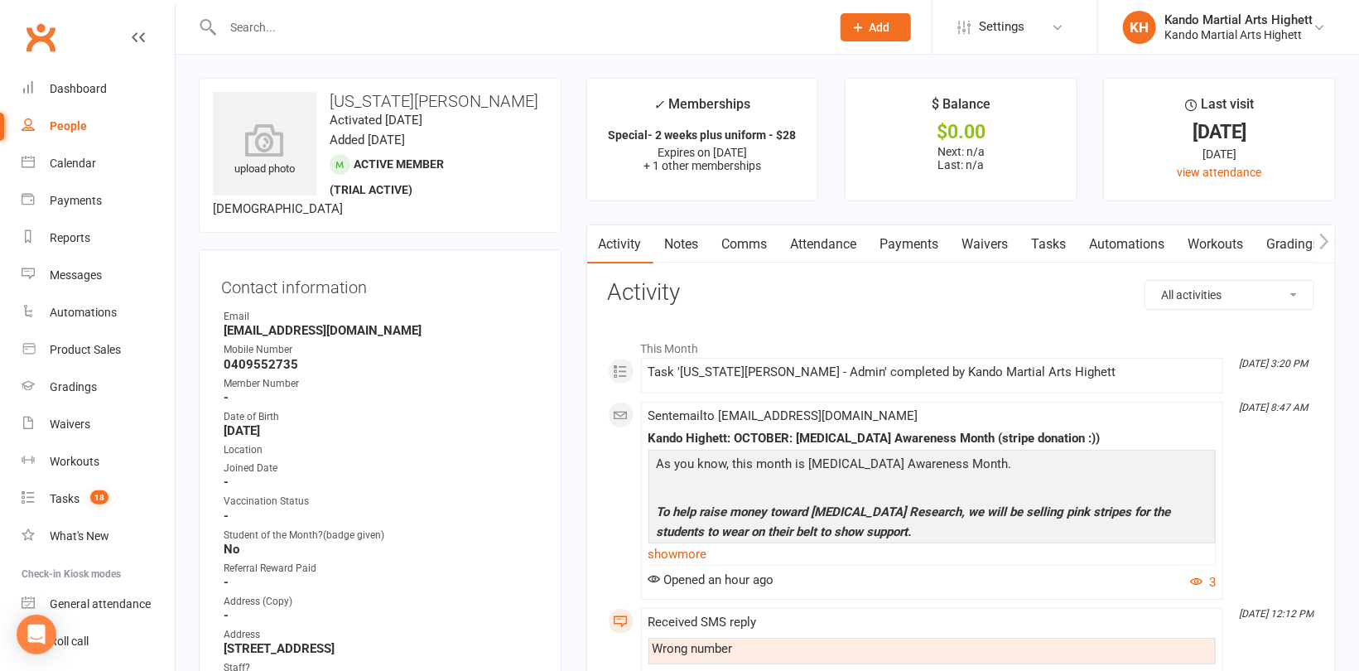
drag, startPoint x: 1066, startPoint y: 243, endPoint x: 1052, endPoint y: 240, distance: 14.3
click at [1066, 242] on link "Tasks" at bounding box center [1050, 244] width 58 height 38
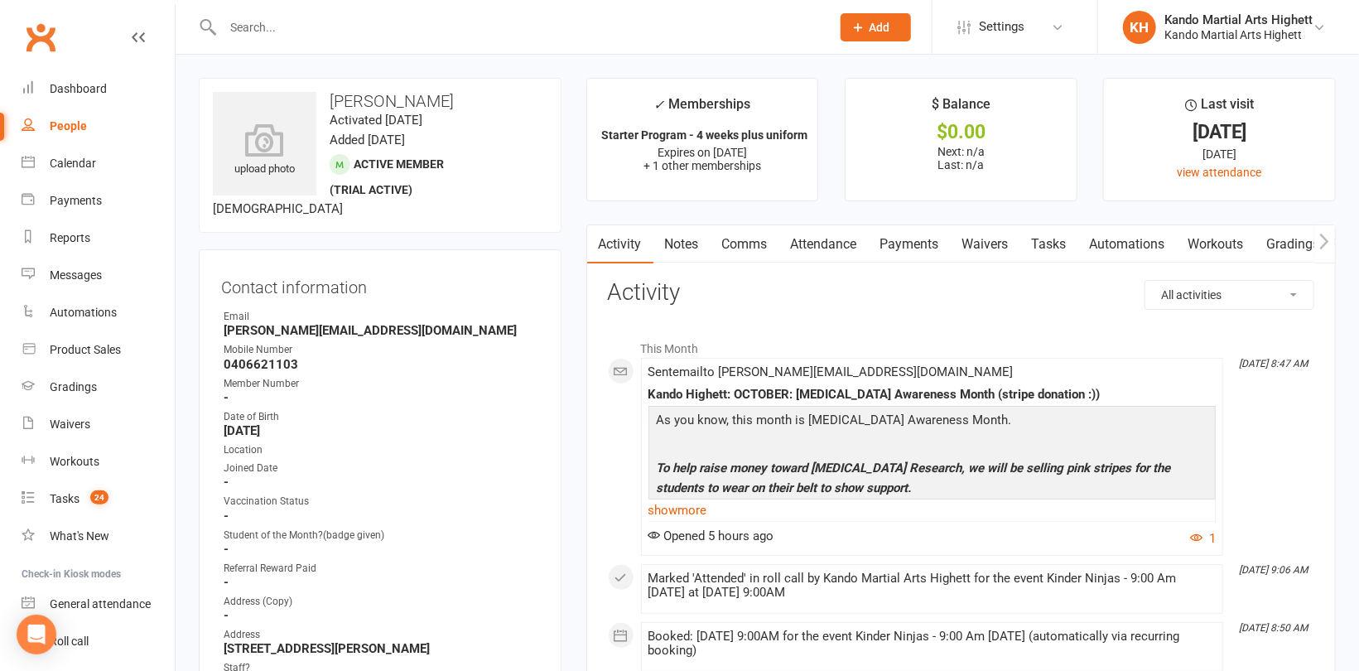
click at [1055, 238] on link "Tasks" at bounding box center [1050, 244] width 58 height 38
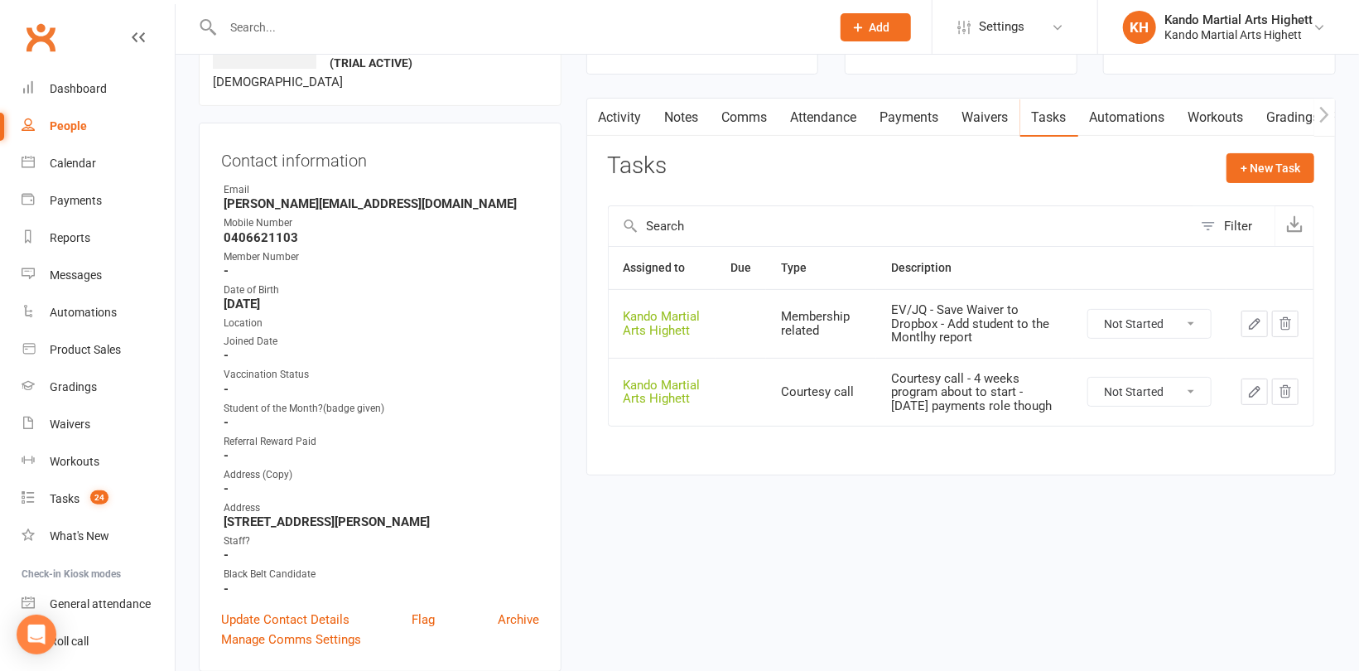
scroll to position [166, 0]
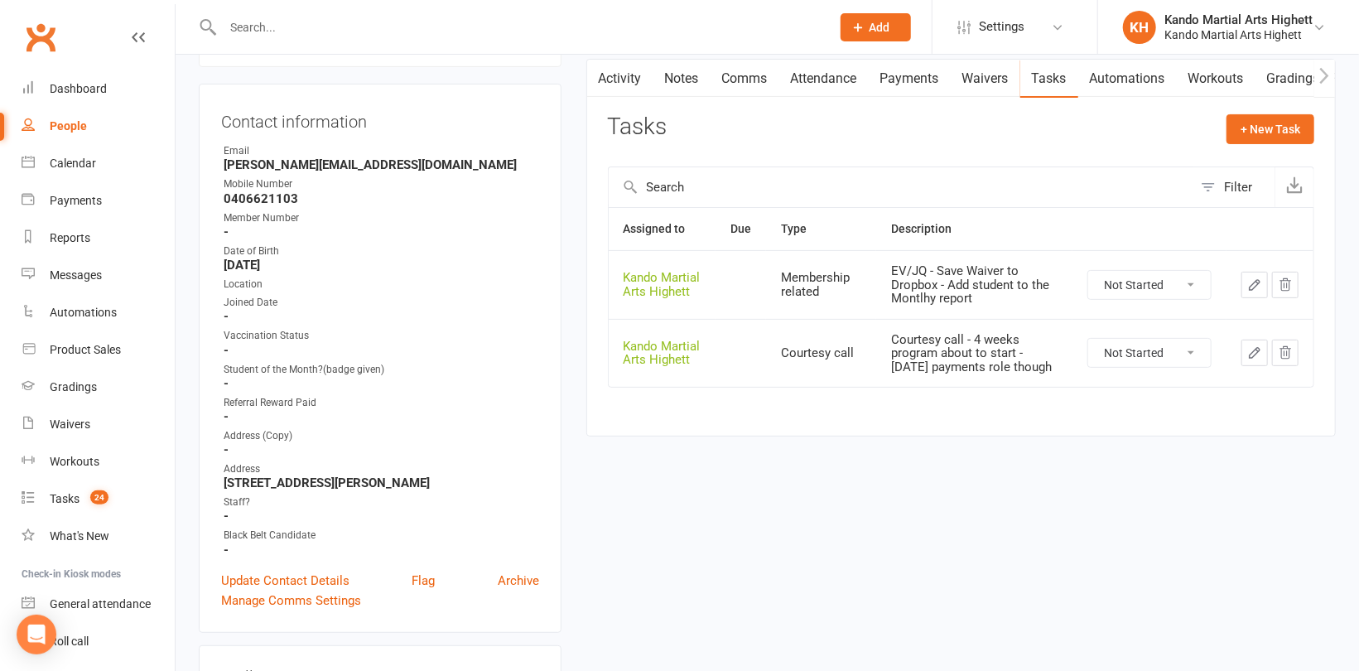
click at [1141, 278] on select "Not Started In Progress Waiting Complete" at bounding box center [1150, 285] width 123 height 28
click at [1089, 271] on select "Not Started In Progress Waiting Complete" at bounding box center [1150, 285] width 123 height 28
select select "unstarted"
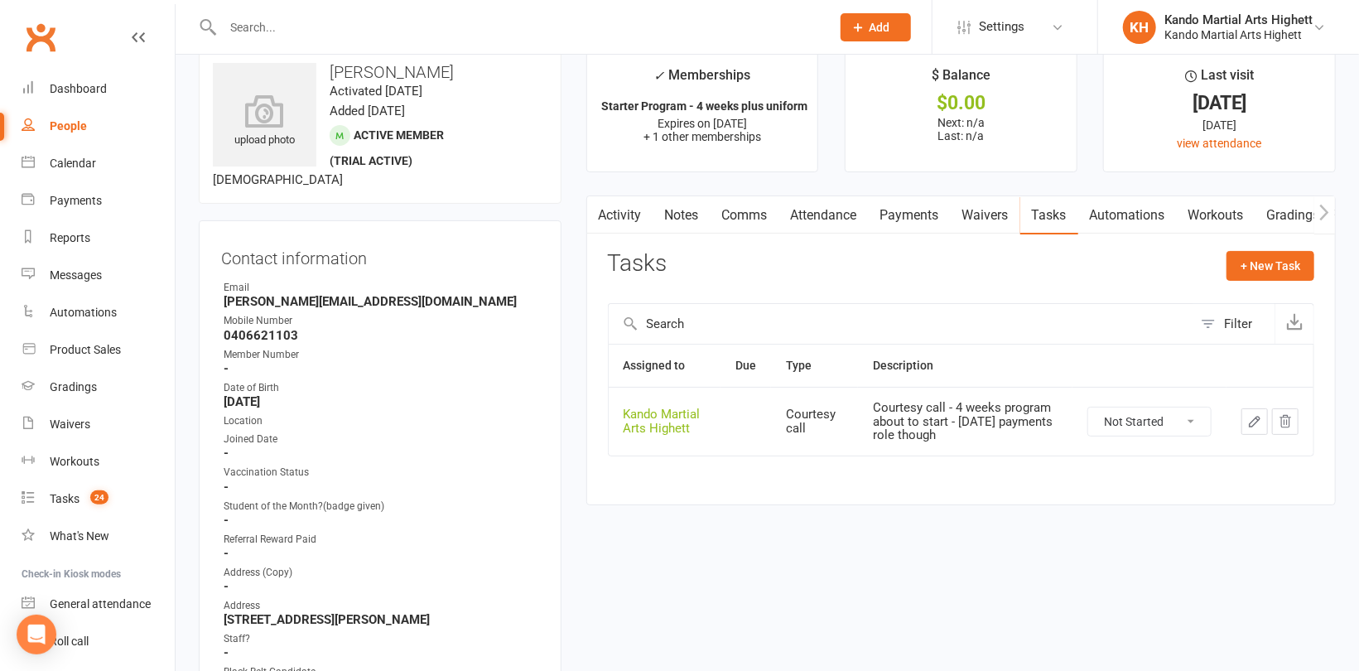
scroll to position [0, 0]
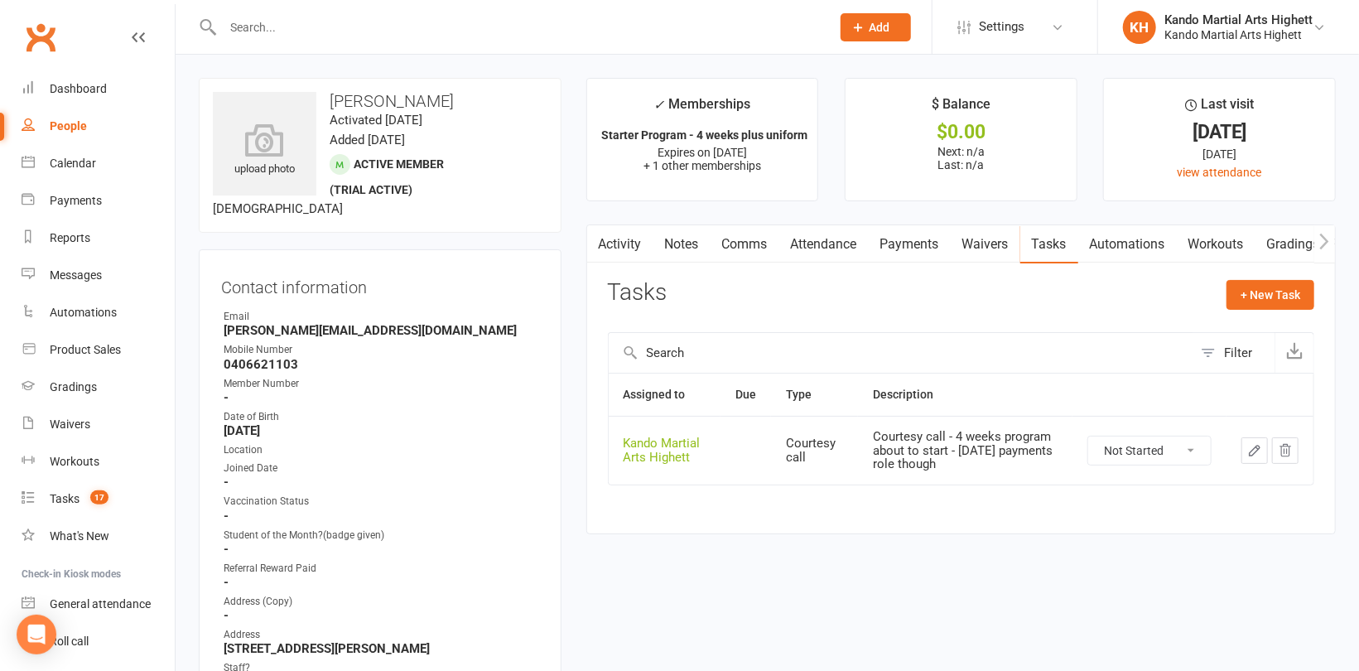
click at [833, 244] on link "Attendance" at bounding box center [824, 244] width 89 height 38
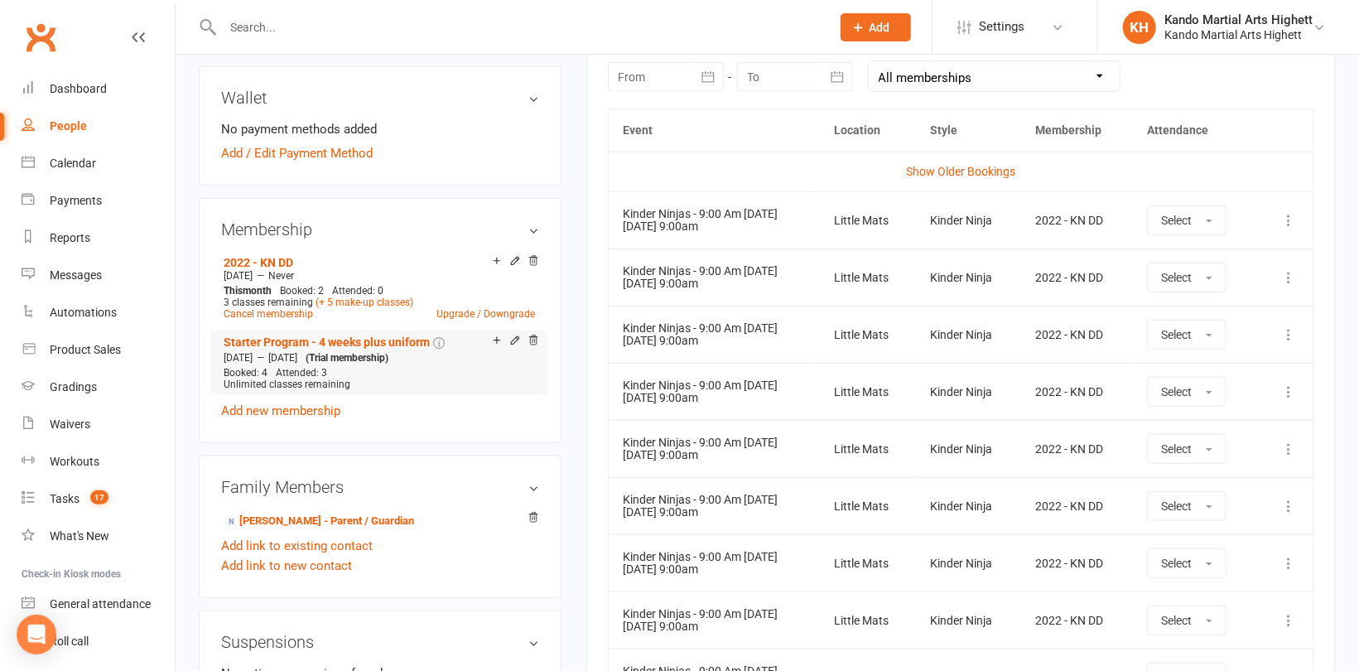
scroll to position [746, 0]
click at [316, 525] on link "[PERSON_NAME] - Parent / Guardian" at bounding box center [319, 520] width 191 height 17
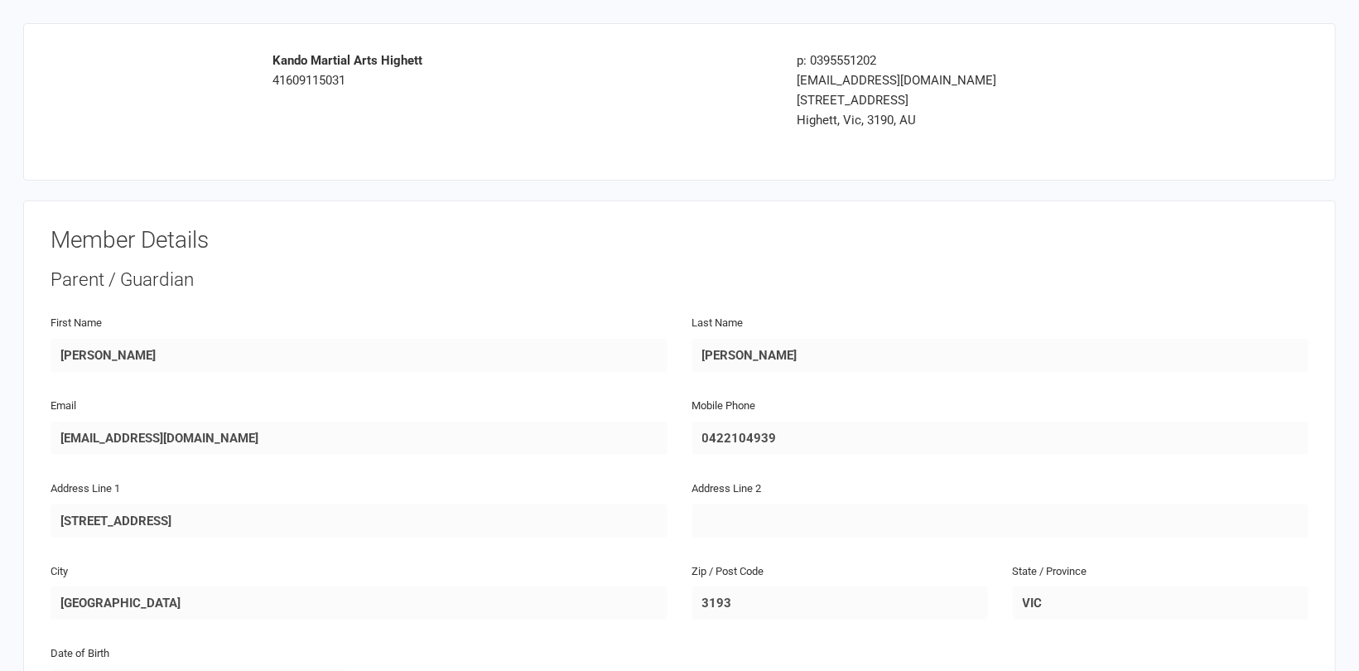
drag, startPoint x: 0, startPoint y: 0, endPoint x: 646, endPoint y: 275, distance: 702.3
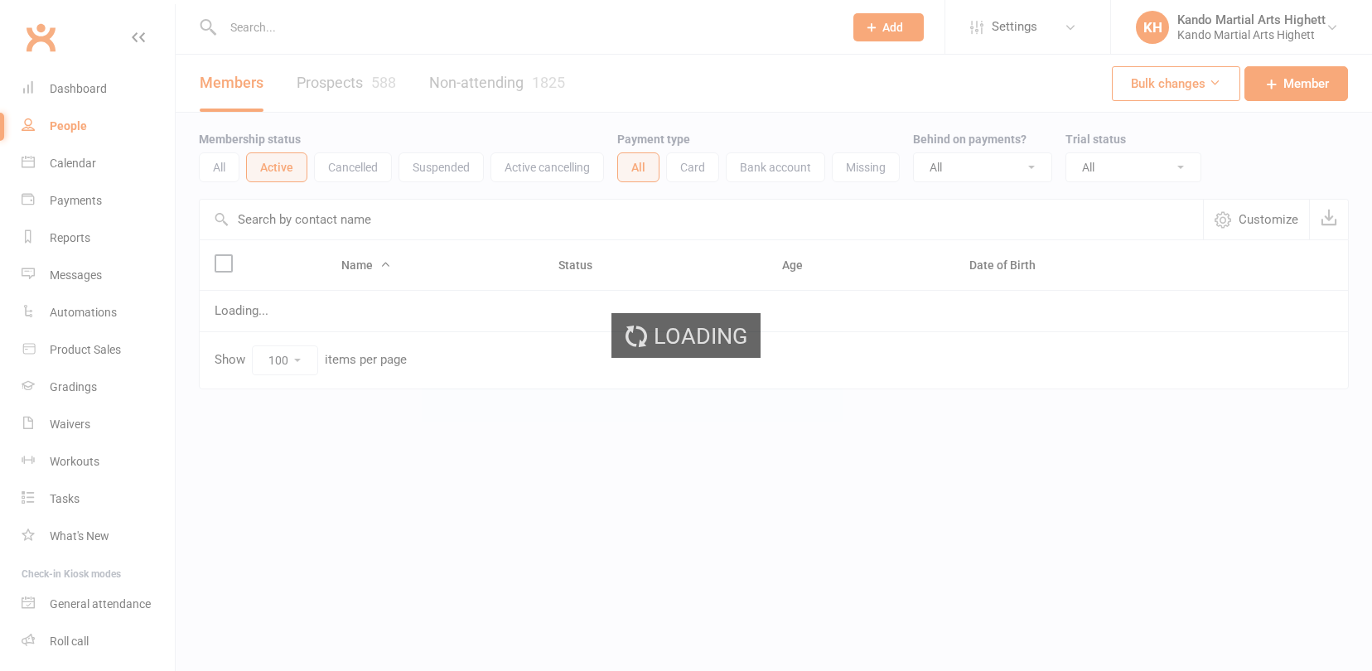
select select "100"
